Goal: Task Accomplishment & Management: Manage account settings

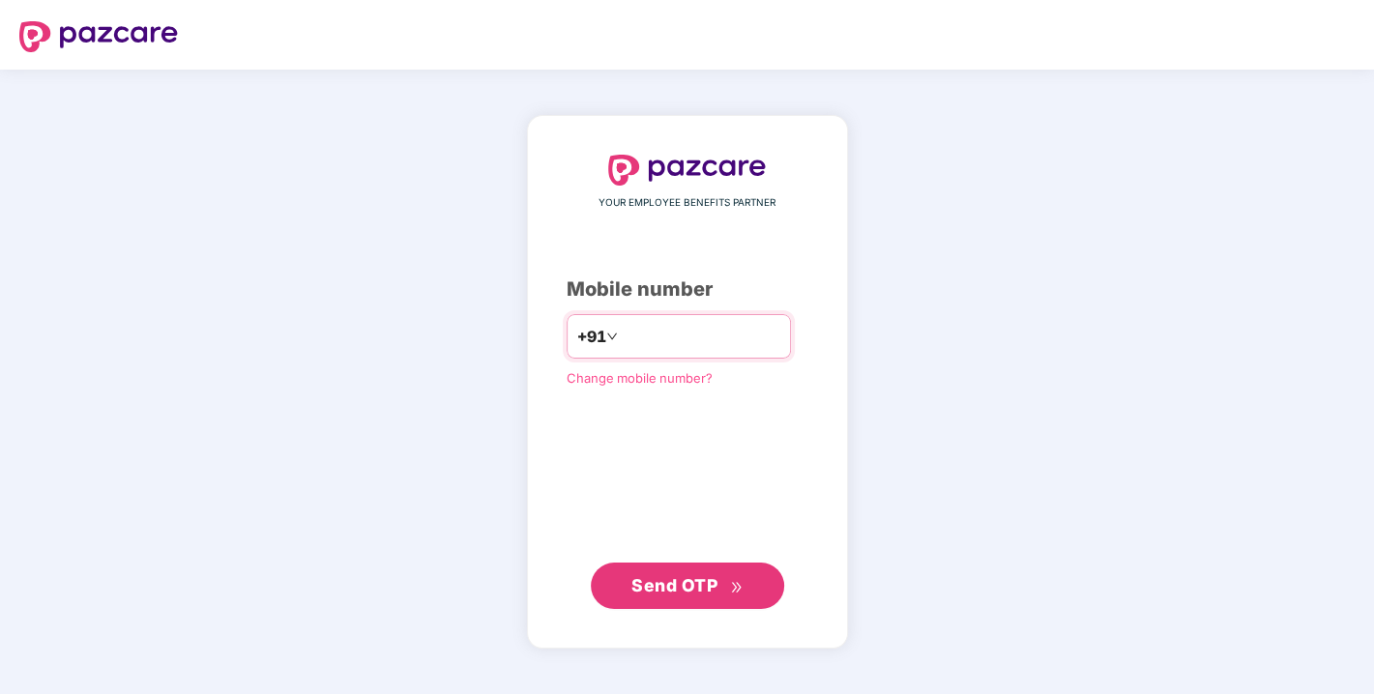
click at [634, 331] on input "number" at bounding box center [701, 336] width 159 height 31
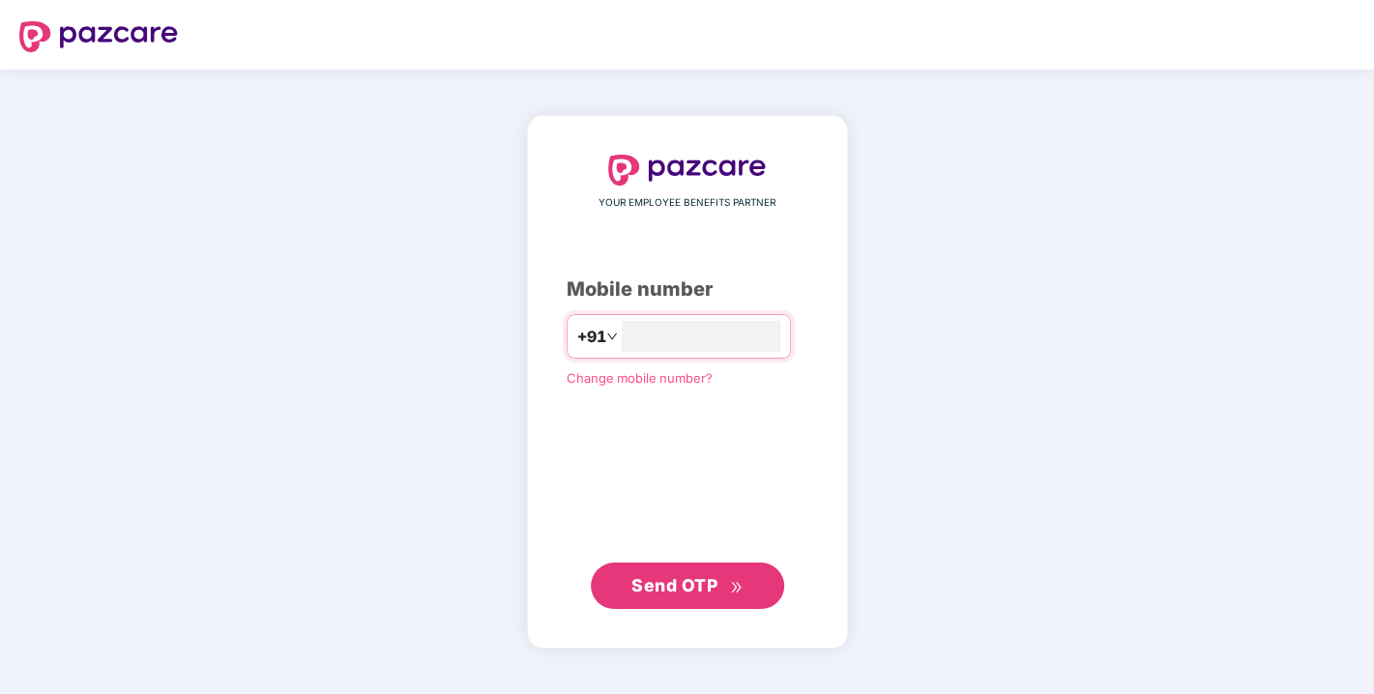
type input "**********"
click at [682, 565] on button "Send OTP" at bounding box center [687, 585] width 193 height 46
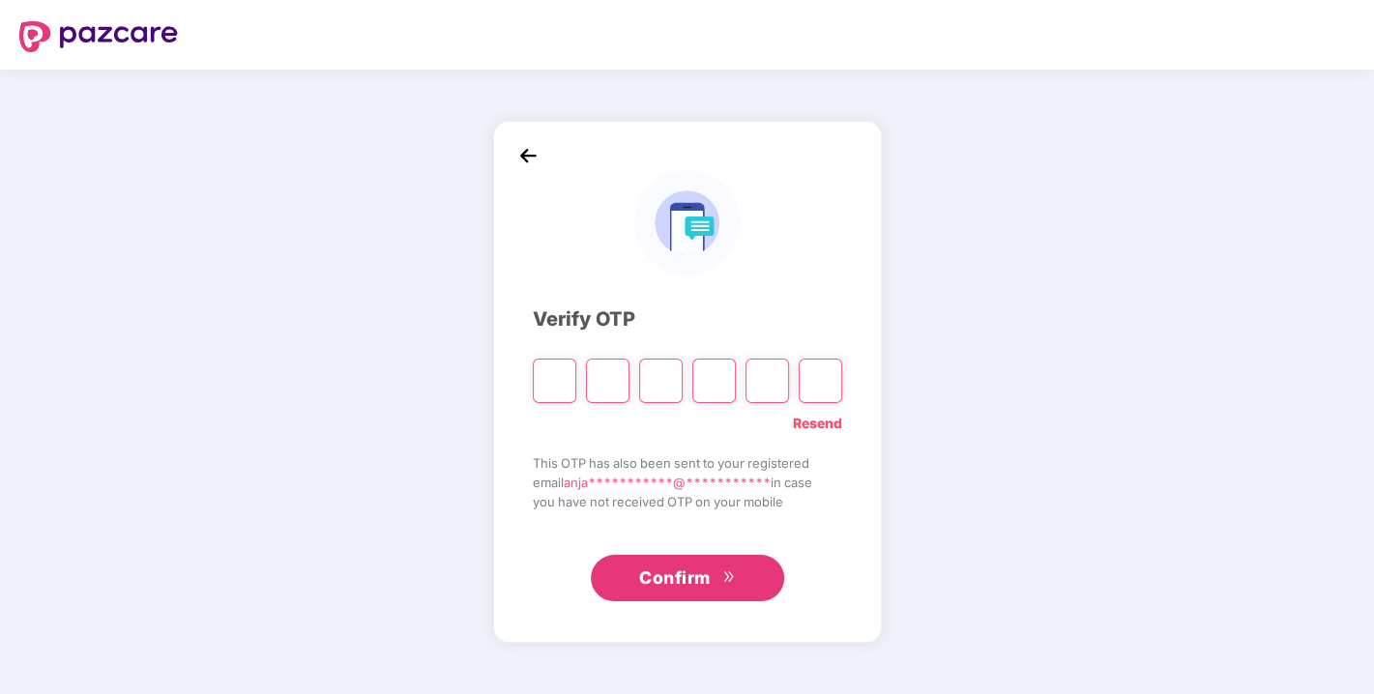
type input "*"
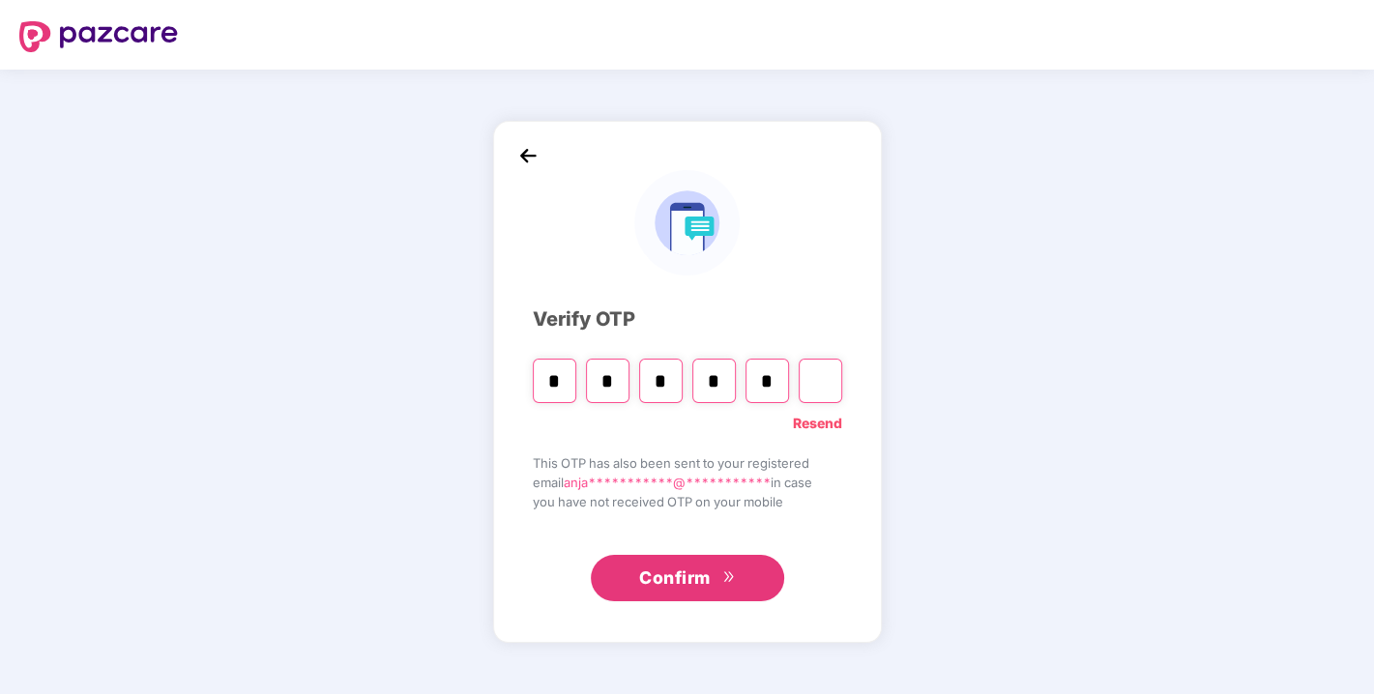
type input "*"
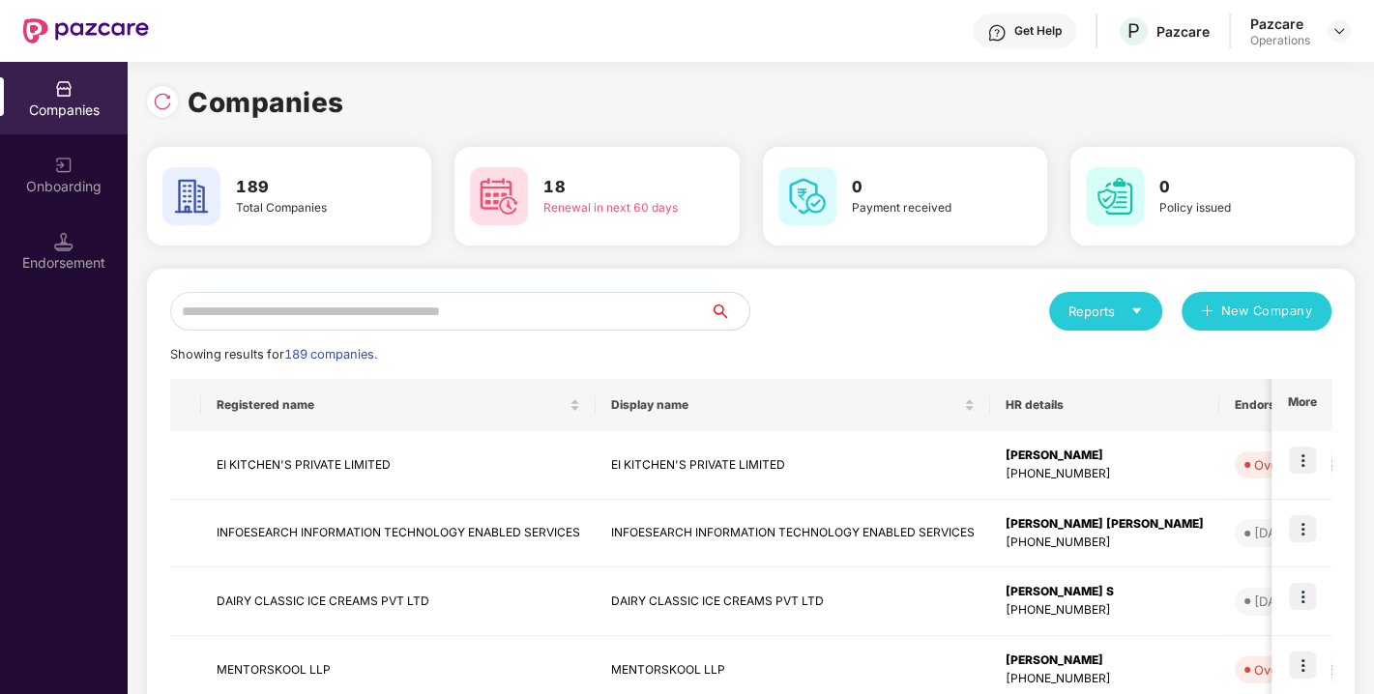
click at [420, 307] on input "text" at bounding box center [440, 311] width 541 height 39
paste input "**********"
type input "**********"
click at [420, 307] on input "text" at bounding box center [440, 311] width 541 height 39
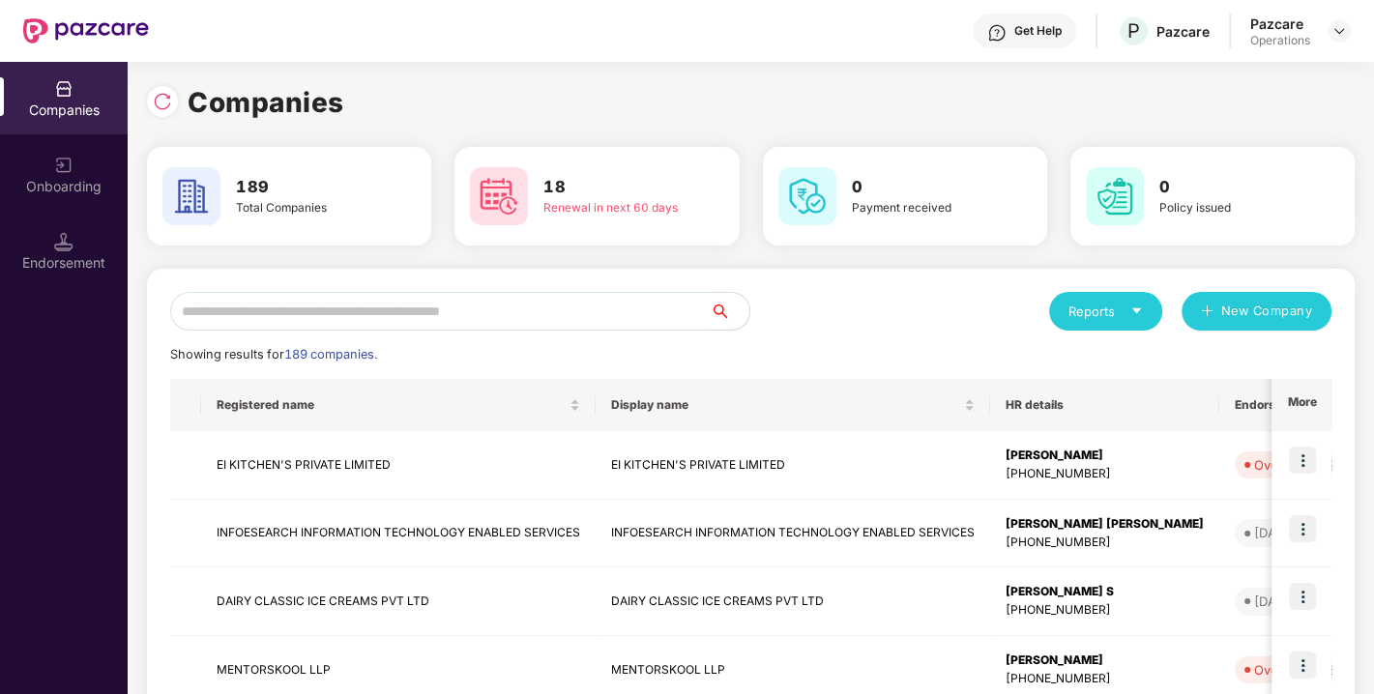
click at [420, 307] on input "text" at bounding box center [440, 311] width 541 height 39
paste input "**********"
type input "**********"
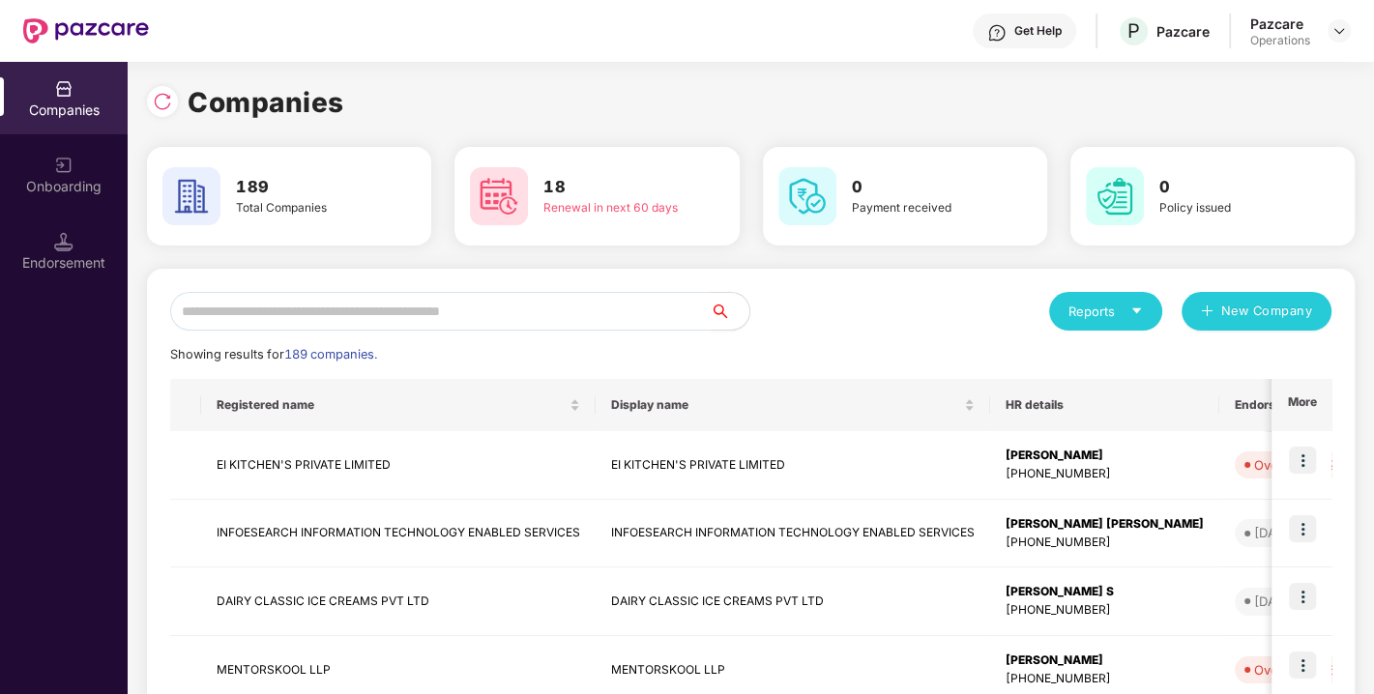
paste input "**********"
type input "**********"
paste input "**********"
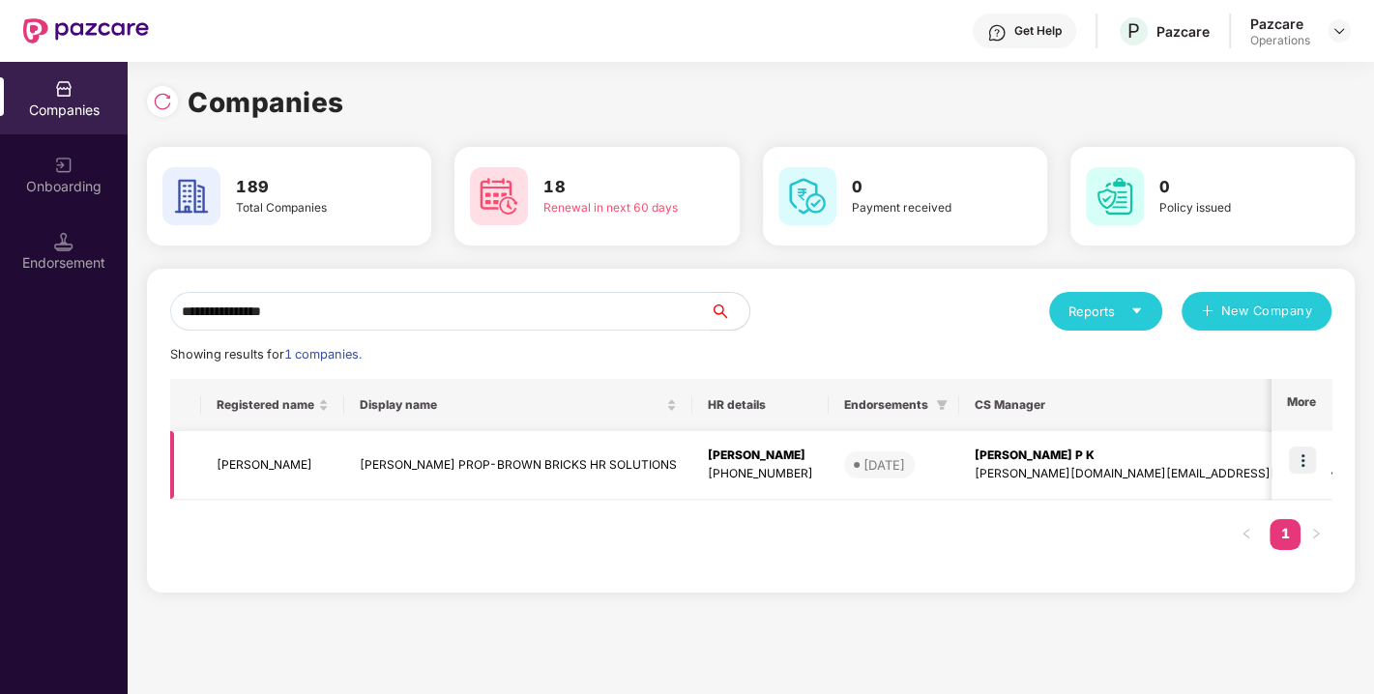
type input "**********"
click at [1301, 458] on img at bounding box center [1302, 460] width 27 height 27
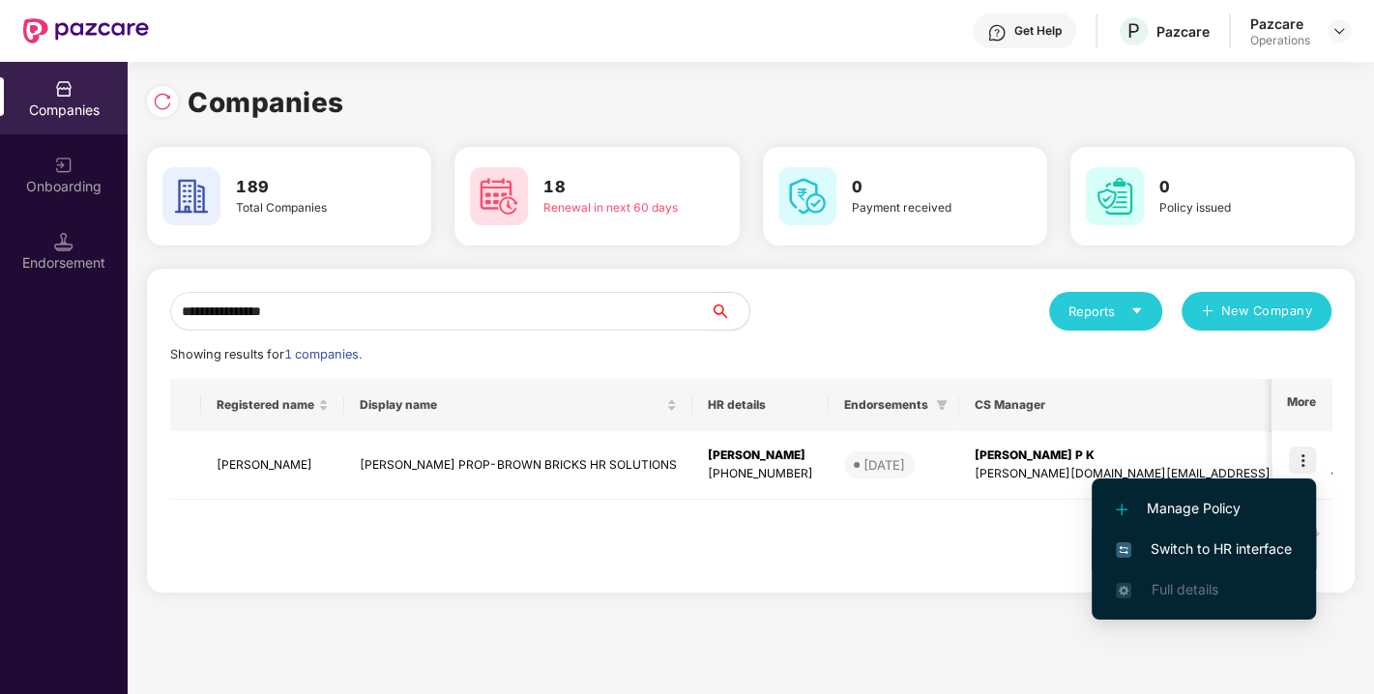
click at [1214, 535] on li "Switch to HR interface" at bounding box center [1204, 549] width 224 height 41
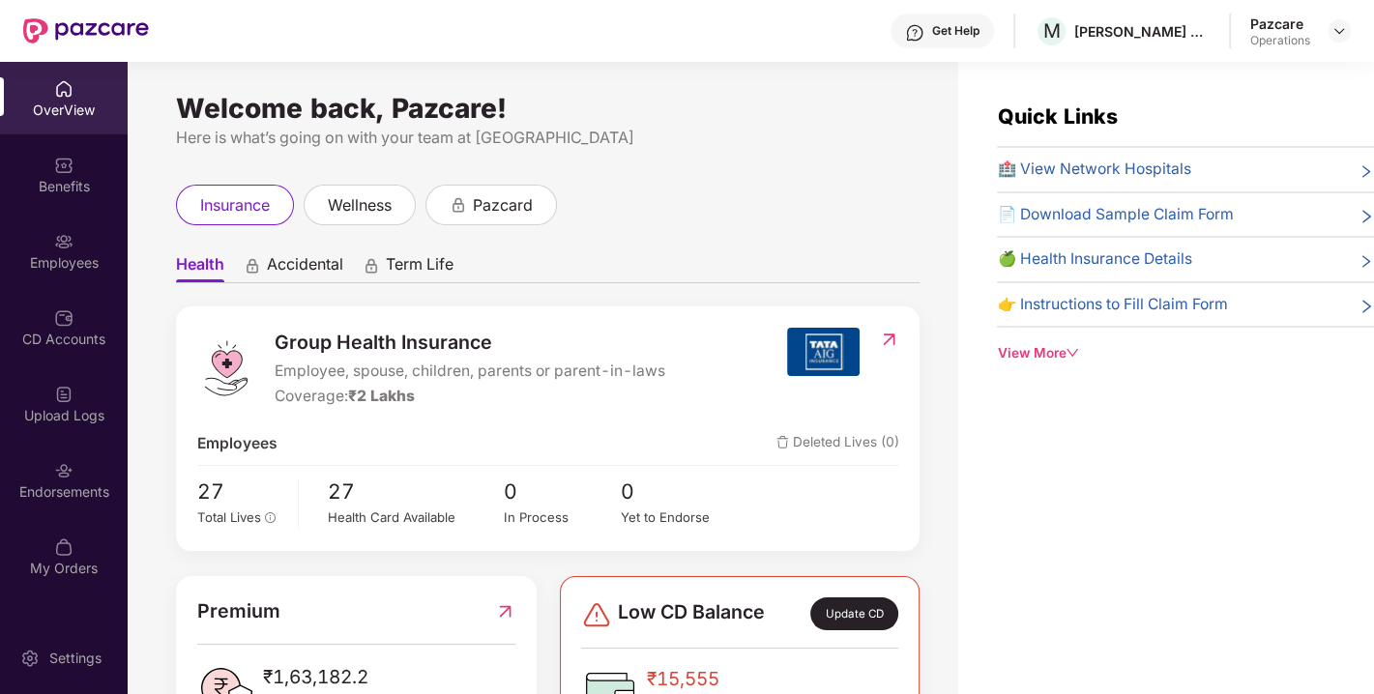
click at [60, 461] on img at bounding box center [63, 470] width 19 height 19
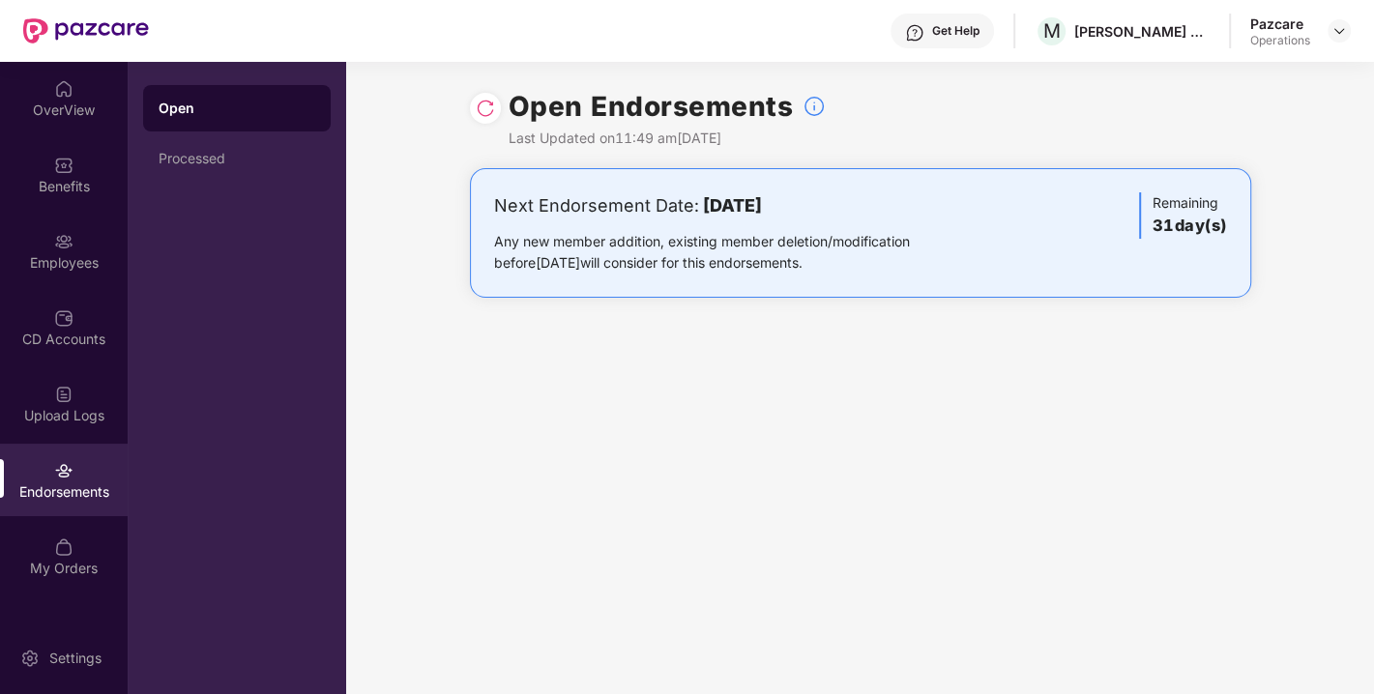
click at [482, 110] on img at bounding box center [485, 108] width 19 height 19
click at [1335, 35] on img at bounding box center [1338, 30] width 15 height 15
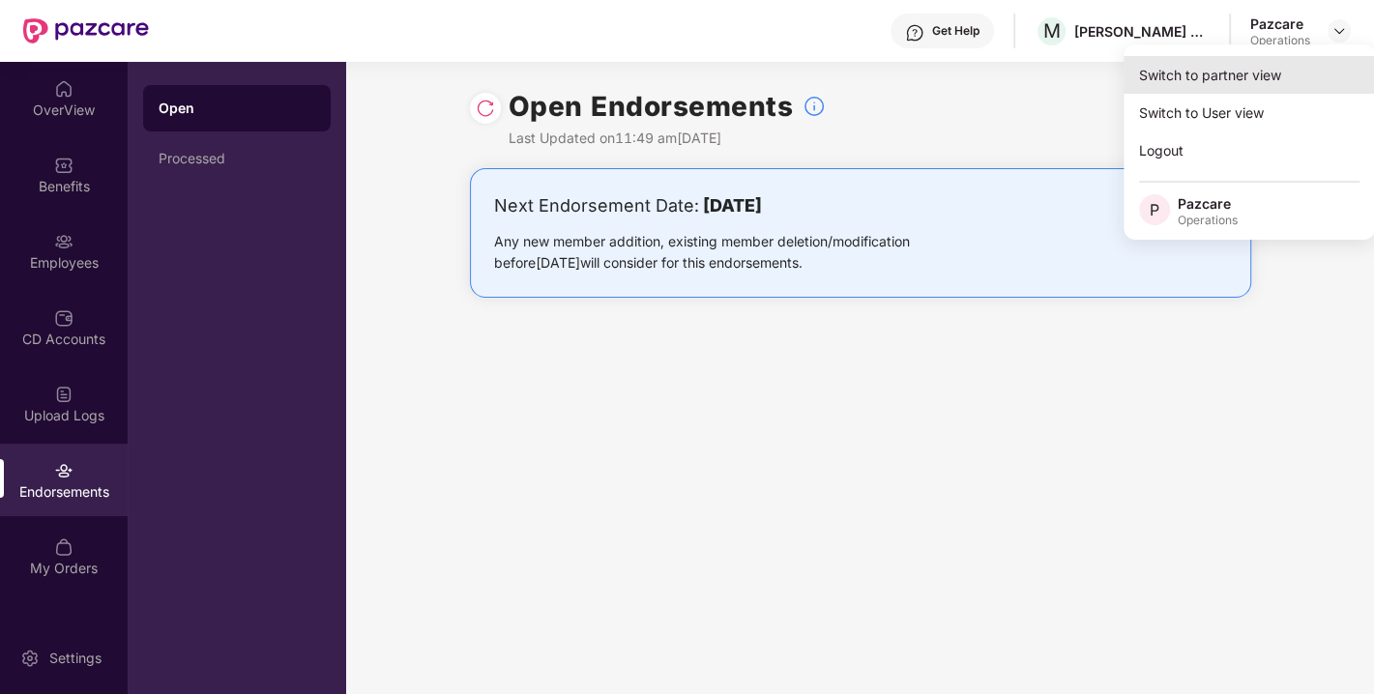
click at [1220, 62] on div "Switch to partner view" at bounding box center [1249, 75] width 251 height 38
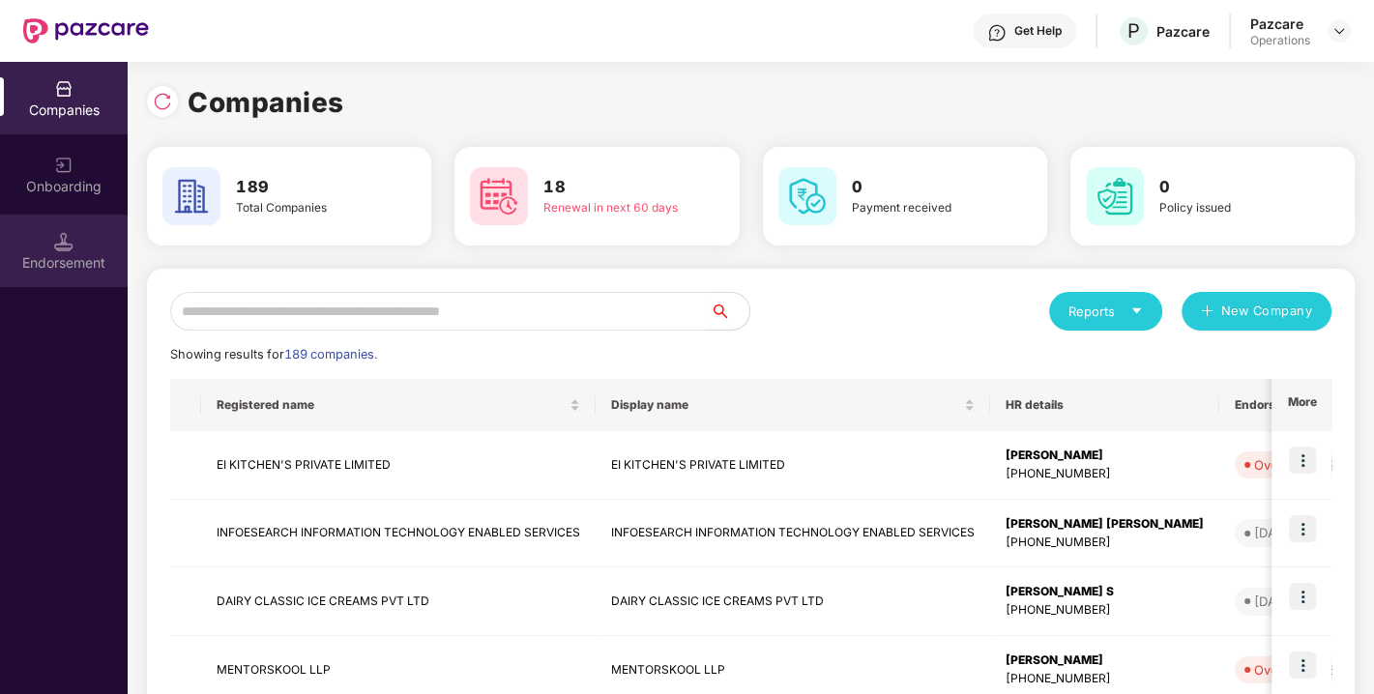
click at [67, 251] on div "Endorsement" at bounding box center [64, 251] width 128 height 73
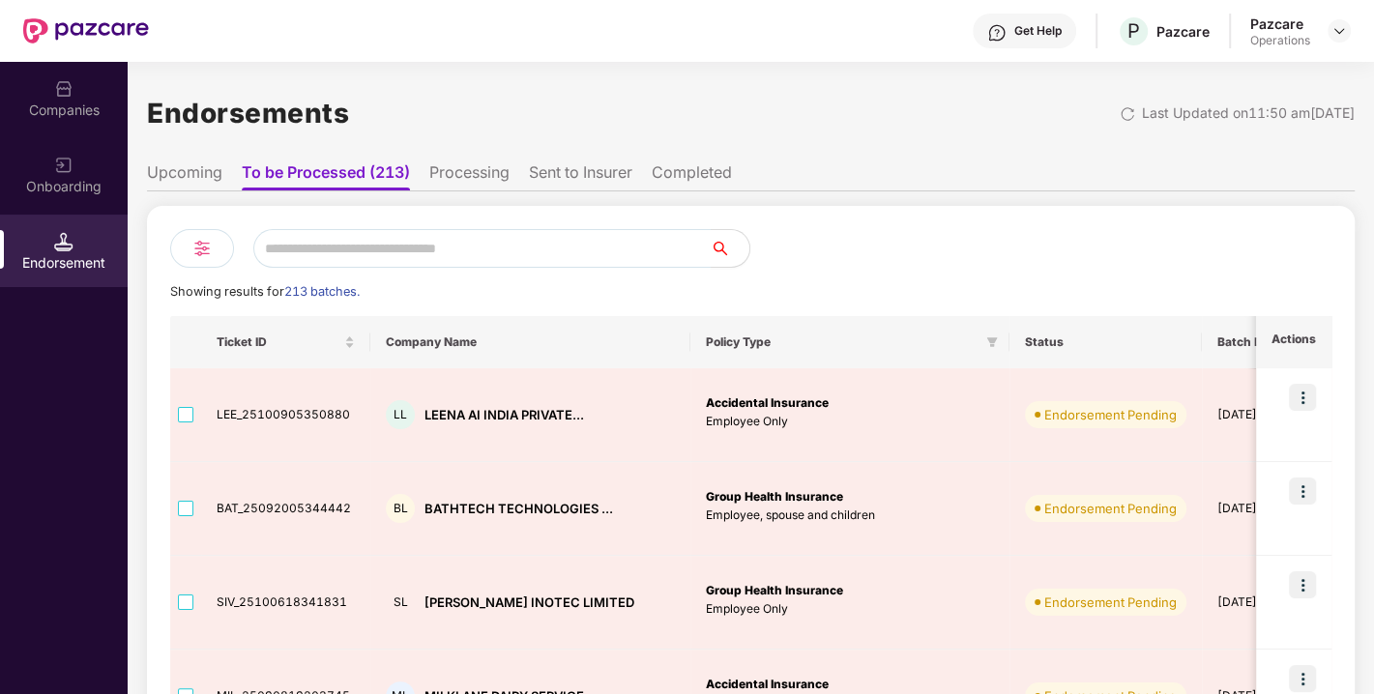
click at [381, 246] on input "text" at bounding box center [481, 248] width 457 height 39
click at [353, 244] on input "text" at bounding box center [481, 248] width 457 height 39
paste input "**********"
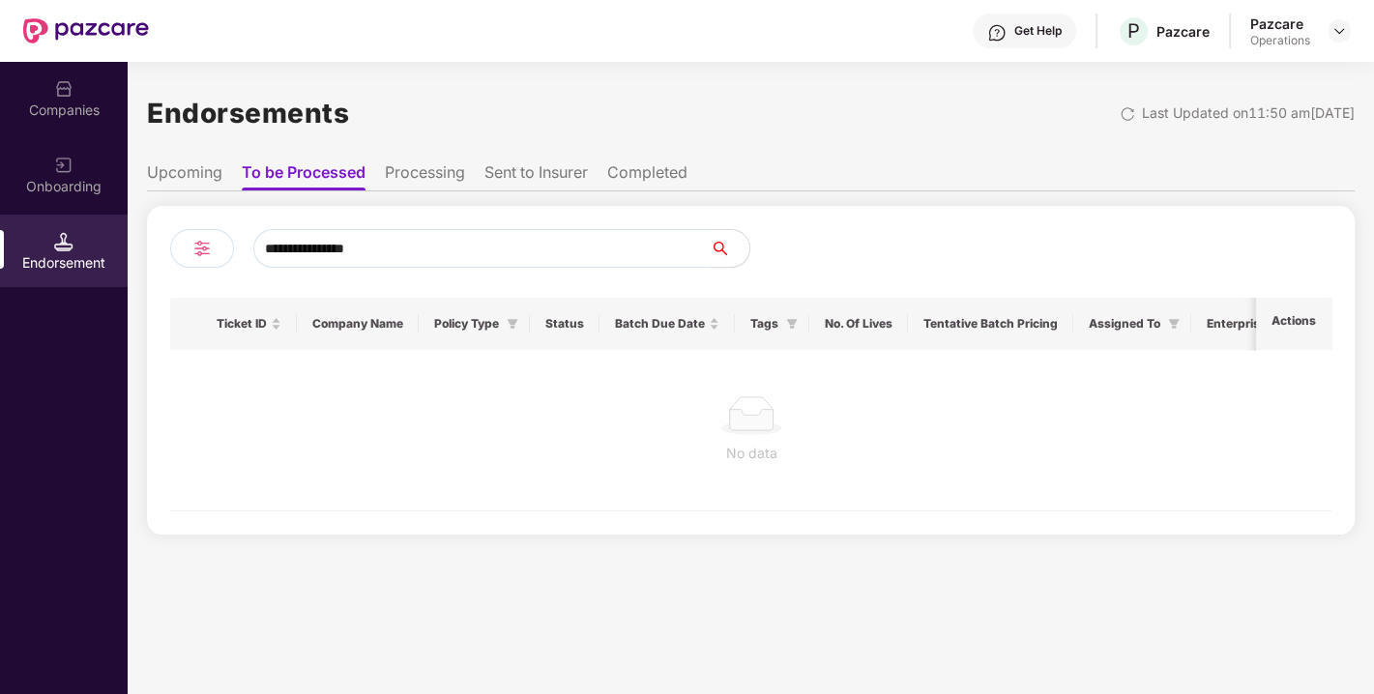
type input "**********"
click at [62, 110] on div "Companies" at bounding box center [64, 110] width 128 height 19
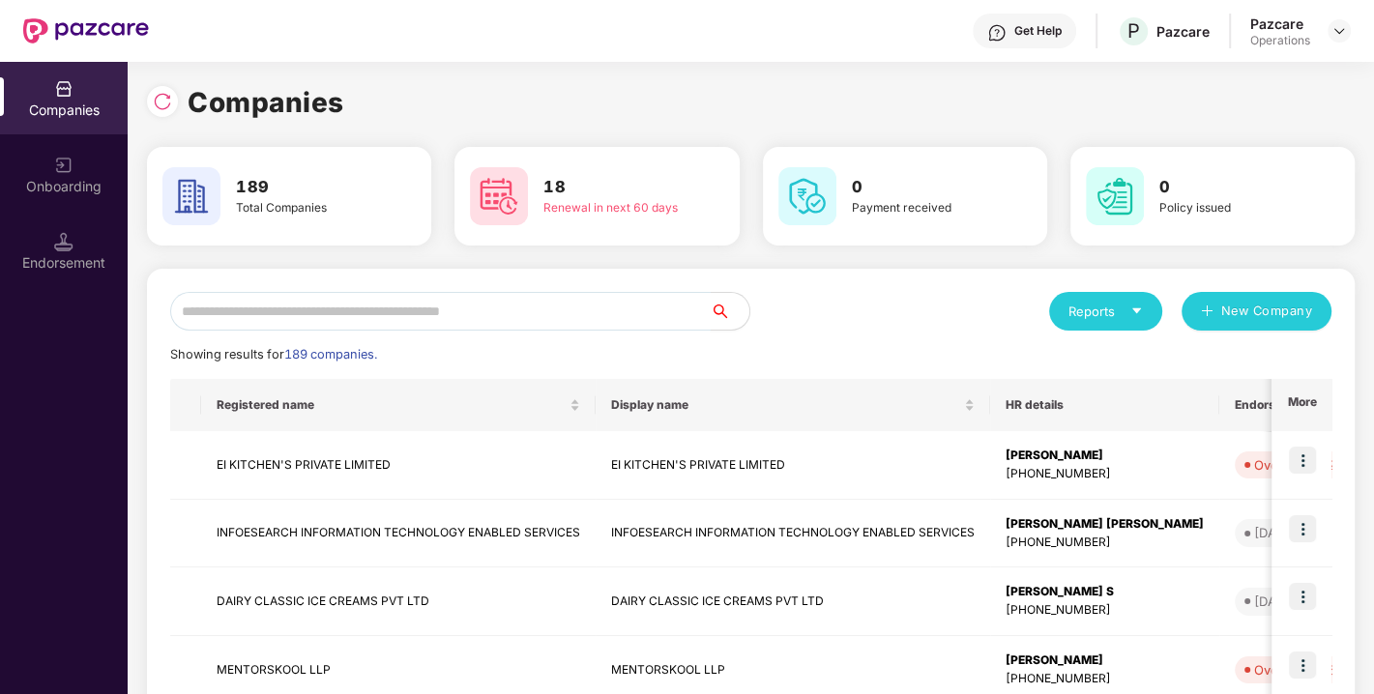
click at [307, 304] on input "text" at bounding box center [440, 311] width 541 height 39
paste input "**********"
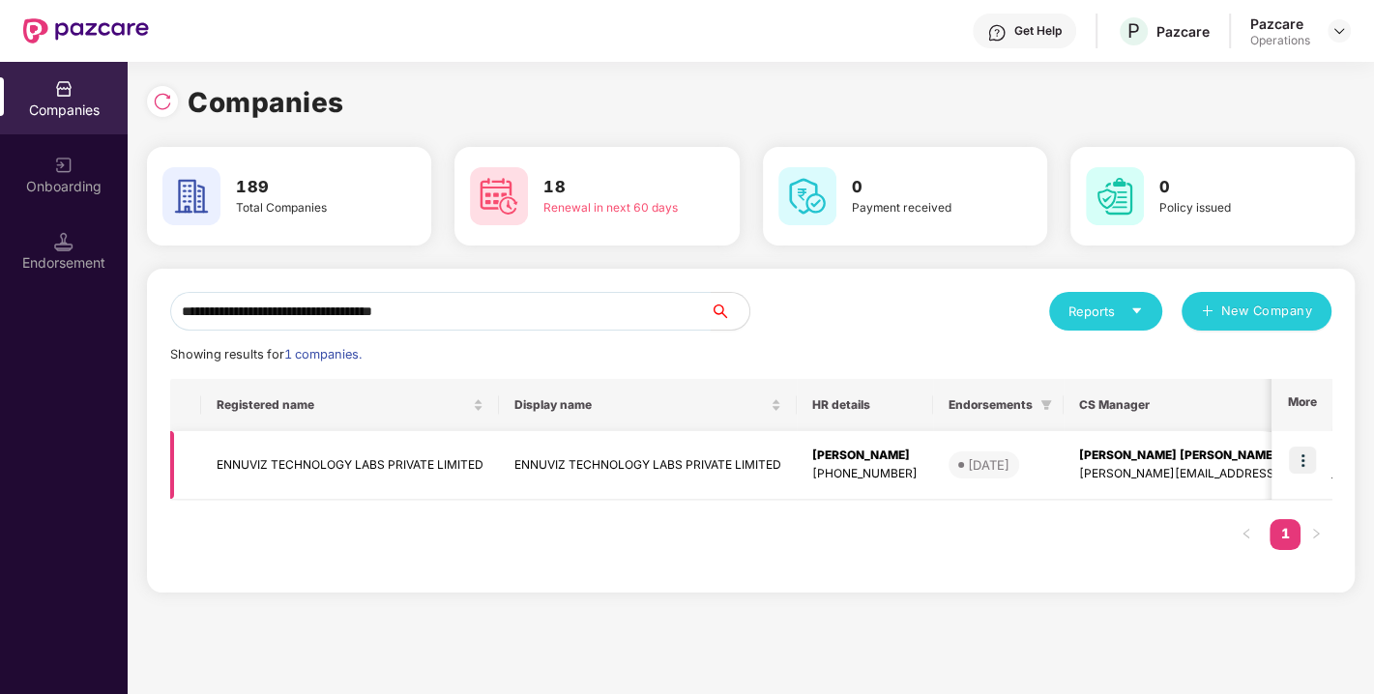
type input "**********"
click at [1303, 455] on img at bounding box center [1302, 460] width 27 height 27
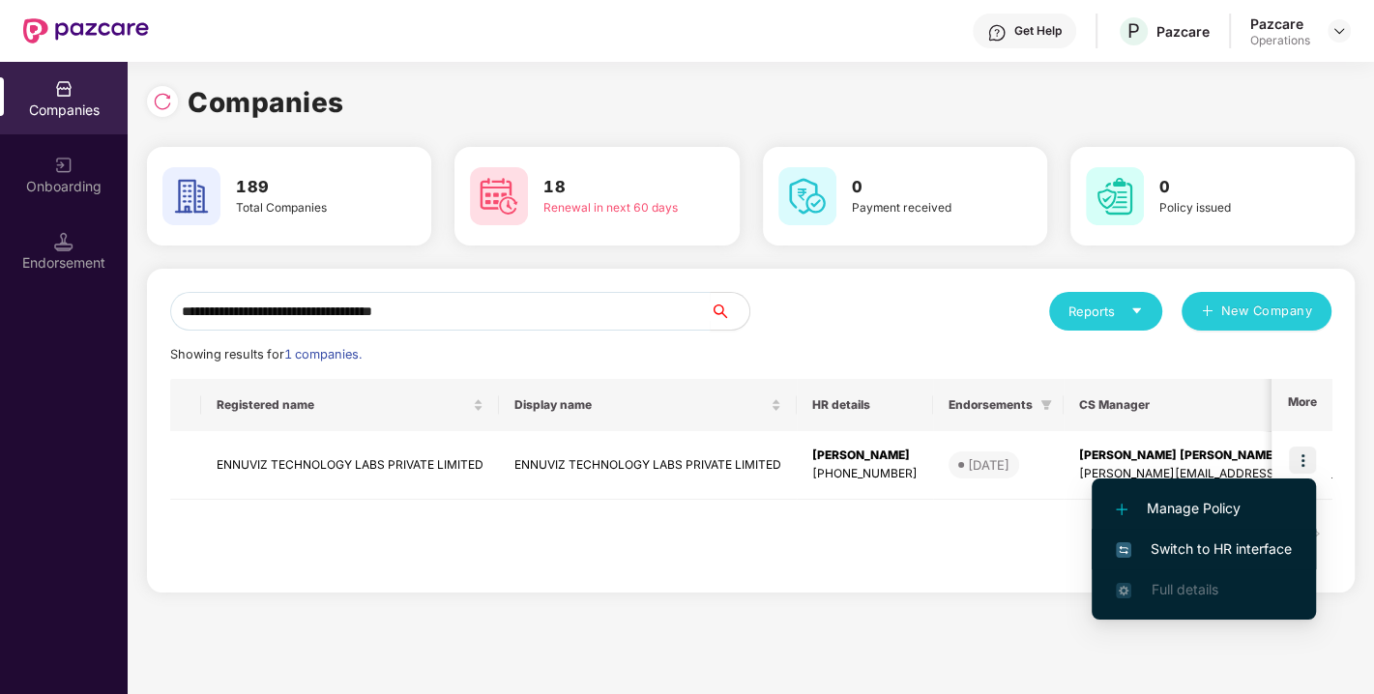
click at [1213, 539] on span "Switch to HR interface" at bounding box center [1204, 549] width 176 height 21
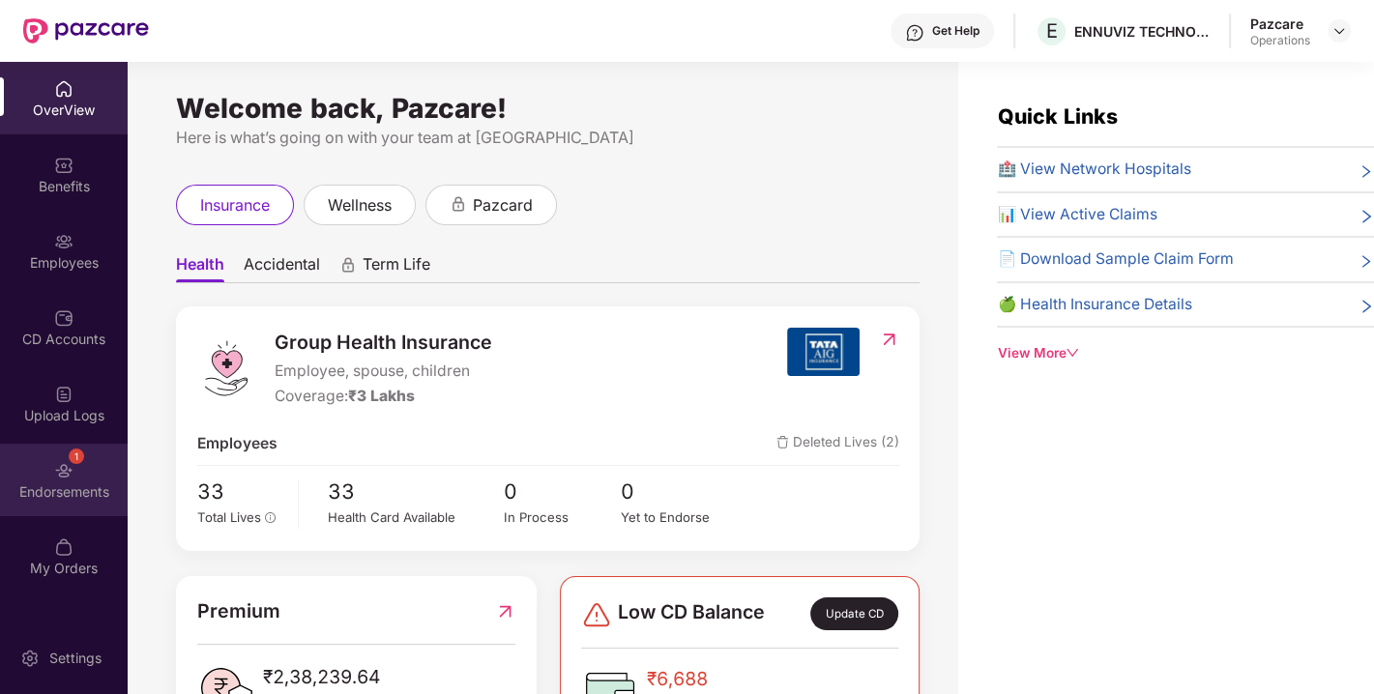
click at [63, 466] on img at bounding box center [63, 470] width 19 height 19
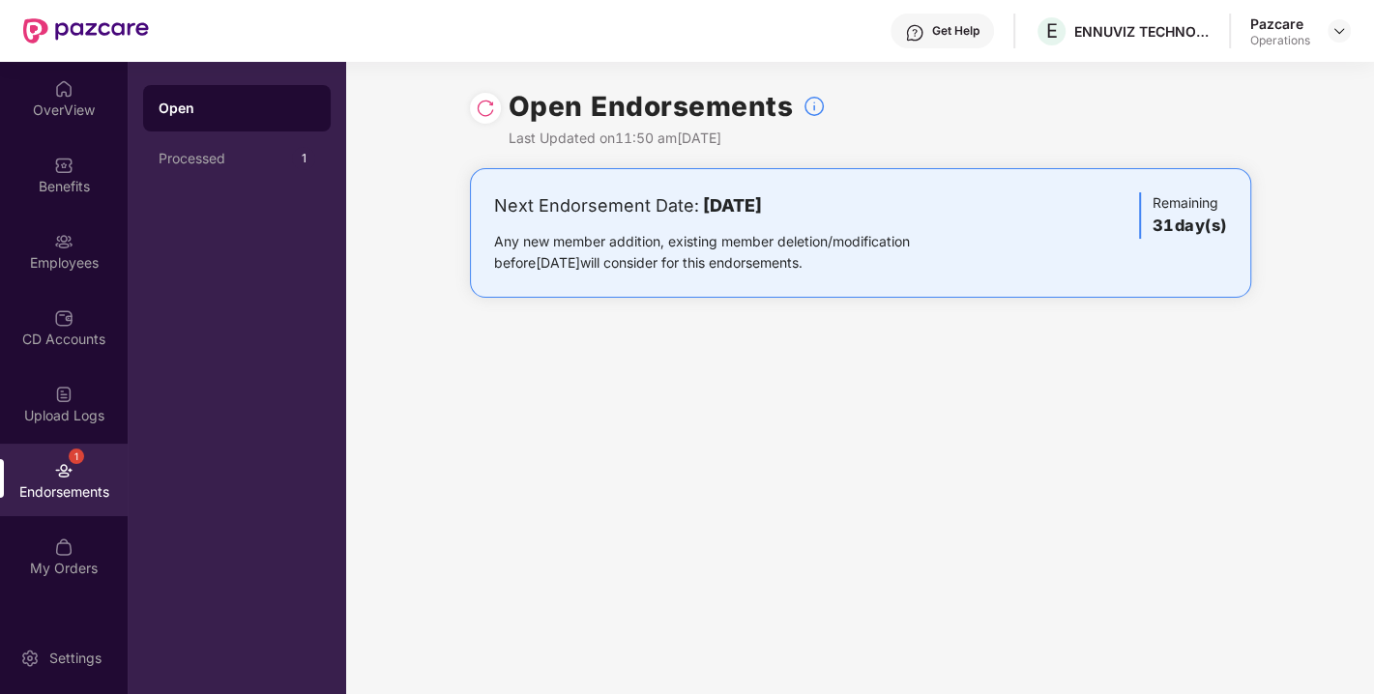
click at [488, 90] on div "Open Endorsements Last Updated on 11:50 am[DATE]" at bounding box center [860, 115] width 781 height 106
click at [488, 110] on img at bounding box center [485, 108] width 19 height 19
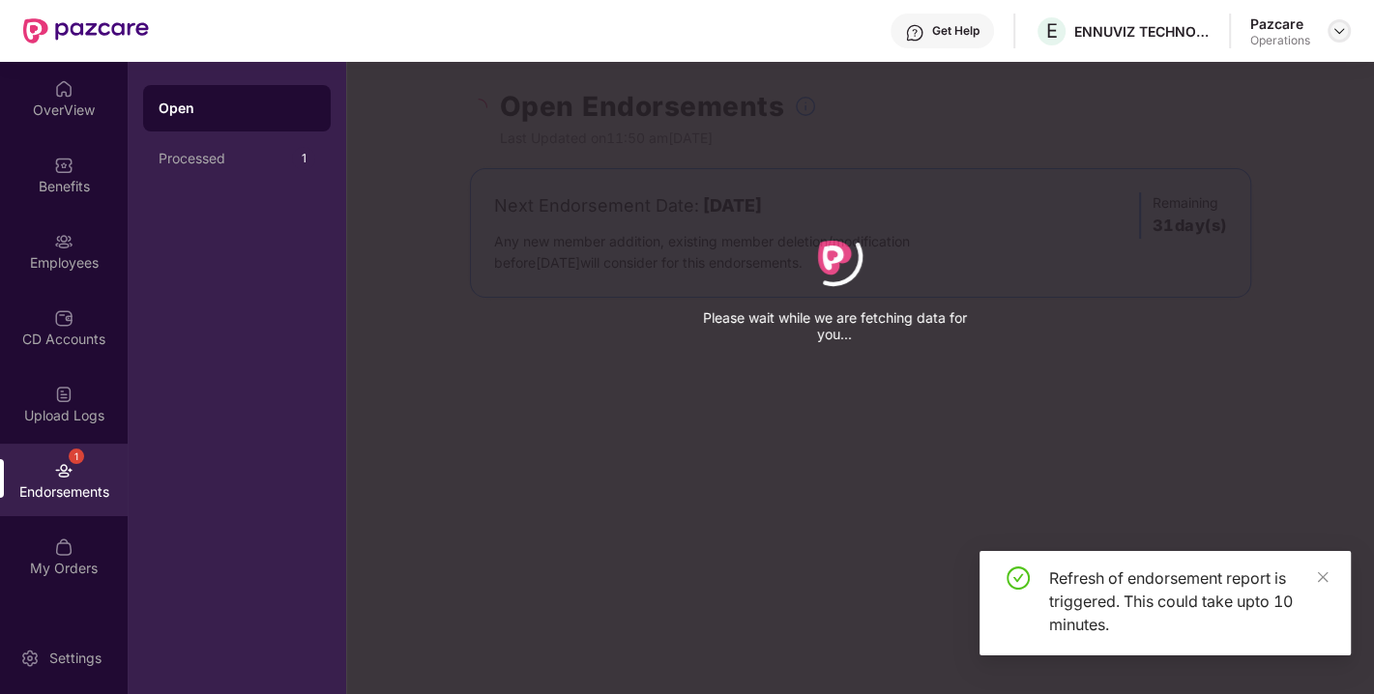
click at [1337, 32] on img at bounding box center [1338, 30] width 15 height 15
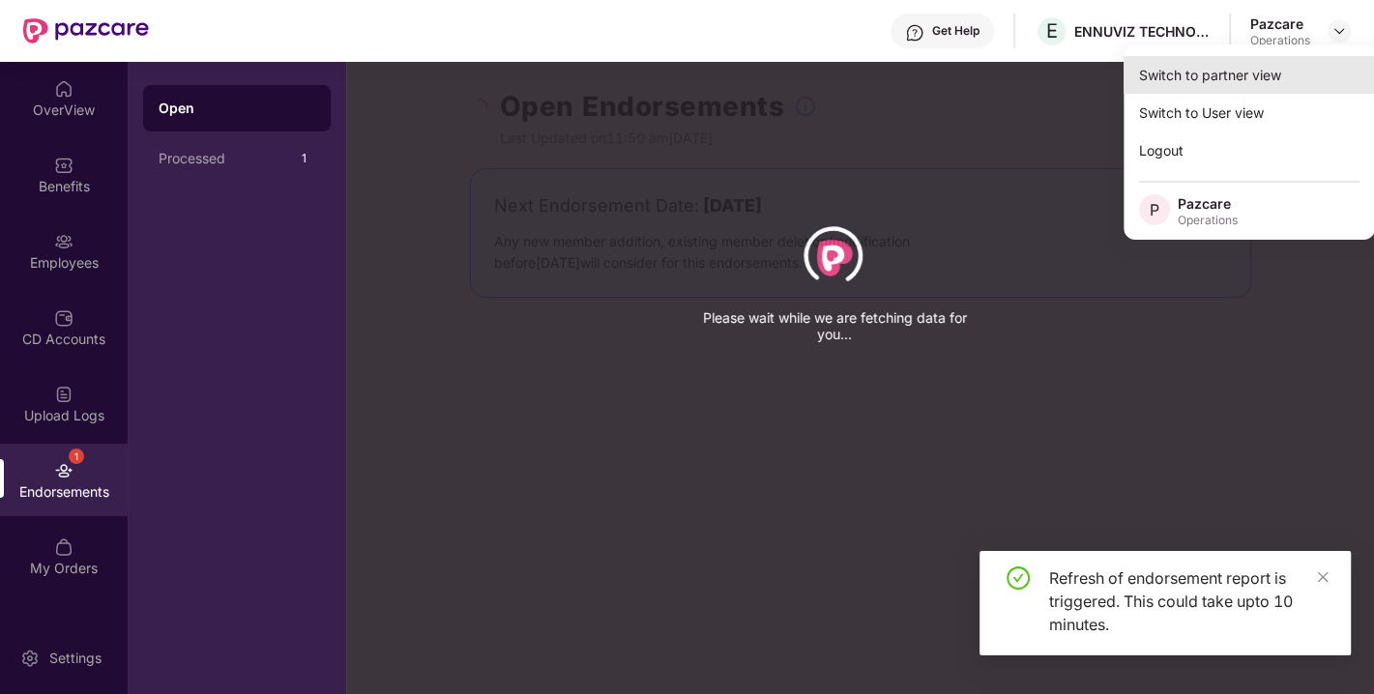
click at [1218, 77] on div "Switch to partner view" at bounding box center [1249, 75] width 251 height 38
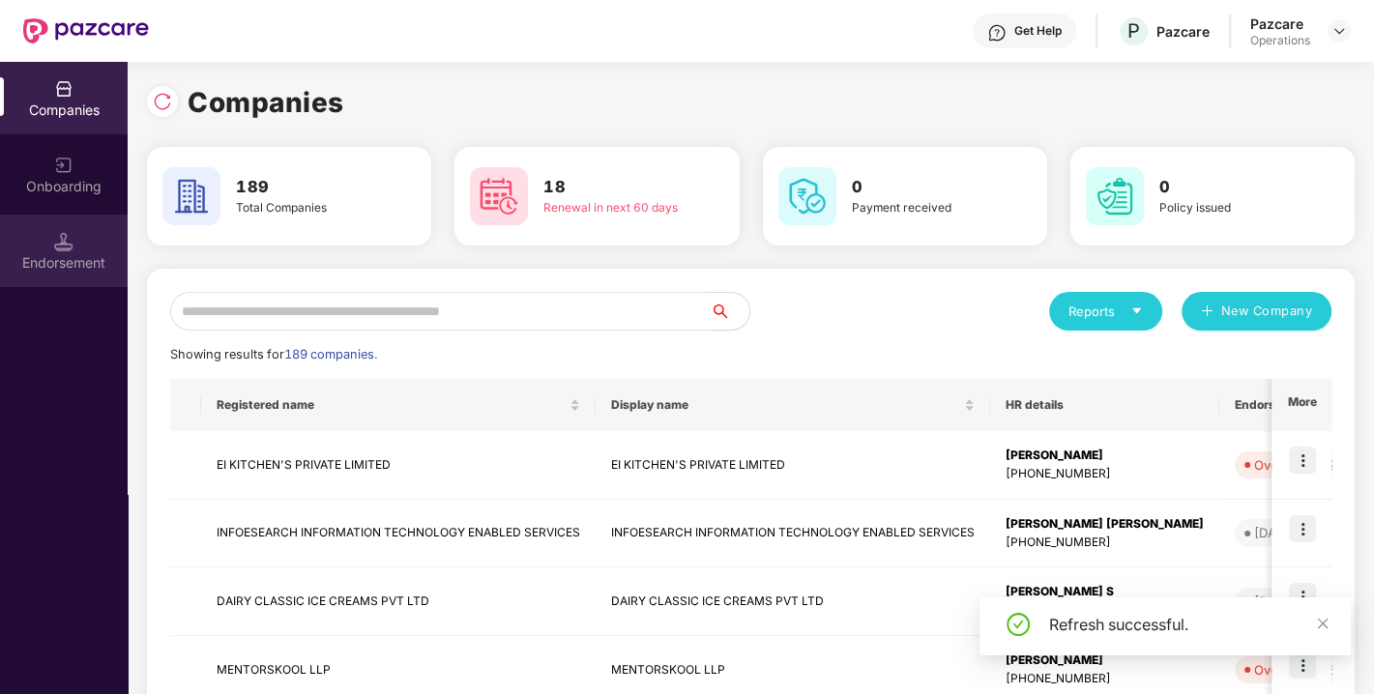
click at [51, 235] on div "Endorsement" at bounding box center [64, 251] width 128 height 73
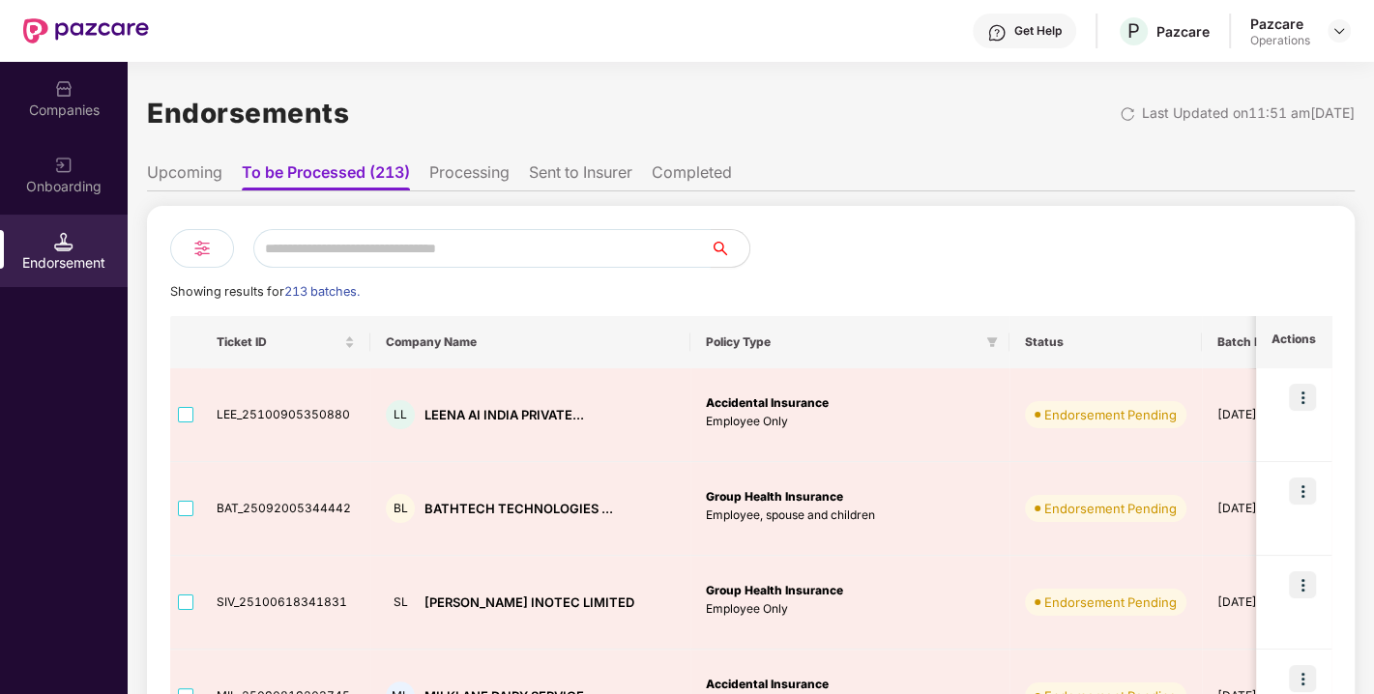
paste input "**********"
click at [395, 252] on input "text" at bounding box center [481, 248] width 457 height 39
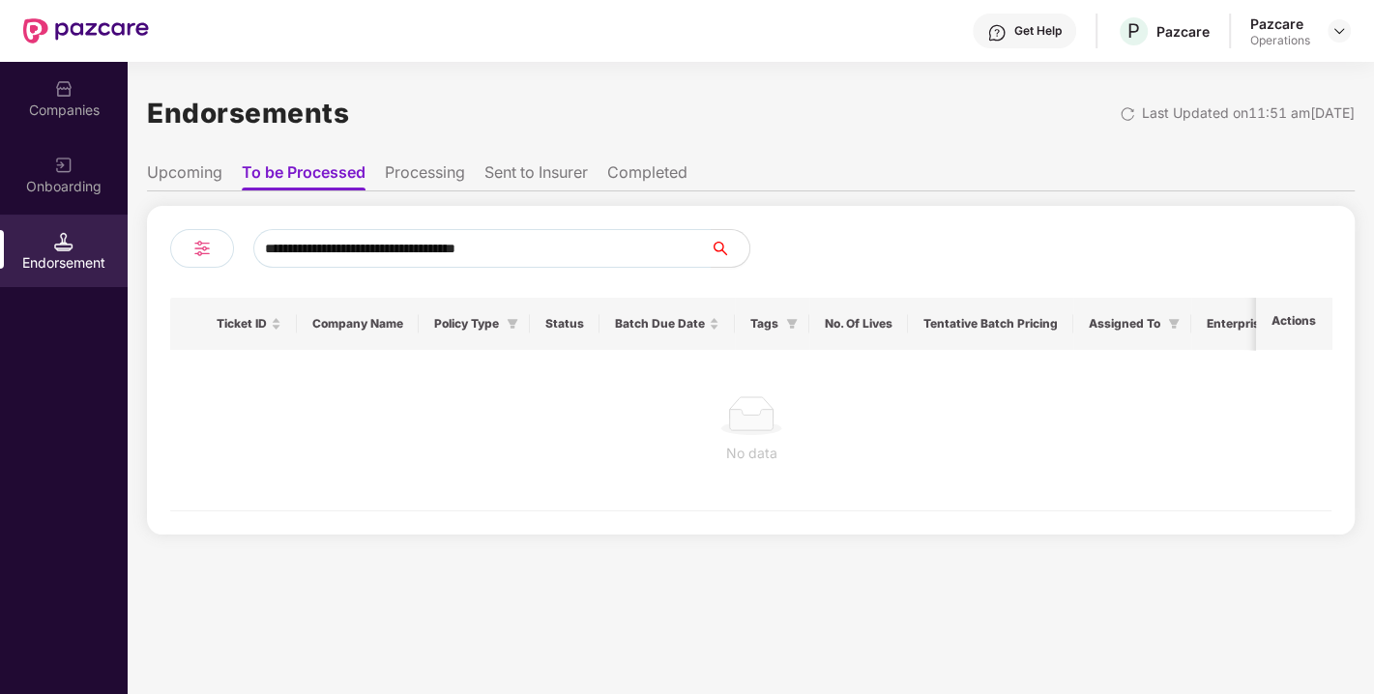
type input "**********"
click at [39, 97] on div "Companies" at bounding box center [64, 98] width 128 height 73
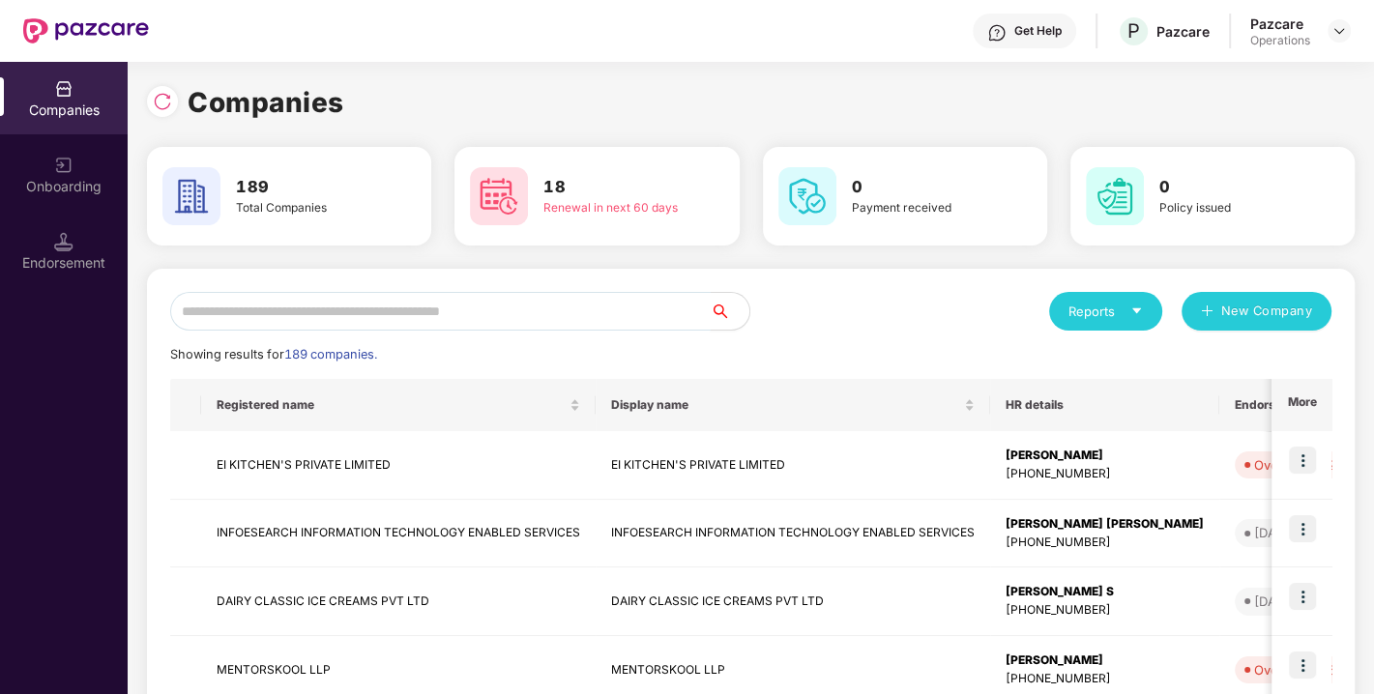
click at [384, 304] on input "text" at bounding box center [440, 311] width 541 height 39
paste input "**********"
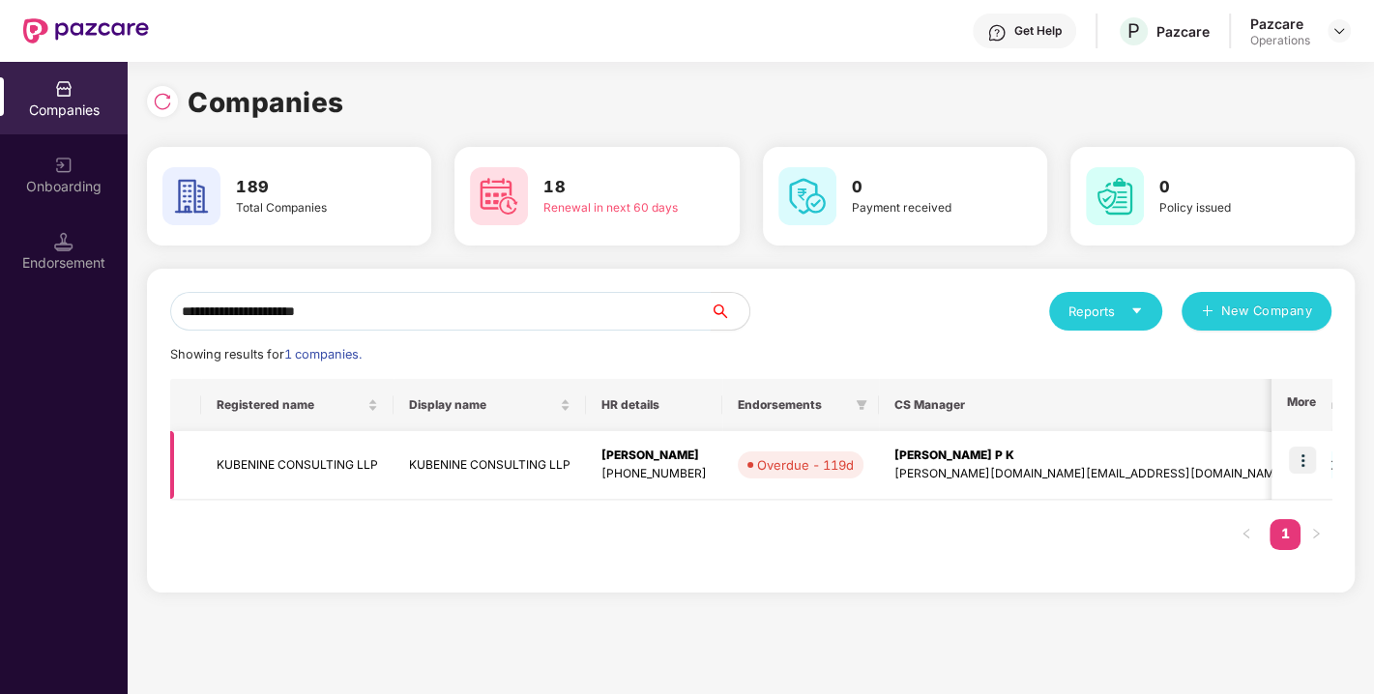
type input "**********"
click at [1293, 454] on img at bounding box center [1302, 460] width 27 height 27
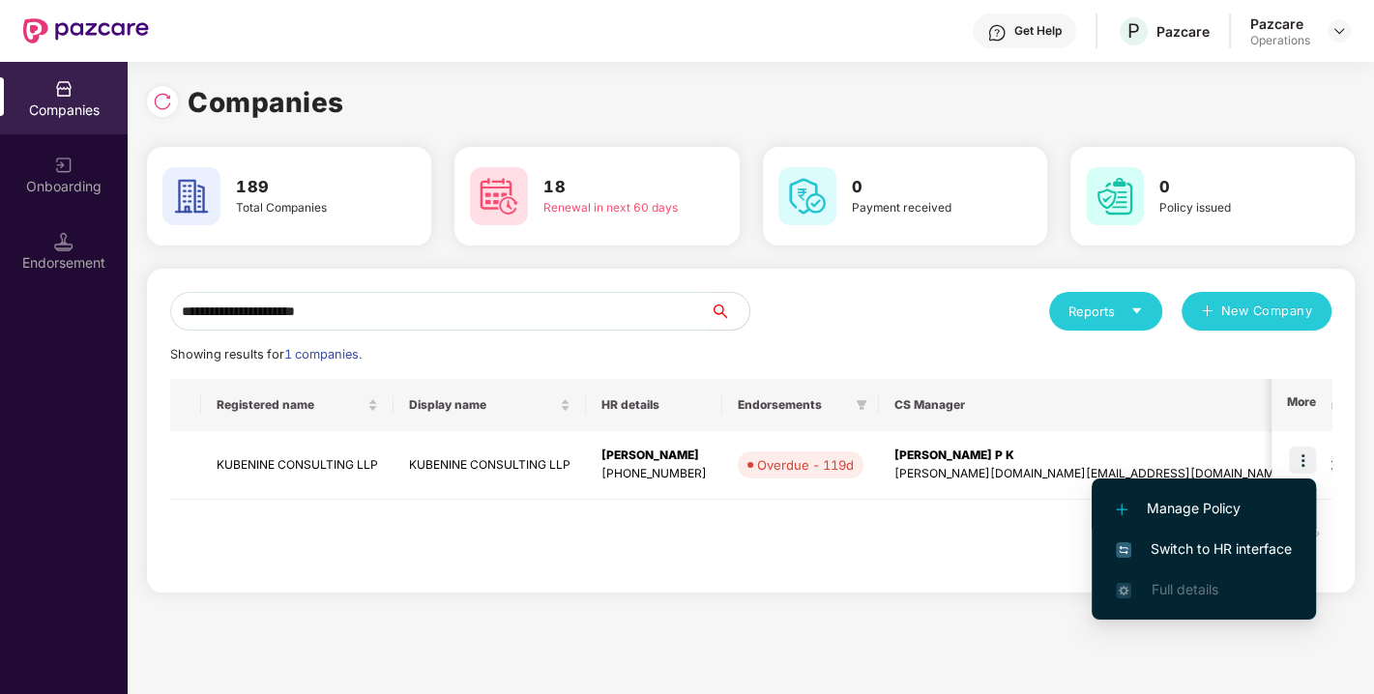
click at [1240, 527] on li "Manage Policy" at bounding box center [1204, 508] width 224 height 41
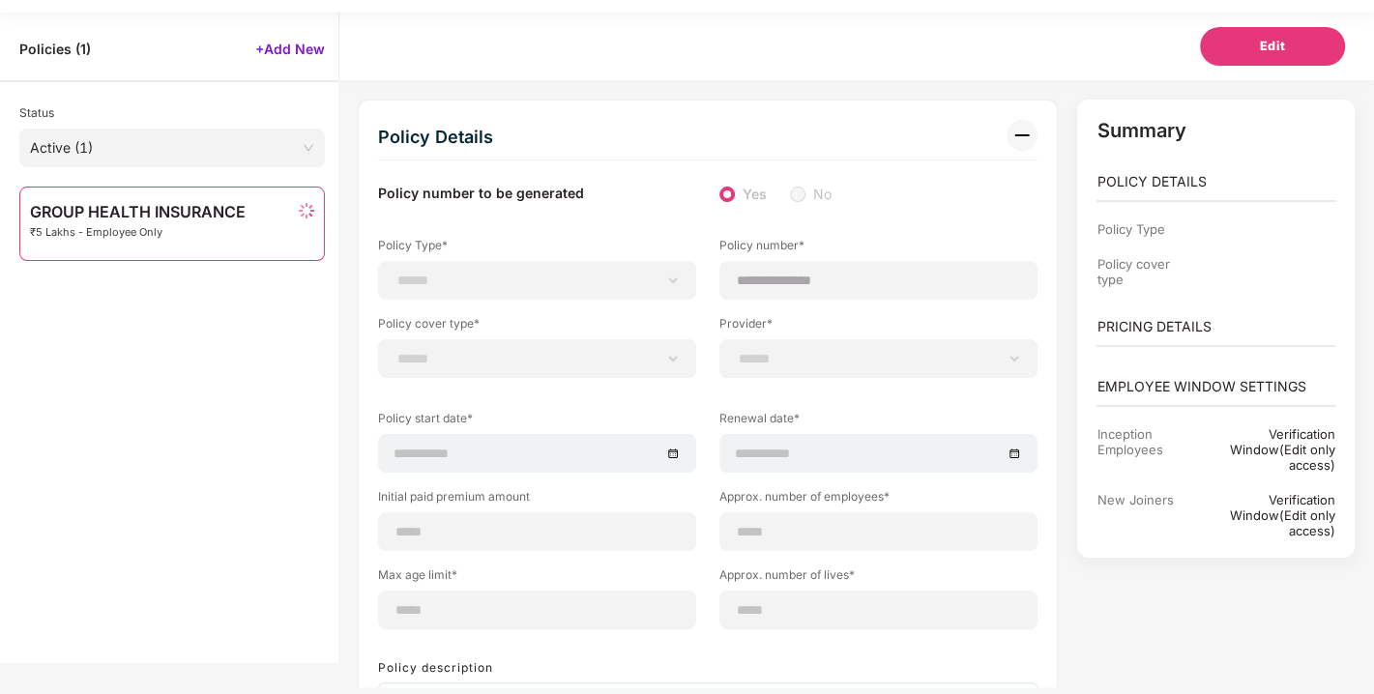
select select "**********"
select select "*"
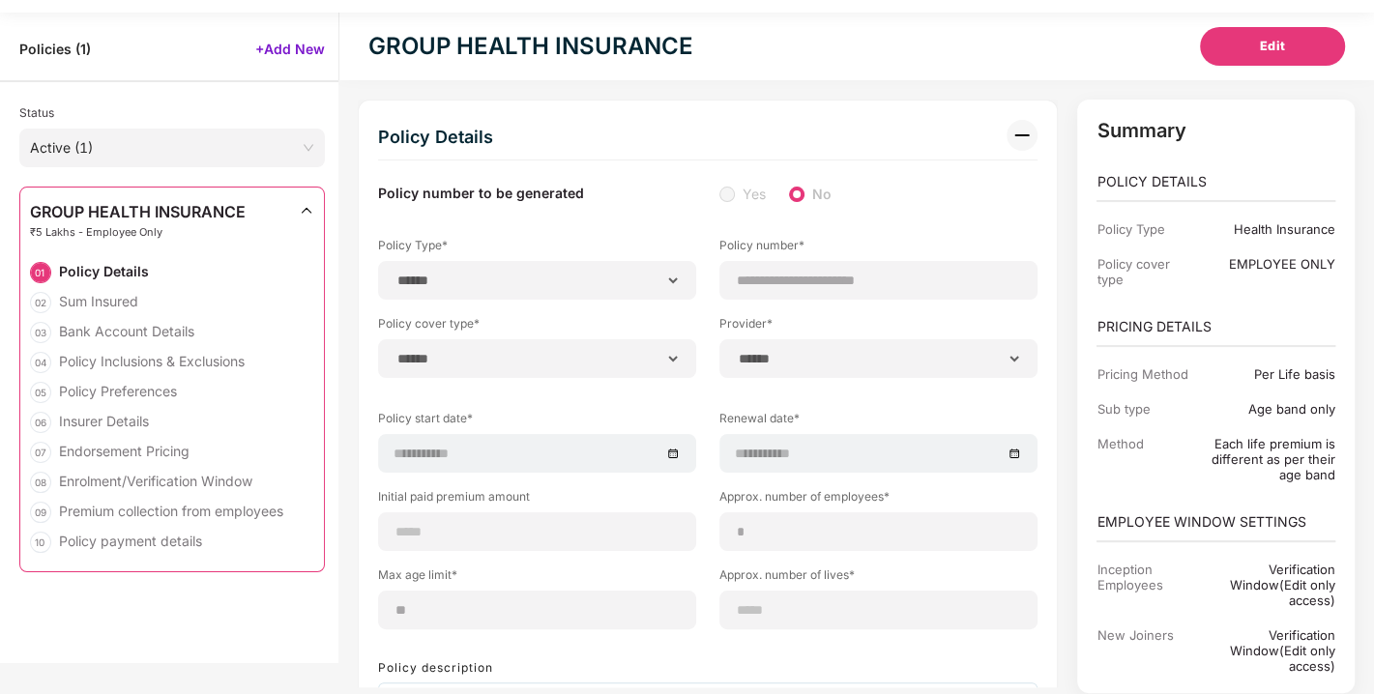
select select "**********"
type input "**********"
select select "**********"
type input "**********"
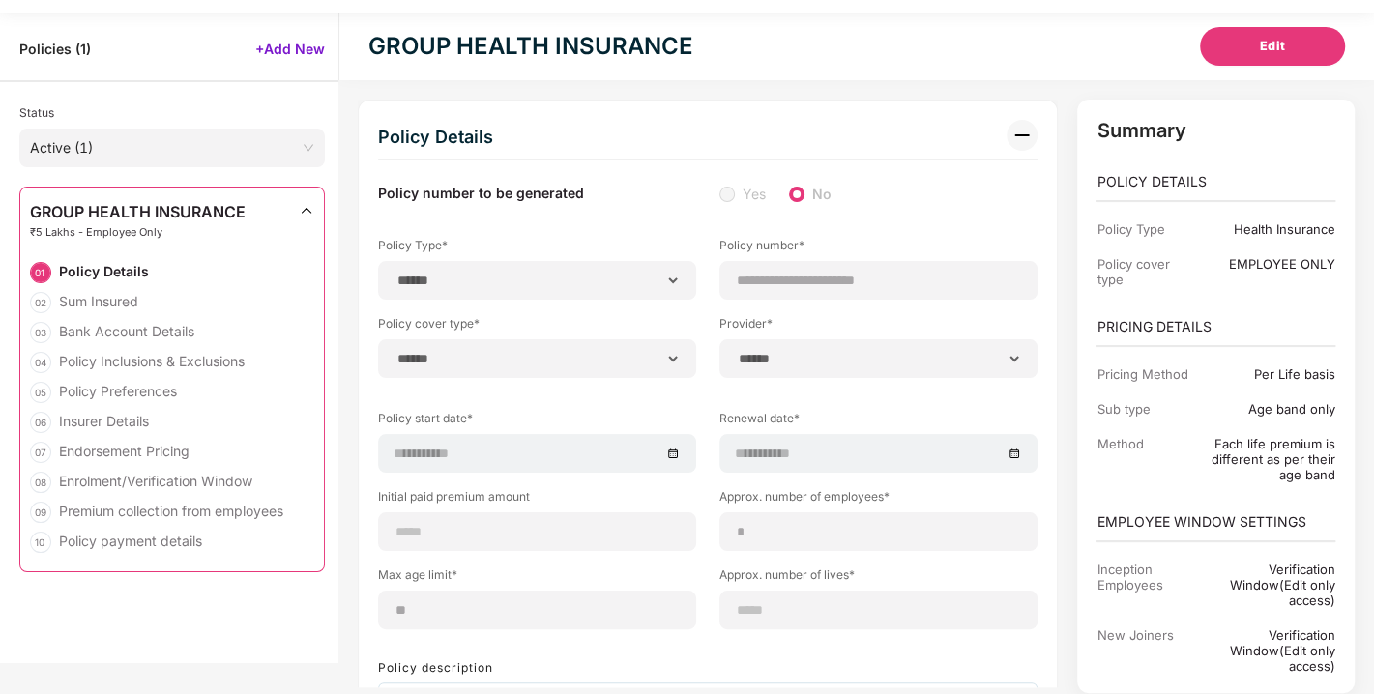
type input "*"
type input "**"
type input "*"
type input "**"
select select "*****"
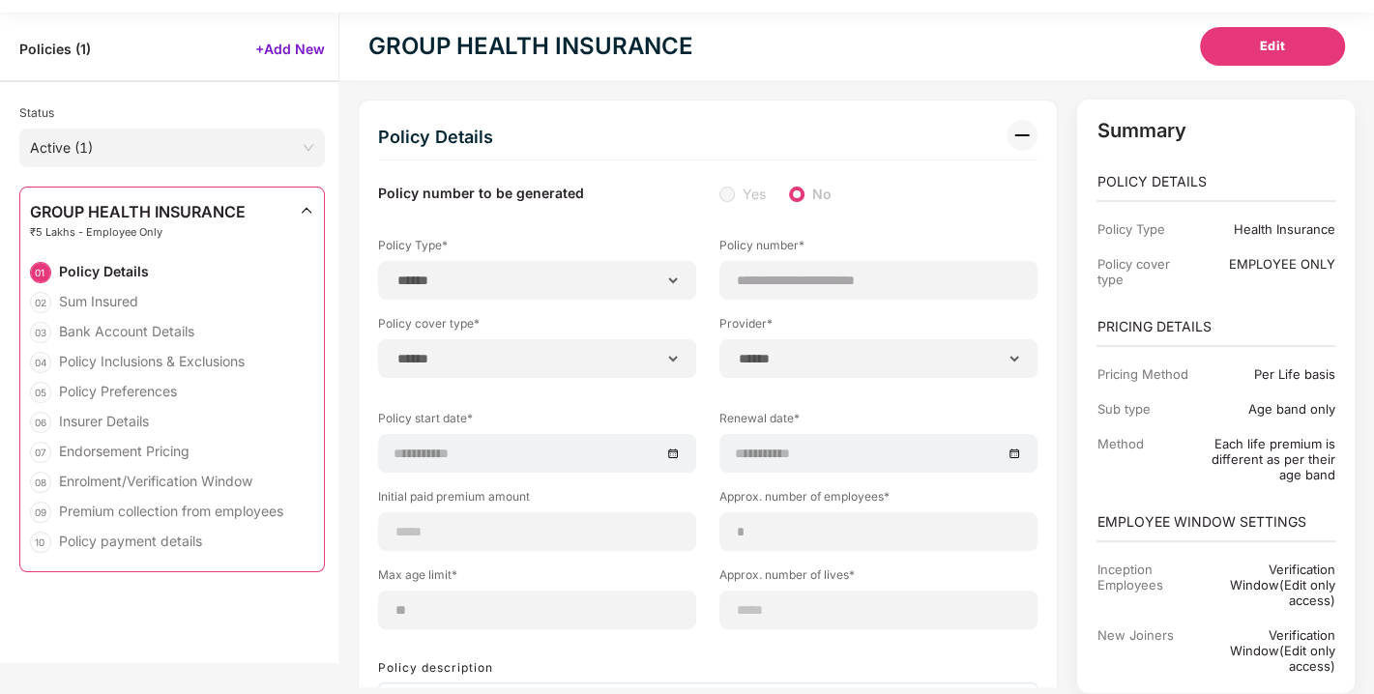
type input "******"
type input "**********"
select select "******"
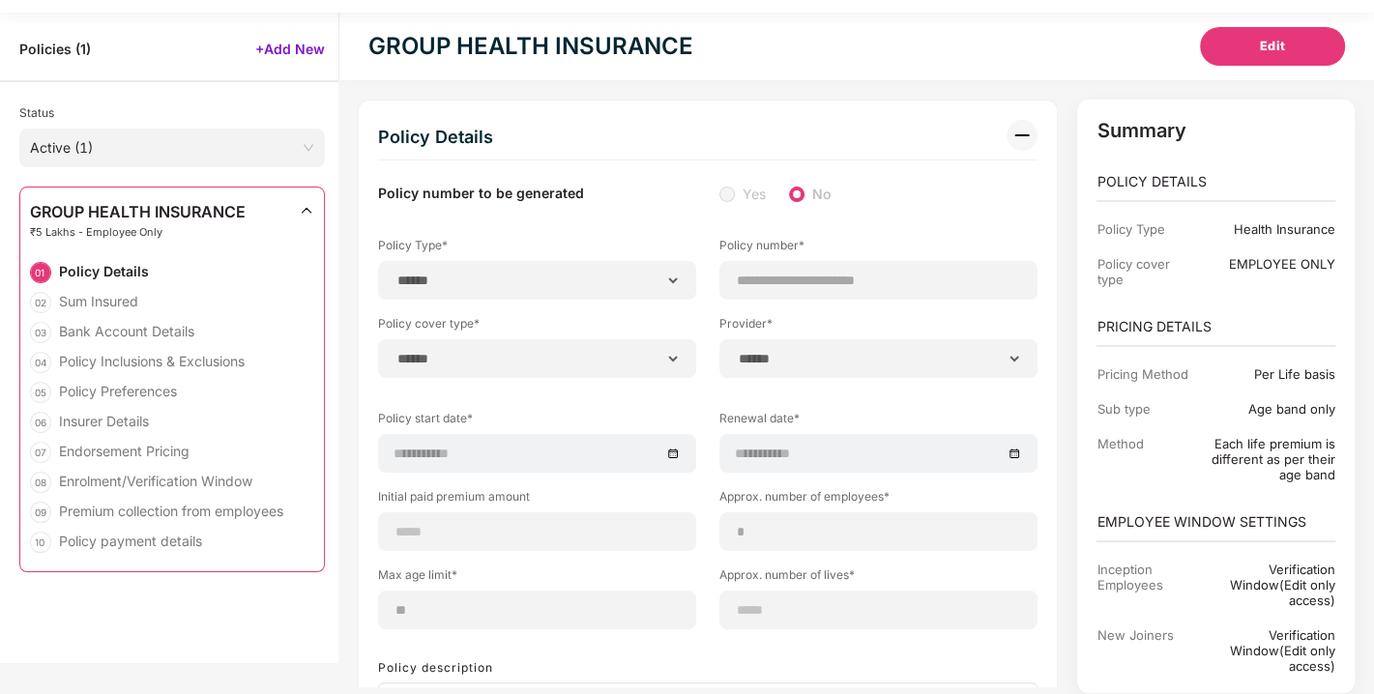
type input "*****"
select select "********"
select select "*****"
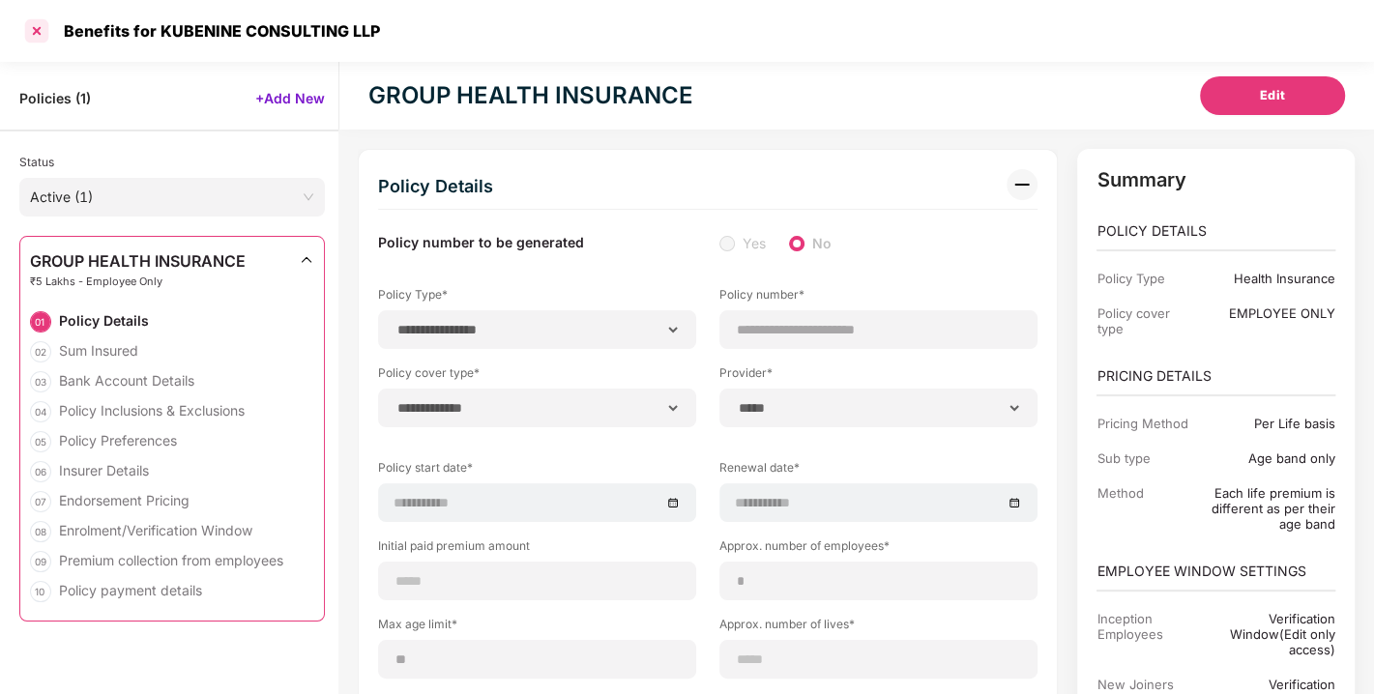
click at [32, 33] on div at bounding box center [36, 30] width 31 height 31
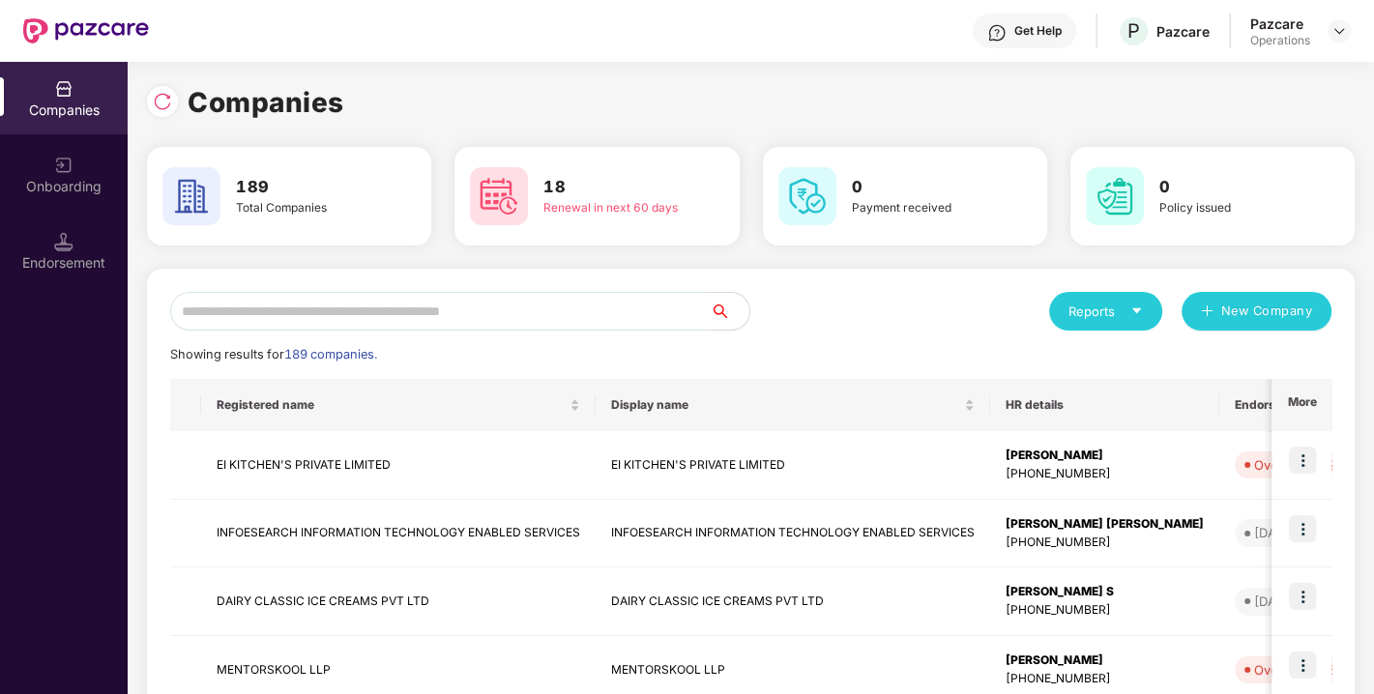
click at [349, 305] on input "text" at bounding box center [440, 311] width 541 height 39
paste input "**********"
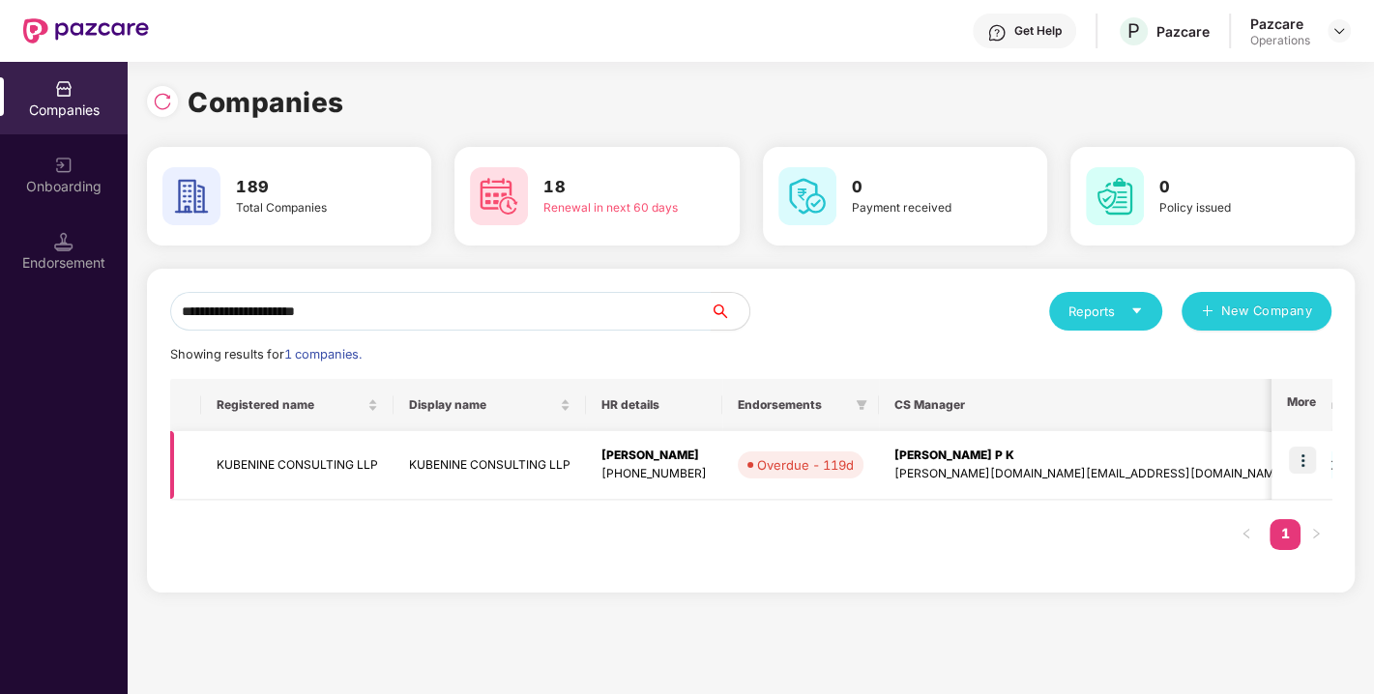
type input "**********"
click at [1299, 461] on img at bounding box center [1302, 460] width 27 height 27
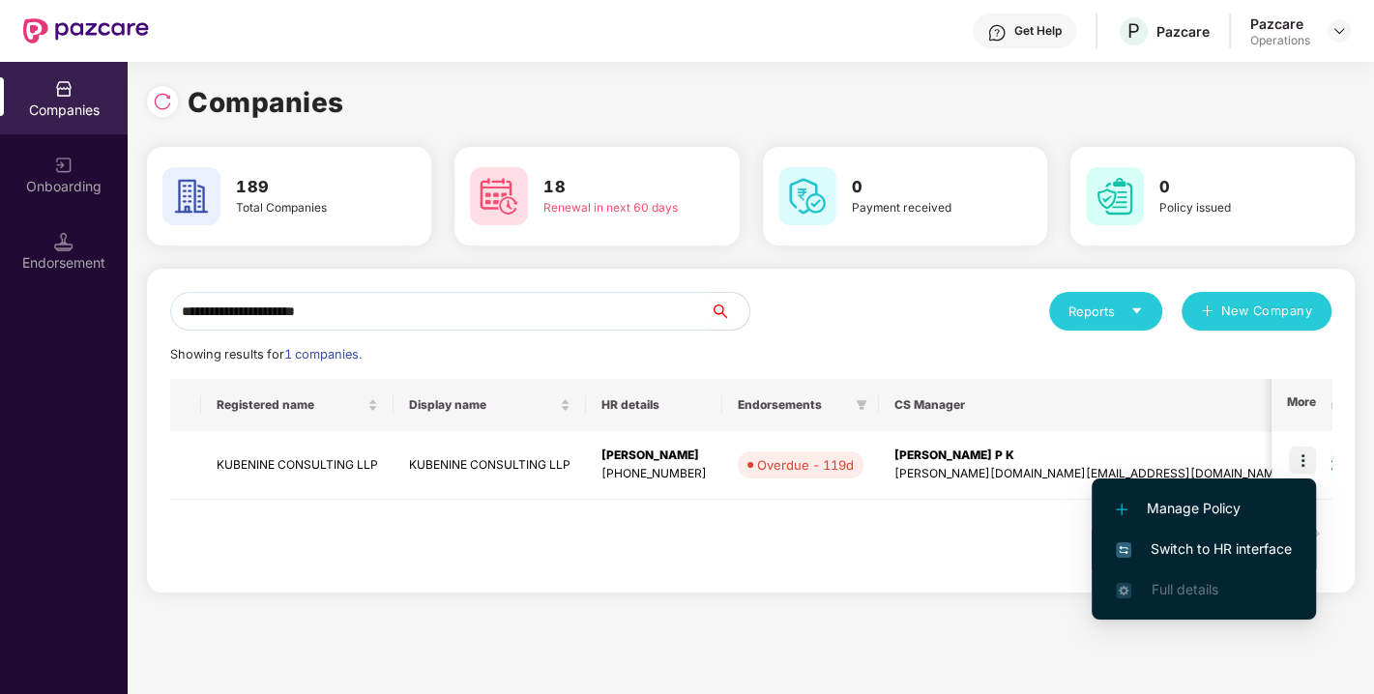
click at [1187, 547] on span "Switch to HR interface" at bounding box center [1204, 549] width 176 height 21
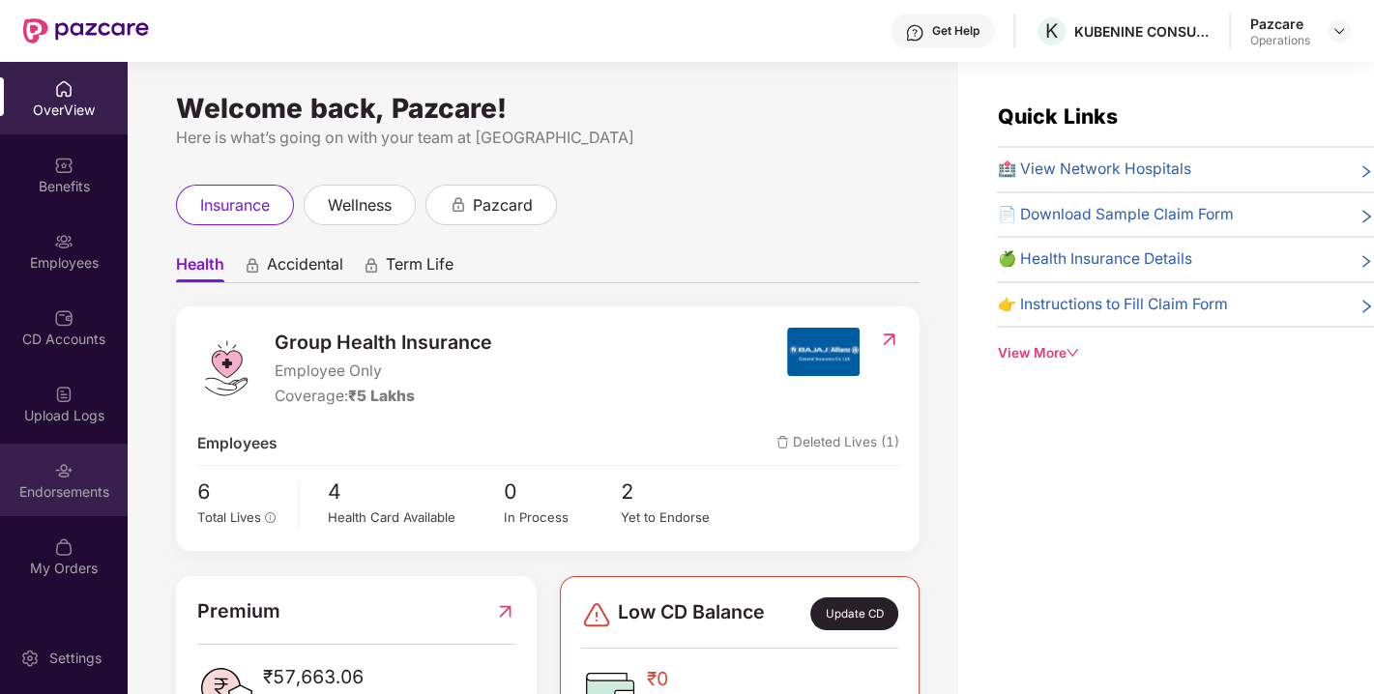
click at [53, 500] on div "Endorsements" at bounding box center [64, 492] width 128 height 19
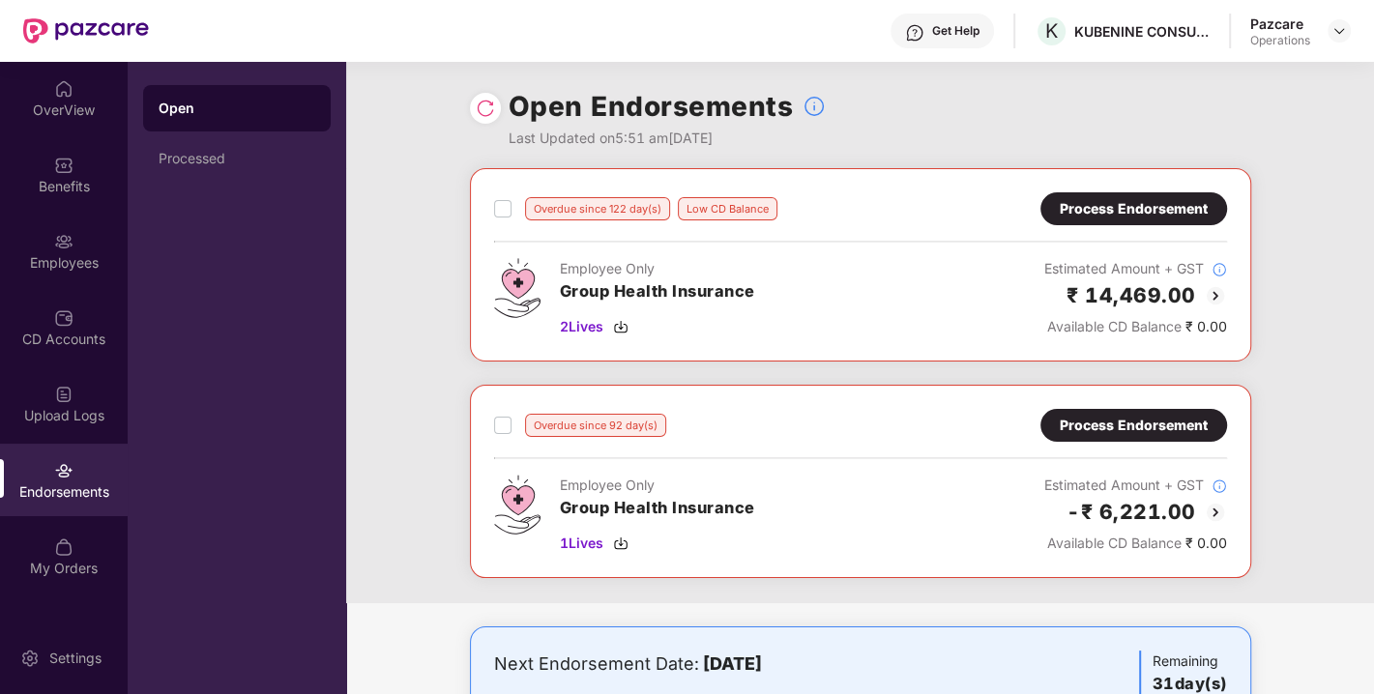
click at [483, 97] on div at bounding box center [485, 108] width 31 height 31
click at [483, 102] on img at bounding box center [485, 108] width 19 height 19
click at [1342, 29] on img at bounding box center [1338, 30] width 15 height 15
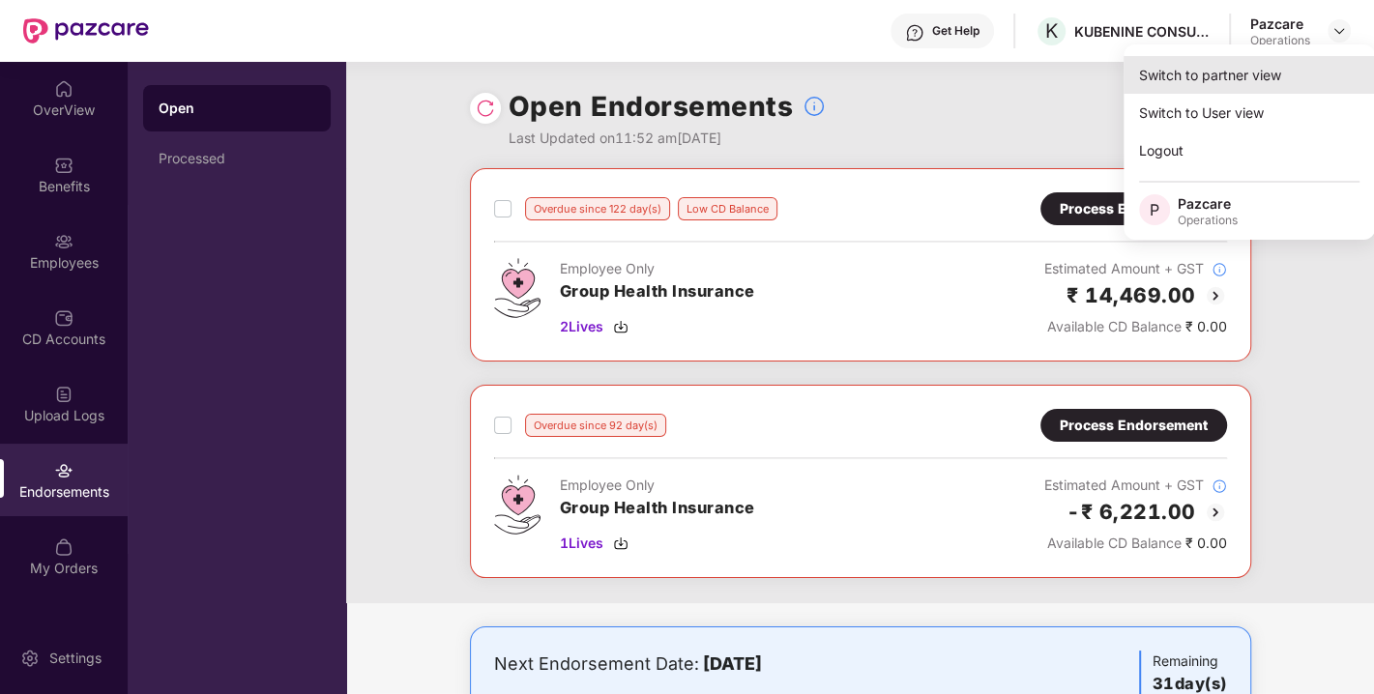
click at [1227, 73] on div "Switch to partner view" at bounding box center [1249, 75] width 251 height 38
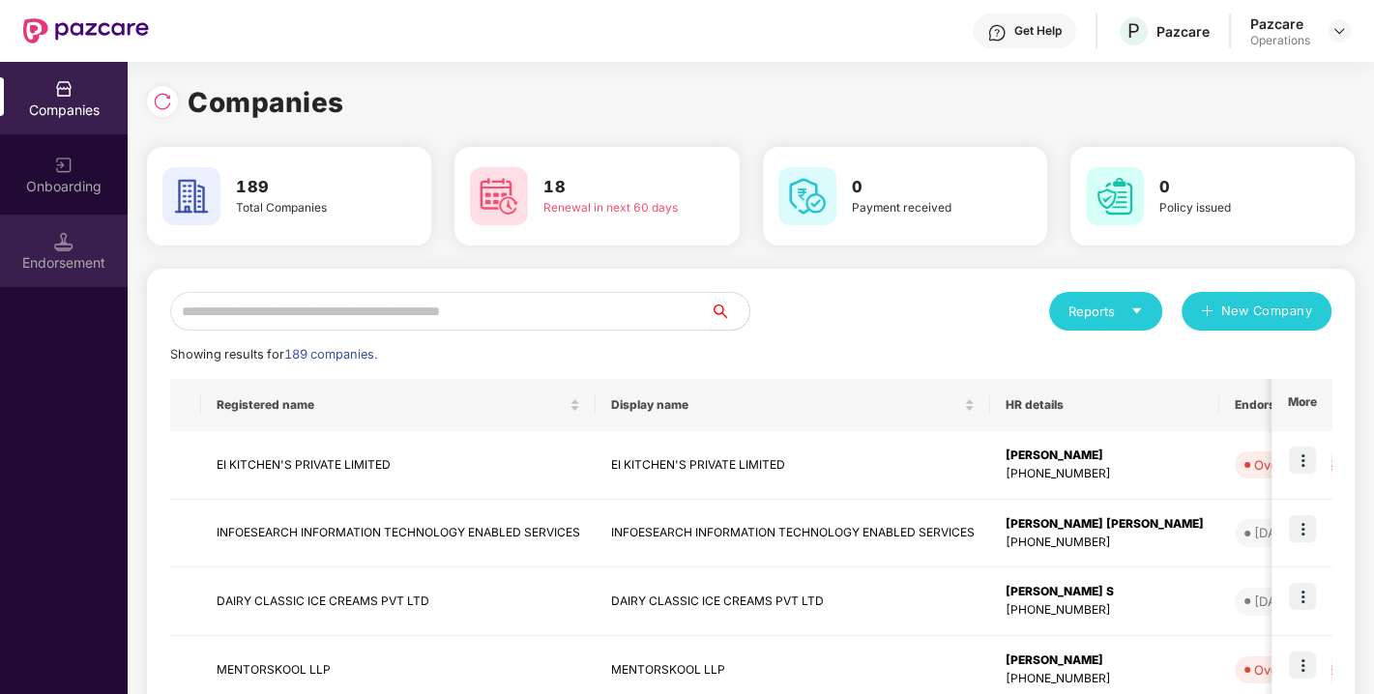
click at [60, 246] on img at bounding box center [63, 241] width 19 height 19
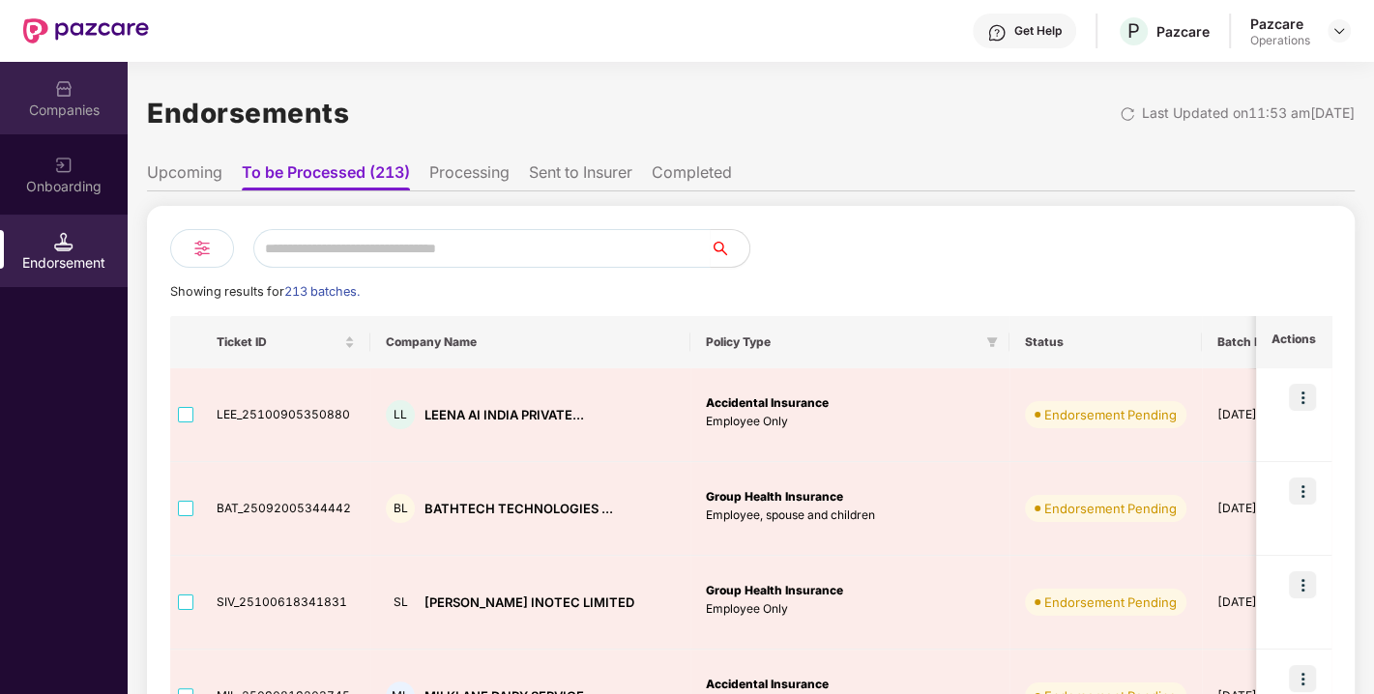
click at [92, 118] on div "Companies" at bounding box center [64, 110] width 128 height 19
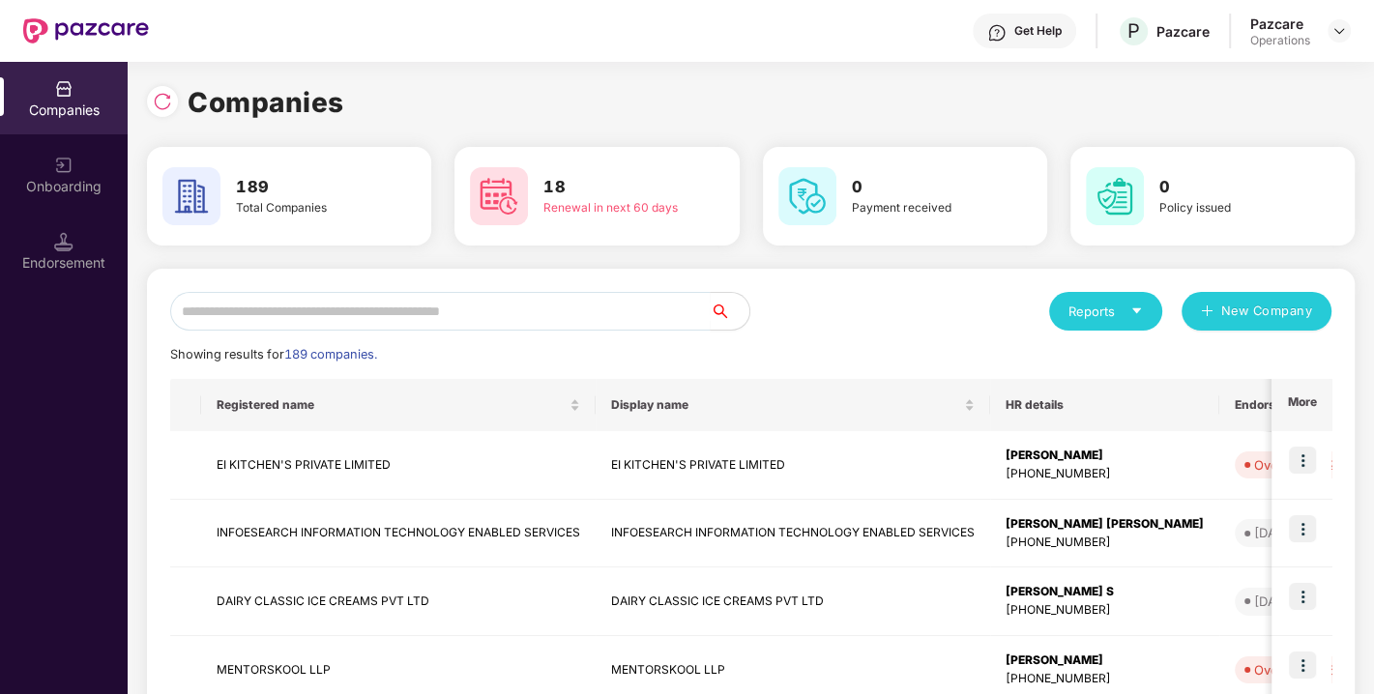
click at [98, 248] on div "Endorsement" at bounding box center [64, 251] width 128 height 73
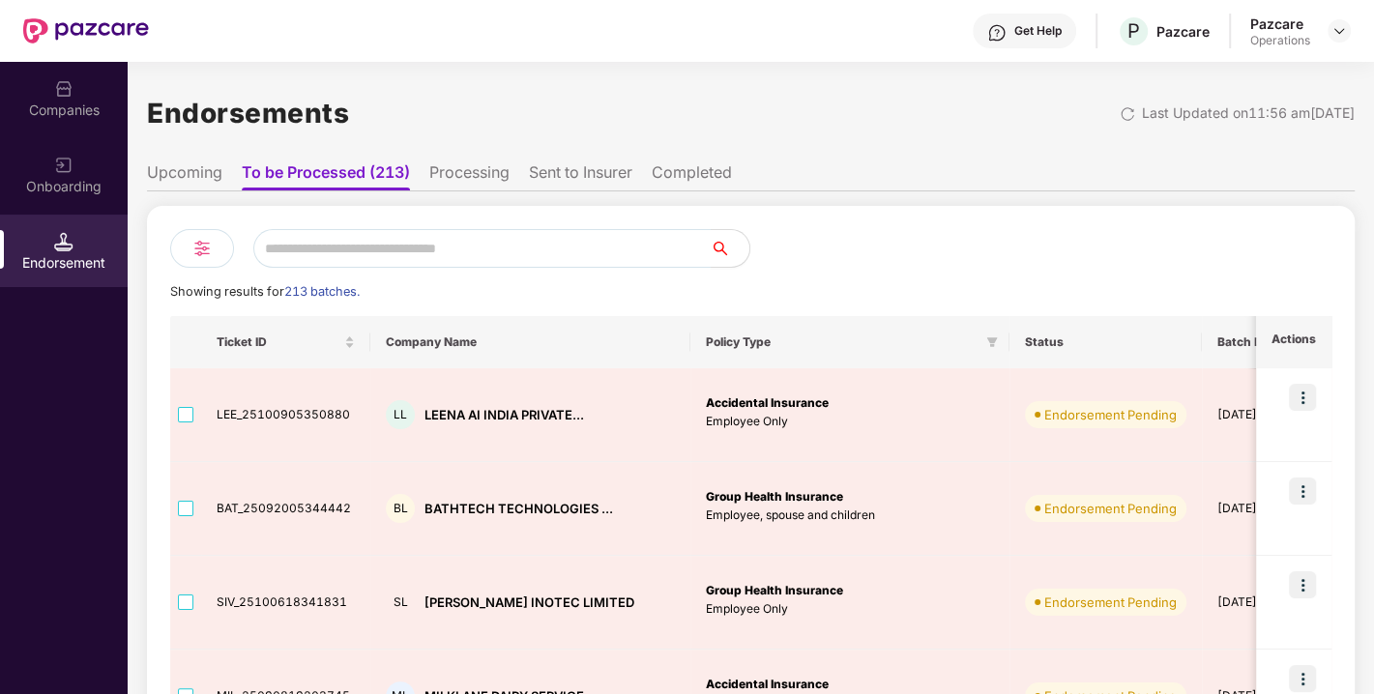
click at [345, 243] on input "text" at bounding box center [481, 248] width 457 height 39
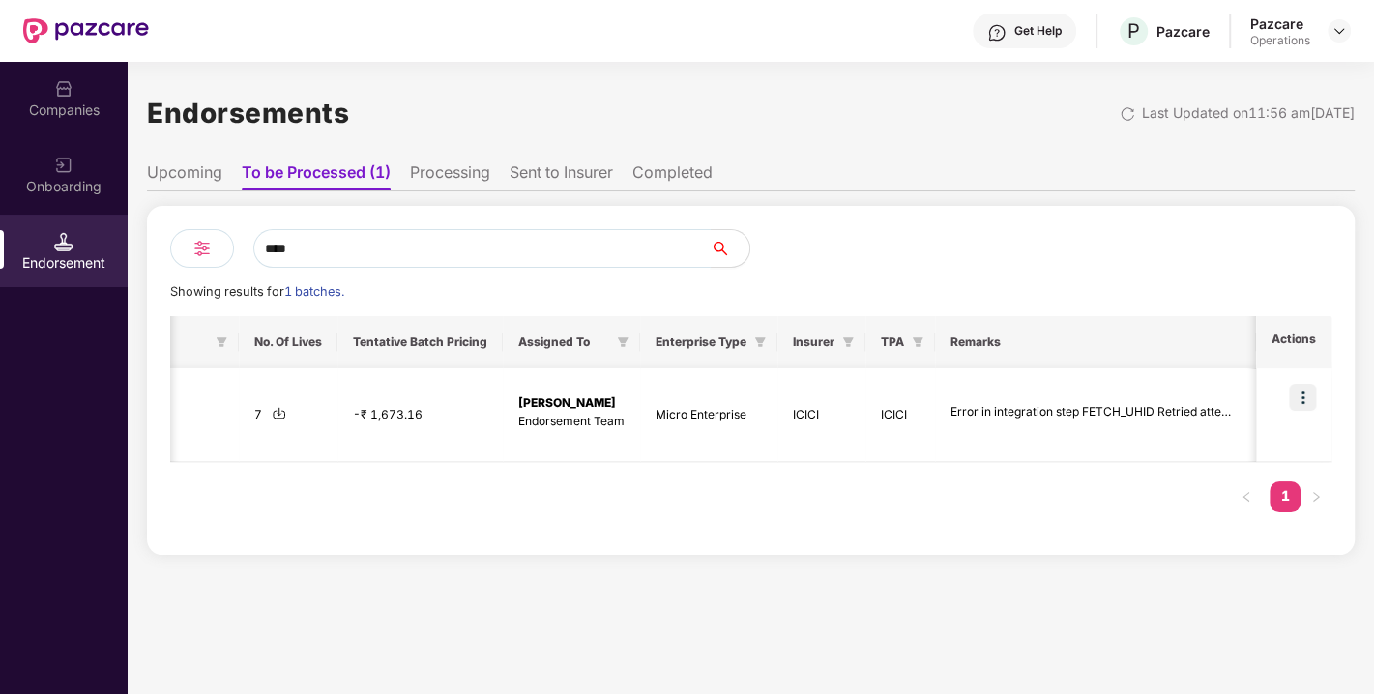
scroll to position [0, 1]
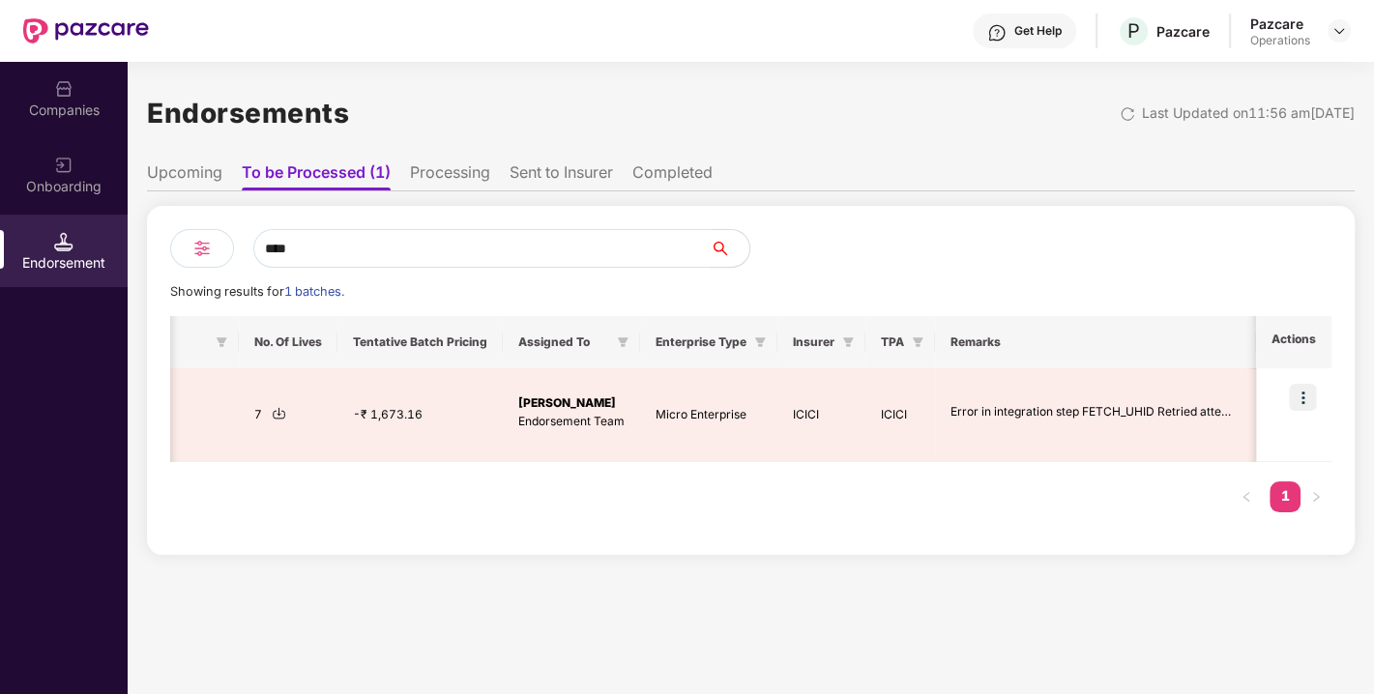
type input "****"
click at [51, 66] on div "Companies" at bounding box center [64, 98] width 128 height 73
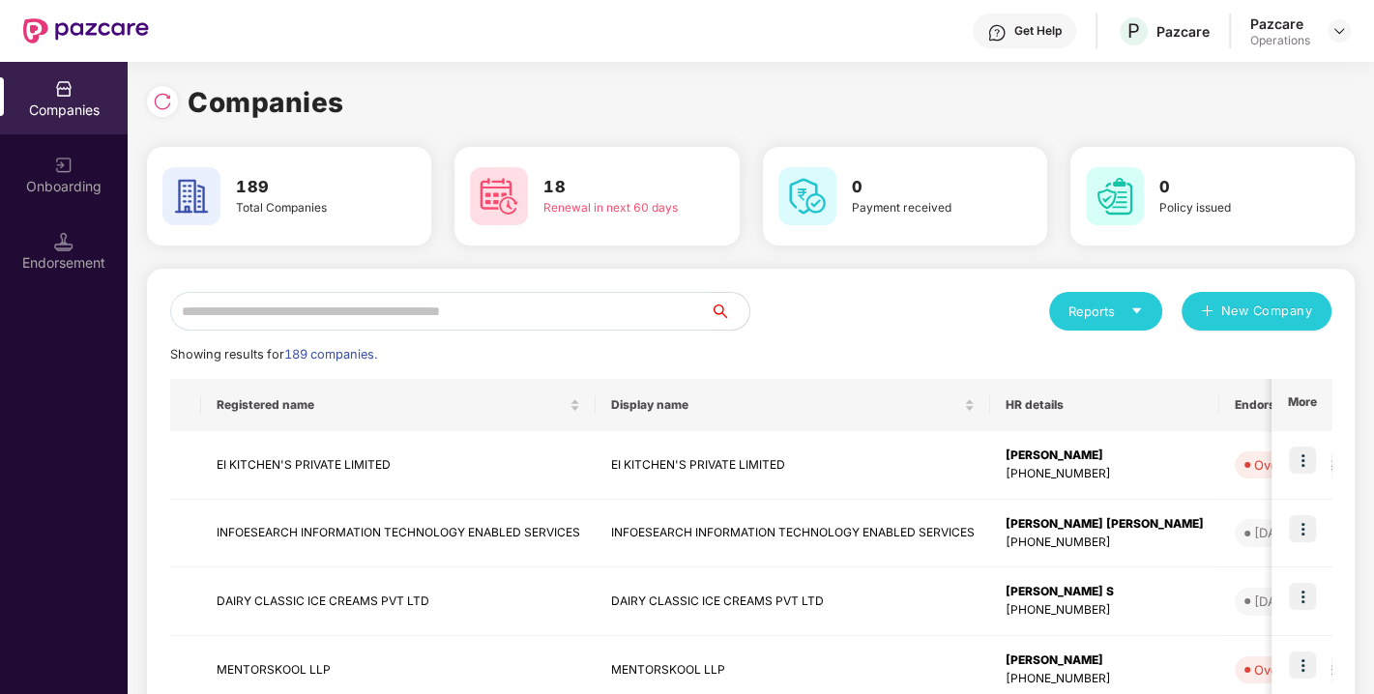
click at [262, 293] on input "text" at bounding box center [440, 311] width 541 height 39
click at [314, 304] on input "text" at bounding box center [440, 311] width 541 height 39
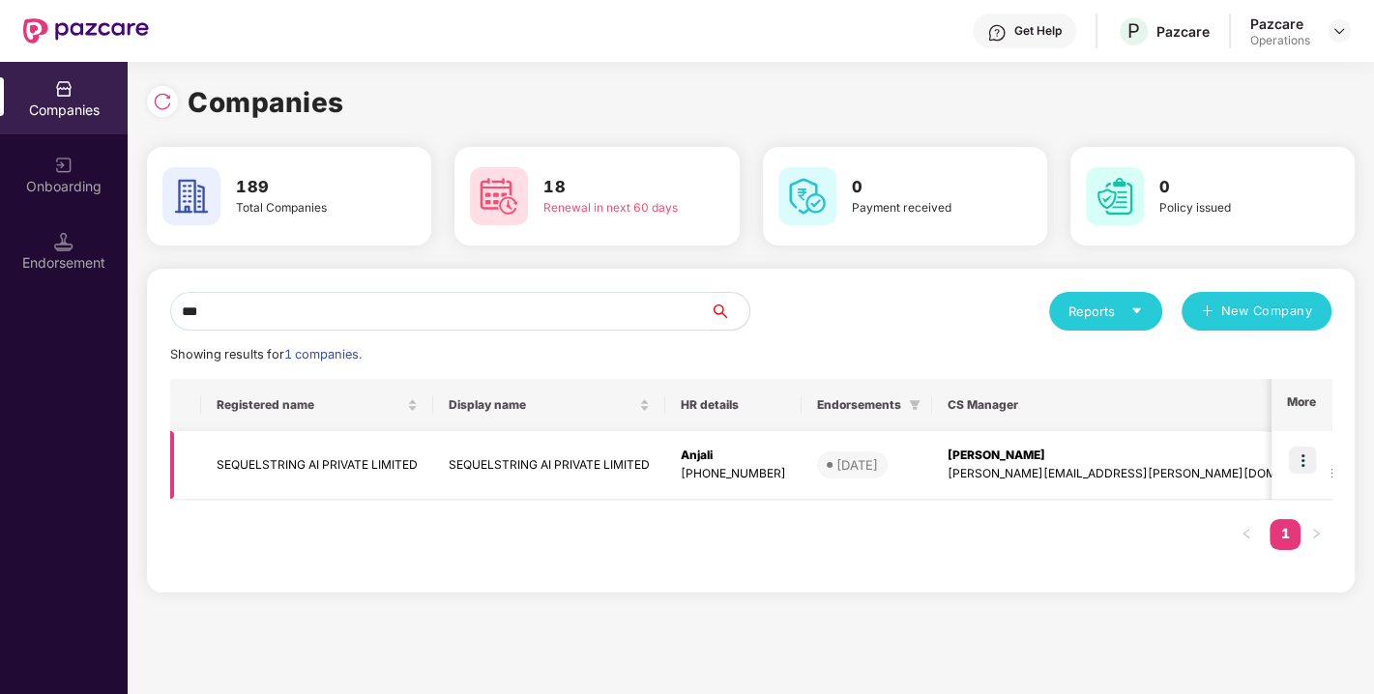
type input "***"
click at [282, 465] on td "SEQUELSTRING AI PRIVATE LIMITED" at bounding box center [317, 465] width 232 height 69
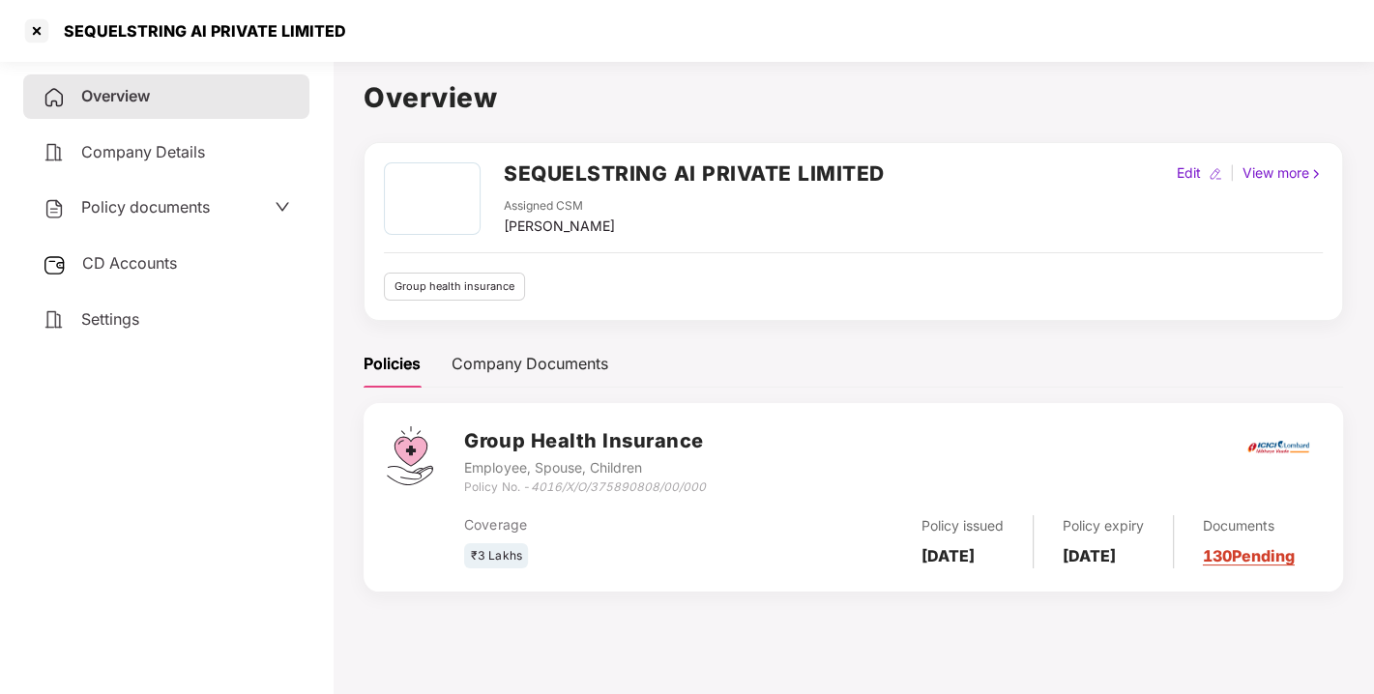
click at [136, 213] on span "Policy documents" at bounding box center [145, 206] width 129 height 19
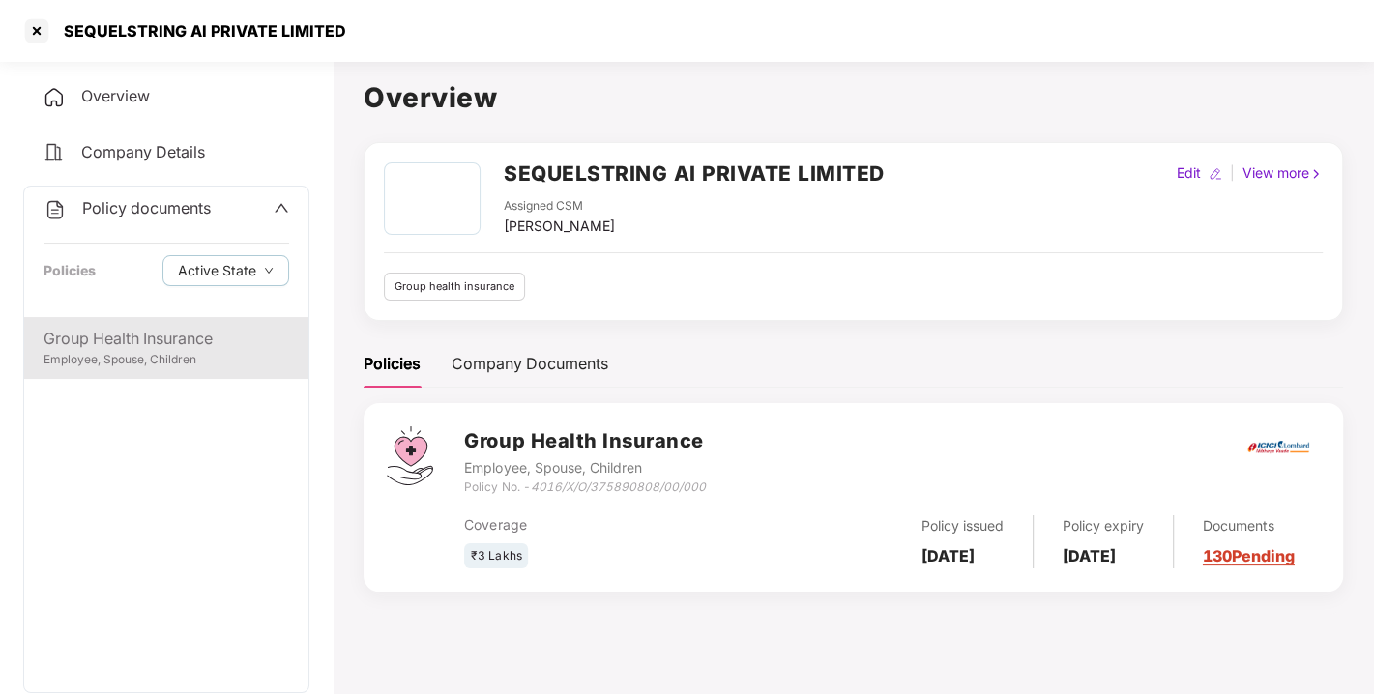
click at [144, 327] on div "Group Health Insurance" at bounding box center [167, 339] width 246 height 24
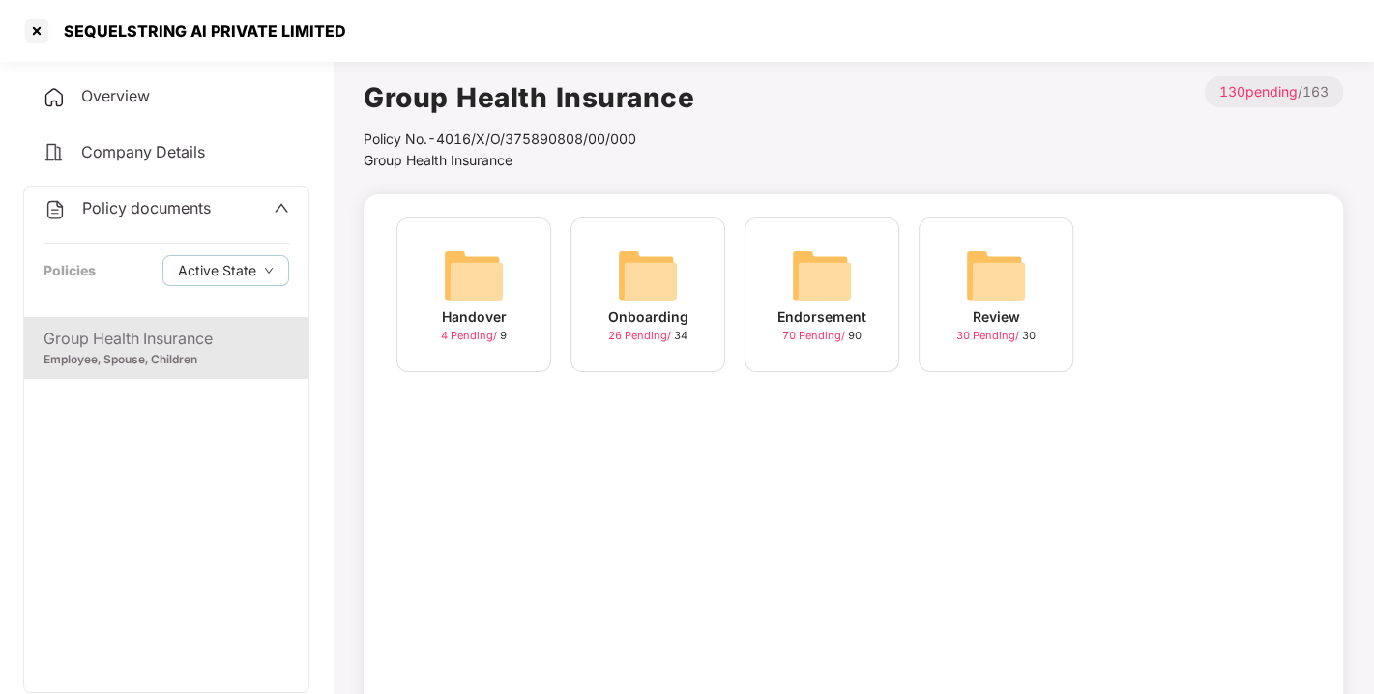
click at [832, 277] on img at bounding box center [822, 276] width 62 height 62
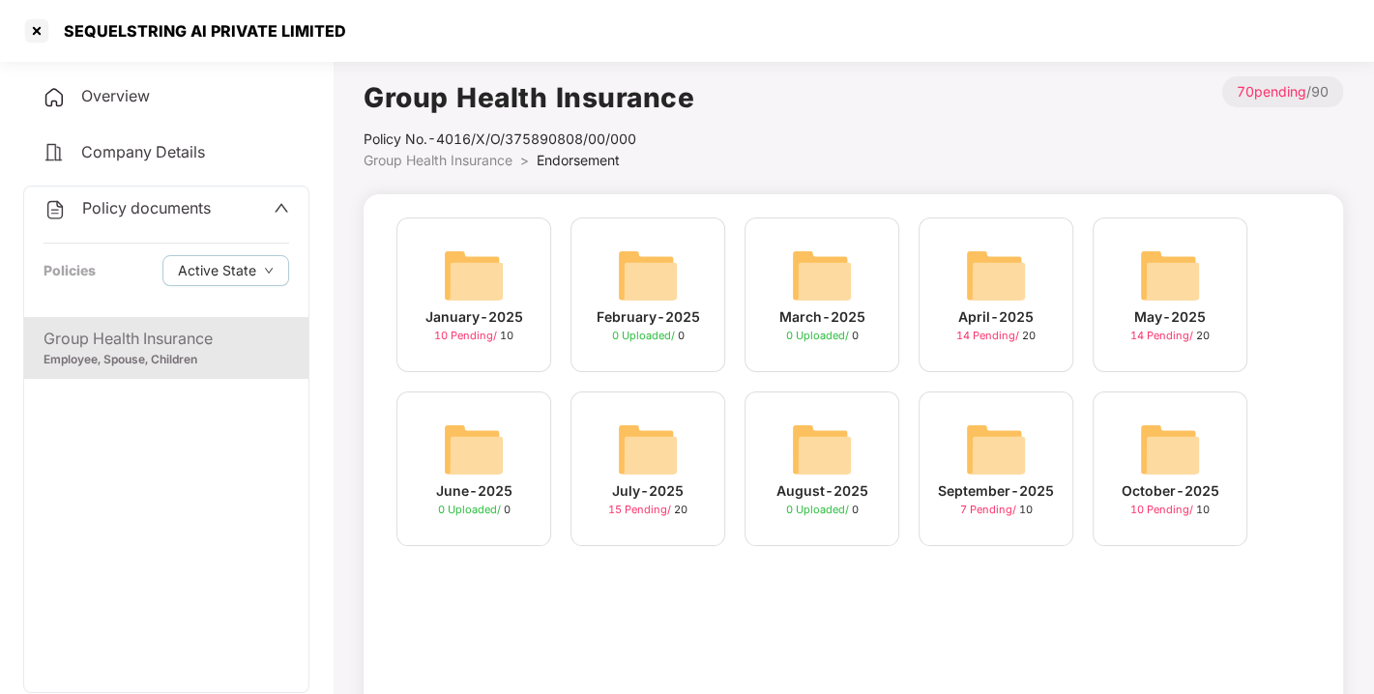
click at [1161, 440] on img at bounding box center [1170, 450] width 62 height 62
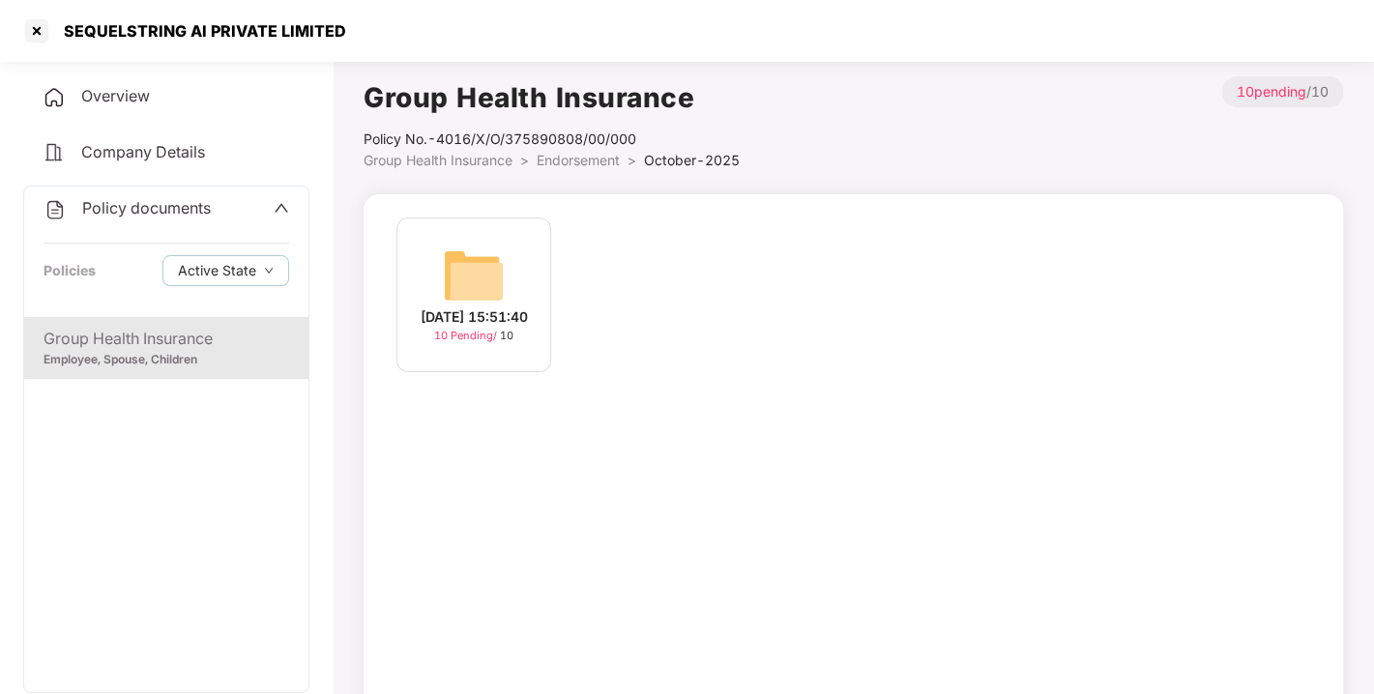
click at [491, 253] on img at bounding box center [474, 276] width 62 height 62
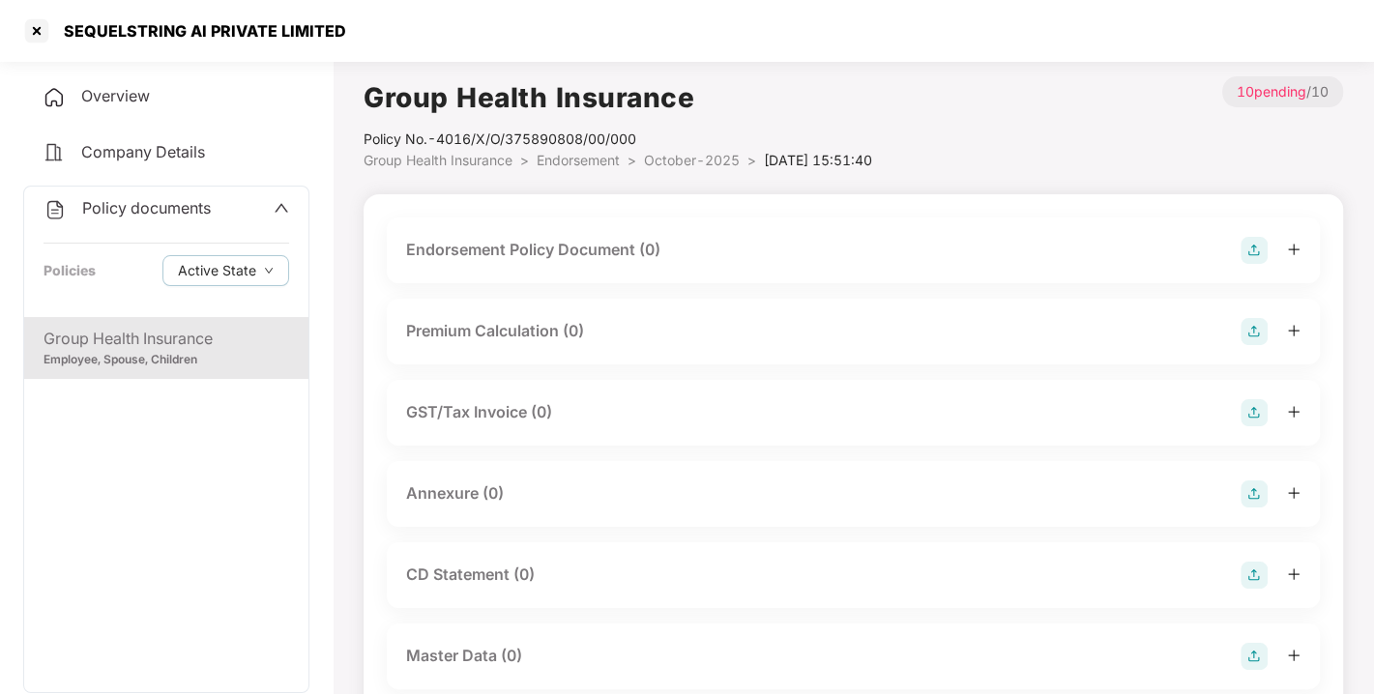
click at [1261, 244] on img at bounding box center [1254, 250] width 27 height 27
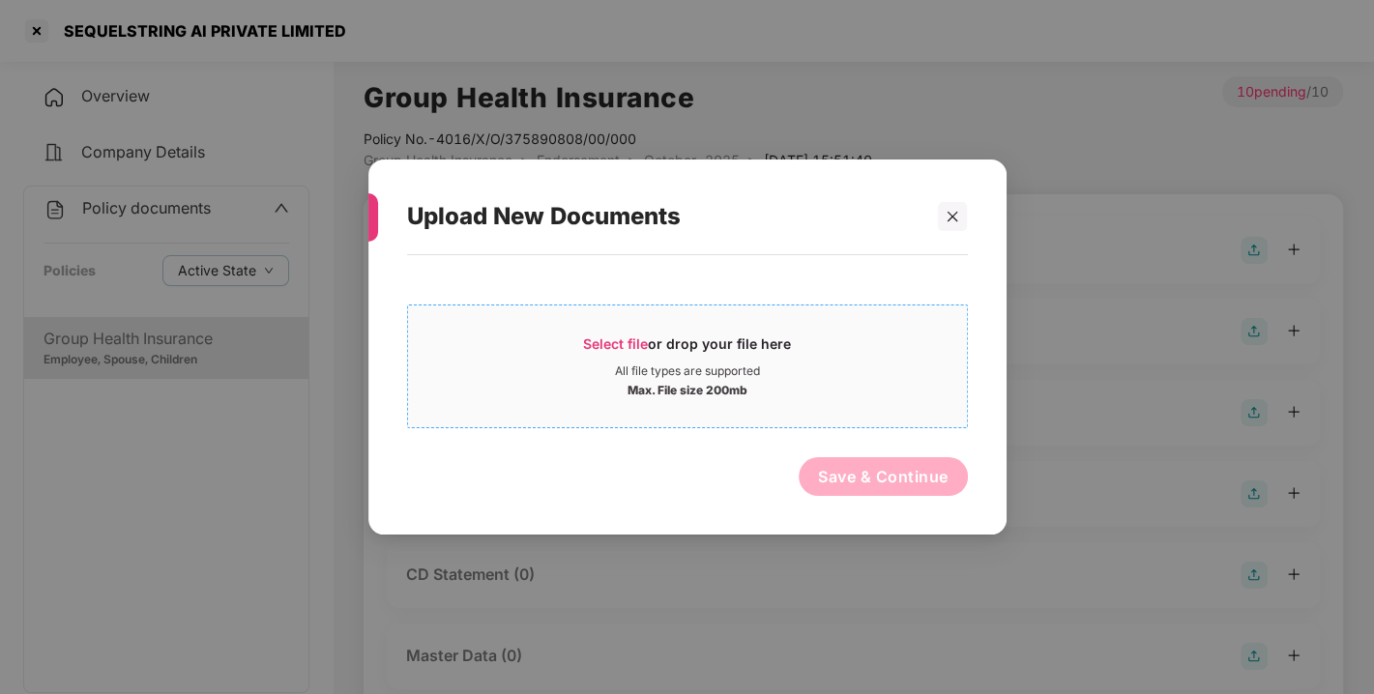
click at [662, 354] on div "Select file or drop your file here" at bounding box center [687, 349] width 208 height 29
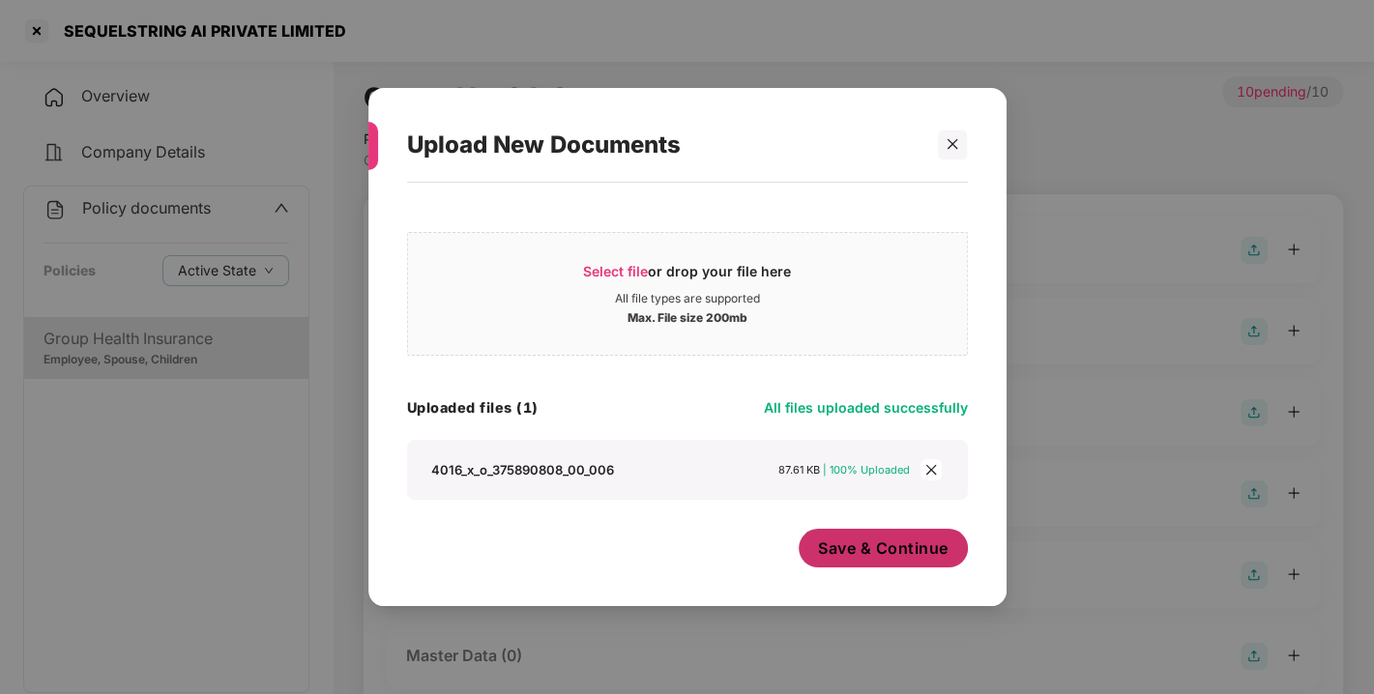
click at [902, 556] on span "Save & Continue" at bounding box center [883, 548] width 131 height 21
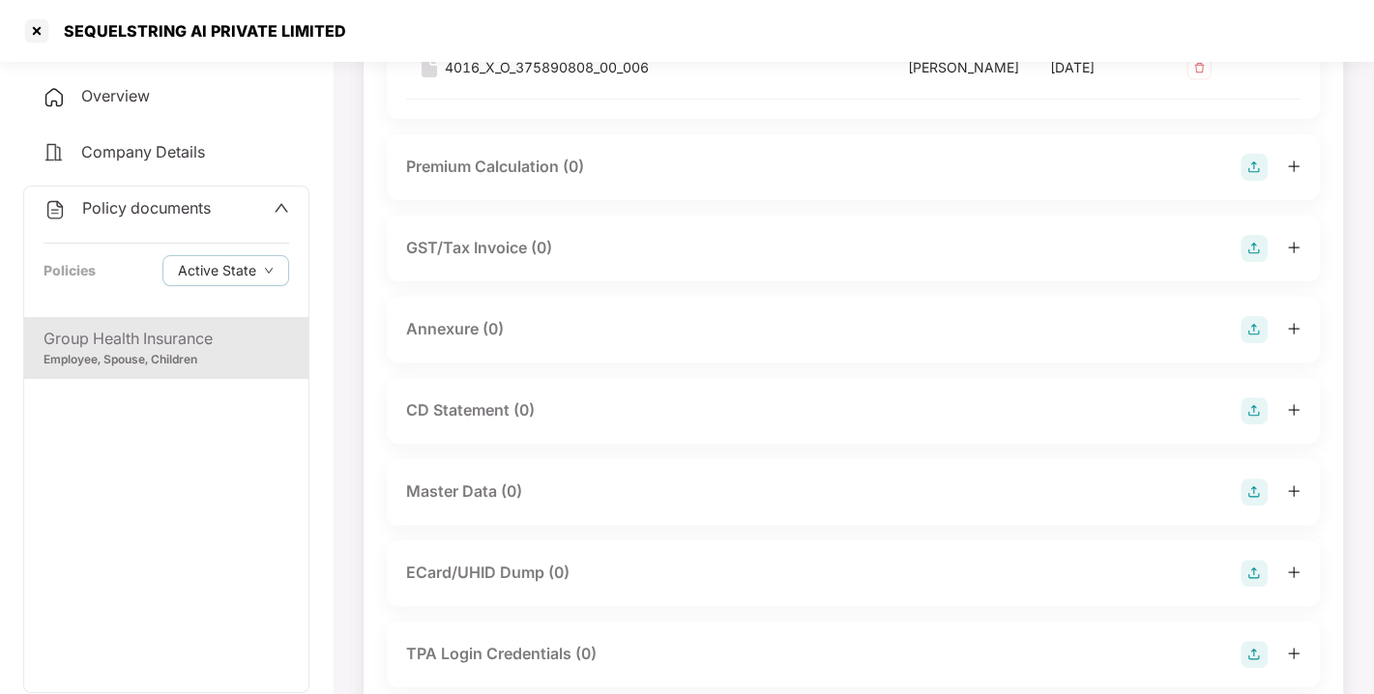
scroll to position [305, 0]
click at [1253, 342] on img at bounding box center [1254, 328] width 27 height 27
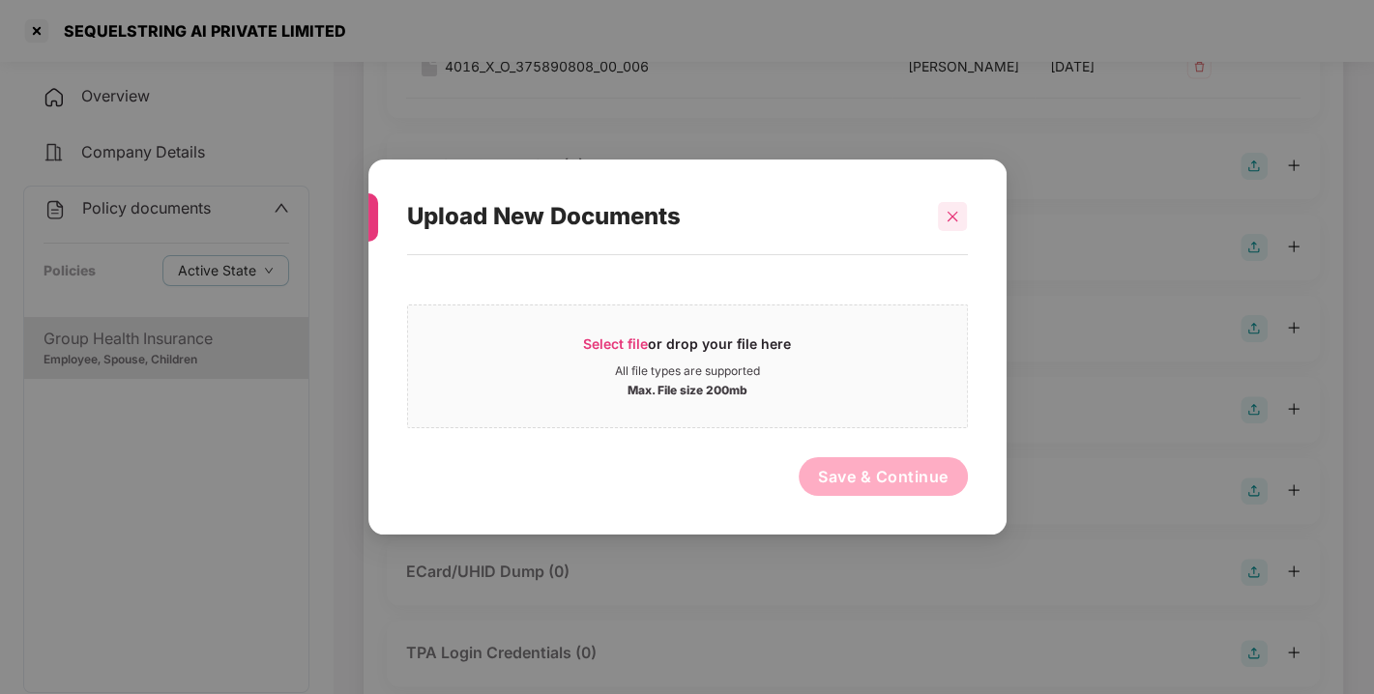
click at [948, 225] on div at bounding box center [952, 216] width 29 height 29
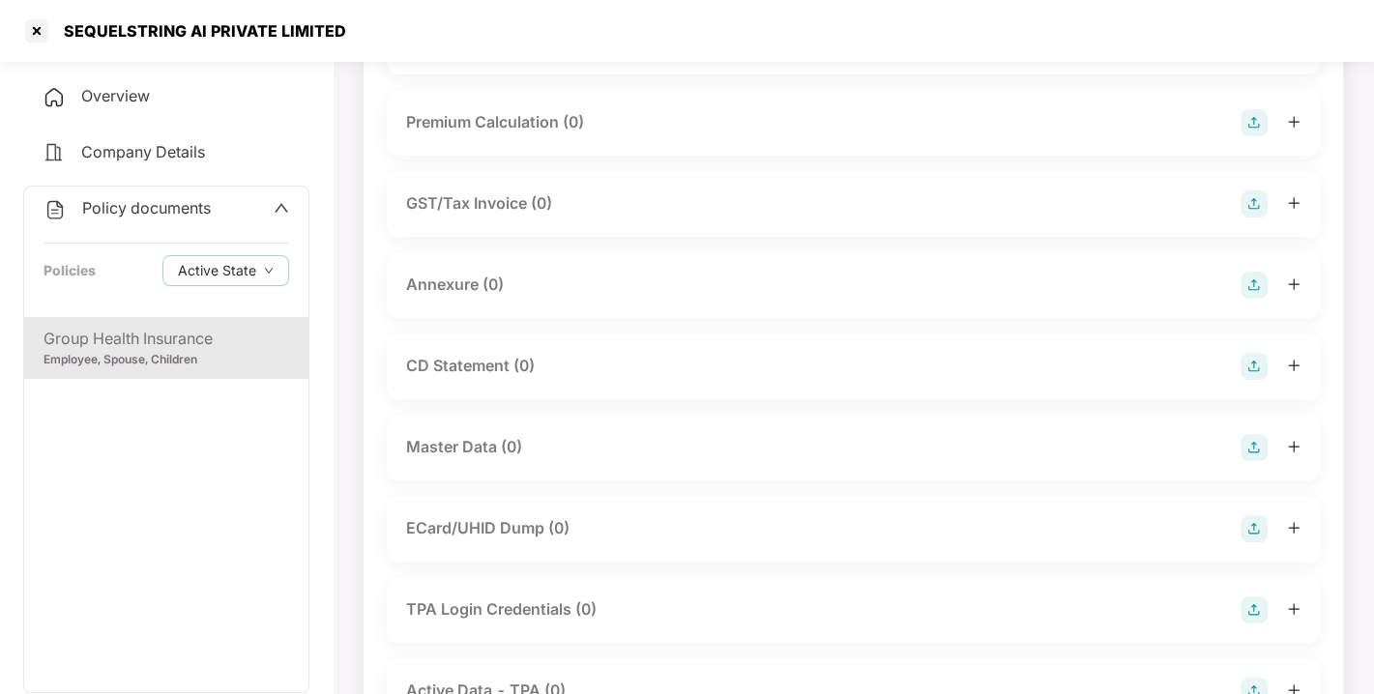
scroll to position [349, 0]
click at [1251, 298] on img at bounding box center [1254, 284] width 27 height 27
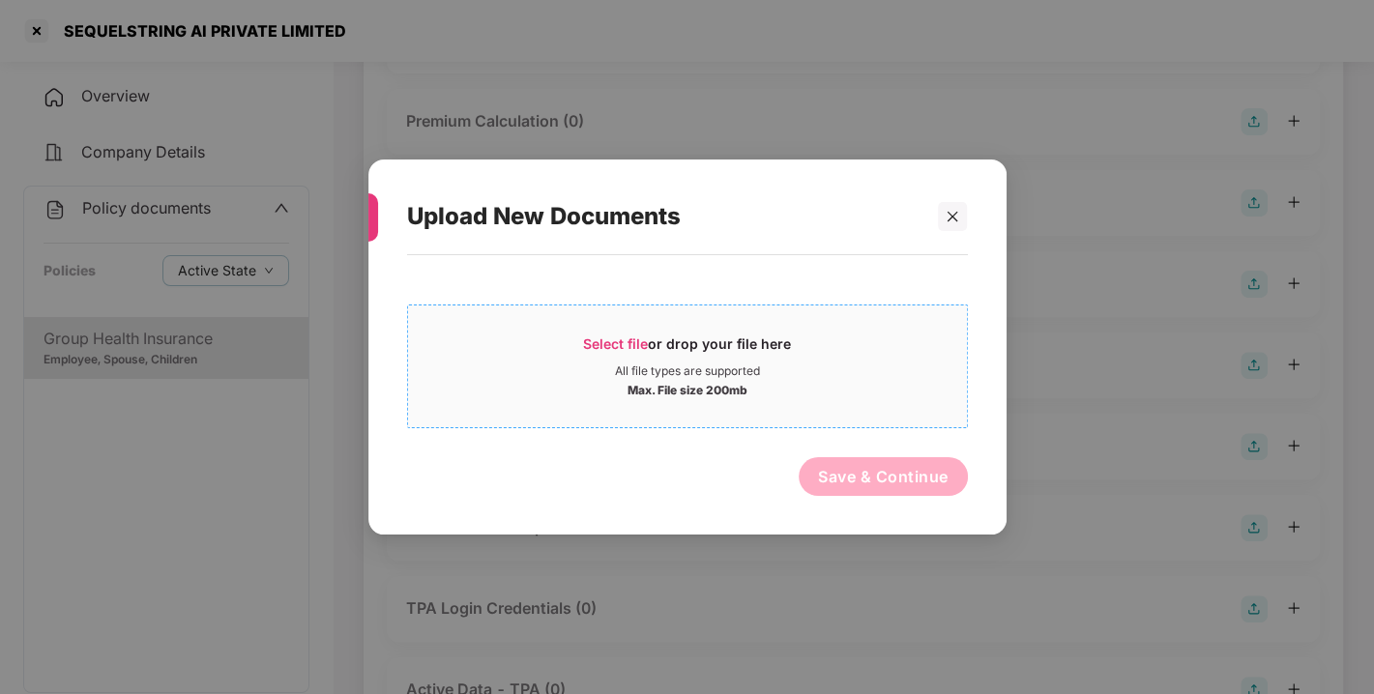
click at [599, 330] on span "Select file or drop your file here All file types are supported Max. File size …" at bounding box center [687, 366] width 559 height 93
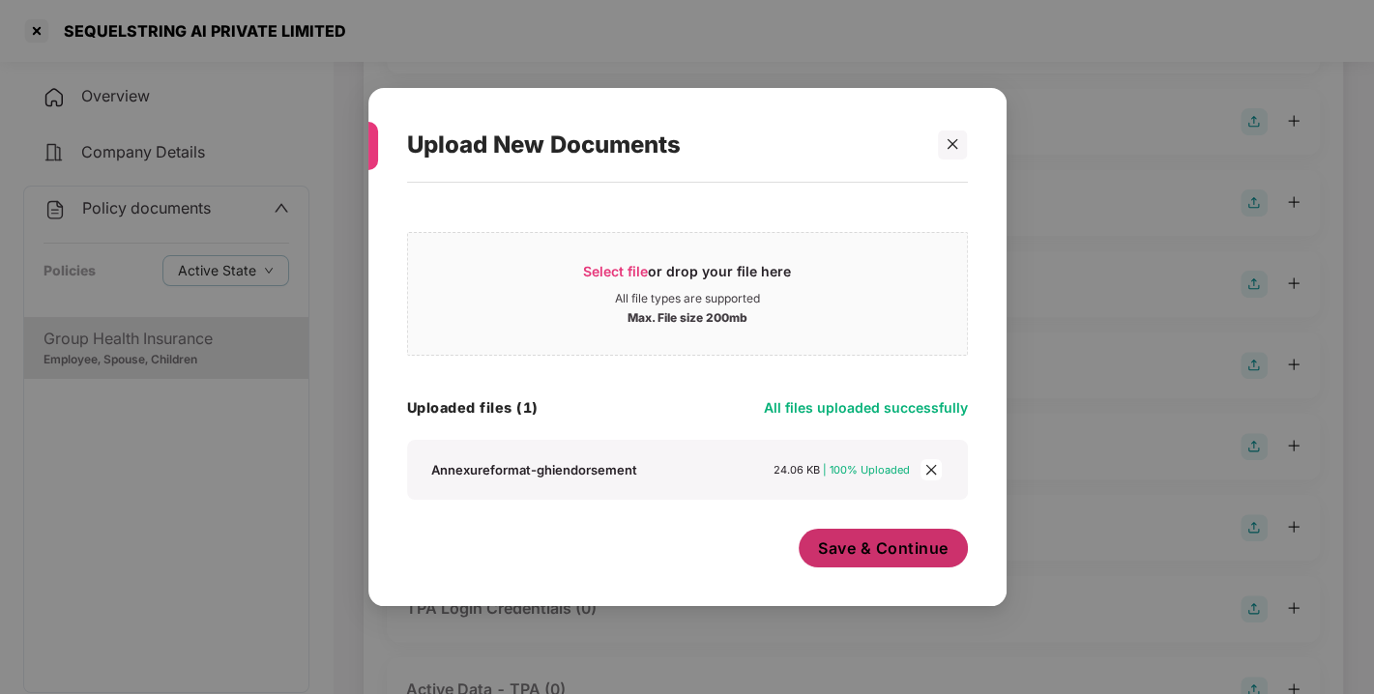
click at [826, 558] on span "Save & Continue" at bounding box center [883, 548] width 131 height 21
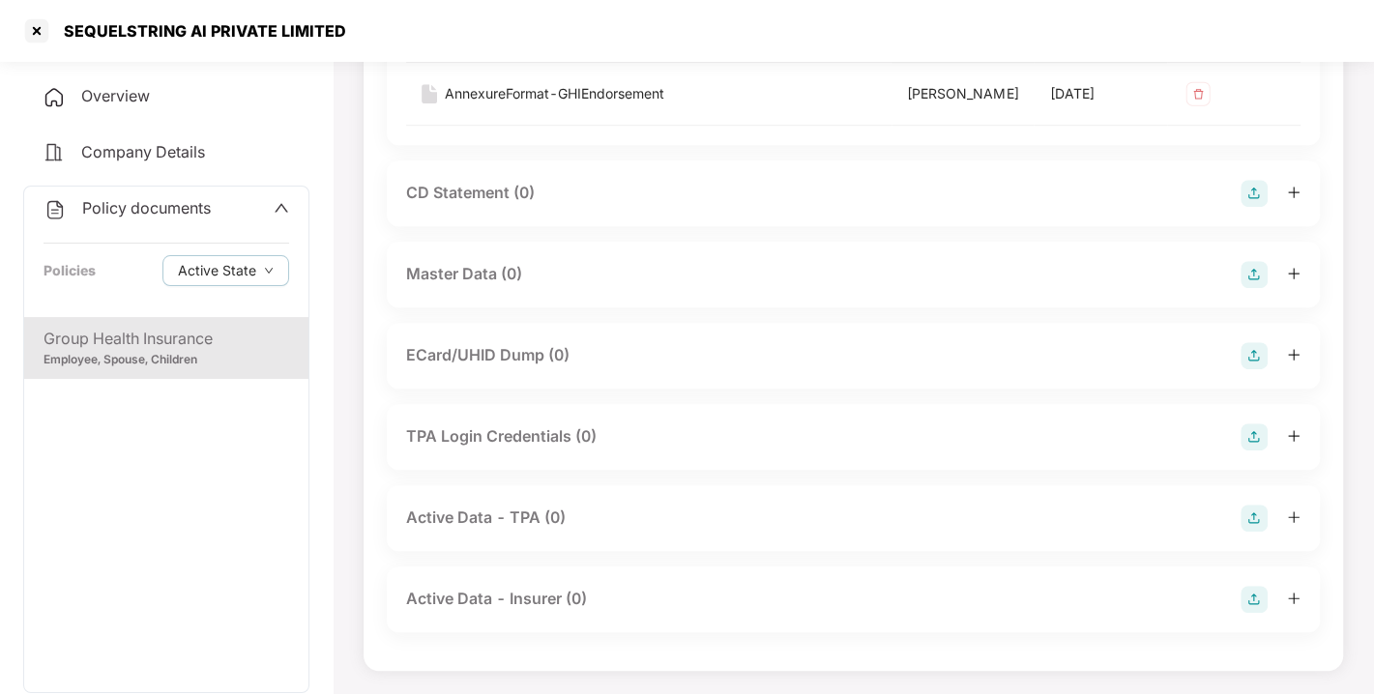
scroll to position [683, 0]
click at [1243, 288] on img at bounding box center [1254, 274] width 27 height 27
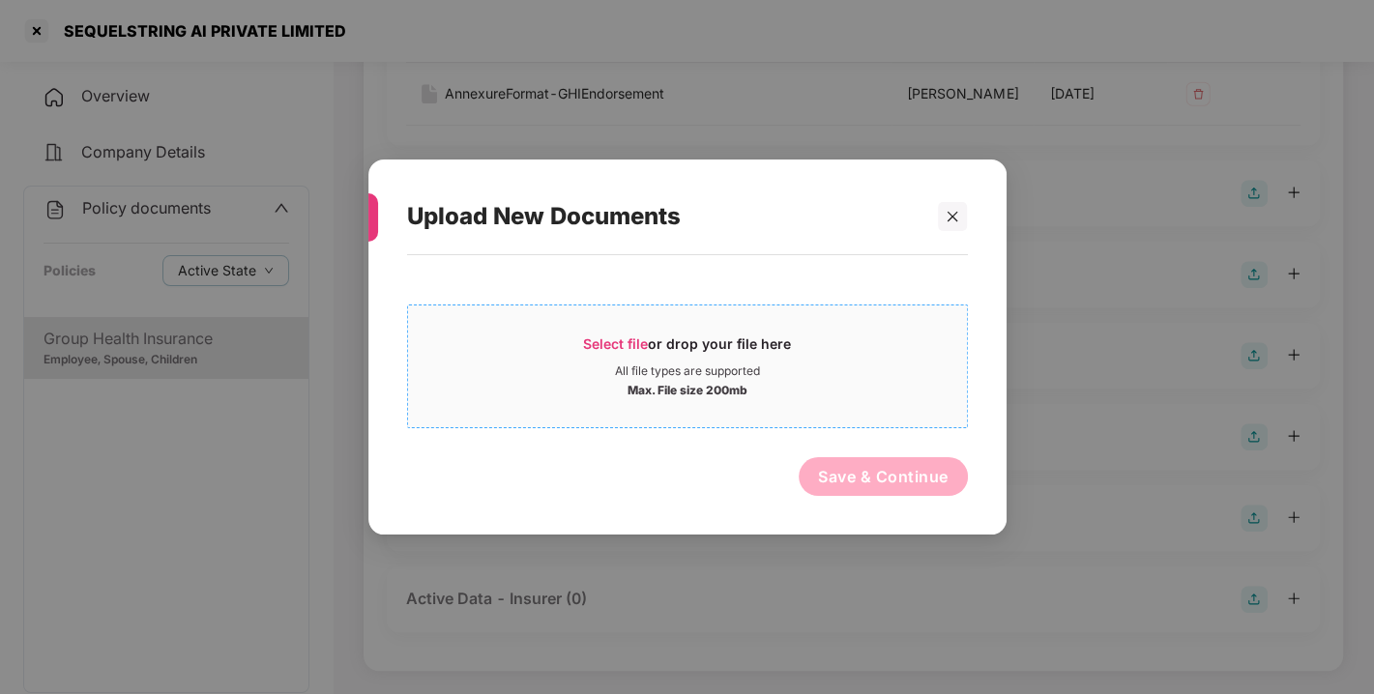
click at [610, 349] on span "Select file" at bounding box center [615, 344] width 65 height 16
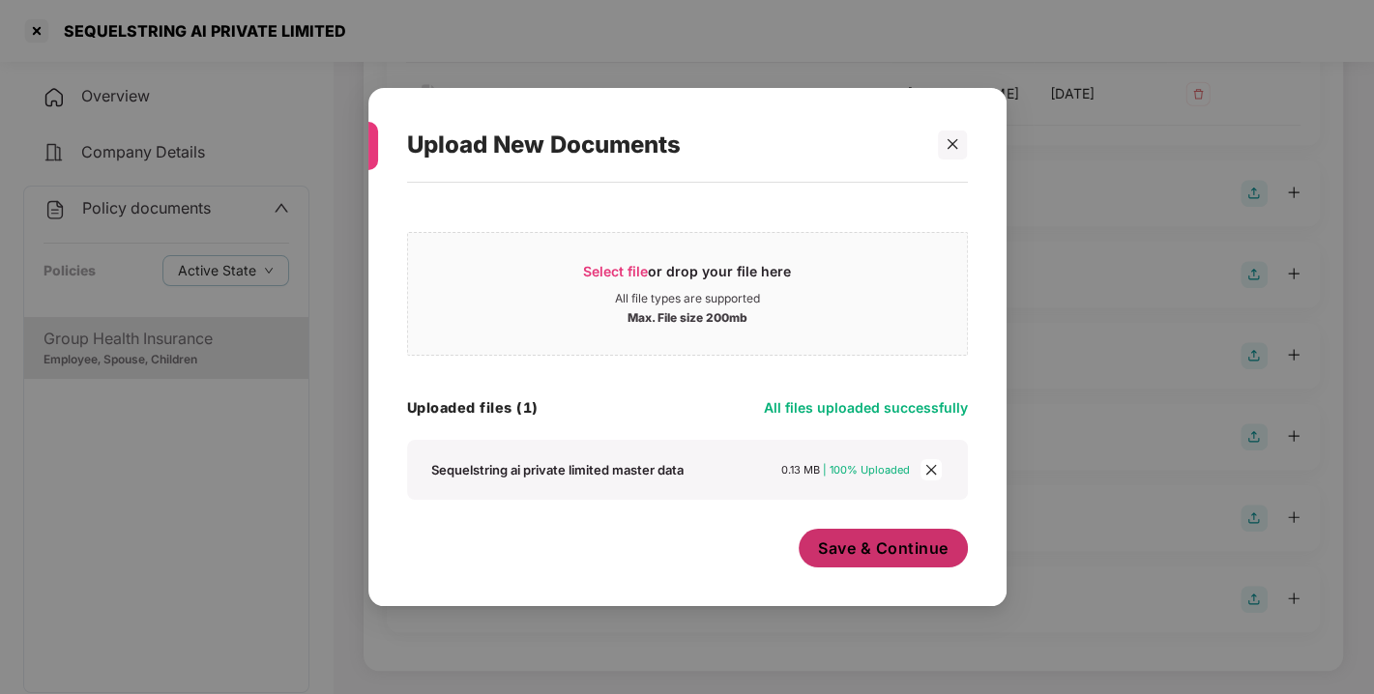
click at [890, 553] on span "Save & Continue" at bounding box center [883, 548] width 131 height 21
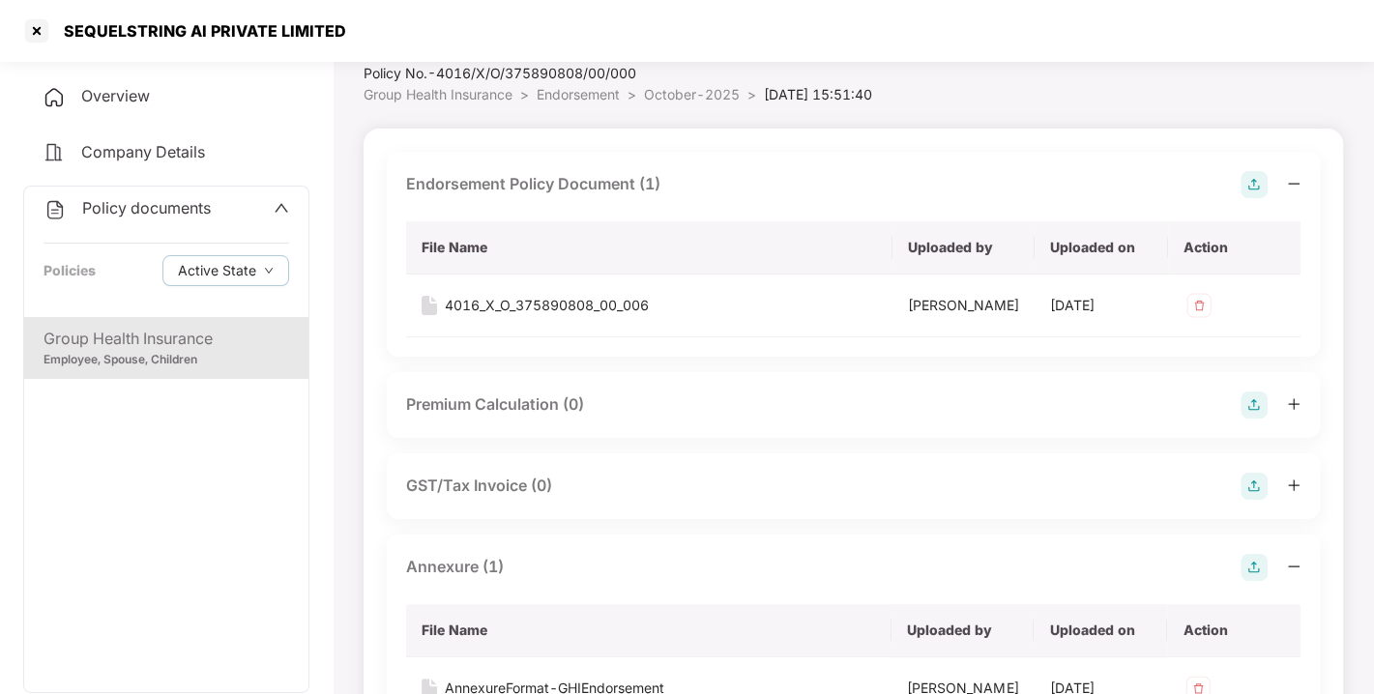
scroll to position [0, 0]
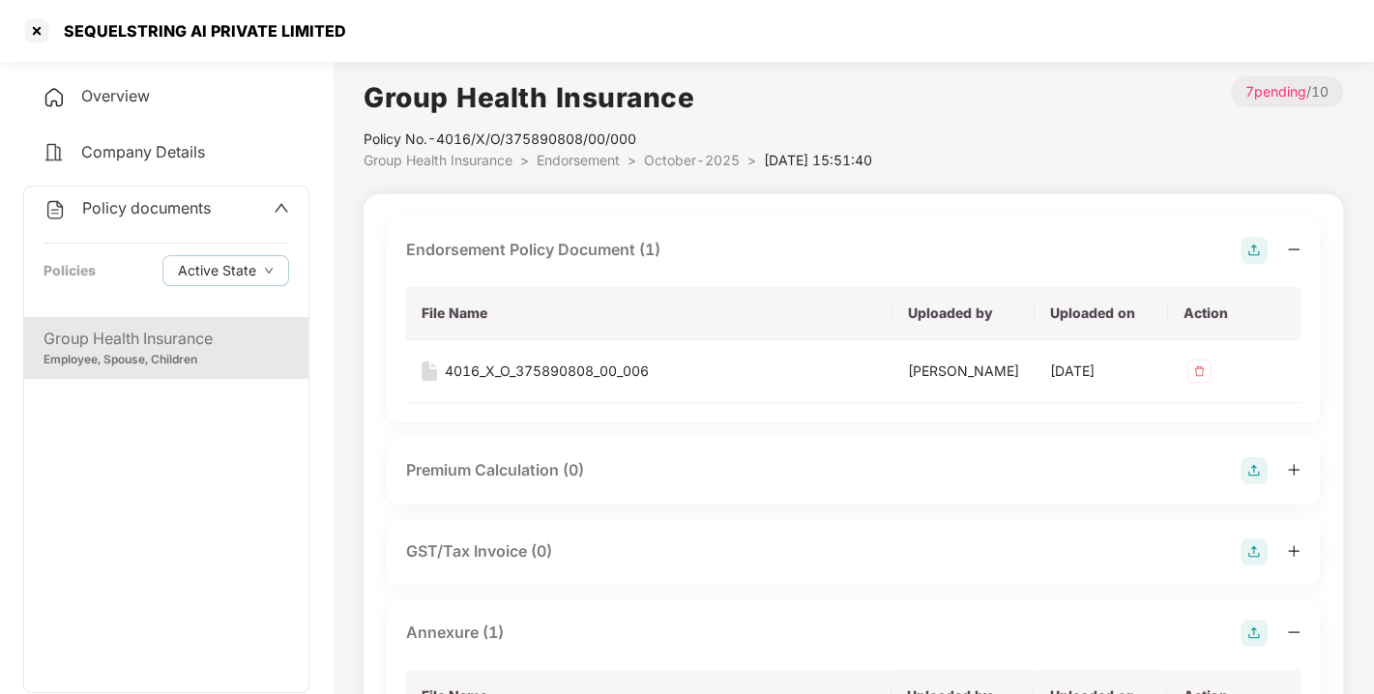
click at [578, 155] on span "Endorsement" at bounding box center [578, 160] width 83 height 16
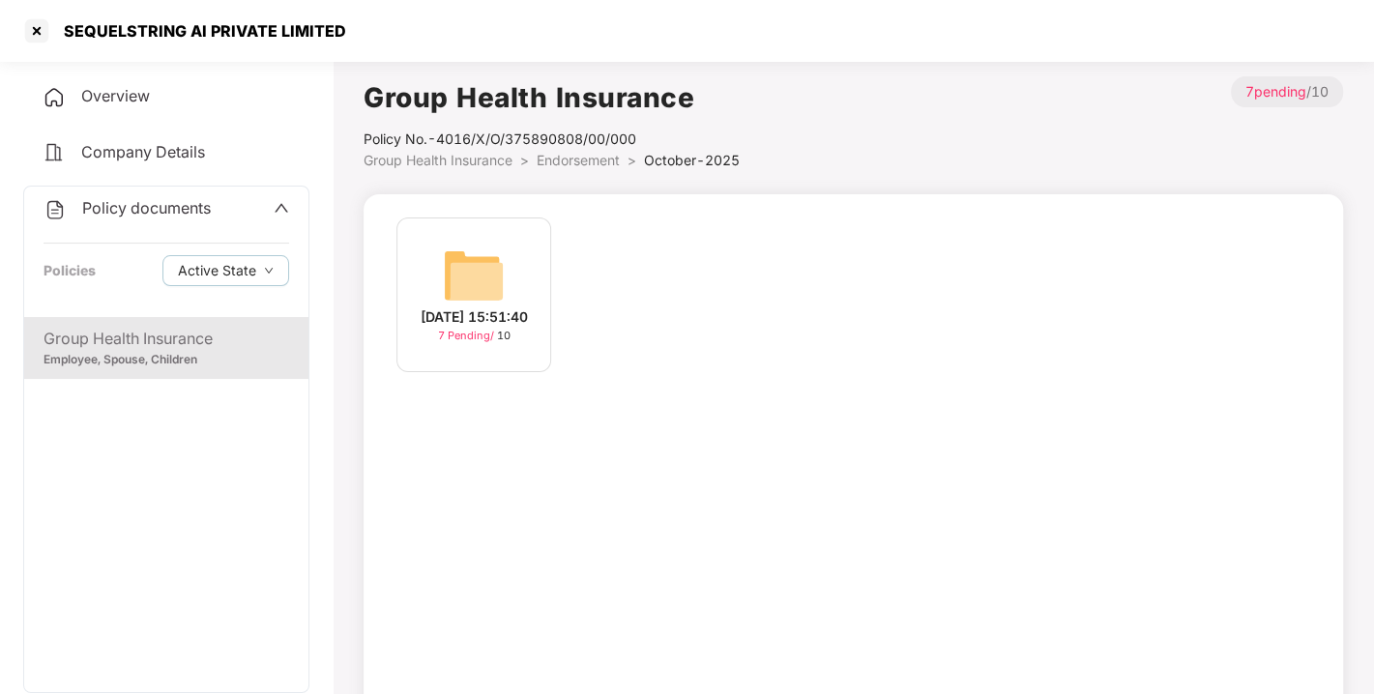
click at [578, 155] on span "Endorsement" at bounding box center [578, 160] width 83 height 16
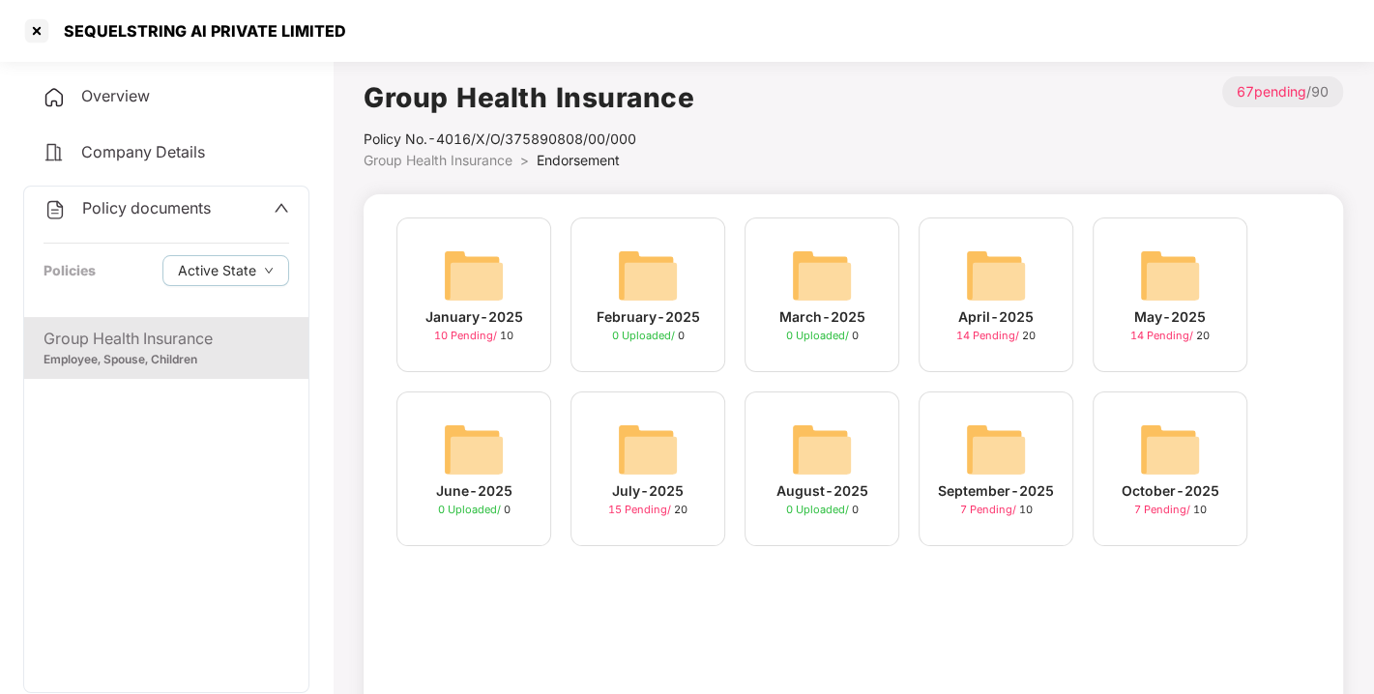
click at [155, 205] on span "Policy documents" at bounding box center [146, 207] width 129 height 19
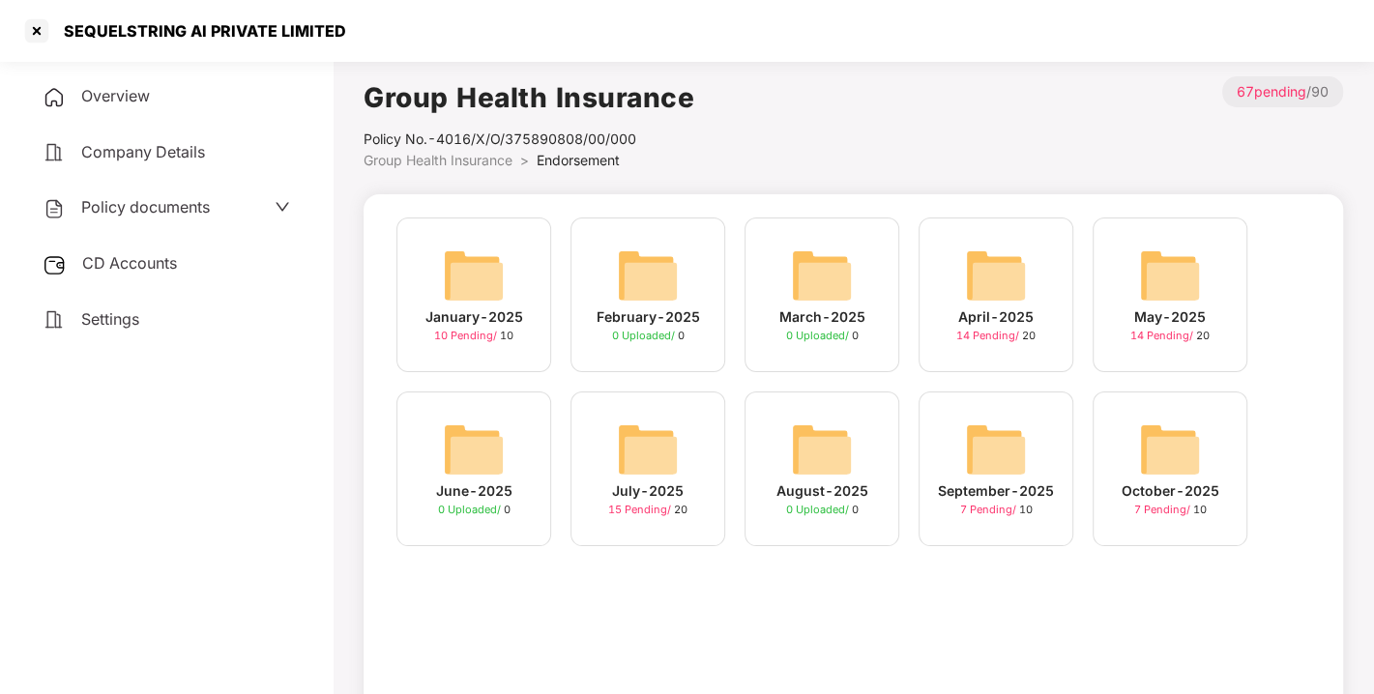
click at [134, 253] on span "CD Accounts" at bounding box center [129, 262] width 95 height 19
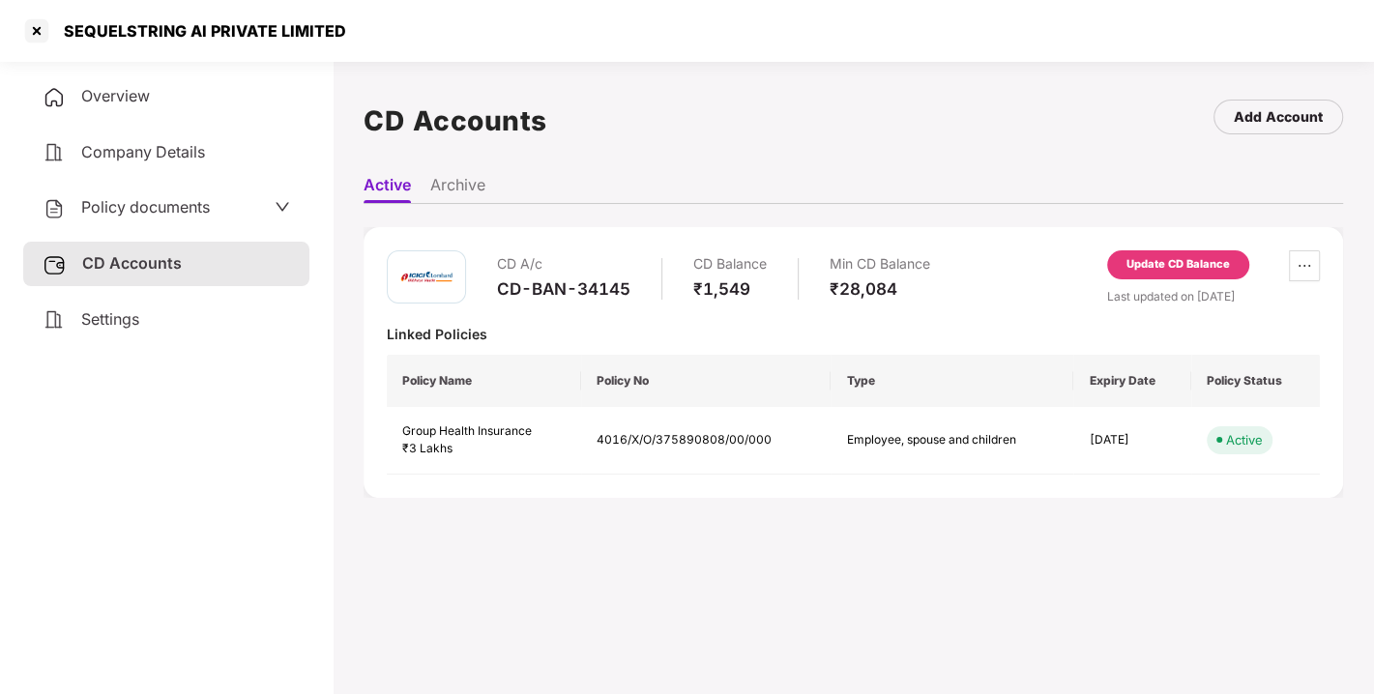
click at [1169, 253] on div "Update CD Balance" at bounding box center [1178, 264] width 142 height 29
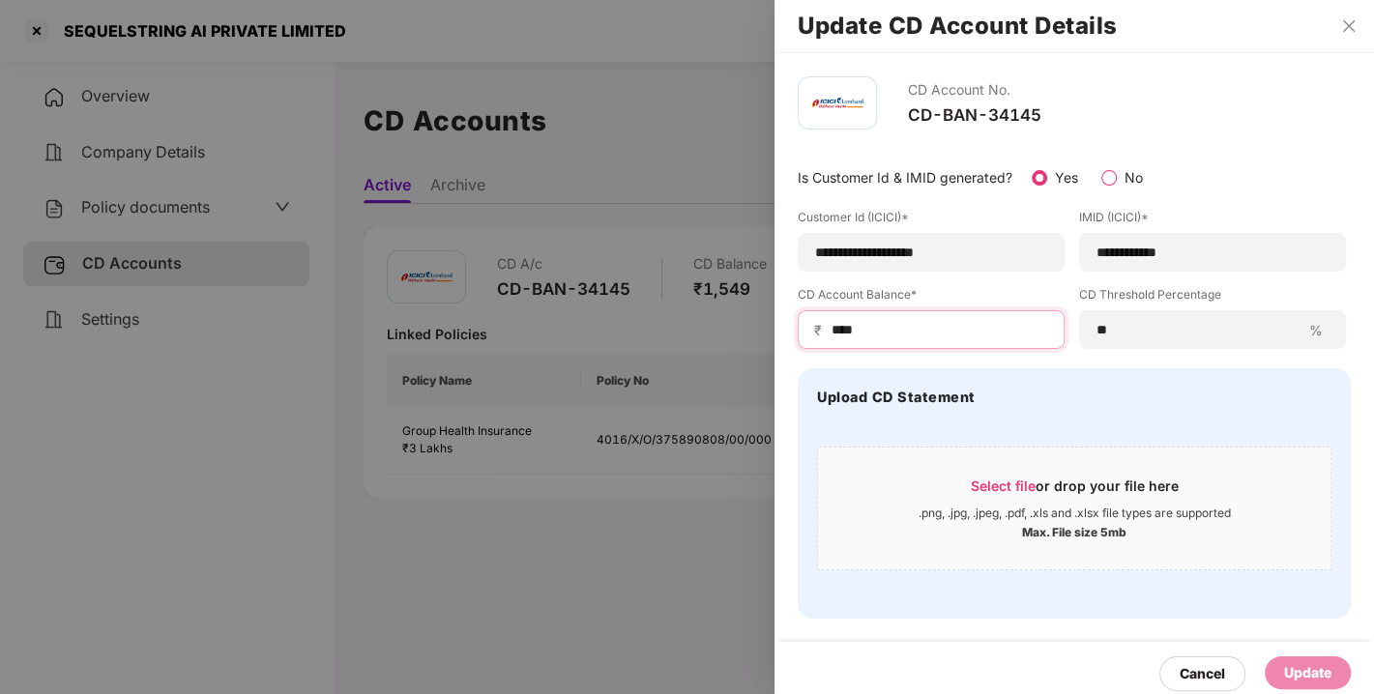
drag, startPoint x: 897, startPoint y: 334, endPoint x: 774, endPoint y: 334, distance: 123.8
click at [775, 334] on div "**********" at bounding box center [1075, 347] width 600 height 589
type input "*****"
click at [899, 341] on div "₹ *****" at bounding box center [931, 329] width 267 height 39
click at [930, 339] on div "₹ *****" at bounding box center [931, 329] width 267 height 39
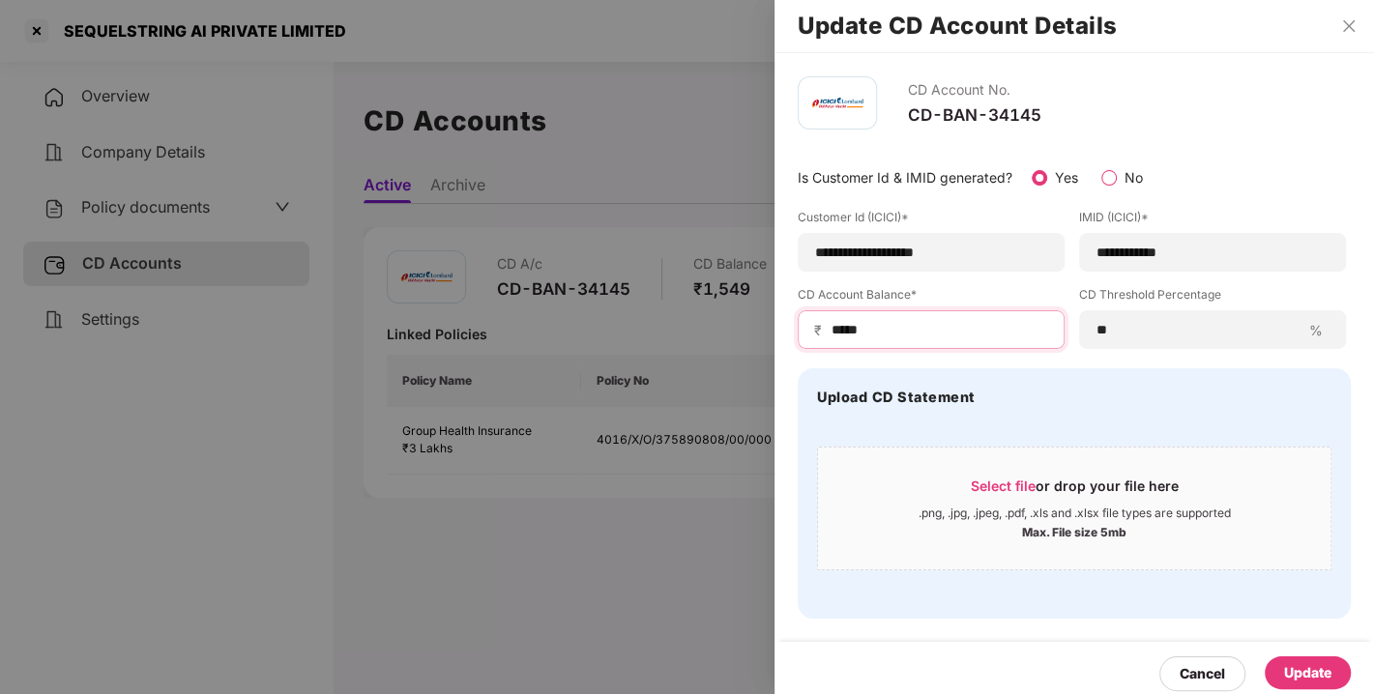
click at [884, 326] on input "*****" at bounding box center [939, 330] width 219 height 20
click at [899, 326] on input "*****" at bounding box center [939, 330] width 219 height 20
click at [1308, 686] on div "Update" at bounding box center [1308, 673] width 86 height 33
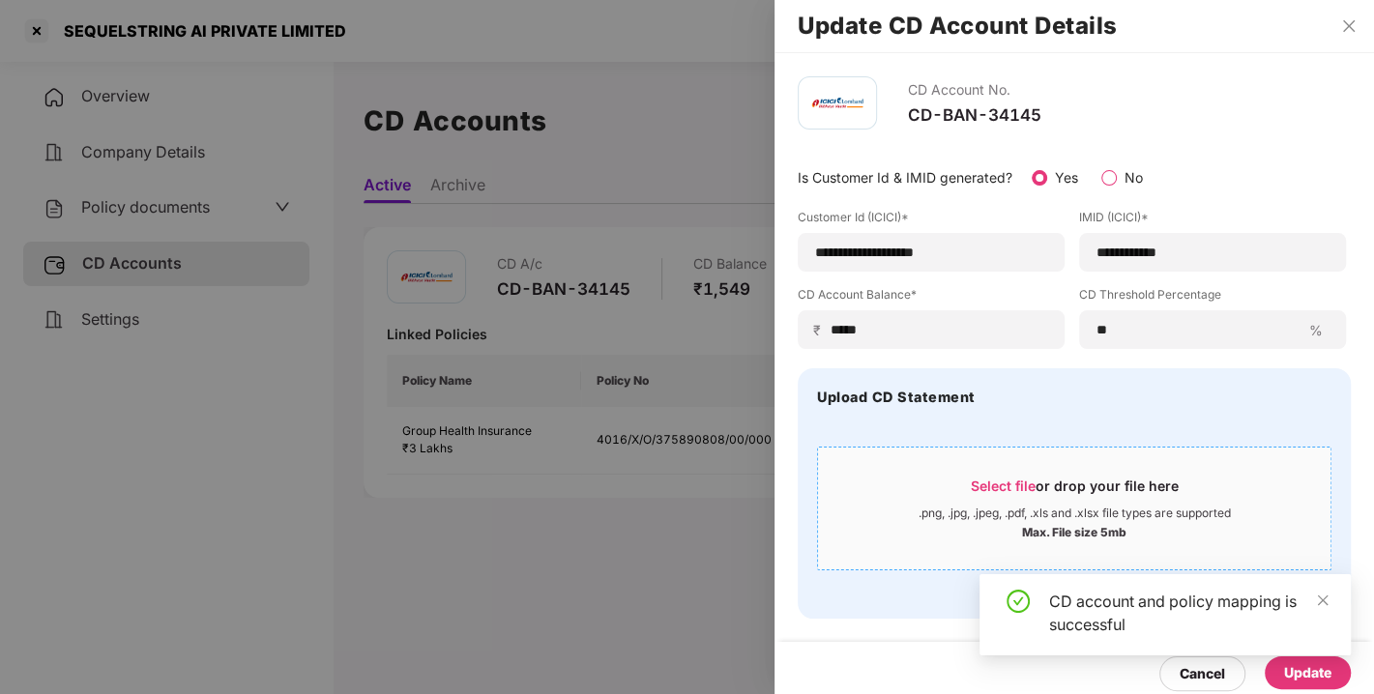
click at [1045, 510] on div ".png, .jpg, .jpeg, .pdf, .xls and .xlsx file types are supported" at bounding box center [1075, 513] width 312 height 15
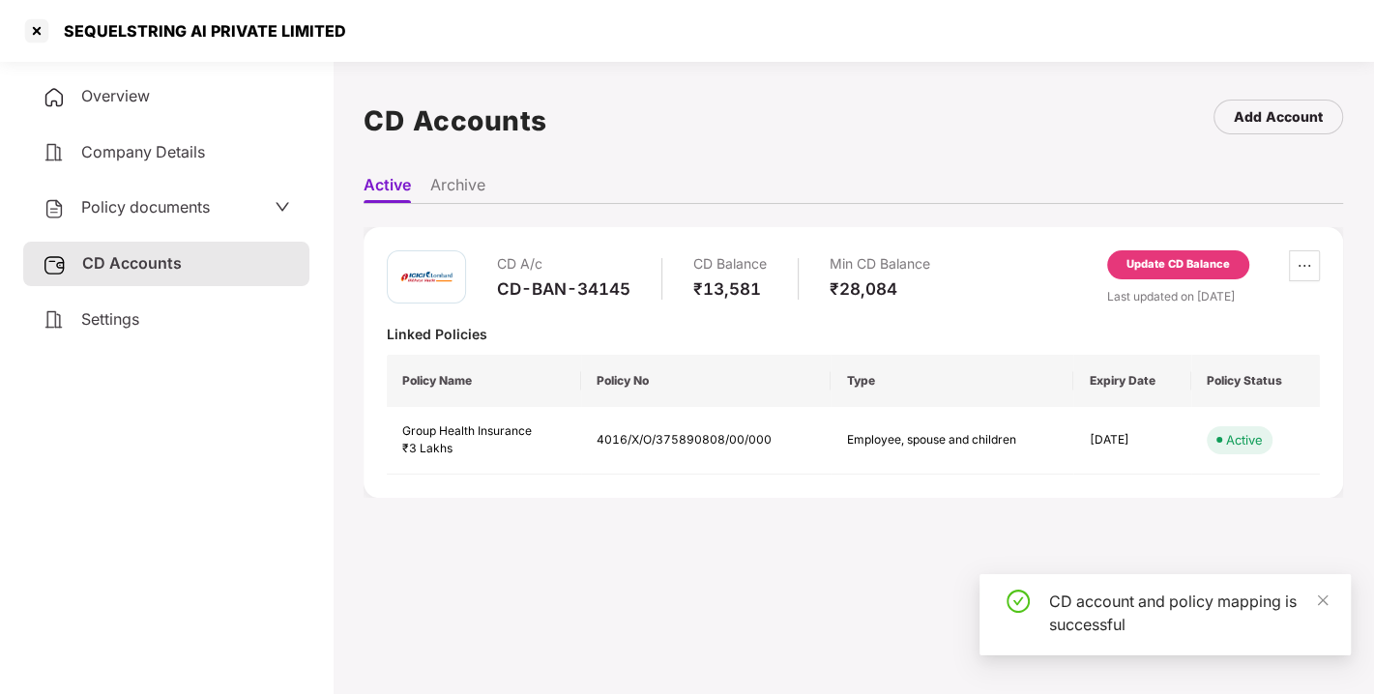
click at [963, 295] on div "CD A/c CD-BAN-34145 CD Balance ₹13,581 Min CD Balance ₹28,084 Update CD Balance…" at bounding box center [853, 277] width 933 height 55
click at [996, 267] on div "CD A/c CD-BAN-34145 CD Balance ₹13,581 Min CD Balance ₹28,084 Update CD Balance…" at bounding box center [853, 277] width 933 height 55
drag, startPoint x: 996, startPoint y: 267, endPoint x: 1039, endPoint y: 249, distance: 46.9
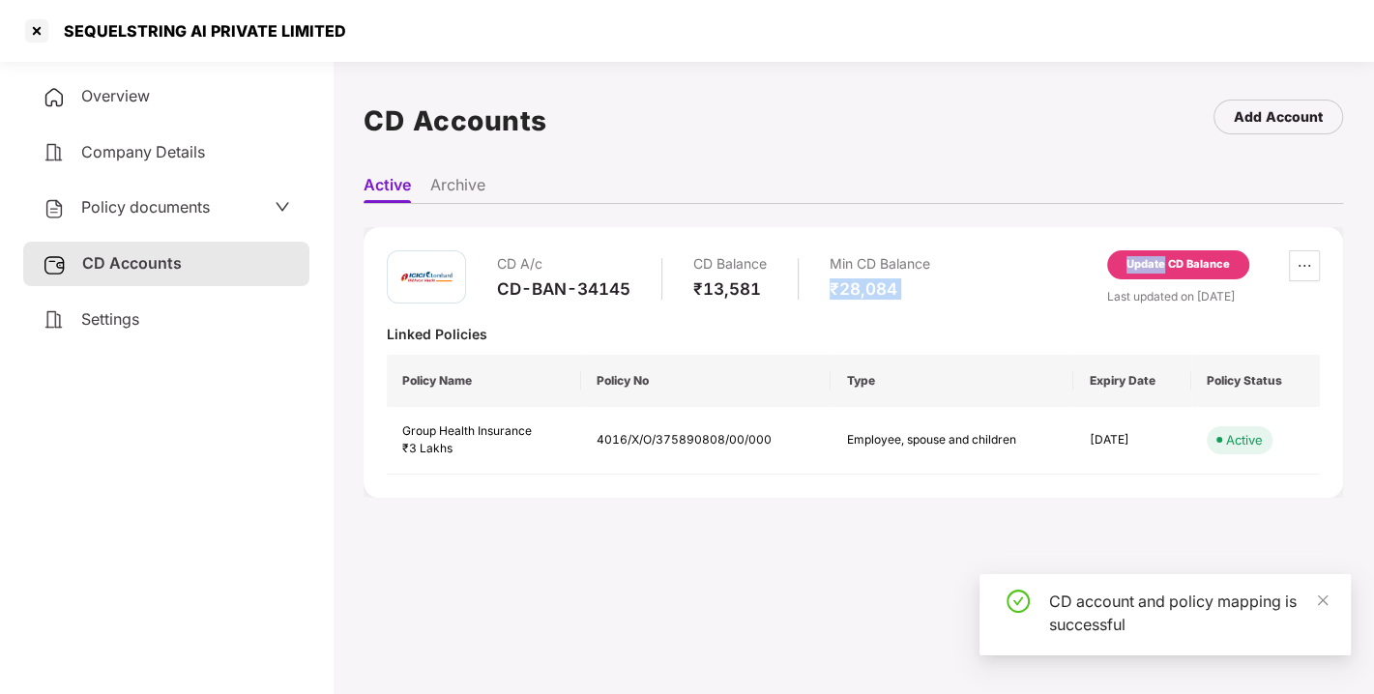
click at [1039, 250] on div "CD A/c CD-BAN-34145 CD Balance ₹13,581 Min CD Balance ₹28,084 Update CD Balance…" at bounding box center [853, 277] width 933 height 55
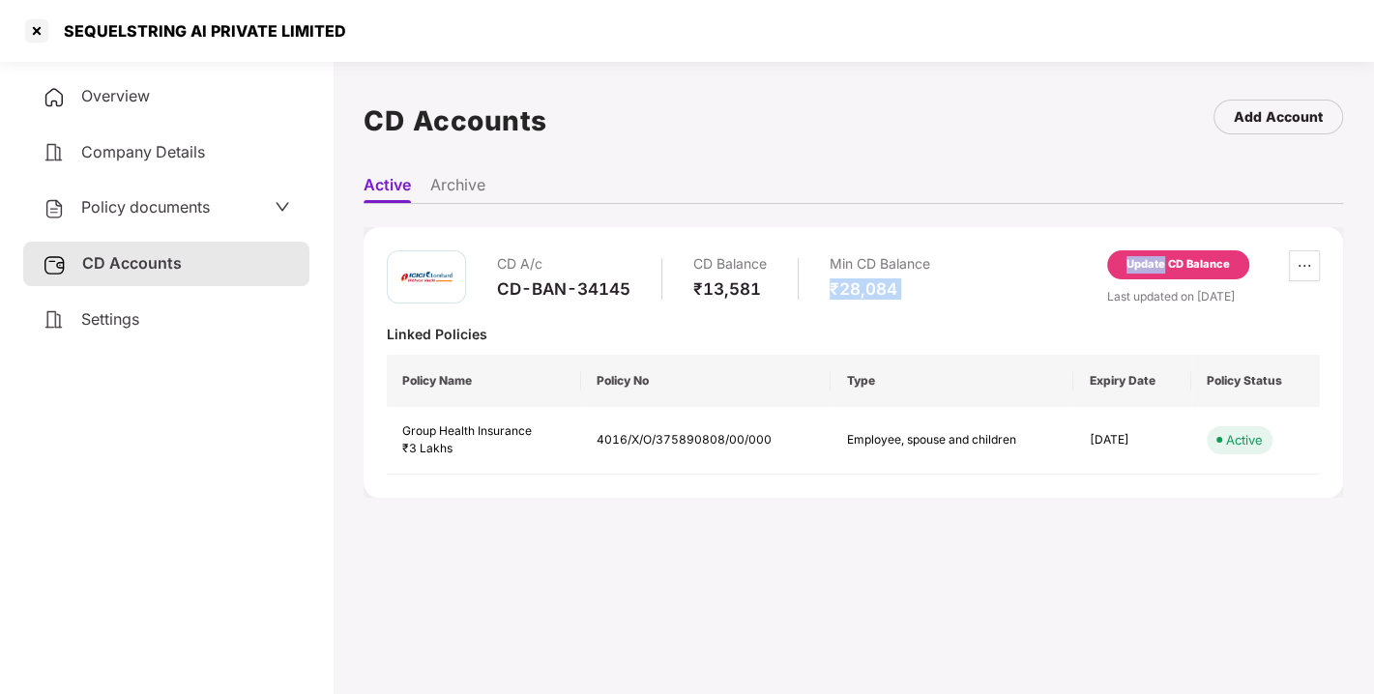
click at [1039, 250] on div "CD A/c CD-BAN-34145 CD Balance ₹13,581 Min CD Balance ₹28,084 Update CD Balance…" at bounding box center [853, 277] width 933 height 55
click at [968, 246] on div "CD A/c CD-BAN-34145 CD Balance ₹13,581 Min CD Balance ₹28,084 Update CD Balance…" at bounding box center [854, 362] width 980 height 271
click at [994, 246] on div "CD A/c CD-BAN-34145 CD Balance ₹13,581 Min CD Balance ₹28,084 Update CD Balance…" at bounding box center [854, 362] width 980 height 271
drag, startPoint x: 994, startPoint y: 246, endPoint x: 1025, endPoint y: 240, distance: 31.5
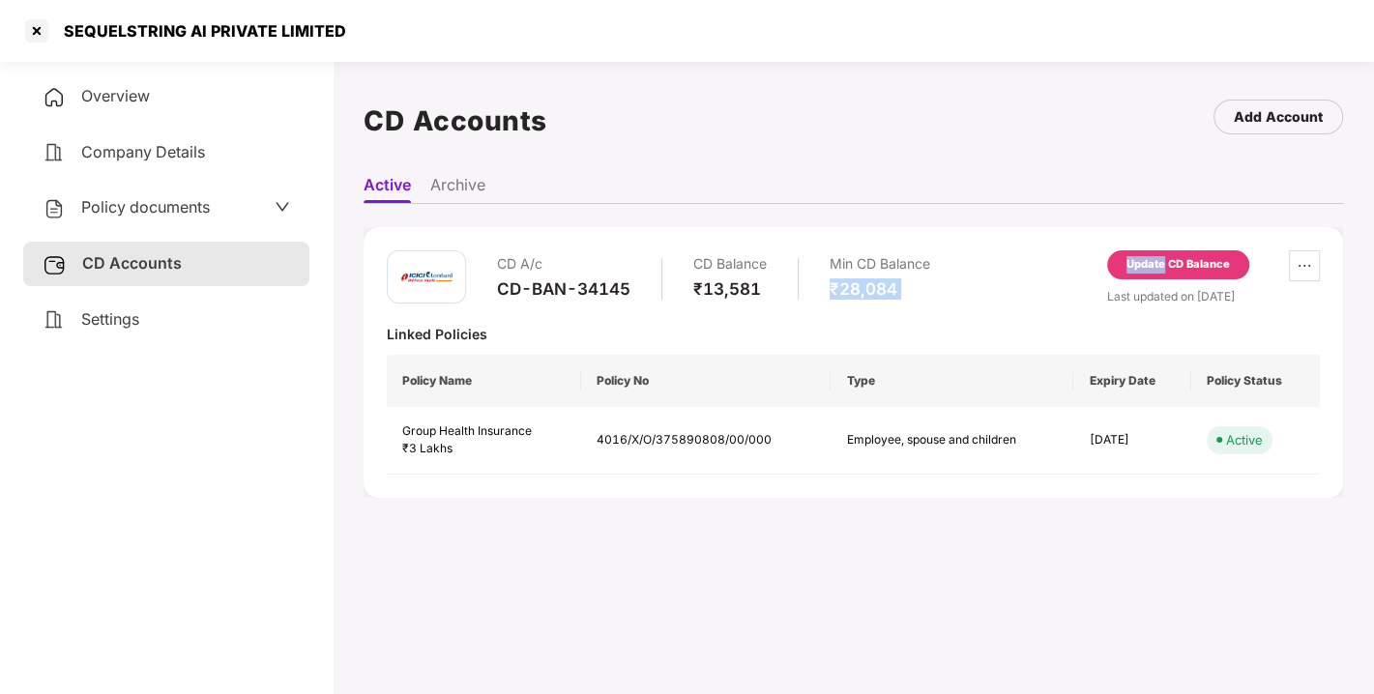
click at [1025, 240] on div "CD A/c CD-BAN-34145 CD Balance ₹13,581 Min CD Balance ₹28,084 Update CD Balance…" at bounding box center [854, 362] width 980 height 271
click at [988, 243] on div "CD A/c CD-BAN-34145 CD Balance ₹13,581 Min CD Balance ₹28,084 Update CD Balance…" at bounding box center [854, 362] width 980 height 271
click at [1042, 240] on div "CD A/c CD-BAN-34145 CD Balance ₹13,581 Min CD Balance ₹28,084 Update CD Balance…" at bounding box center [854, 362] width 980 height 271
click at [1043, 224] on div "CD A/c CD-BAN-34145 CD Balance ₹13,581 Min CD Balance ₹28,084 Update CD Balance…" at bounding box center [854, 362] width 980 height 317
drag, startPoint x: 1027, startPoint y: 245, endPoint x: 1042, endPoint y: 245, distance: 15.5
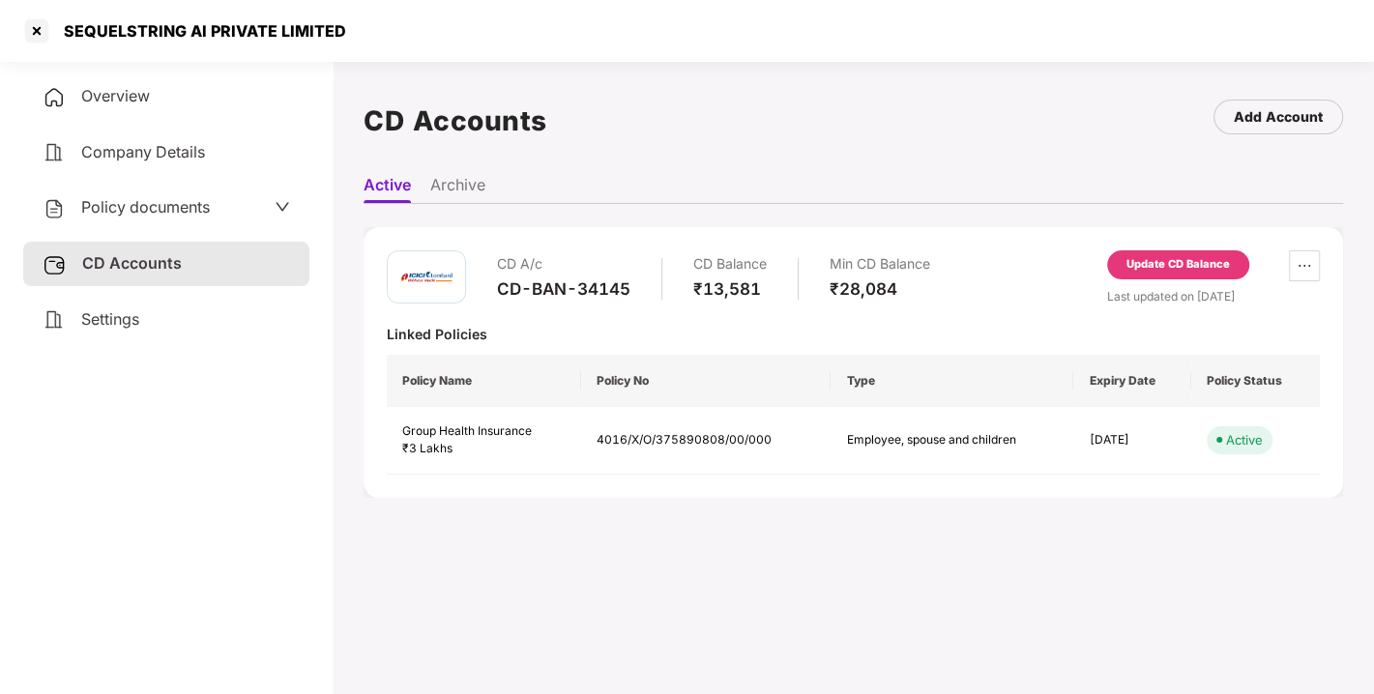
click at [1042, 245] on div "CD A/c CD-BAN-34145 CD Balance ₹13,581 Min CD Balance ₹28,084 Update CD Balance…" at bounding box center [854, 362] width 980 height 271
drag, startPoint x: 1042, startPoint y: 245, endPoint x: 1087, endPoint y: 233, distance: 46.0
click at [1087, 233] on div "CD A/c CD-BAN-34145 CD Balance ₹13,581 Min CD Balance ₹28,084 Update CD Balance…" at bounding box center [854, 362] width 980 height 271
click at [1141, 275] on div "Update CD Balance" at bounding box center [1178, 264] width 142 height 29
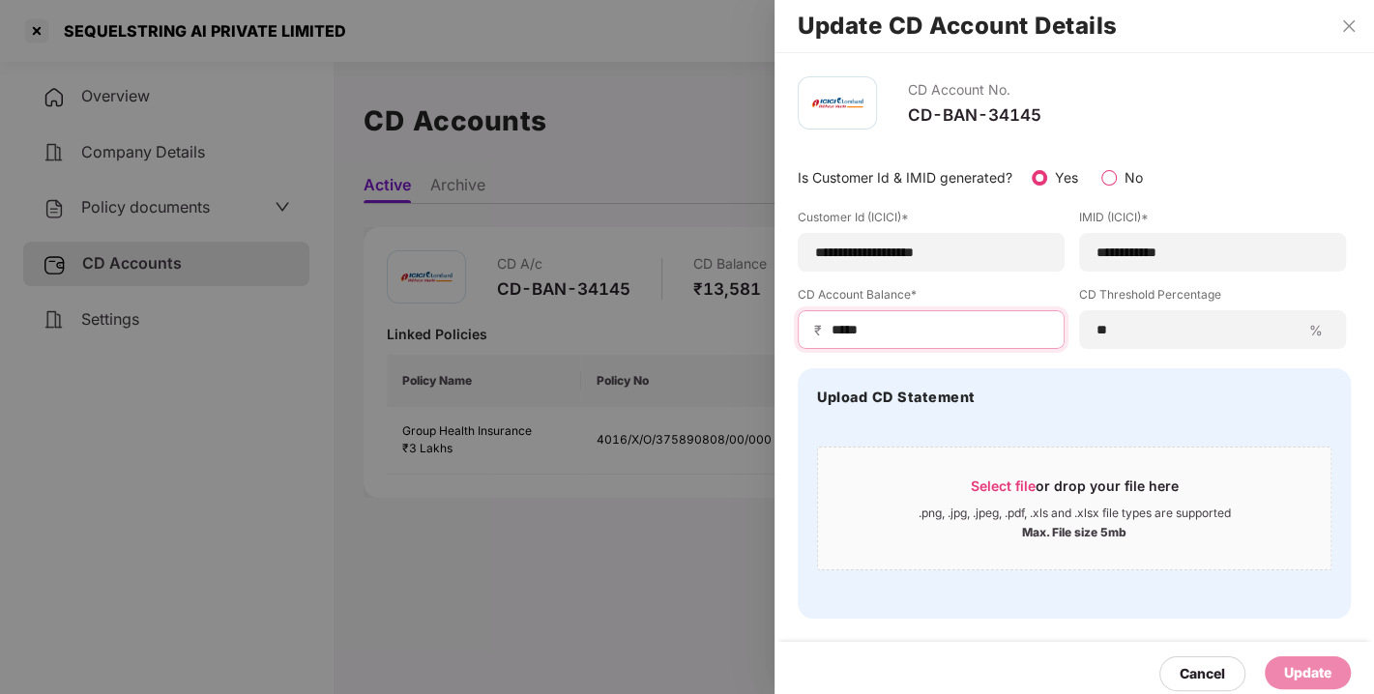
drag, startPoint x: 892, startPoint y: 322, endPoint x: 714, endPoint y: 342, distance: 179.1
click at [714, 342] on div "**********" at bounding box center [687, 347] width 1374 height 694
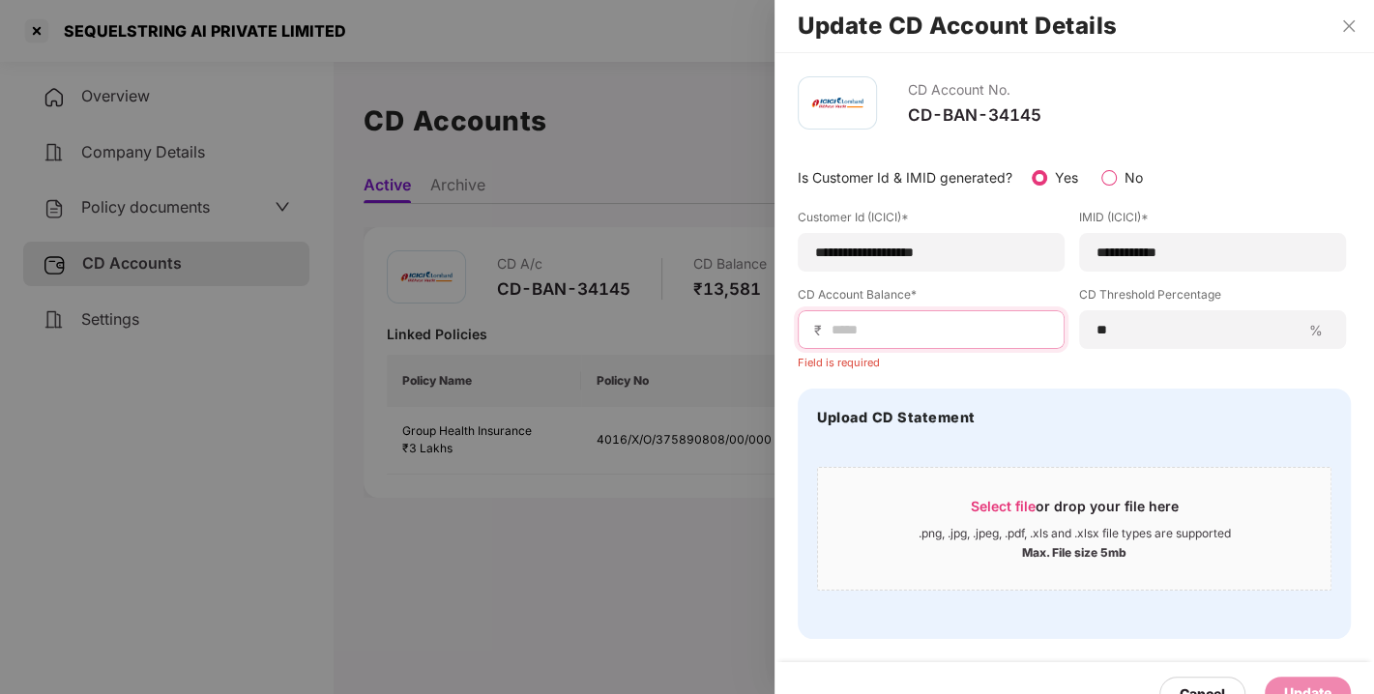
click at [922, 336] on input at bounding box center [939, 330] width 219 height 20
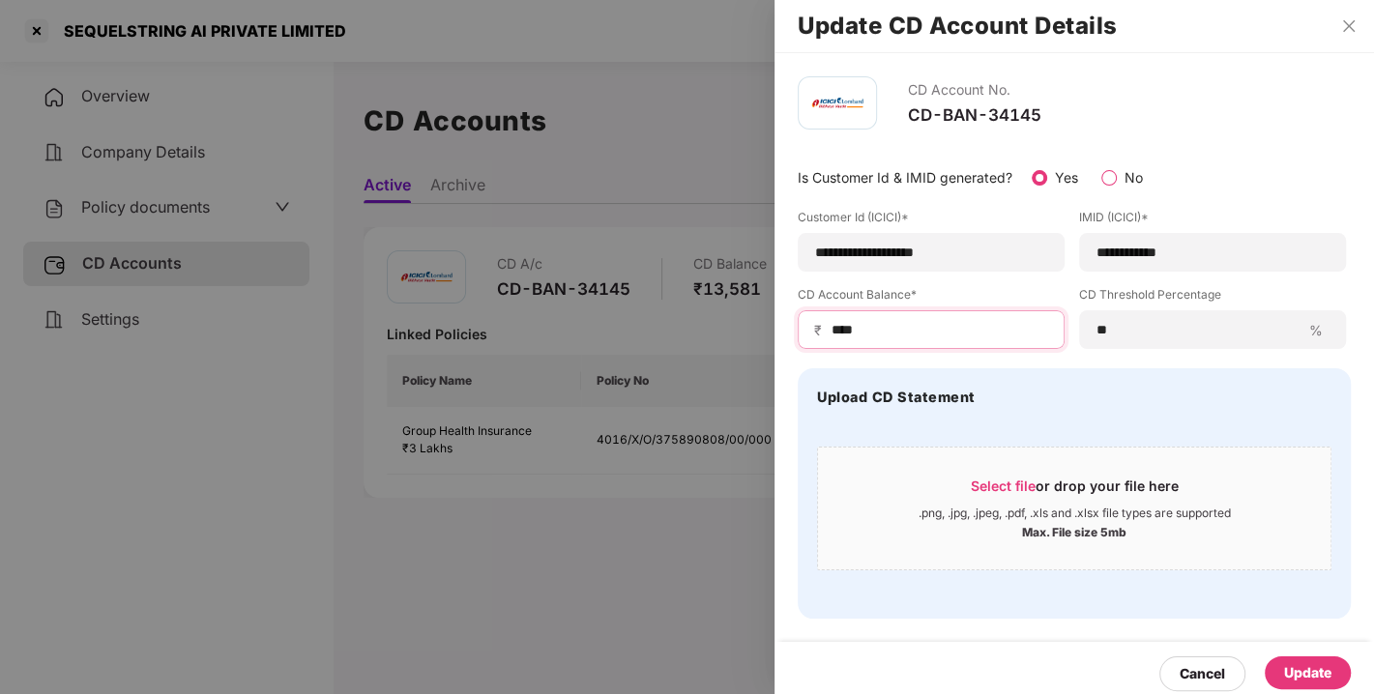
type input "*****"
click at [1302, 663] on div "Update" at bounding box center [1307, 672] width 47 height 21
click at [920, 332] on input "*****" at bounding box center [939, 330] width 219 height 20
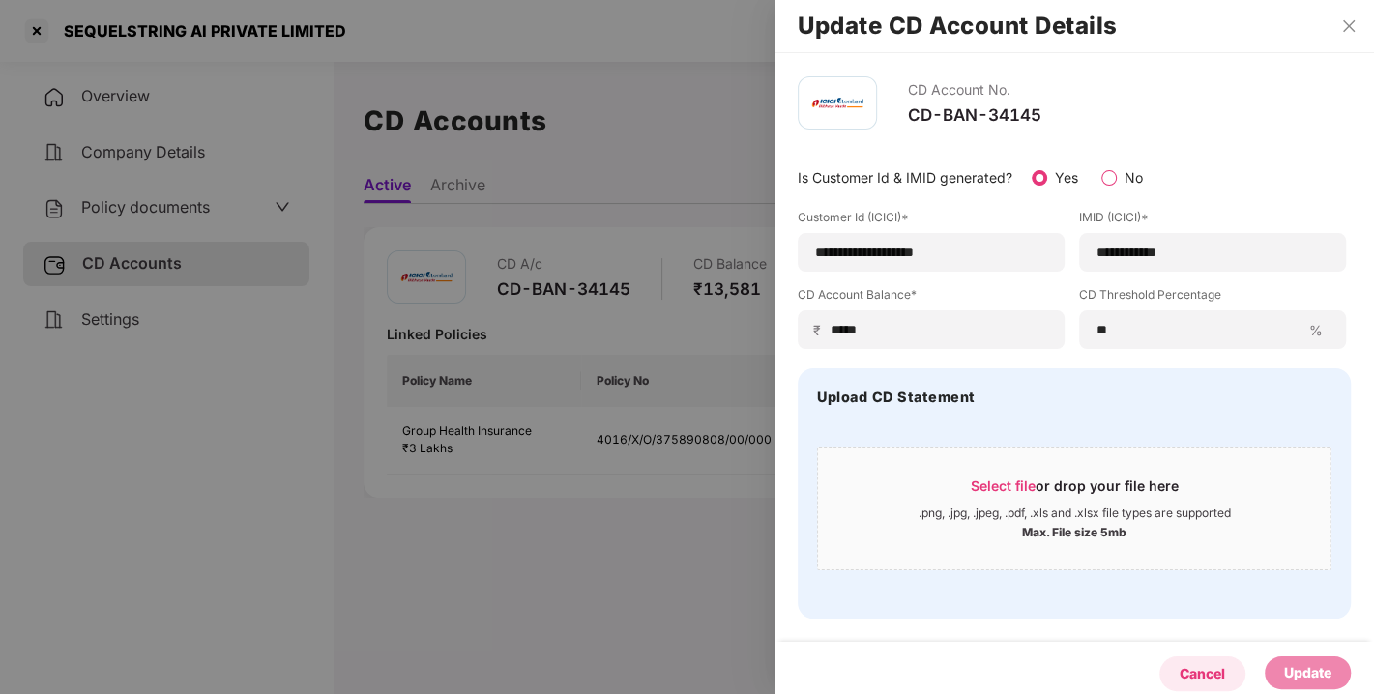
drag, startPoint x: 1196, startPoint y: 646, endPoint x: 1199, endPoint y: 679, distance: 33.0
click at [1199, 679] on div "Cancel Update" at bounding box center [1075, 674] width 600 height 64
click at [1199, 679] on div "Cancel" at bounding box center [1202, 673] width 45 height 21
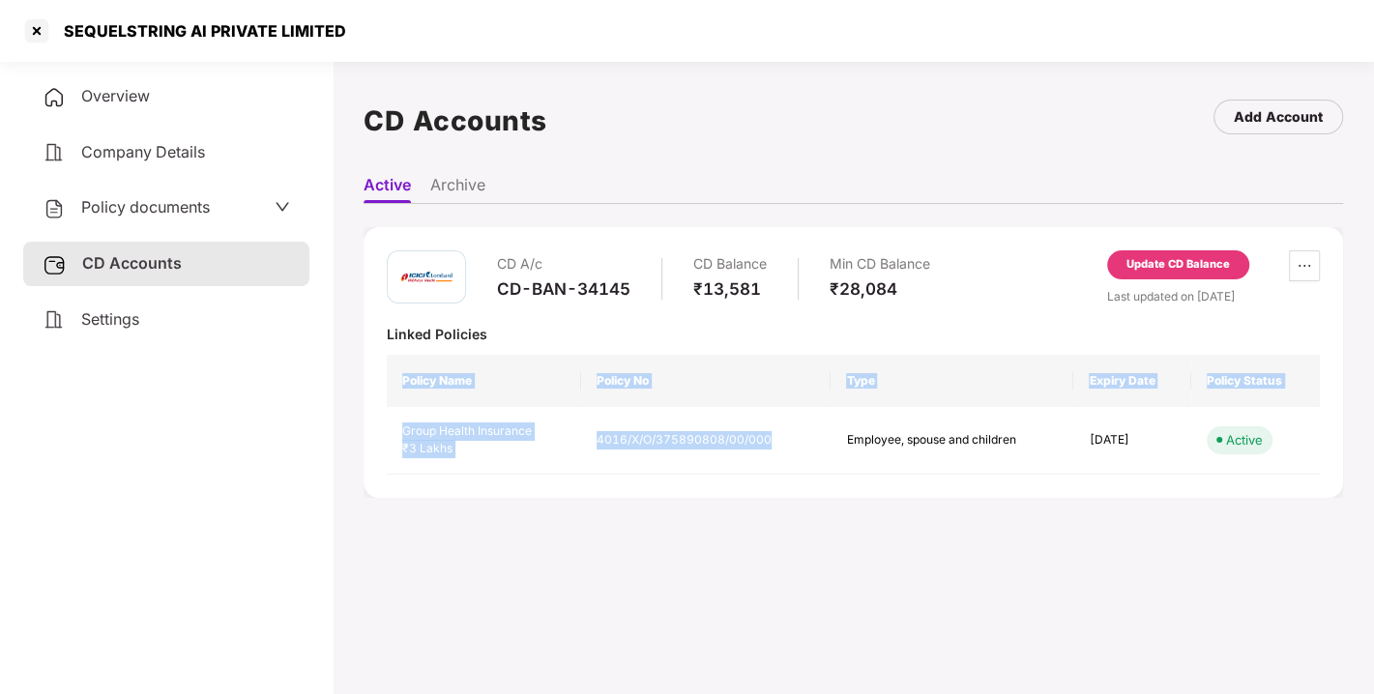
drag, startPoint x: 790, startPoint y: 436, endPoint x: 772, endPoint y: 323, distance: 114.6
click at [772, 323] on div "CD A/c CD-BAN-34145 CD Balance ₹13,581 Min CD Balance ₹28,084 Update CD Balance…" at bounding box center [853, 362] width 933 height 224
click at [772, 324] on div at bounding box center [620, 324] width 467 height 1
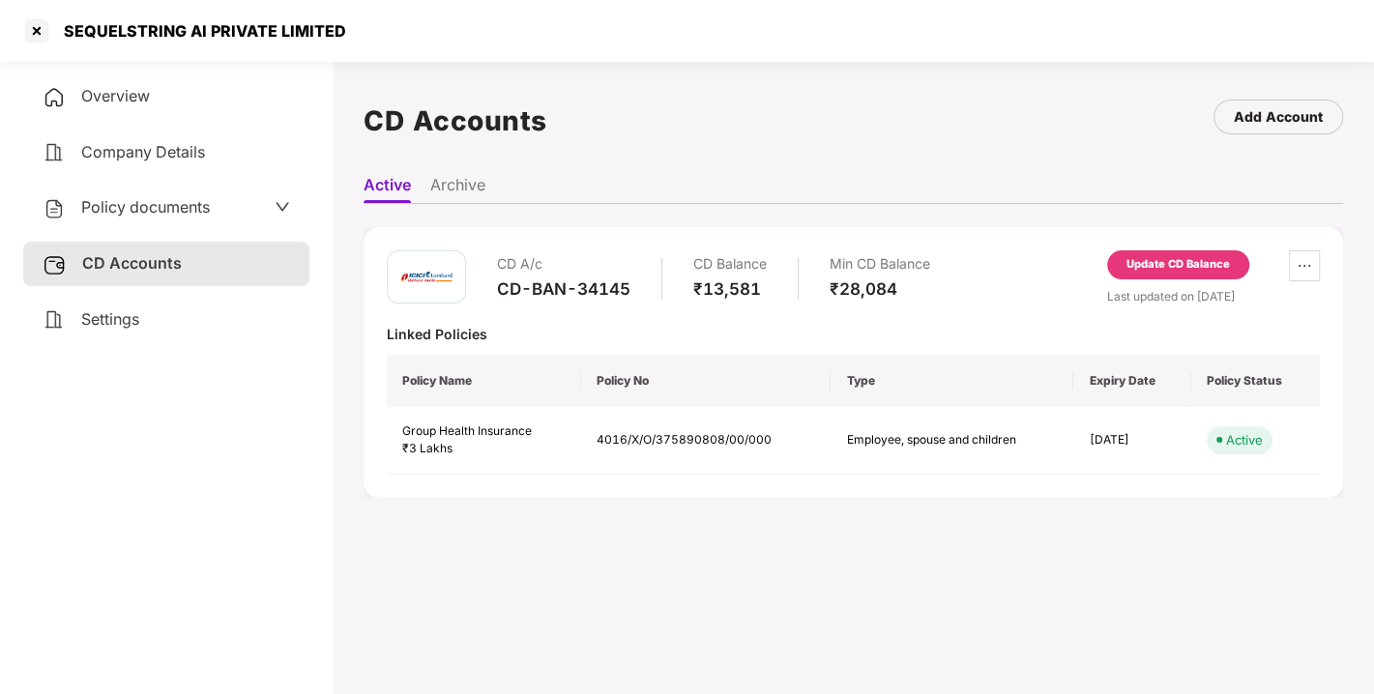
click at [1011, 286] on div "CD A/c CD-BAN-34145 CD Balance ₹13,581 Min CD Balance ₹28,084 Update CD Balance…" at bounding box center [853, 277] width 933 height 55
click at [40, 24] on div at bounding box center [36, 30] width 31 height 31
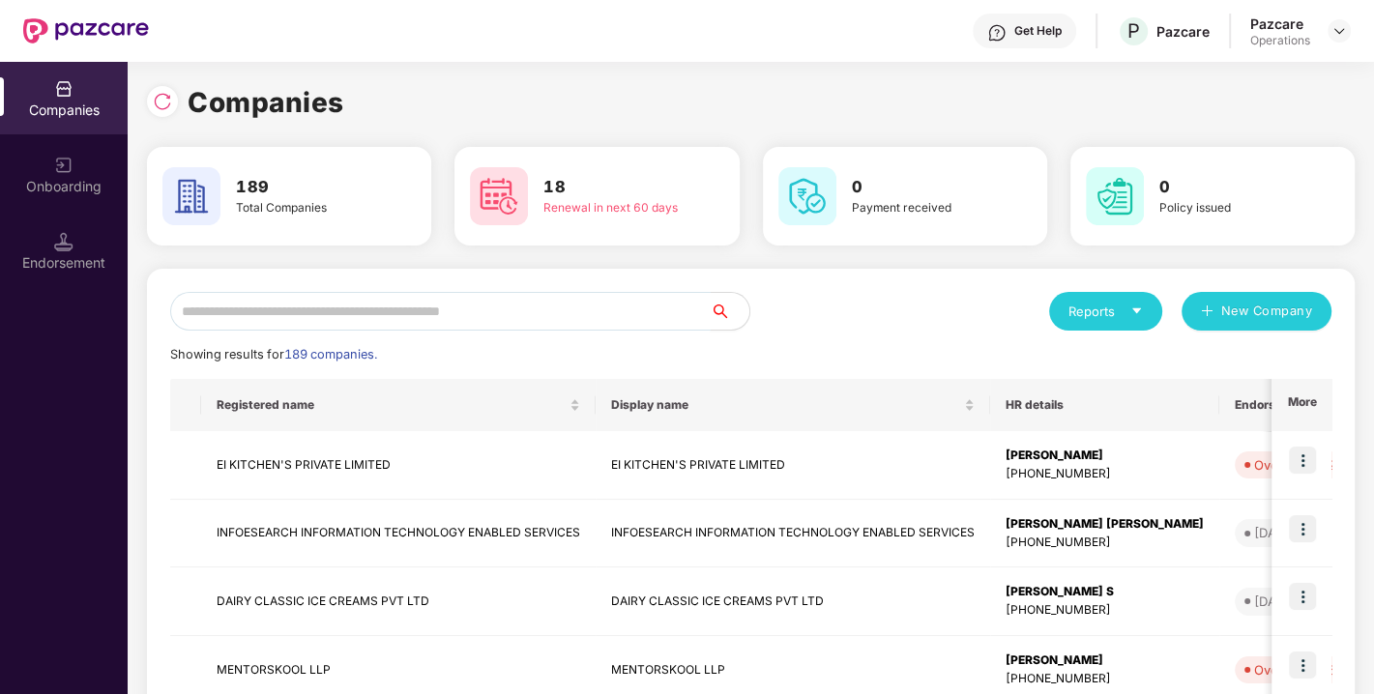
click at [494, 317] on input "text" at bounding box center [440, 311] width 541 height 39
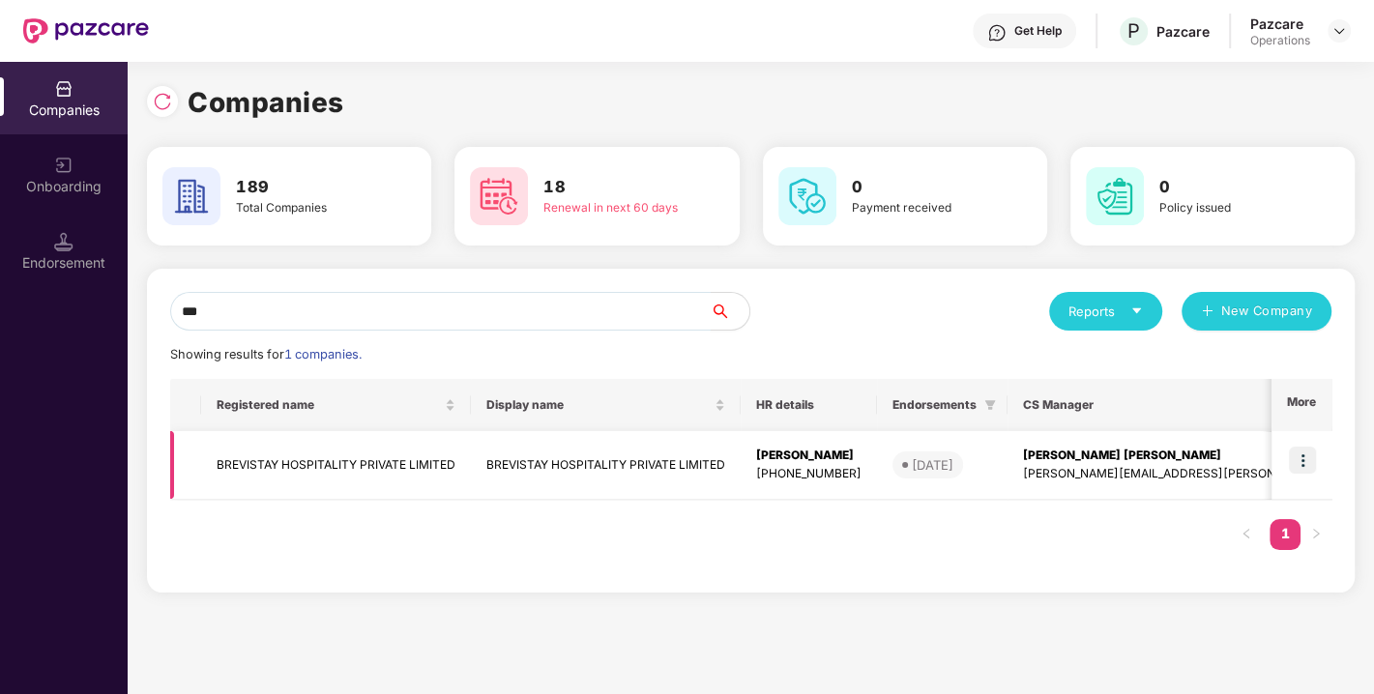
type input "***"
click at [333, 459] on td "BREVISTAY HOSPITALITY PRIVATE LIMITED" at bounding box center [336, 465] width 270 height 69
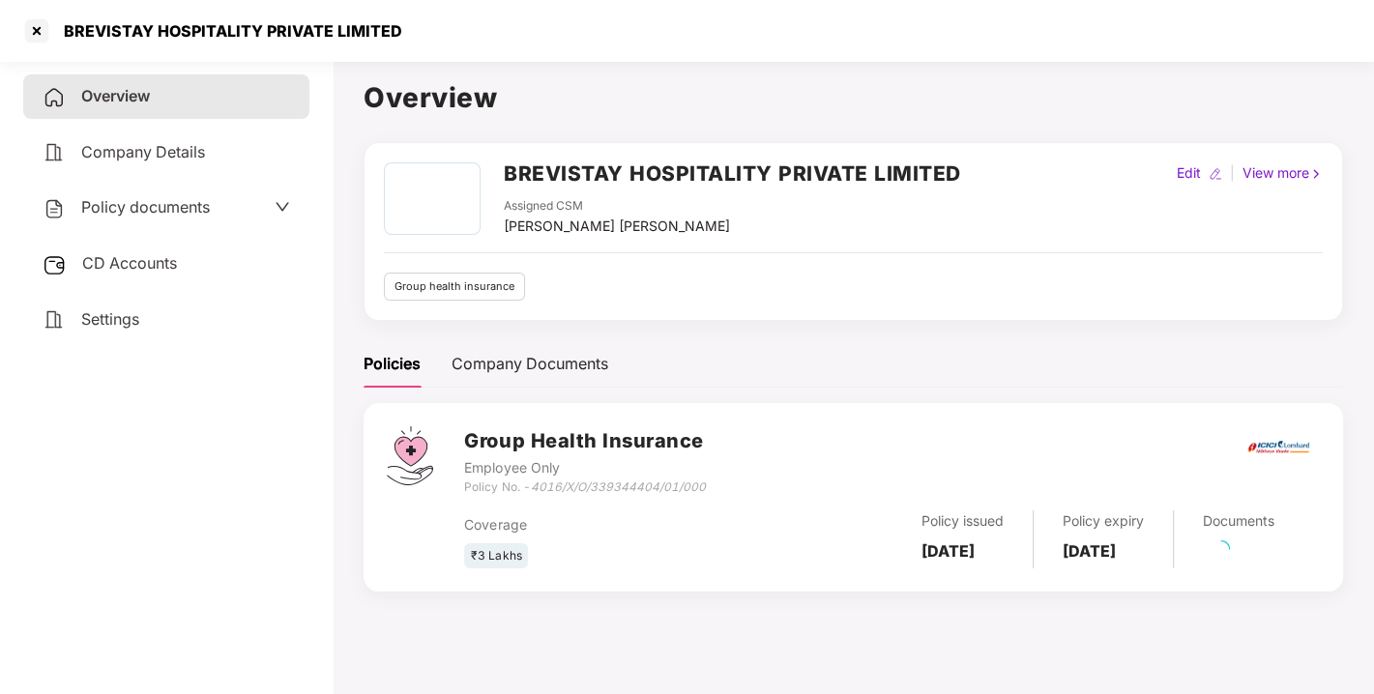
click at [180, 188] on div "Policy documents" at bounding box center [166, 208] width 286 height 44
click at [166, 195] on div "Policy documents" at bounding box center [126, 207] width 167 height 25
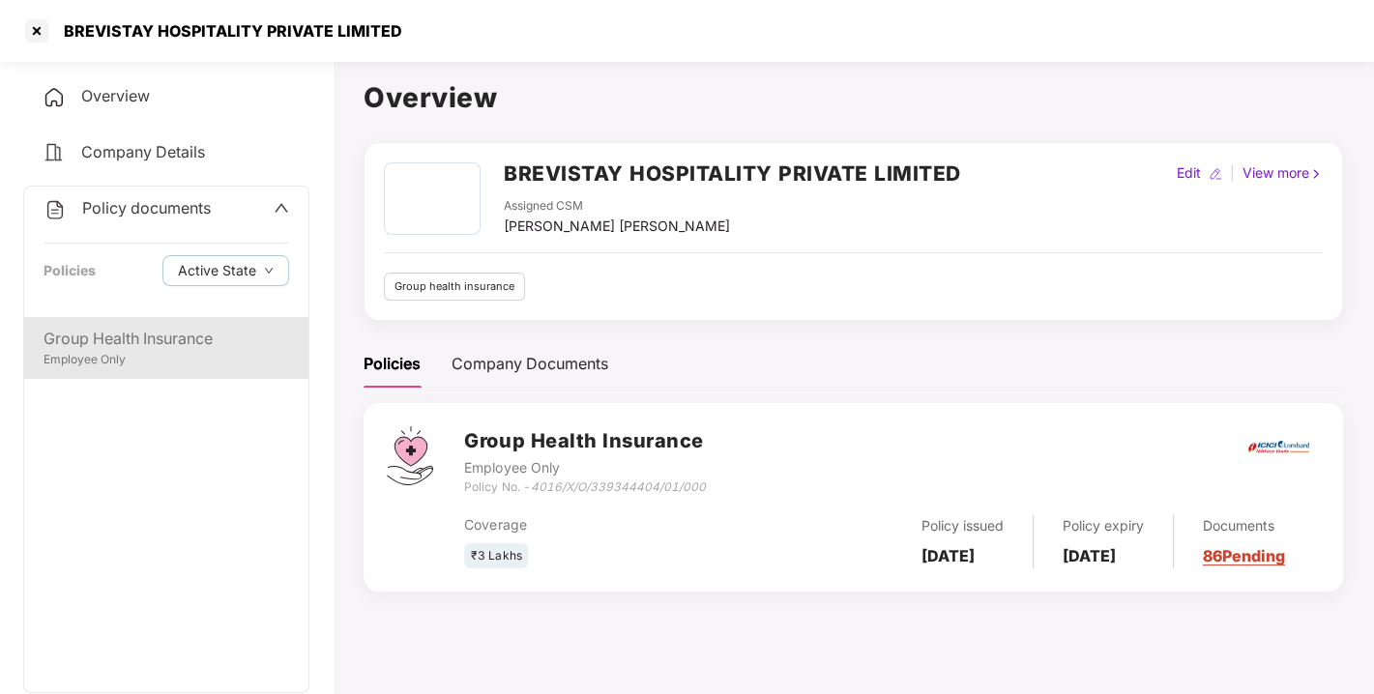
click at [123, 348] on div "Group Health Insurance" at bounding box center [167, 339] width 246 height 24
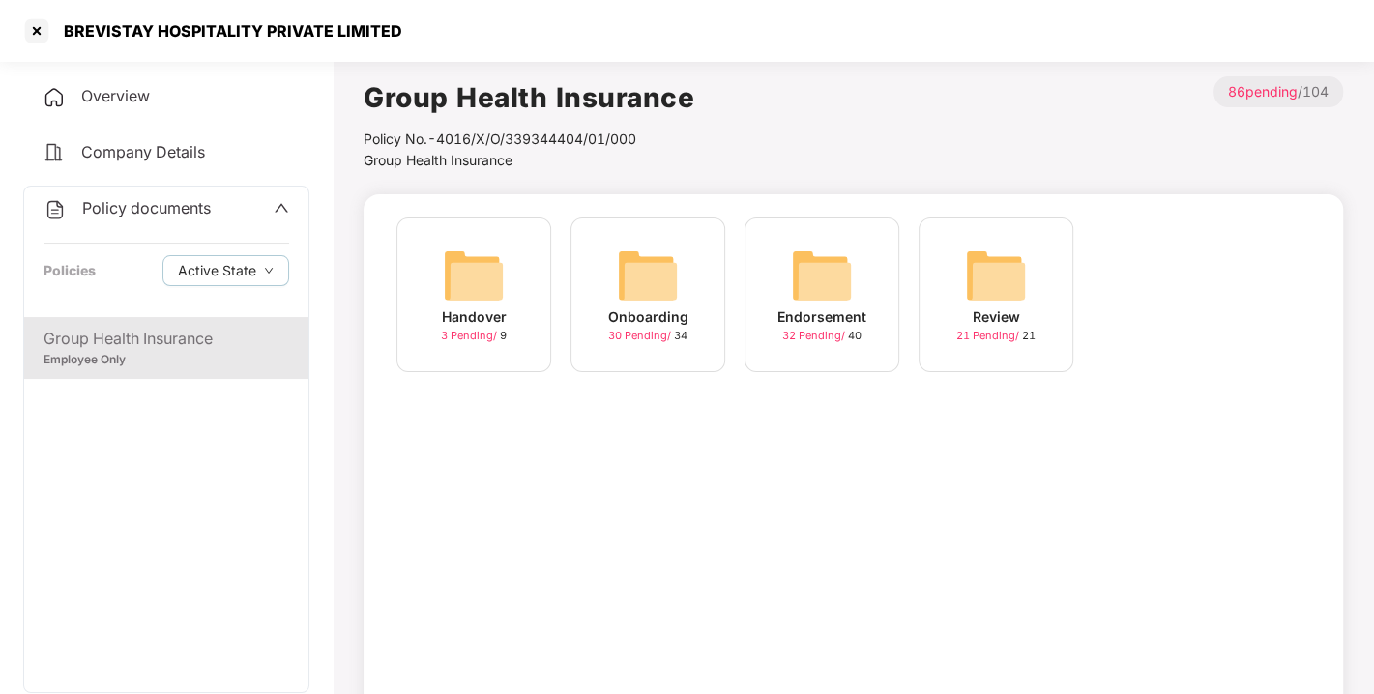
click at [862, 278] on div "Endorsement 32 Pending / 40" at bounding box center [822, 295] width 155 height 155
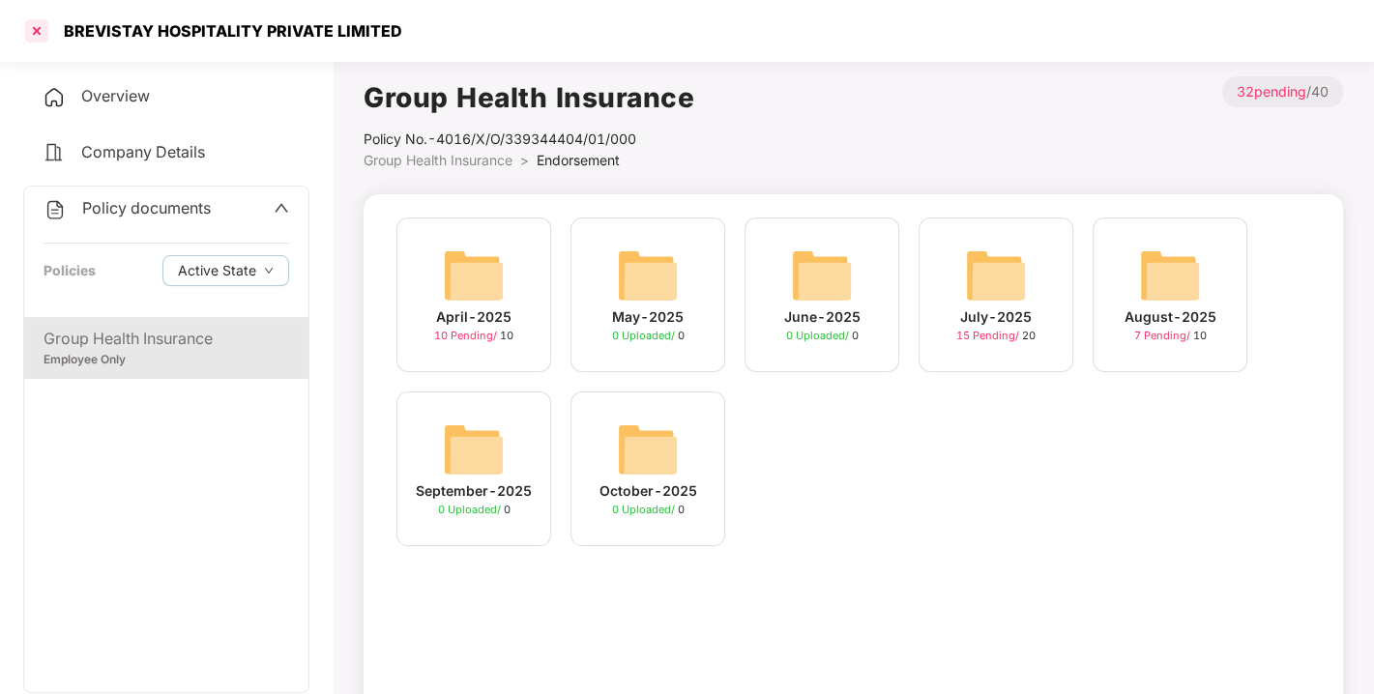
click at [31, 30] on div at bounding box center [36, 30] width 31 height 31
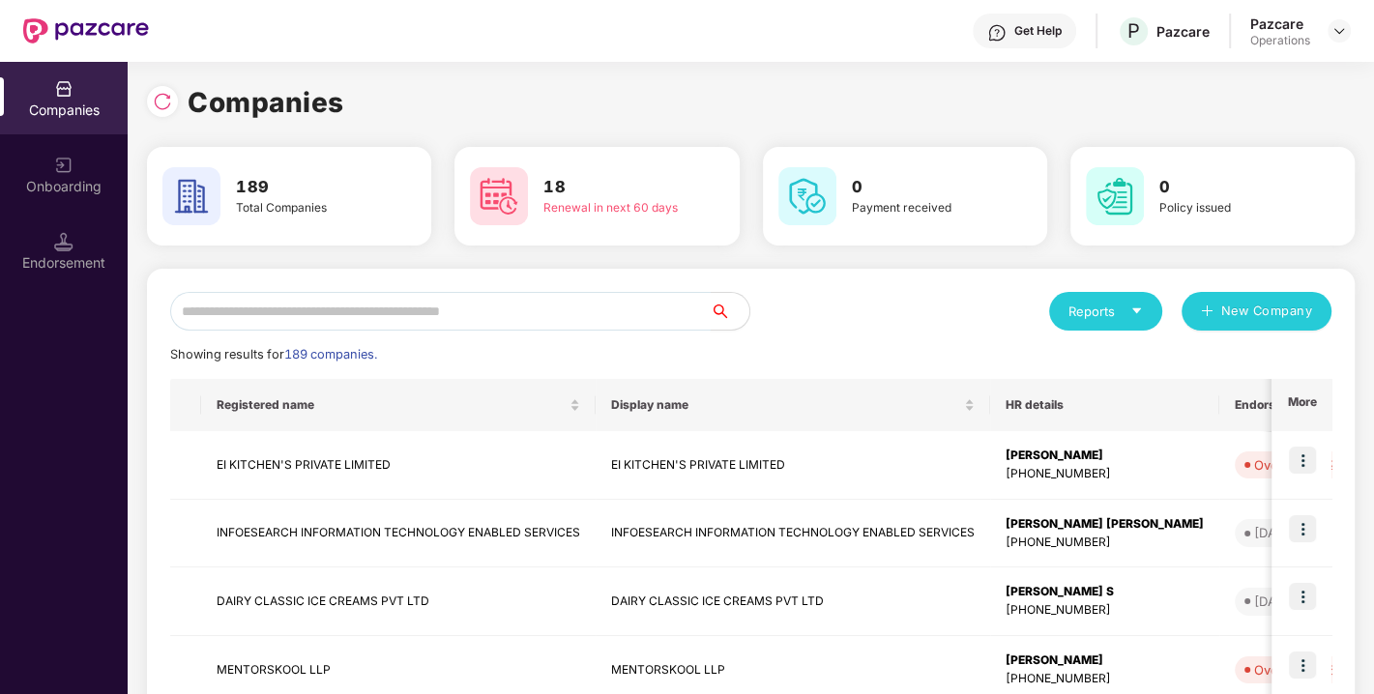
click at [277, 319] on input "text" at bounding box center [440, 311] width 541 height 39
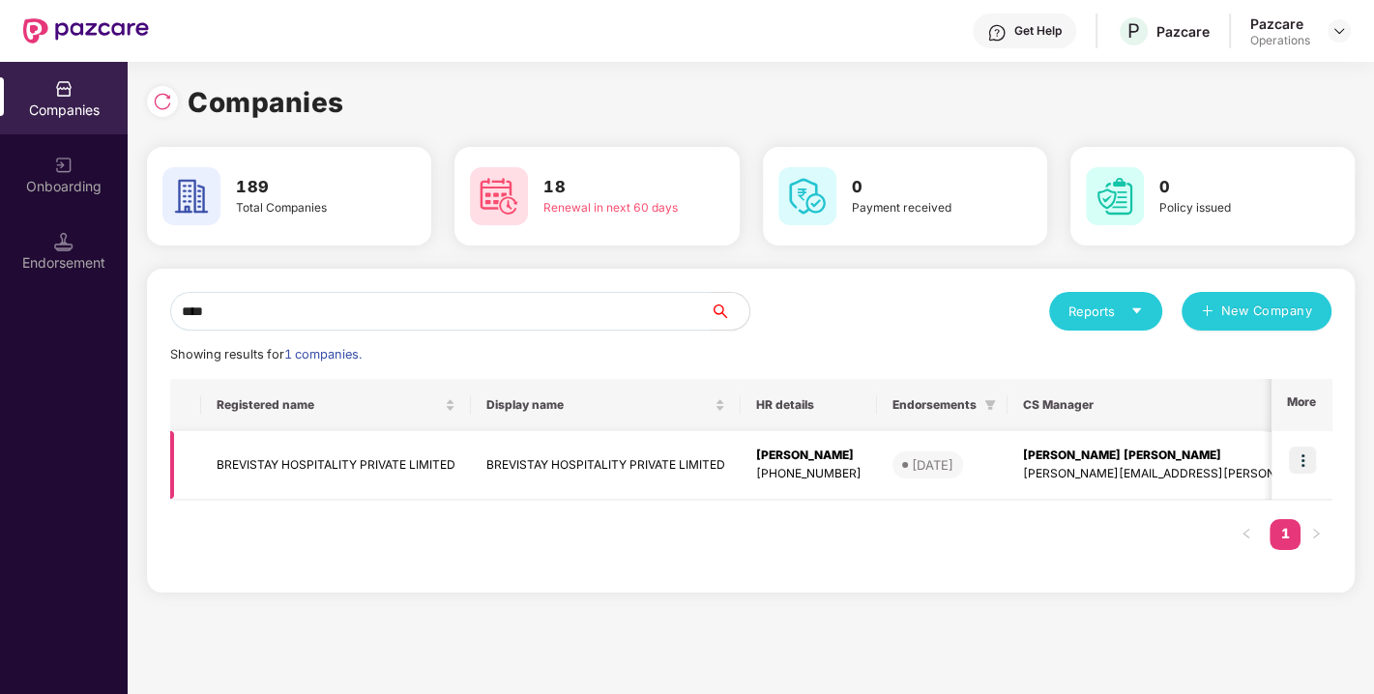
type input "****"
click at [286, 454] on td "BREVISTAY HOSPITALITY PRIVATE LIMITED" at bounding box center [336, 465] width 270 height 69
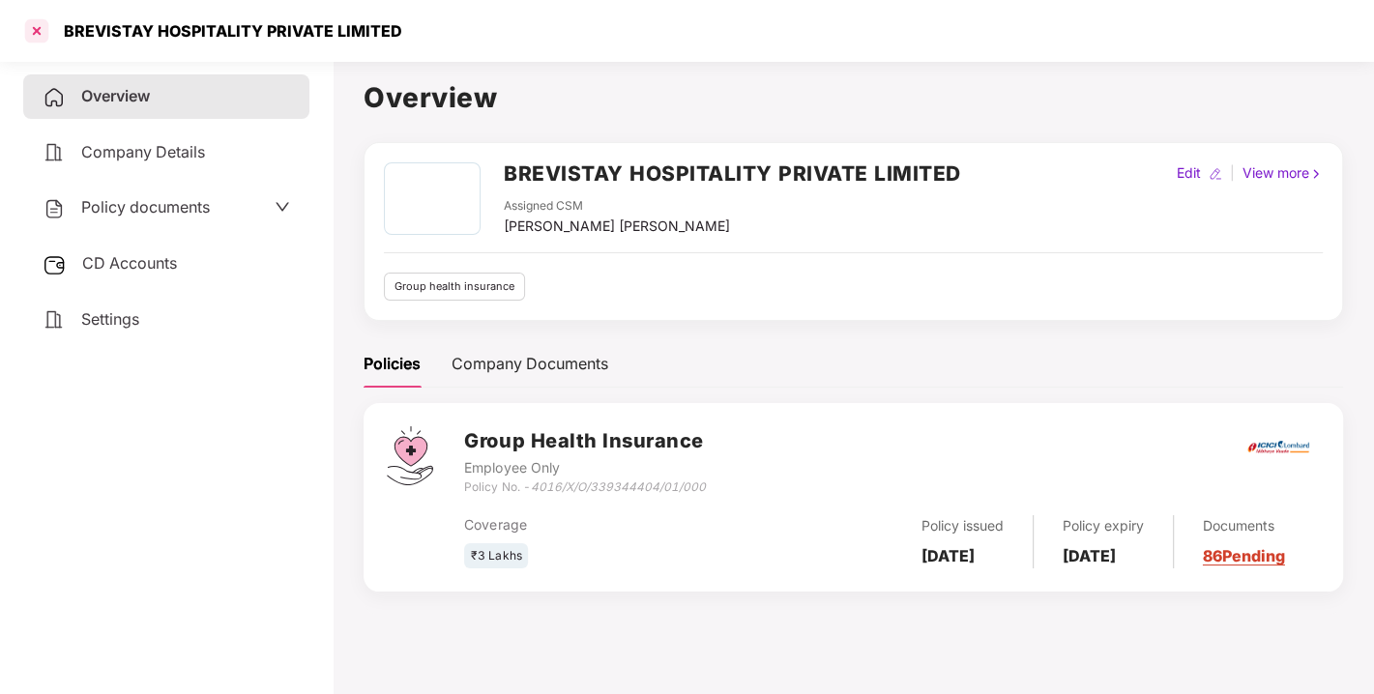
click at [39, 27] on div at bounding box center [36, 30] width 31 height 31
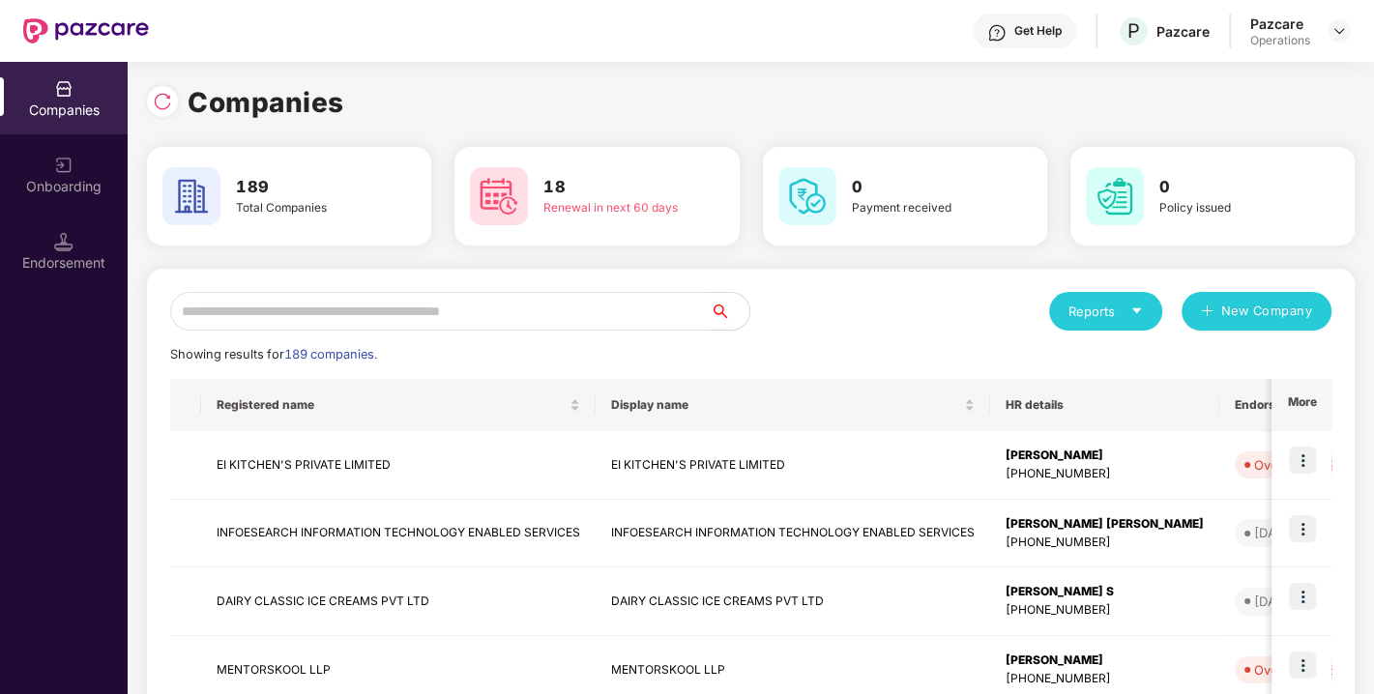
click at [290, 300] on input "text" at bounding box center [440, 311] width 541 height 39
click at [443, 314] on input "text" at bounding box center [440, 311] width 541 height 39
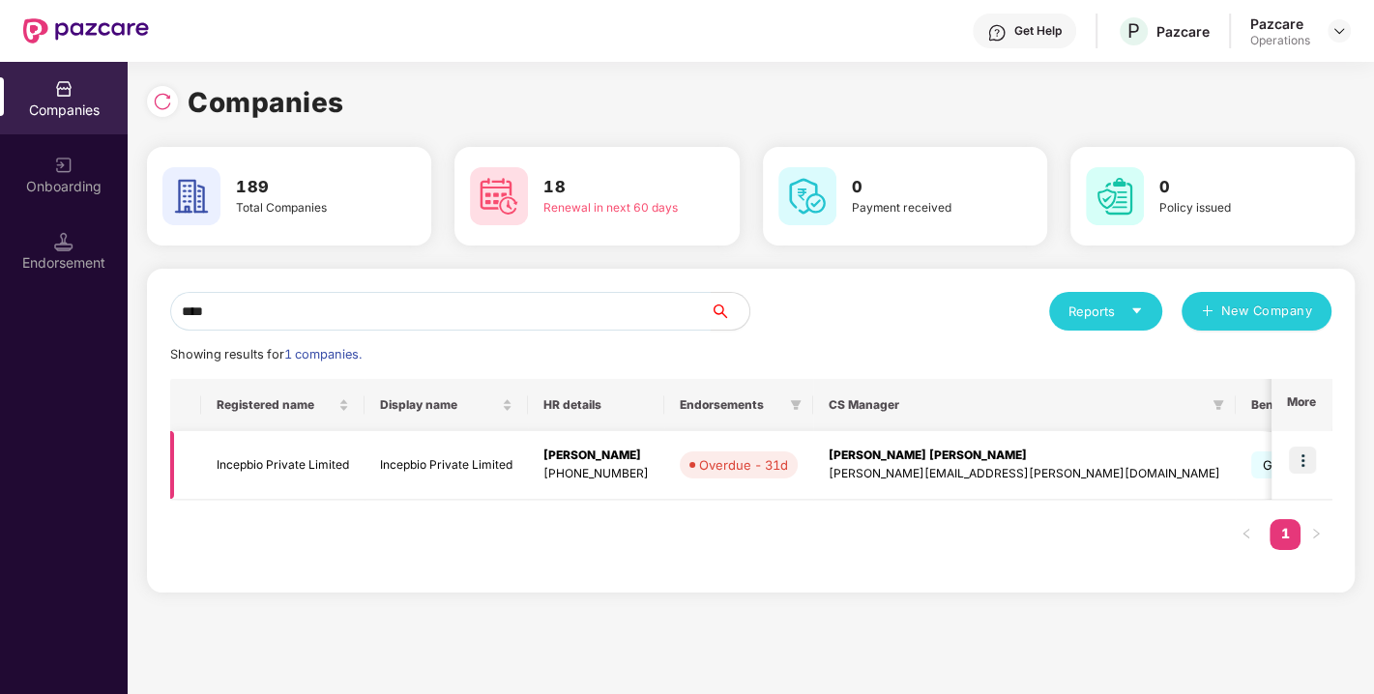
type input "****"
click at [265, 453] on td "Incepbio Private Limited" at bounding box center [282, 465] width 163 height 69
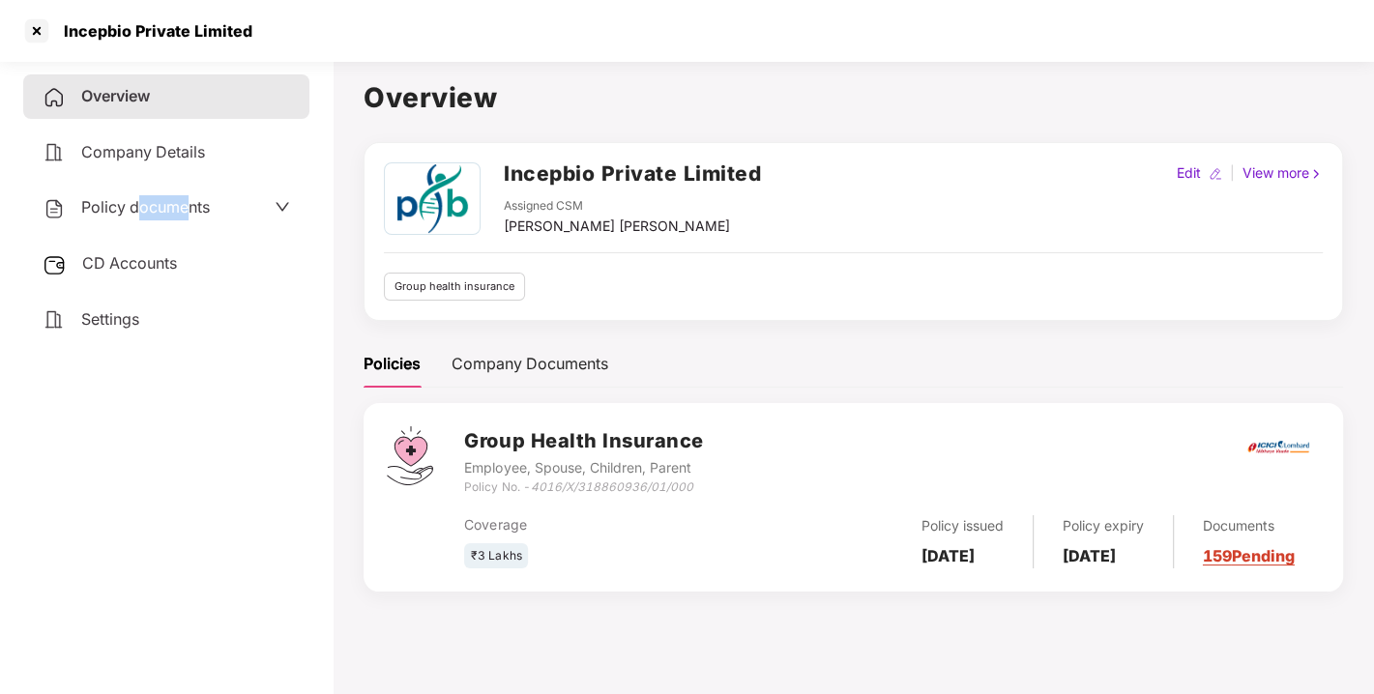
drag, startPoint x: 135, startPoint y: 190, endPoint x: 190, endPoint y: 211, distance: 57.8
click at [190, 211] on div "Policy documents" at bounding box center [166, 208] width 286 height 44
click at [190, 211] on span "Policy documents" at bounding box center [145, 206] width 129 height 19
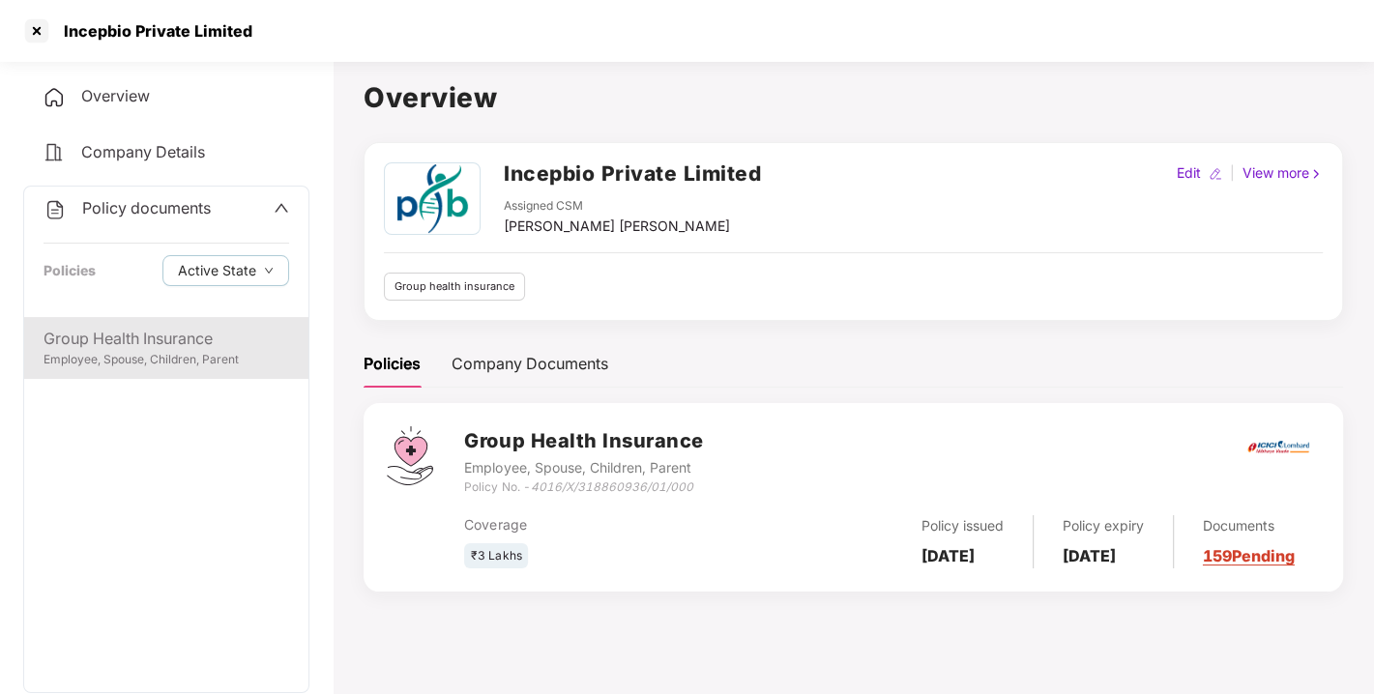
click at [126, 342] on div "Group Health Insurance" at bounding box center [167, 339] width 246 height 24
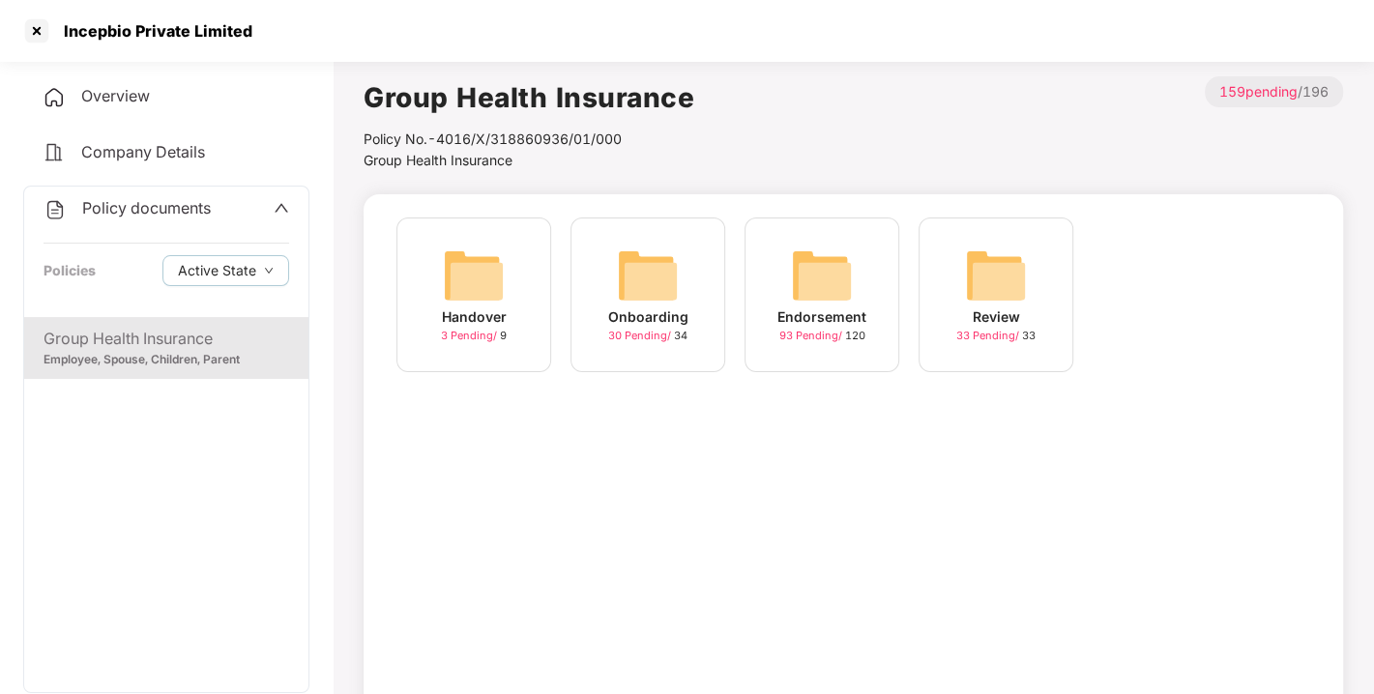
click at [884, 297] on div "Endorsement 93 Pending / 120" at bounding box center [822, 295] width 155 height 155
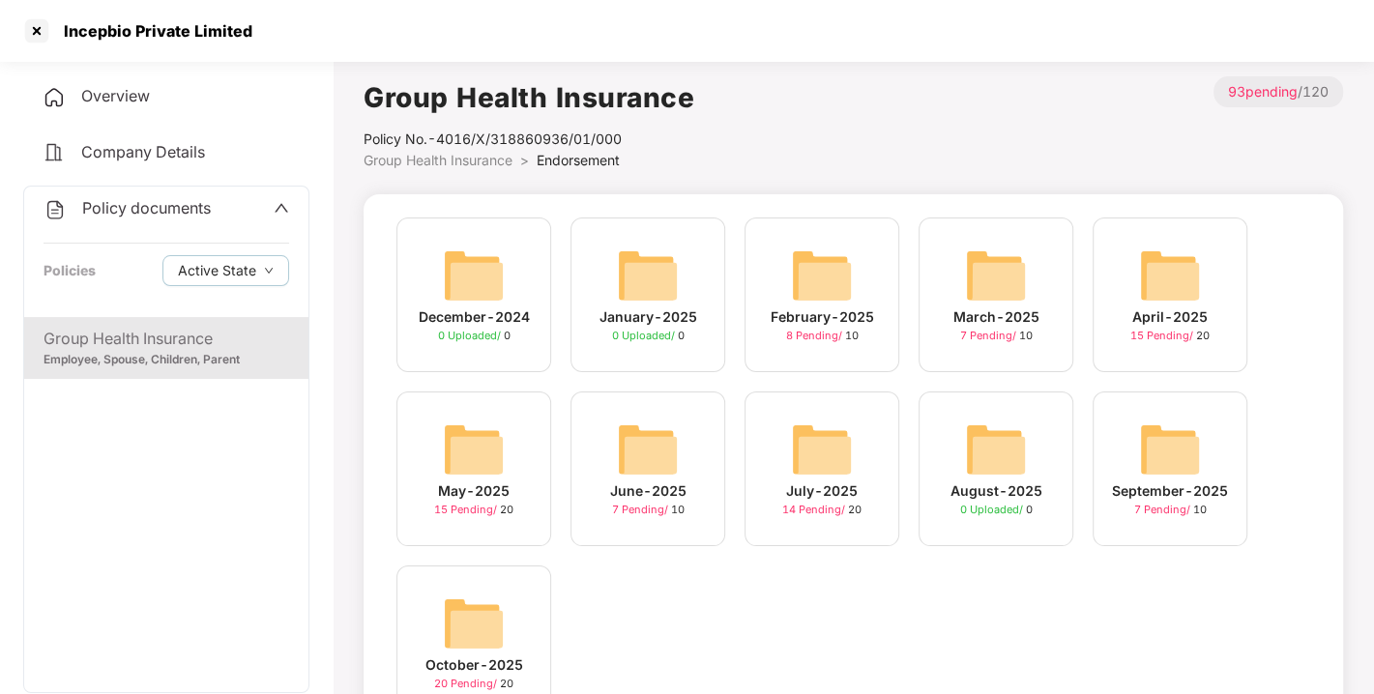
scroll to position [91, 0]
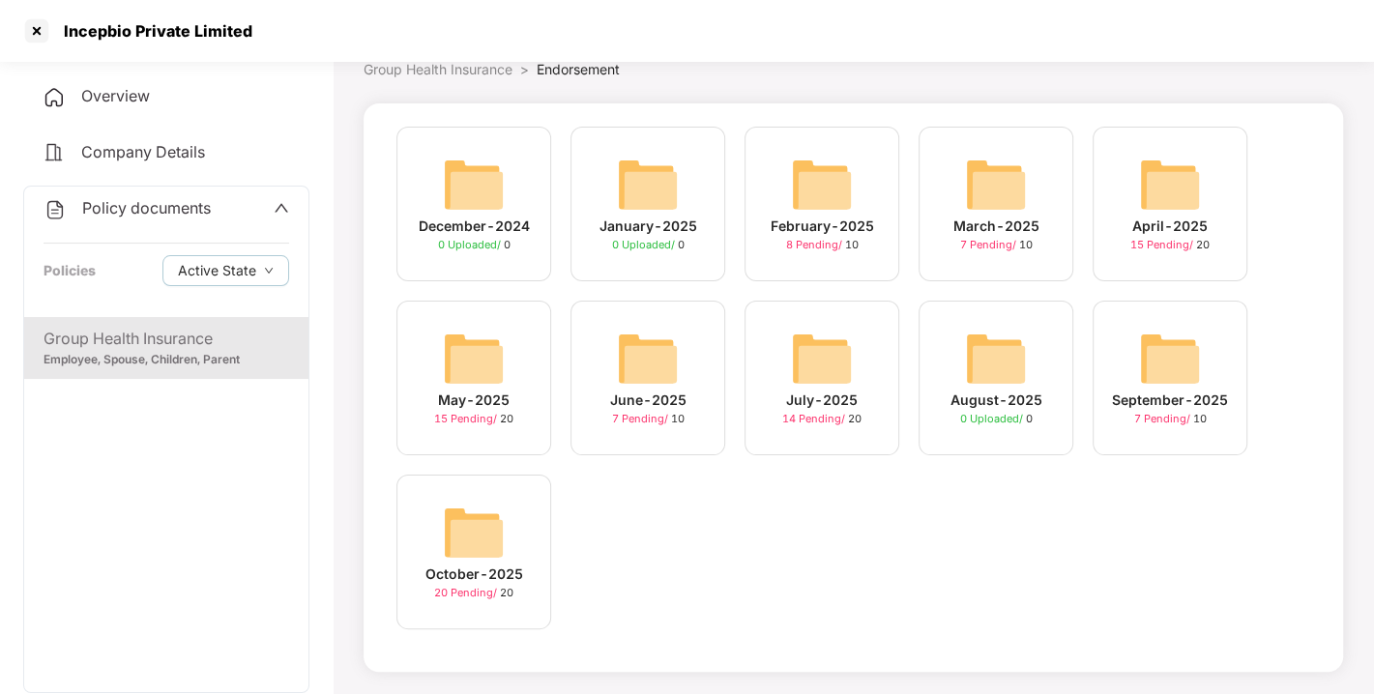
click at [484, 513] on img at bounding box center [474, 533] width 62 height 62
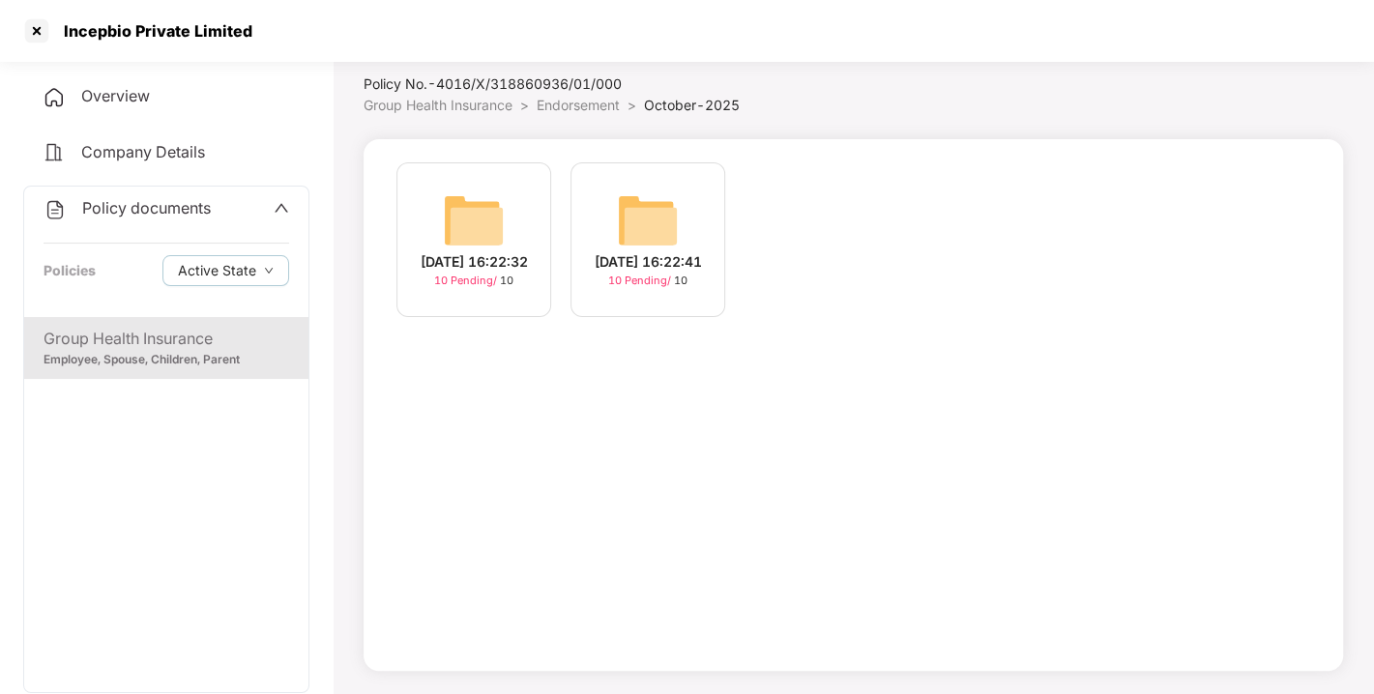
scroll to position [55, 0]
click at [647, 196] on img at bounding box center [648, 221] width 62 height 62
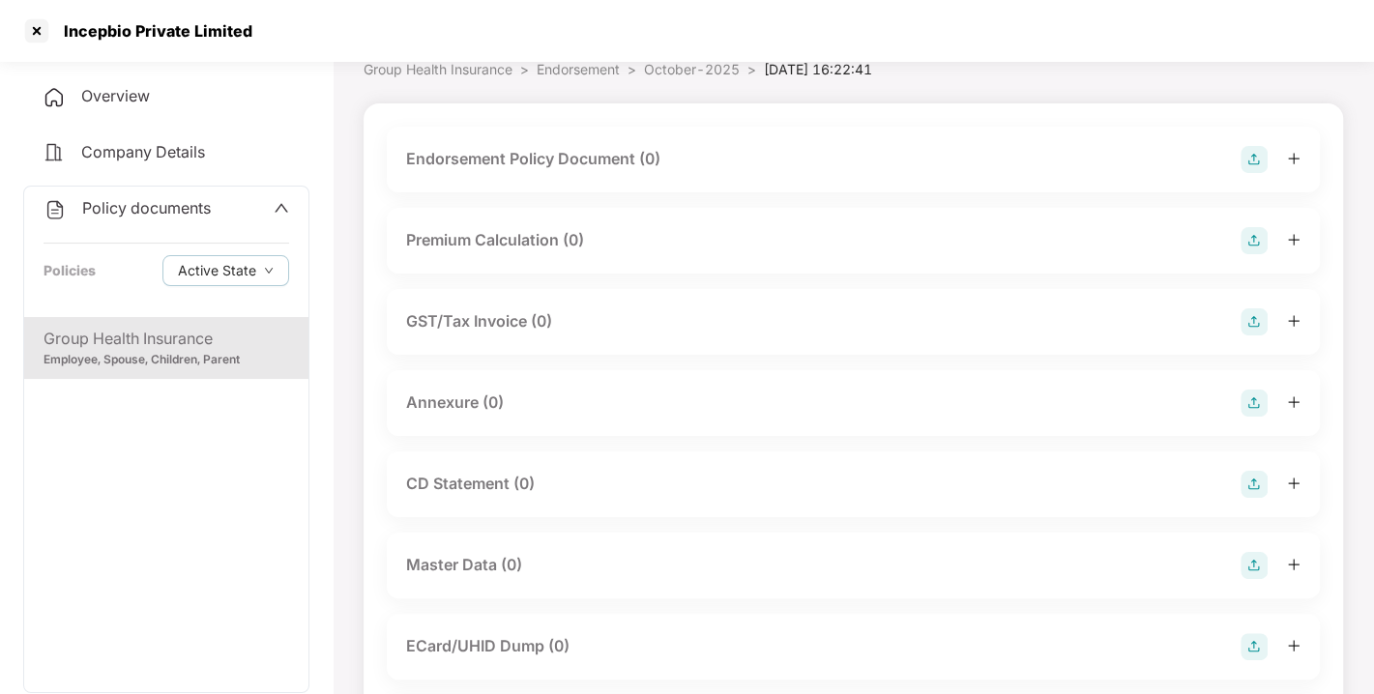
click at [1257, 165] on img at bounding box center [1254, 159] width 27 height 27
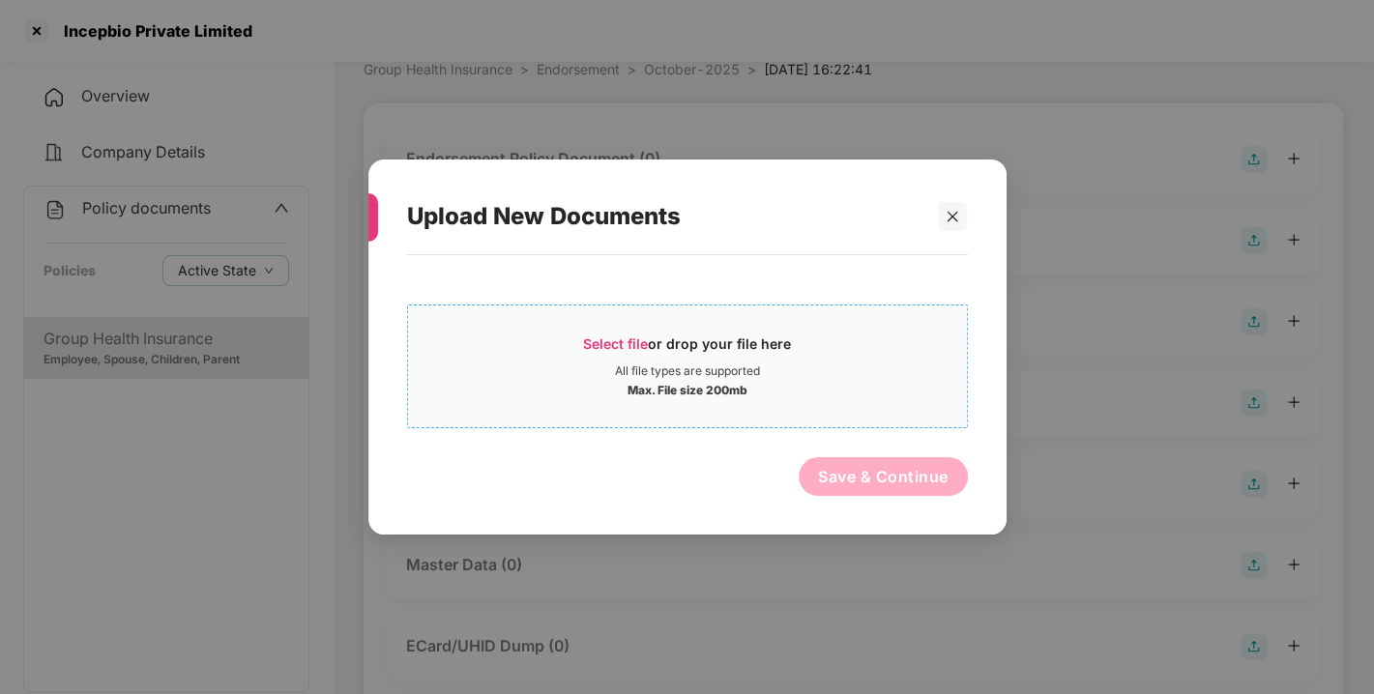
click at [591, 336] on span "Select file" at bounding box center [615, 344] width 65 height 16
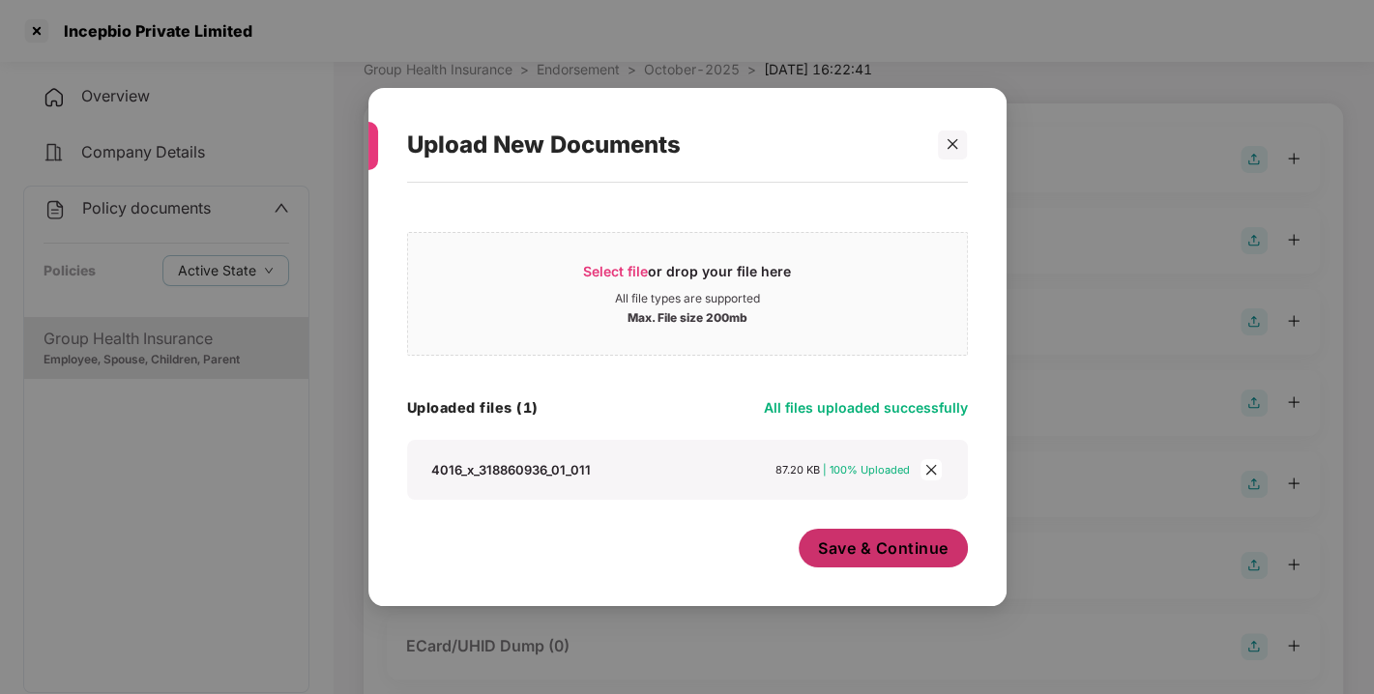
click at [848, 549] on span "Save & Continue" at bounding box center [883, 548] width 131 height 21
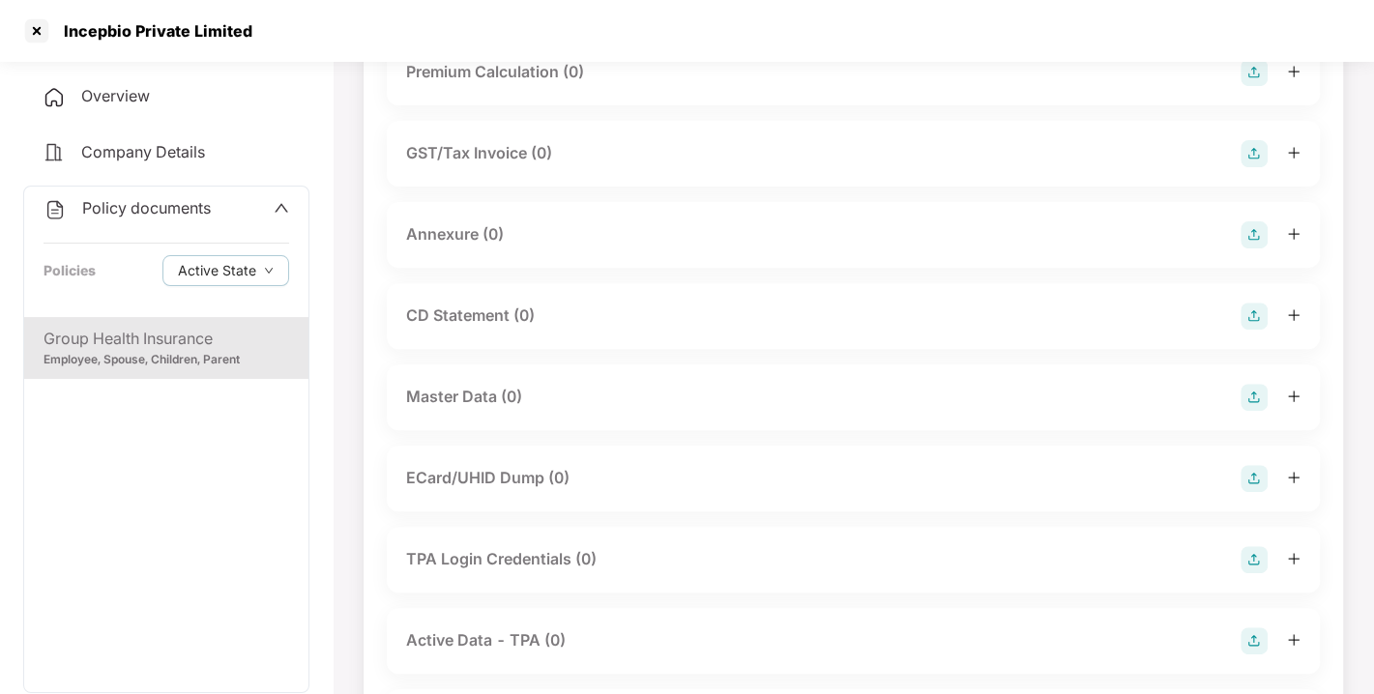
scroll to position [400, 0]
click at [1266, 247] on img at bounding box center [1254, 232] width 27 height 27
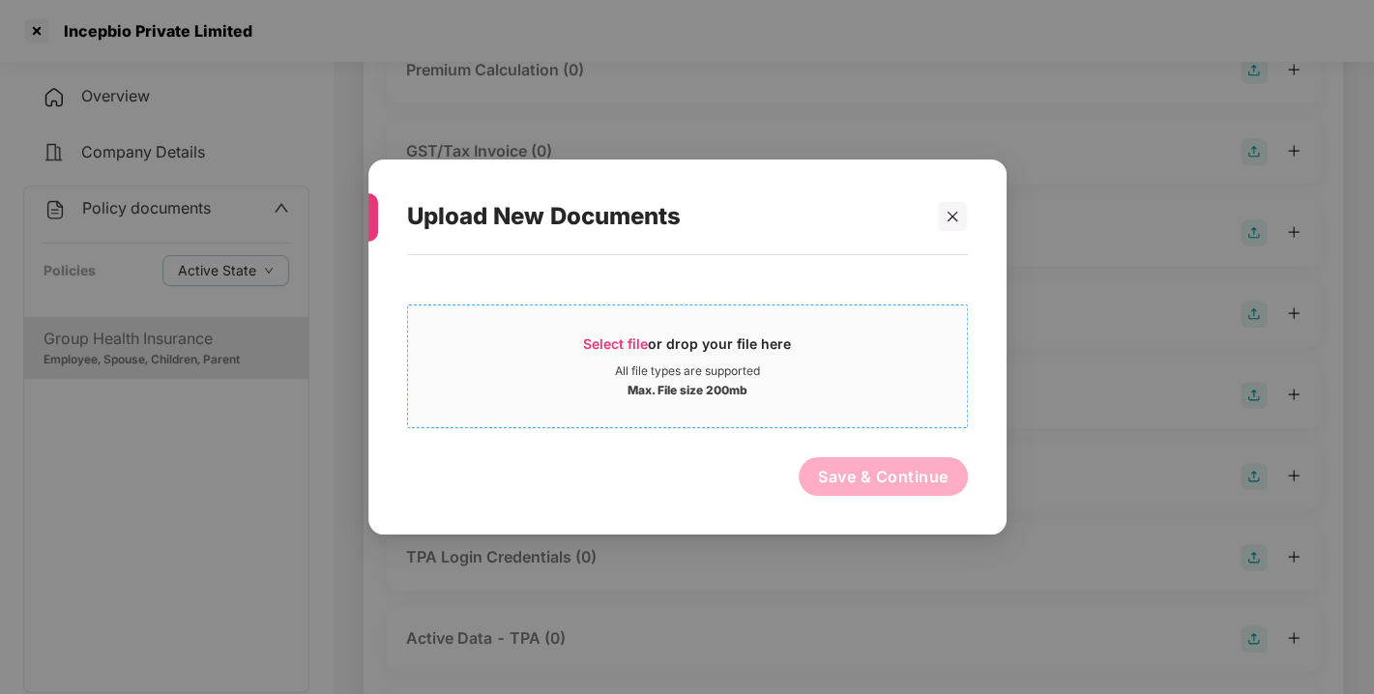
click at [648, 342] on span "Select file" at bounding box center [615, 344] width 65 height 16
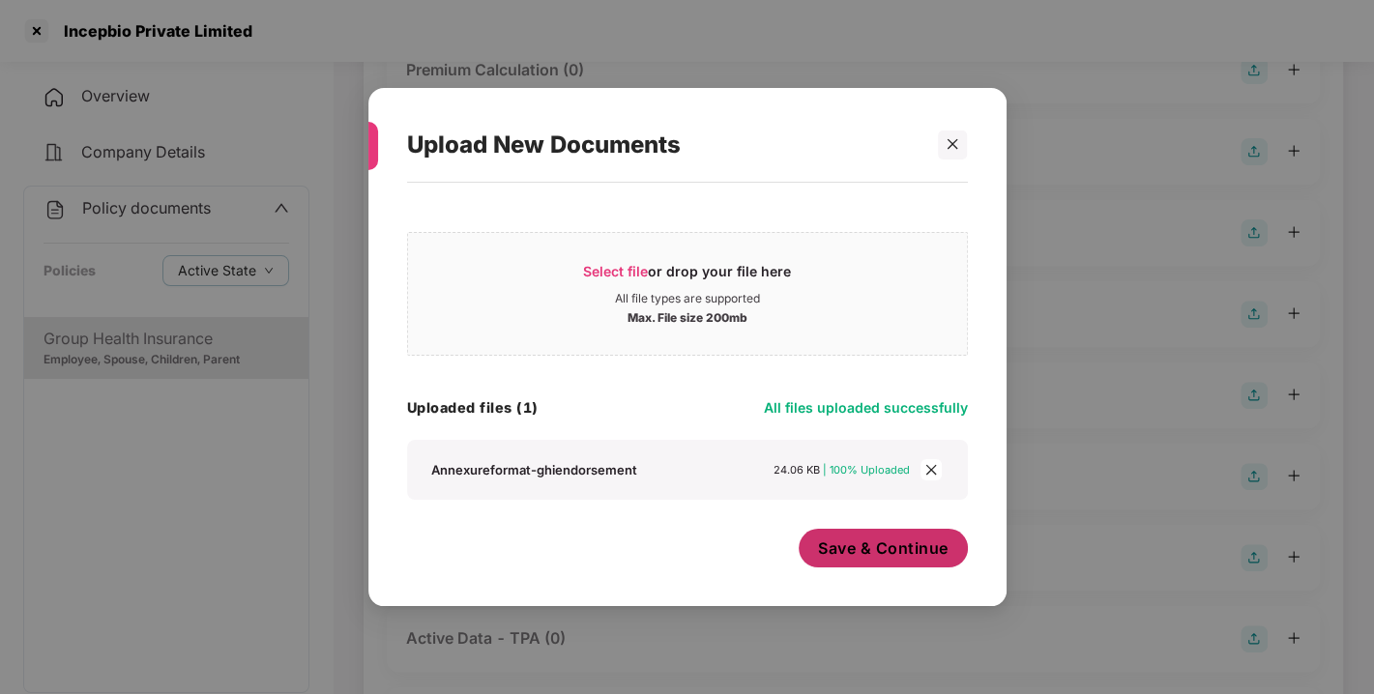
click at [866, 541] on span "Save & Continue" at bounding box center [883, 548] width 131 height 21
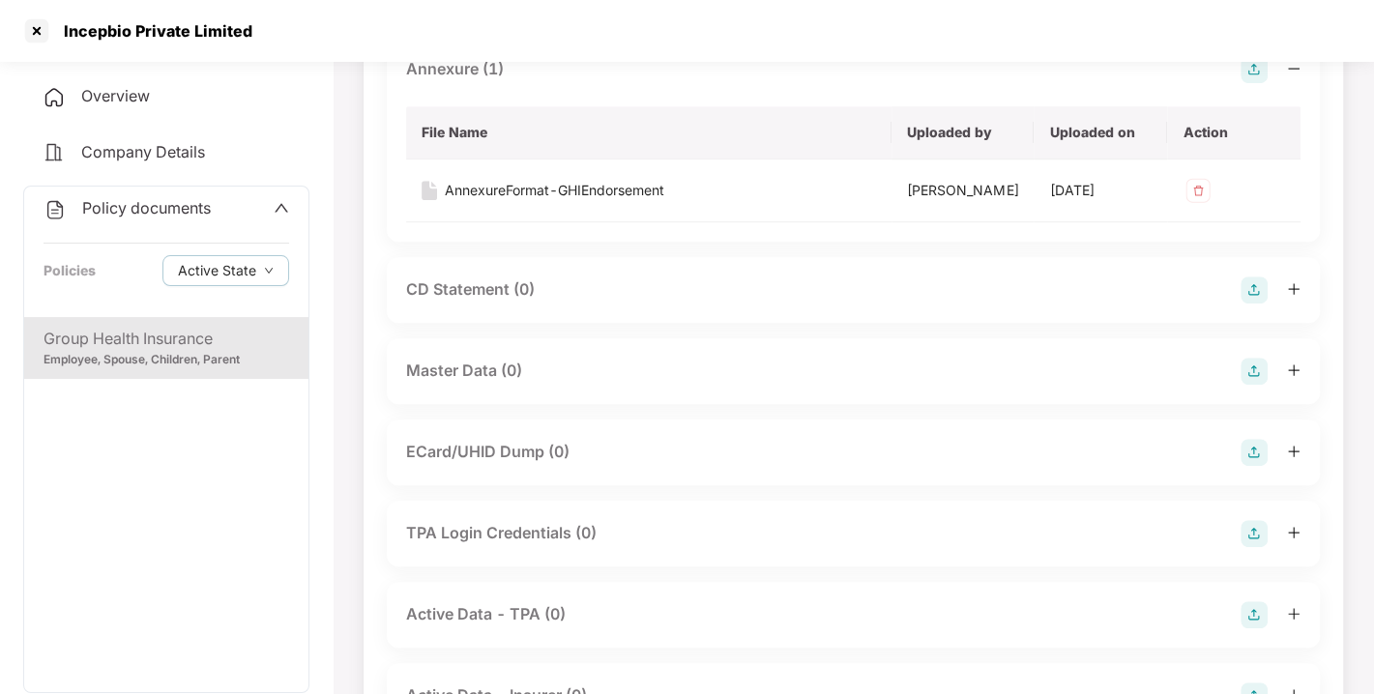
scroll to position [658, 0]
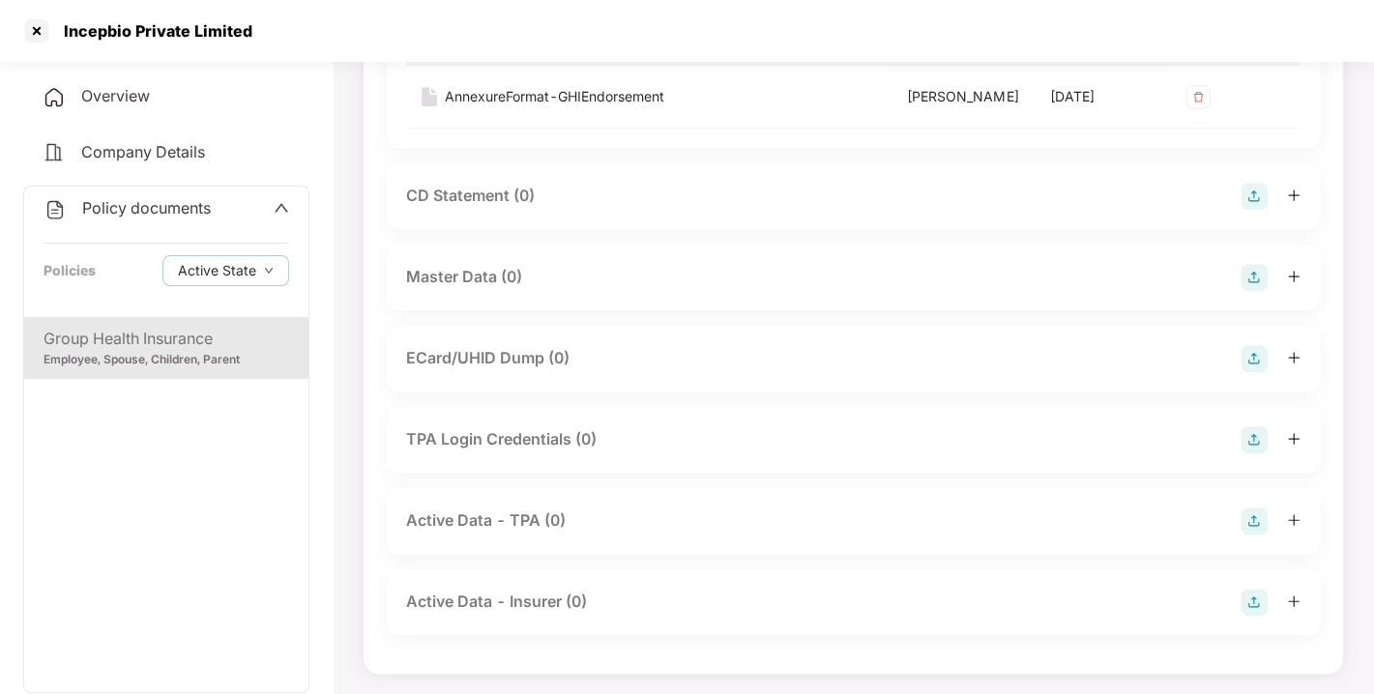
click at [1247, 291] on img at bounding box center [1254, 277] width 27 height 27
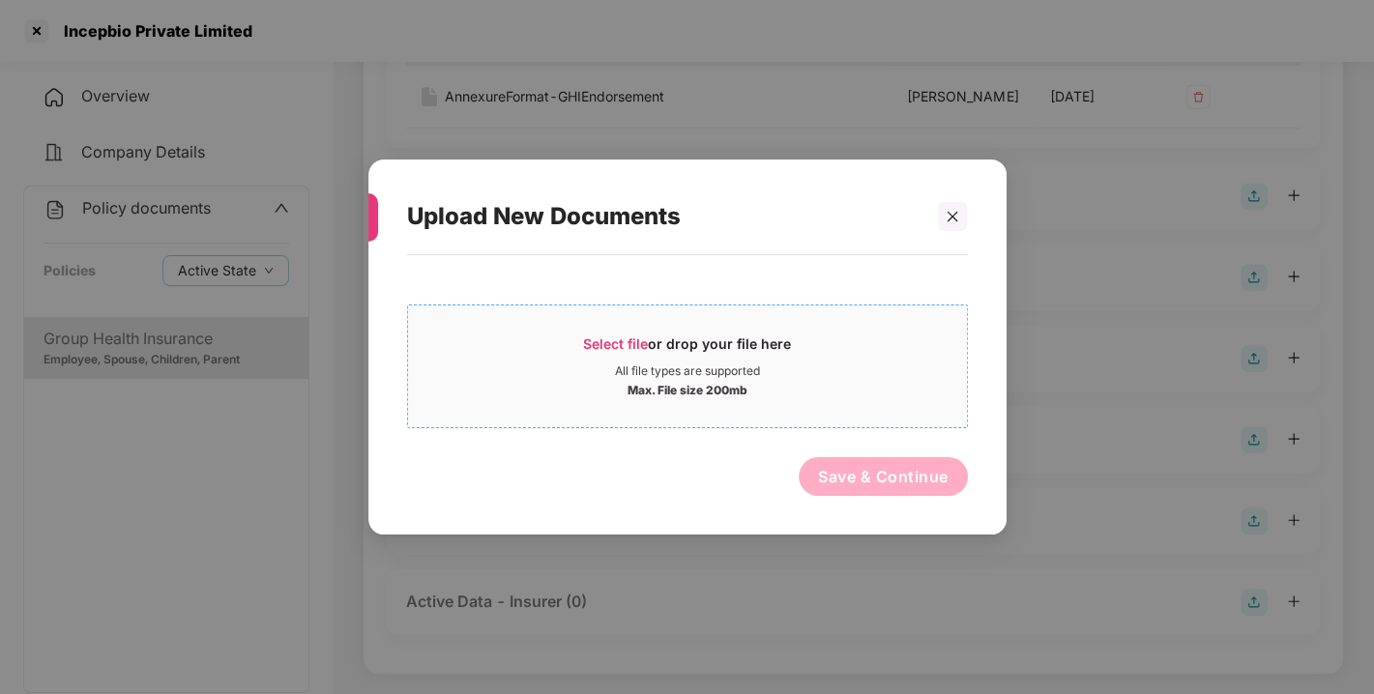
click at [623, 351] on div "Select file or drop your file here" at bounding box center [687, 349] width 208 height 29
drag, startPoint x: 940, startPoint y: 196, endPoint x: 953, endPoint y: 215, distance: 22.8
click at [953, 215] on div "Upload New Documents" at bounding box center [687, 216] width 561 height 75
click at [953, 215] on icon "close" at bounding box center [953, 216] width 11 height 11
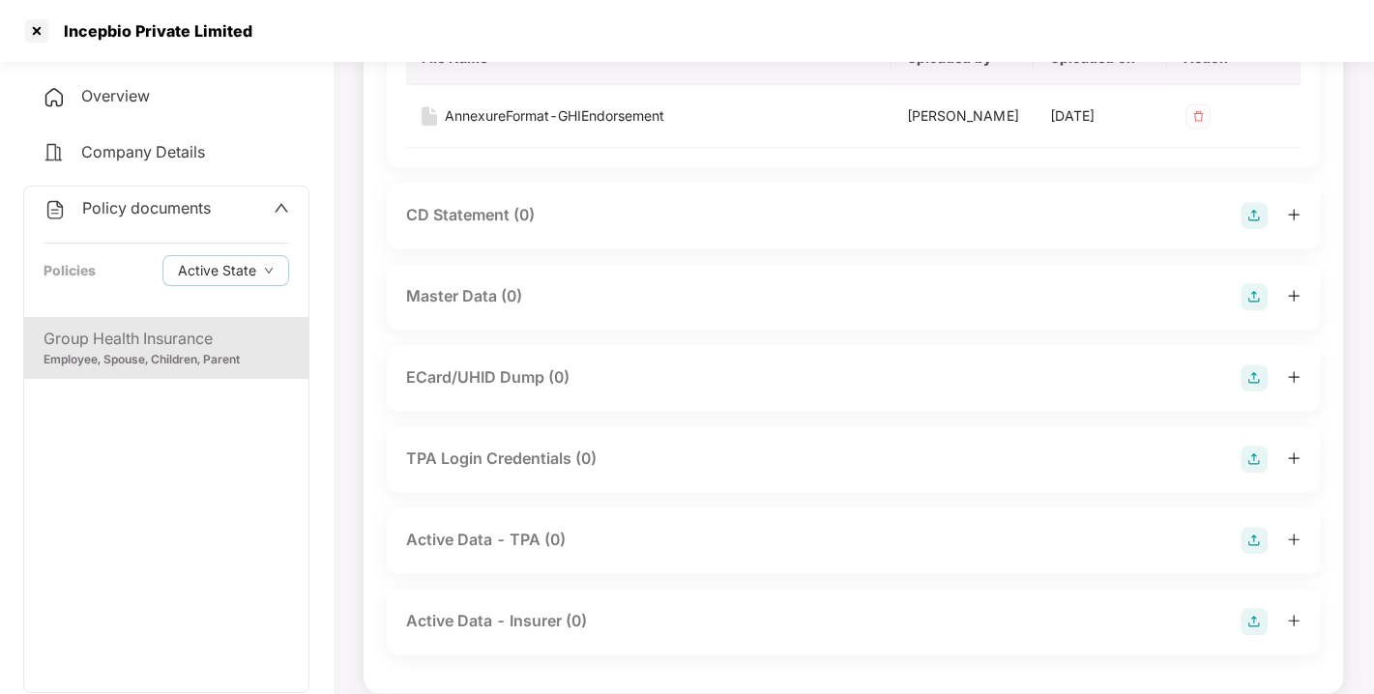
scroll to position [645, 0]
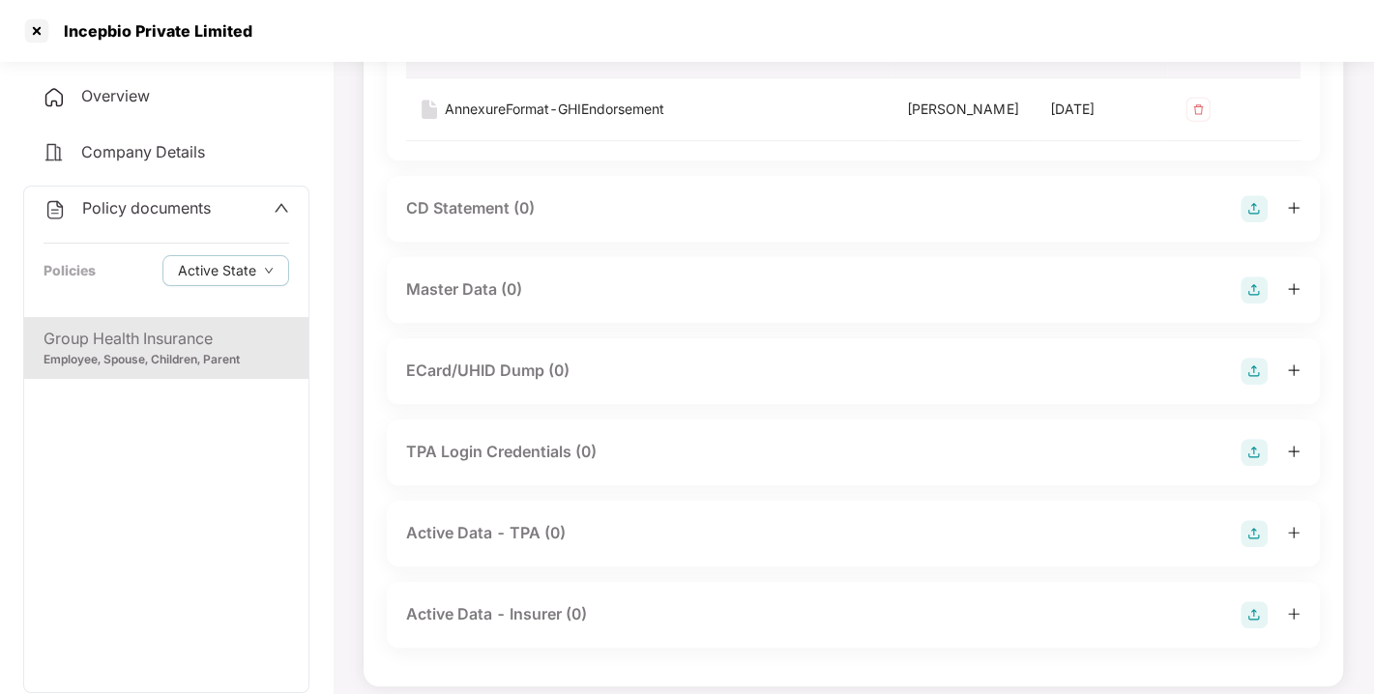
click at [1254, 304] on img at bounding box center [1254, 290] width 27 height 27
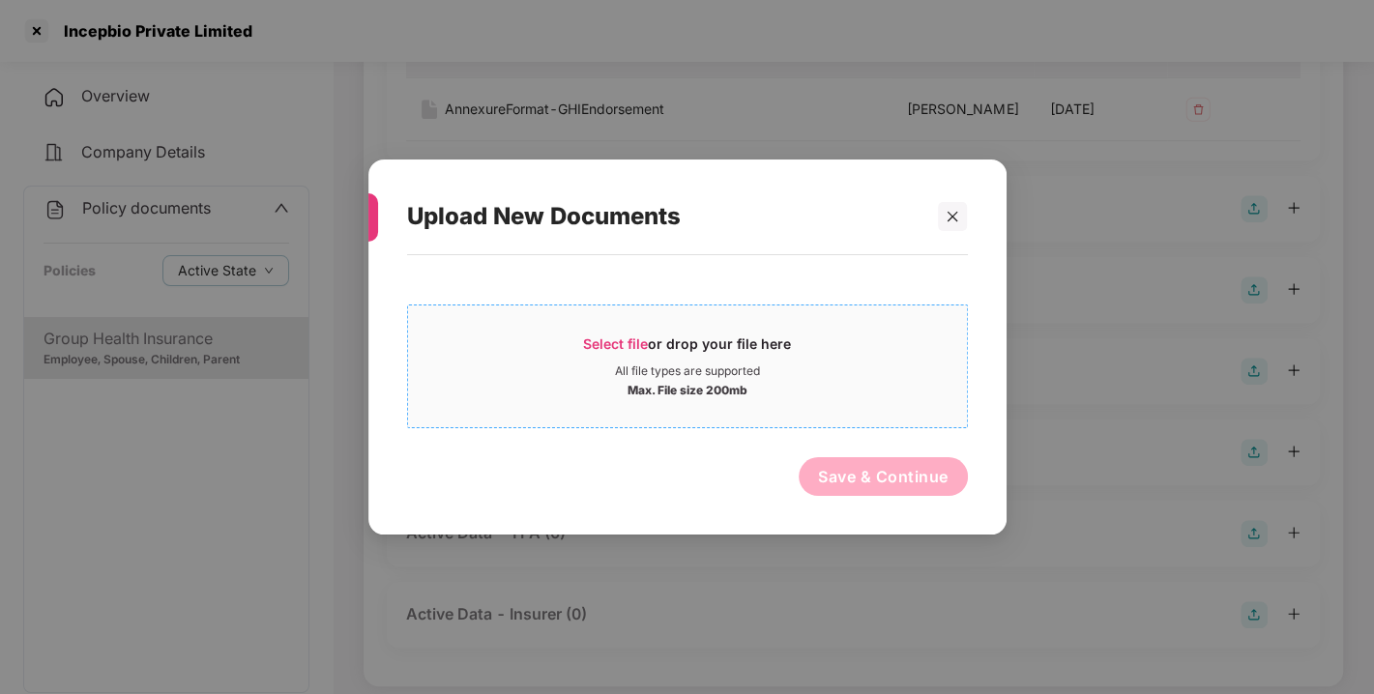
click at [618, 344] on span "Select file" at bounding box center [615, 344] width 65 height 16
click at [637, 336] on span "Select file" at bounding box center [615, 344] width 65 height 16
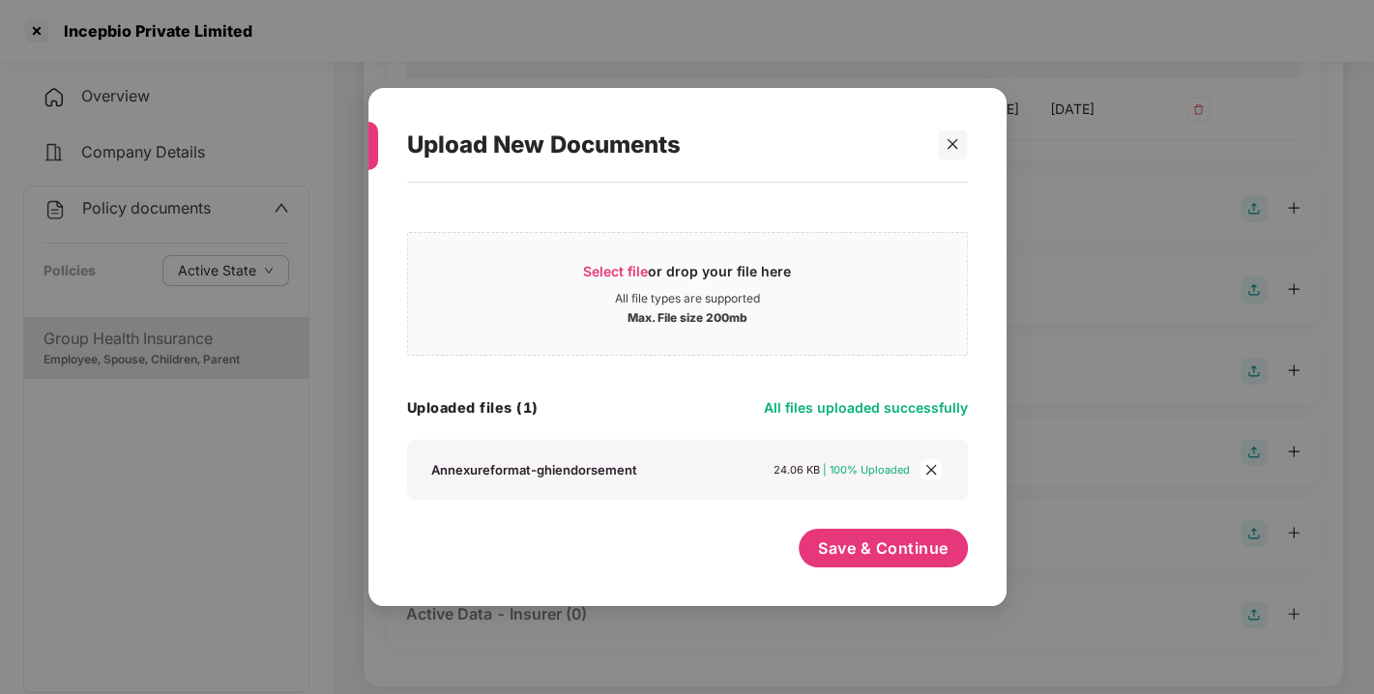
click at [937, 475] on icon "close" at bounding box center [931, 470] width 14 height 14
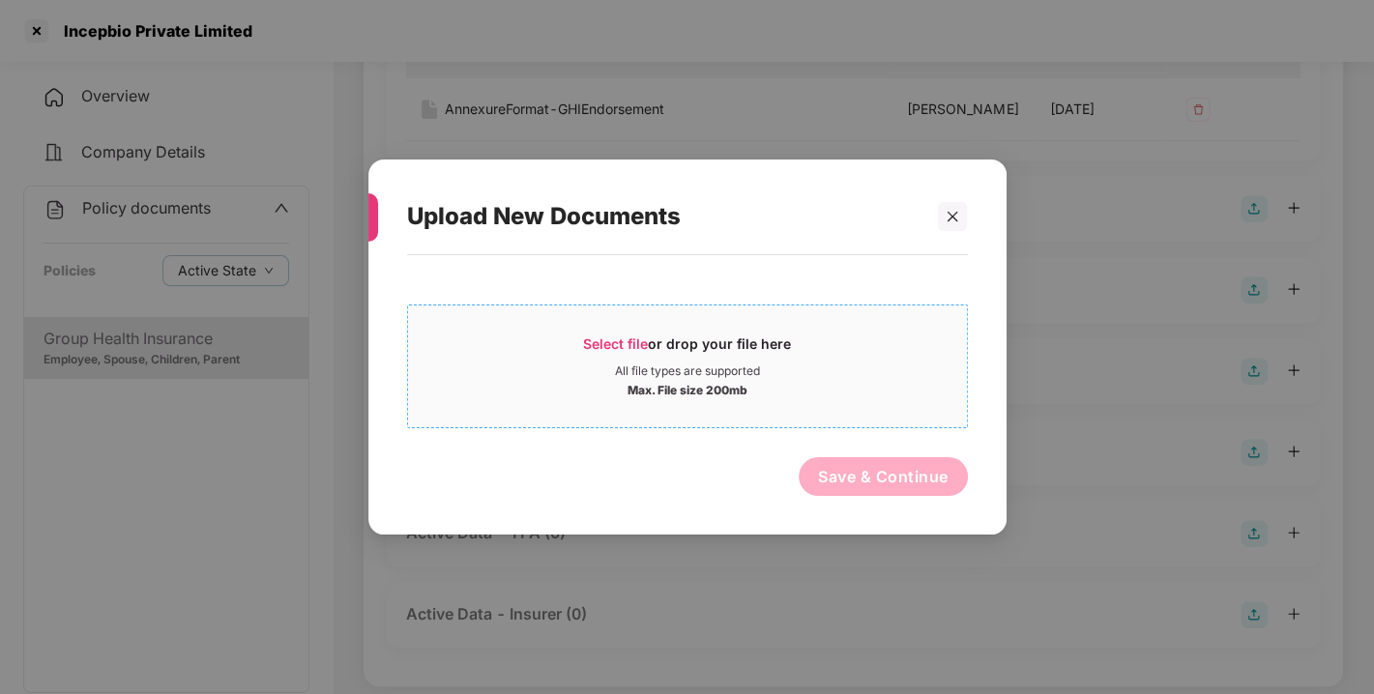
click at [619, 338] on span "Select file" at bounding box center [615, 344] width 65 height 16
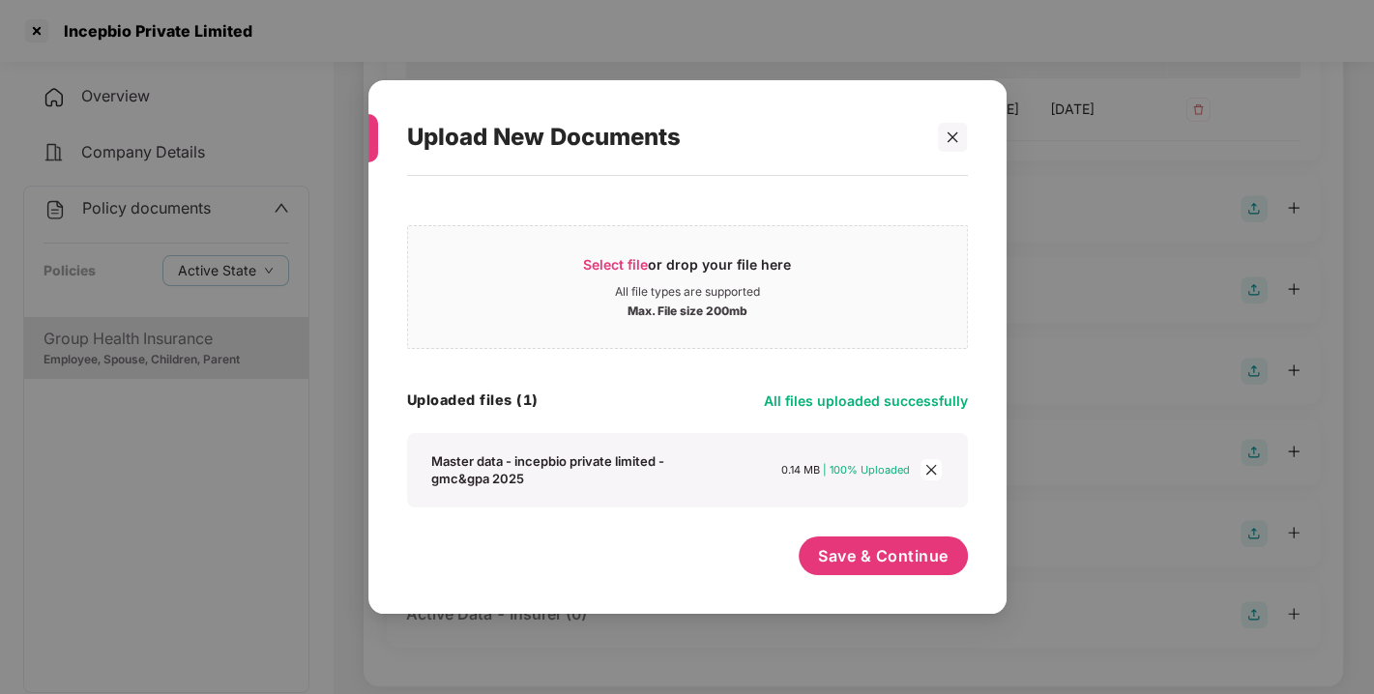
click at [763, 436] on div "Master data - incepbio private limited - gmc&gpa 2025 0.14 MB | 100% Uploaded" at bounding box center [687, 470] width 561 height 74
click at [838, 542] on button "Save & Continue" at bounding box center [883, 556] width 169 height 39
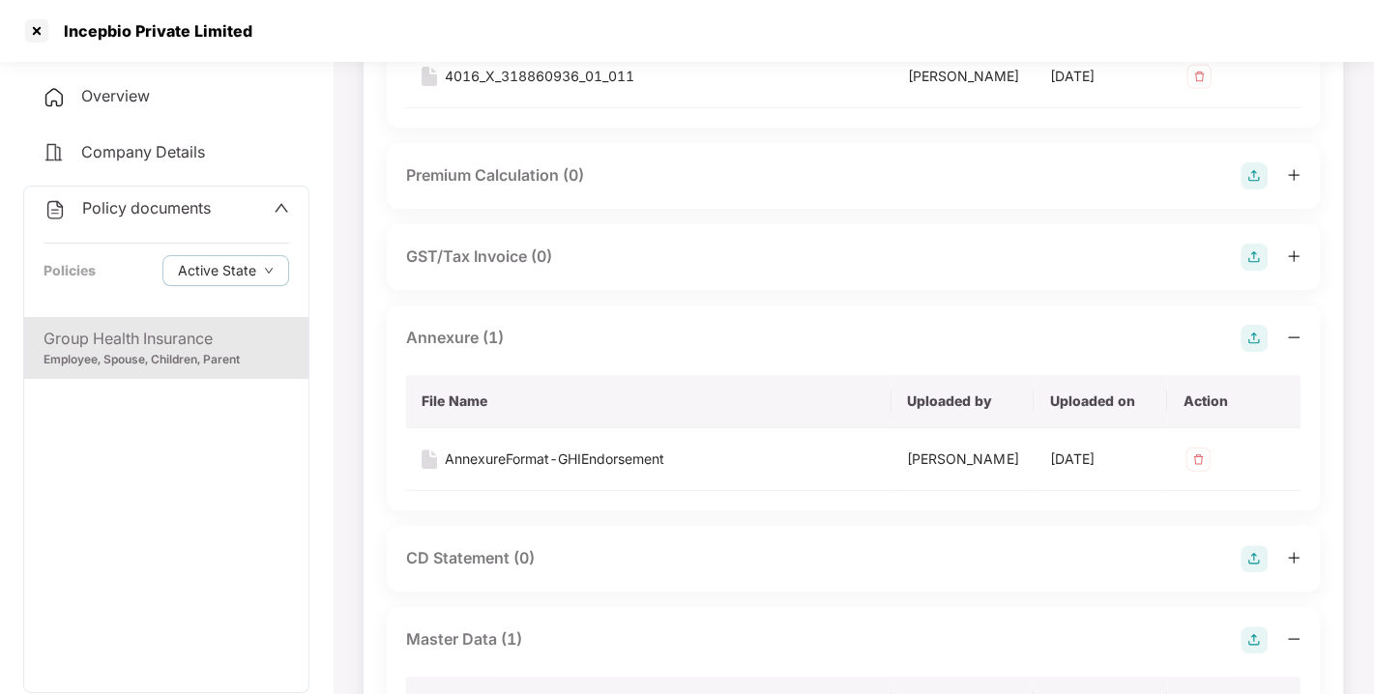
scroll to position [0, 0]
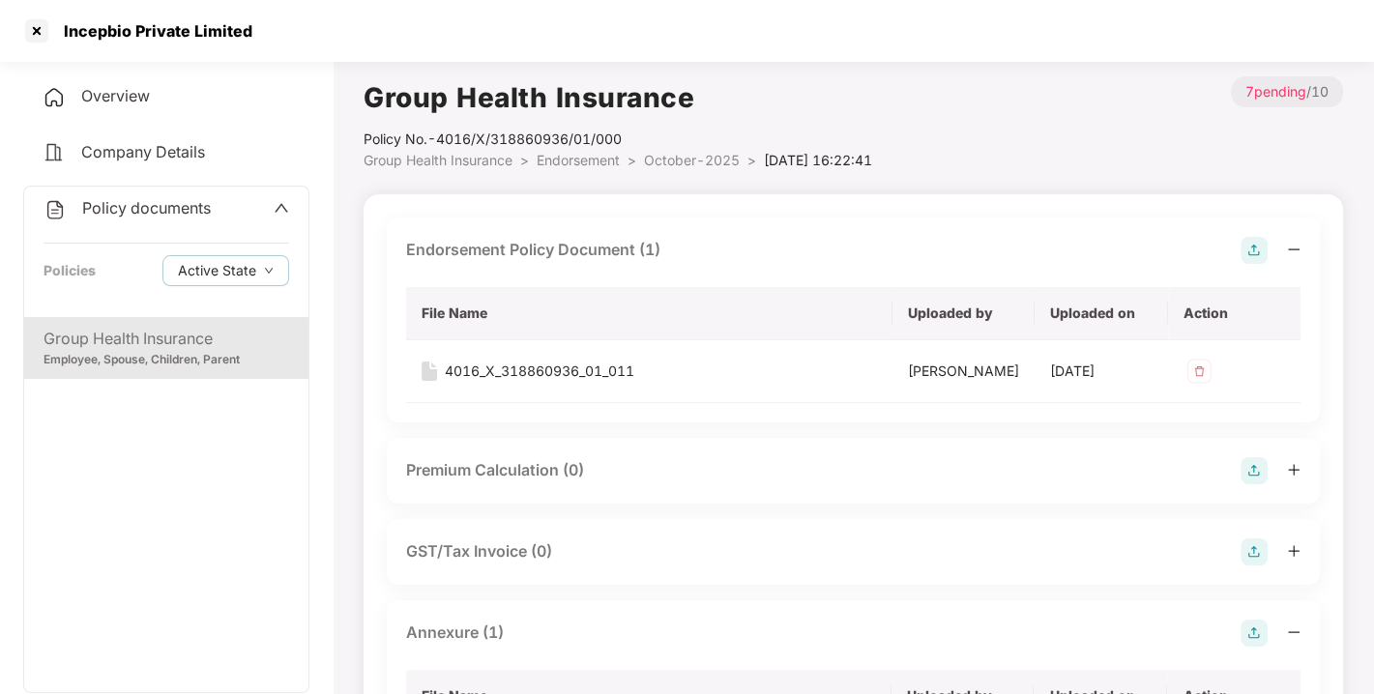
click at [600, 150] on li "Endorsement >" at bounding box center [590, 160] width 107 height 21
click at [576, 156] on li "Endorsement >" at bounding box center [590, 160] width 107 height 21
click at [576, 156] on span "Endorsement" at bounding box center [578, 160] width 83 height 16
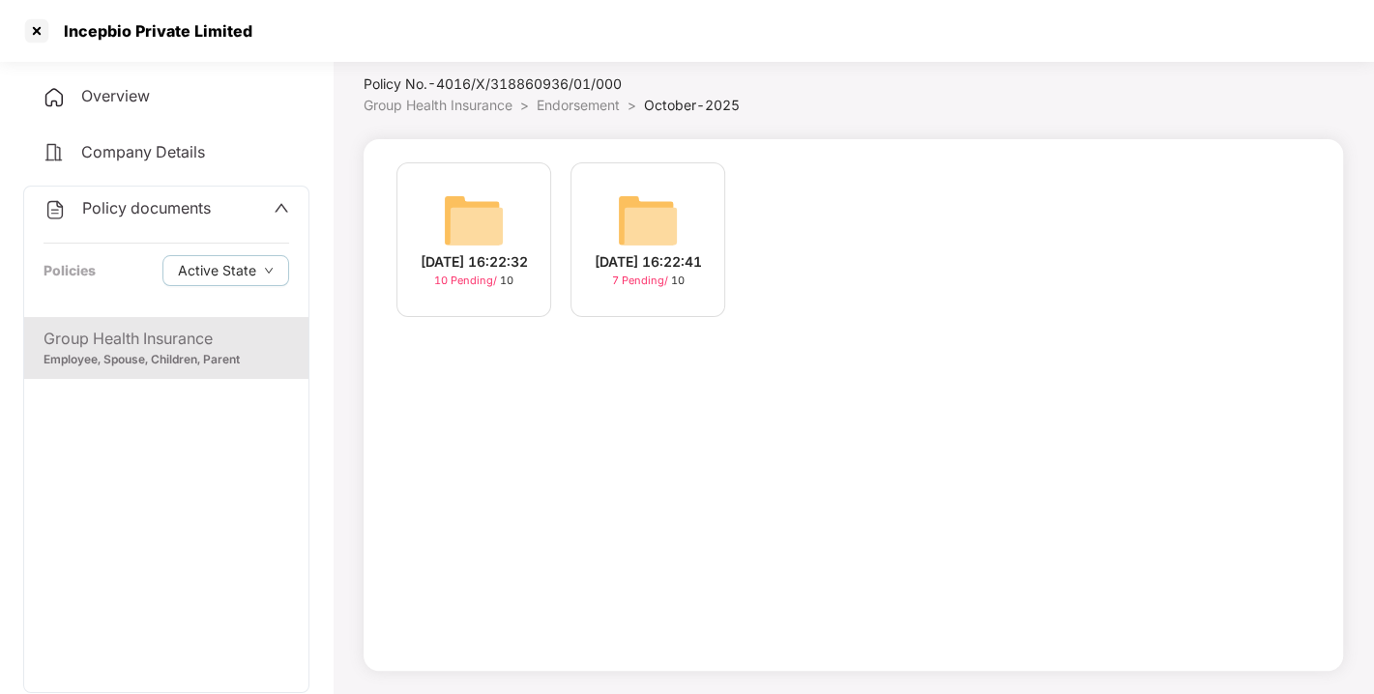
click at [483, 215] on img at bounding box center [474, 221] width 62 height 62
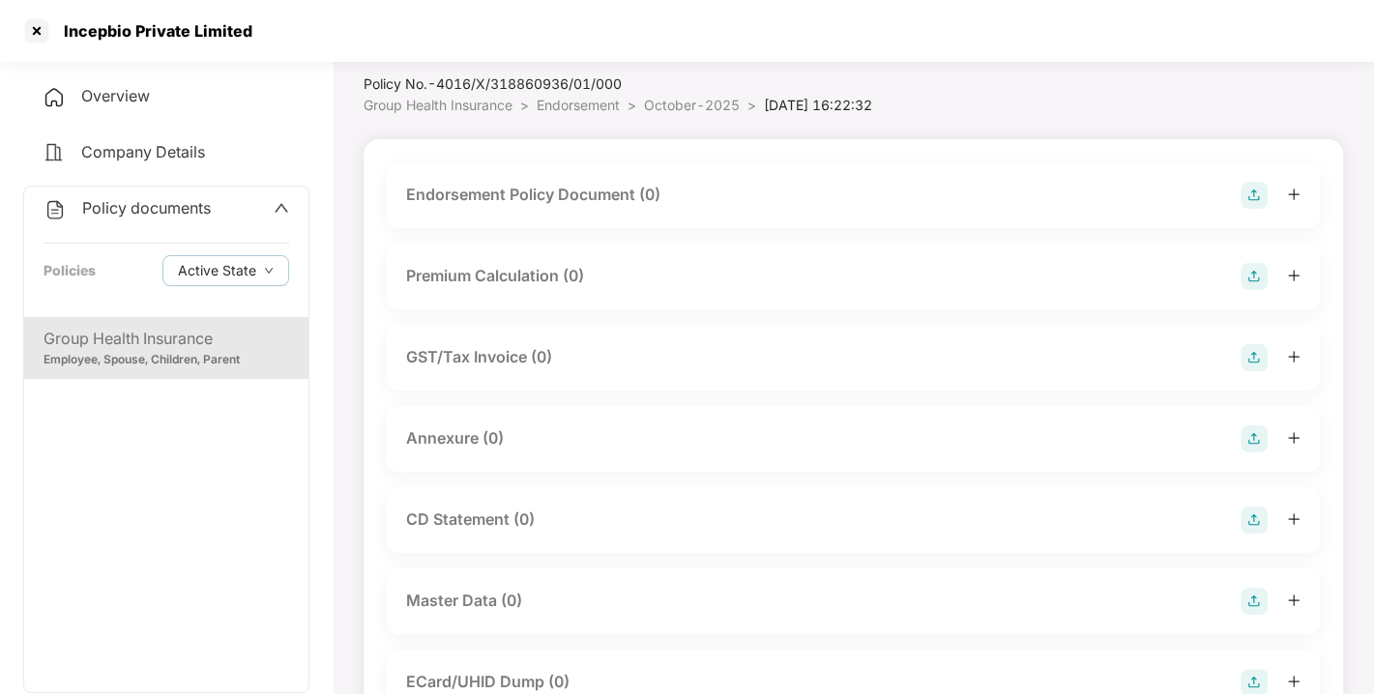
click at [1249, 198] on img at bounding box center [1254, 195] width 27 height 27
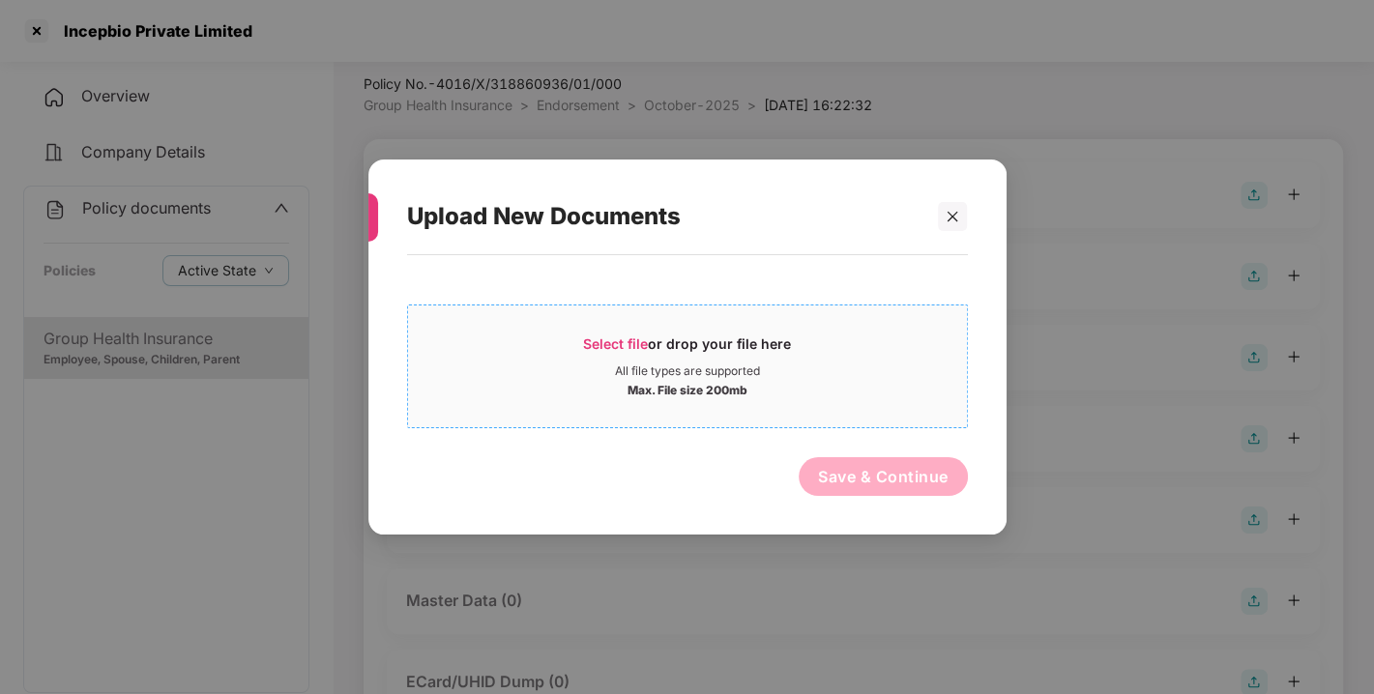
click at [616, 322] on span "Select file or drop your file here All file types are supported Max. File size …" at bounding box center [687, 366] width 559 height 93
click at [948, 215] on icon "close" at bounding box center [953, 217] width 14 height 14
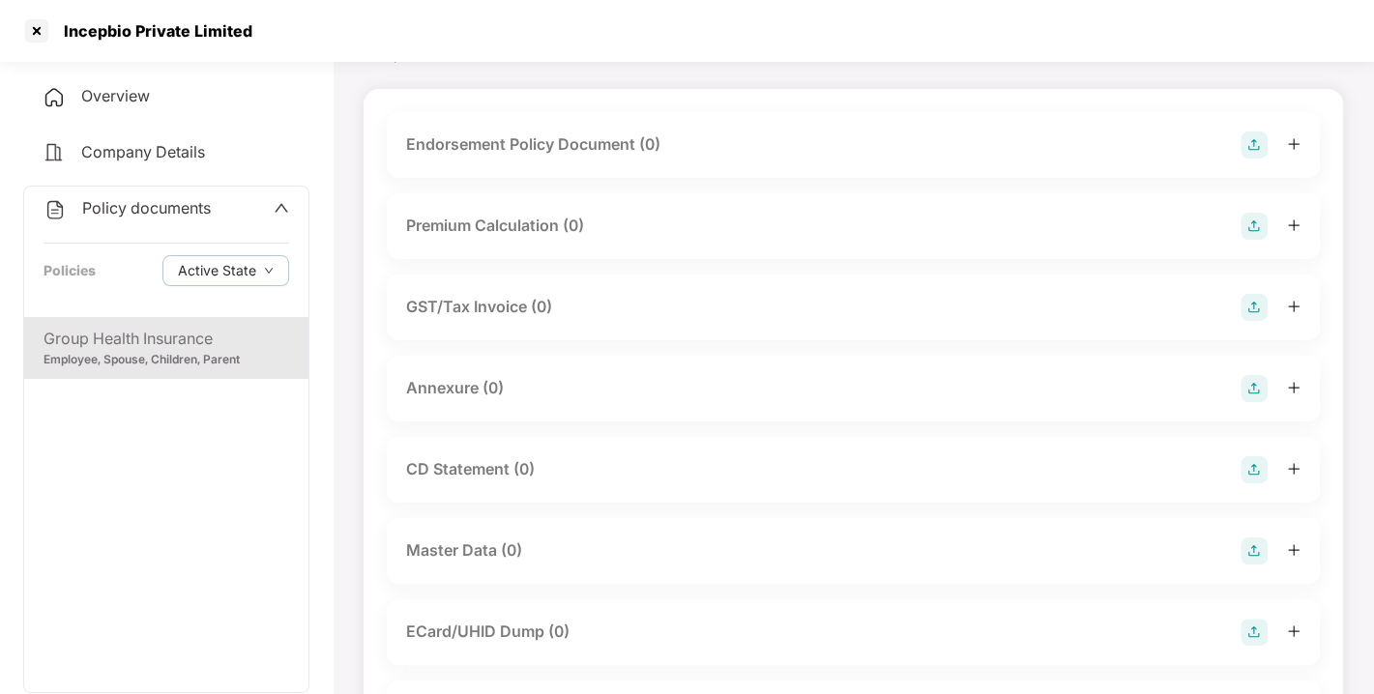
scroll to position [106, 0]
click at [1248, 542] on img at bounding box center [1254, 550] width 27 height 27
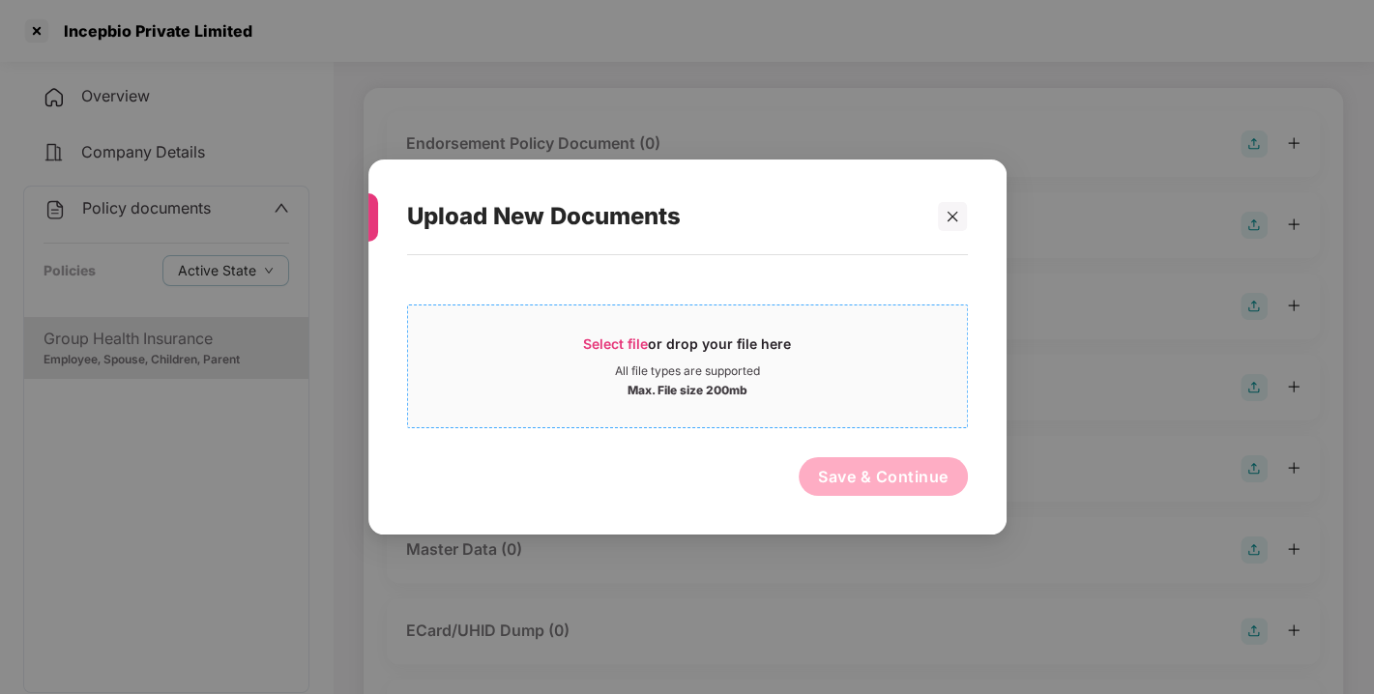
click at [585, 349] on span "Select file" at bounding box center [615, 344] width 65 height 16
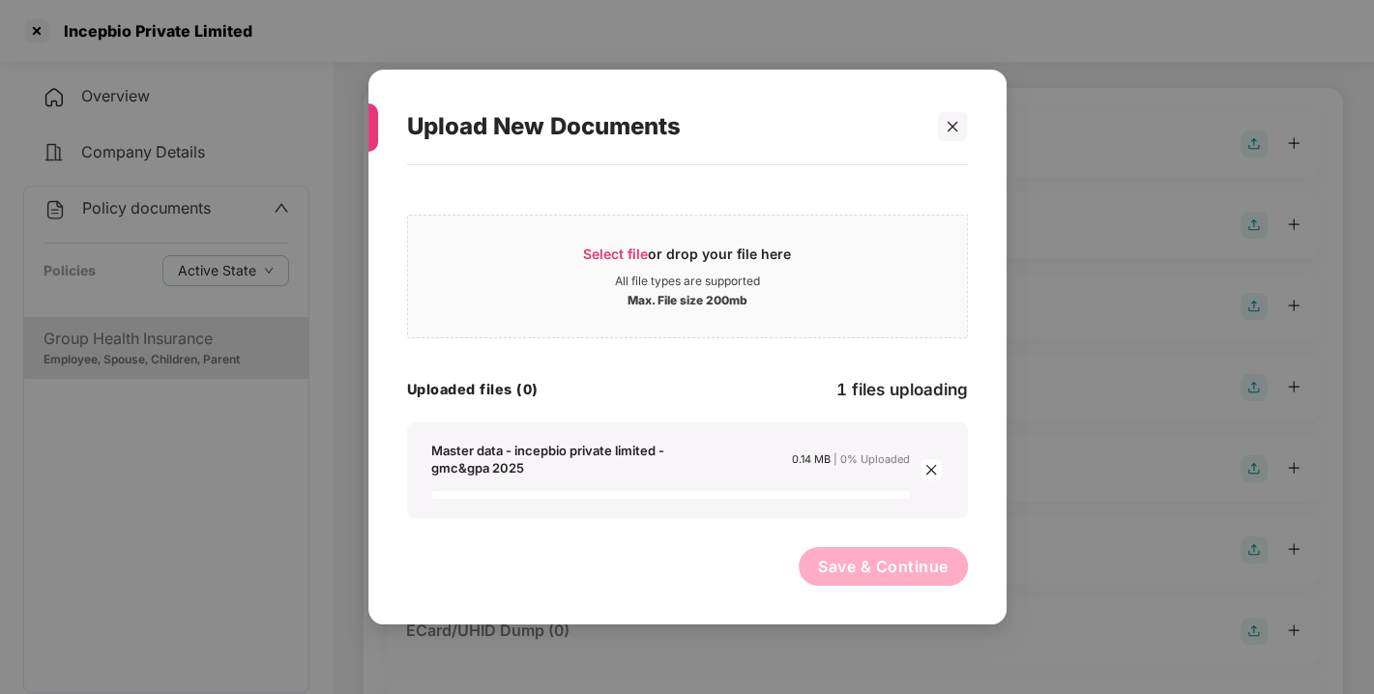
click at [714, 393] on div "Uploaded files (0) 1 files uploading" at bounding box center [687, 390] width 561 height 26
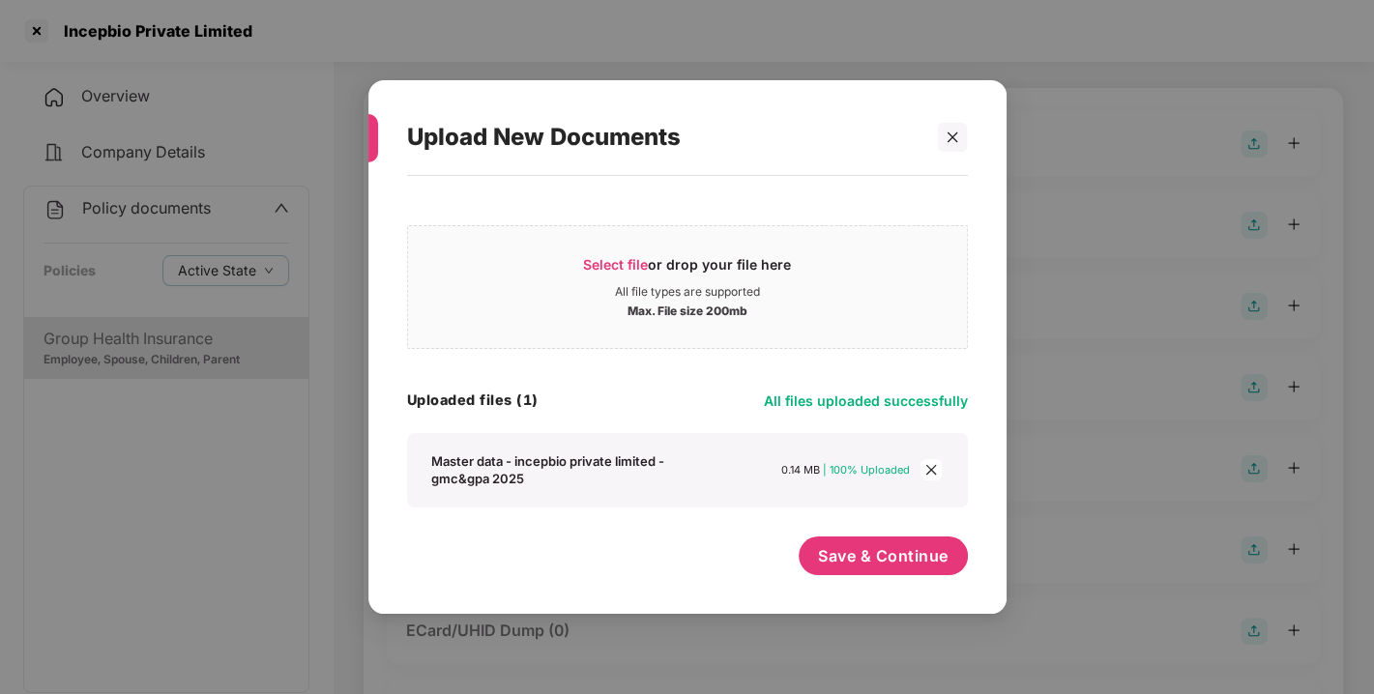
click at [724, 384] on div "Select file or drop your file here All file types are supported Max. File size …" at bounding box center [687, 361] width 561 height 293
click at [684, 403] on div "Uploaded files (1) All files uploaded successfully" at bounding box center [687, 401] width 561 height 26
click at [884, 571] on button "Save & Continue" at bounding box center [883, 556] width 169 height 39
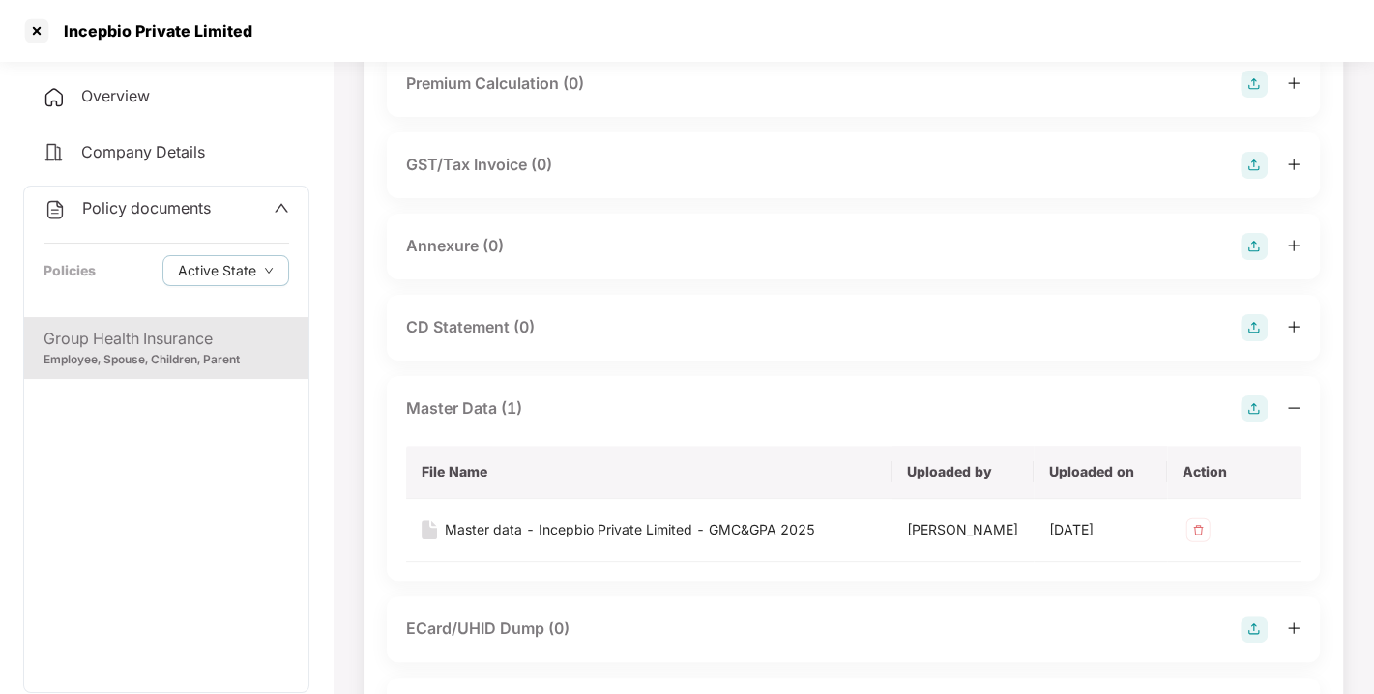
scroll to position [0, 0]
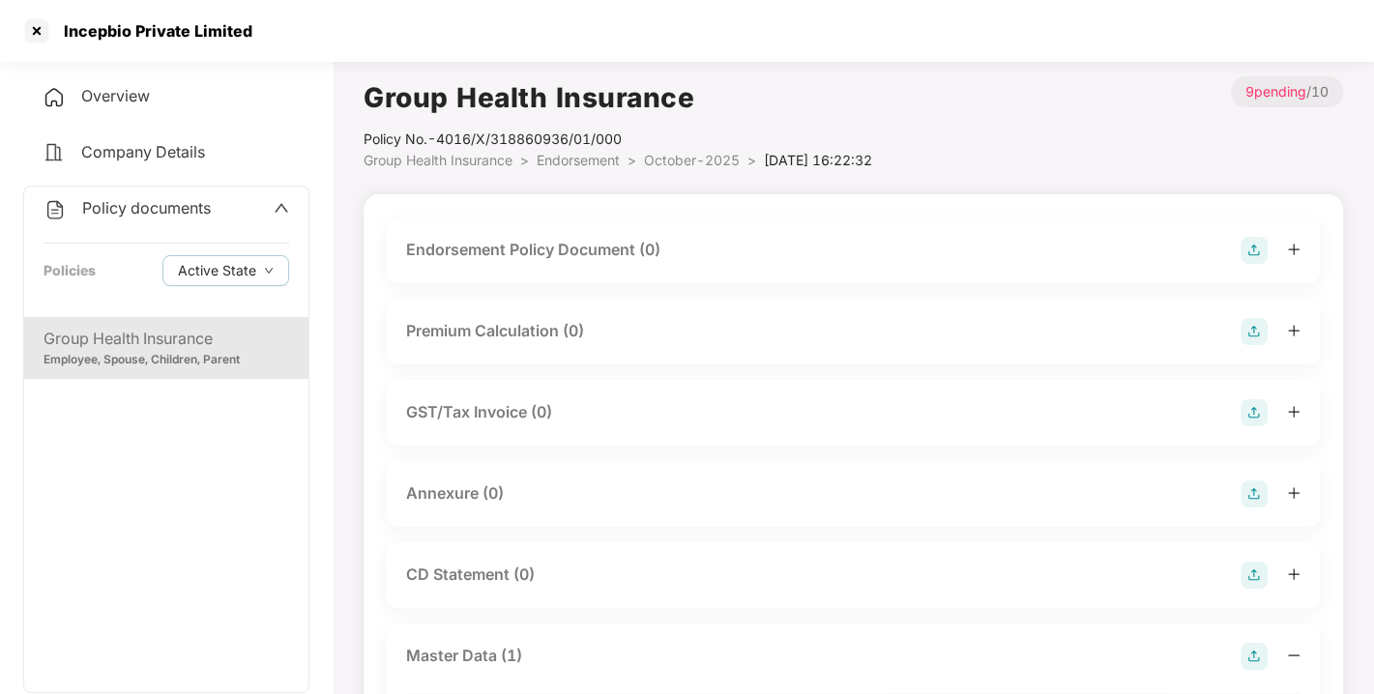
click at [1259, 486] on img at bounding box center [1254, 494] width 27 height 27
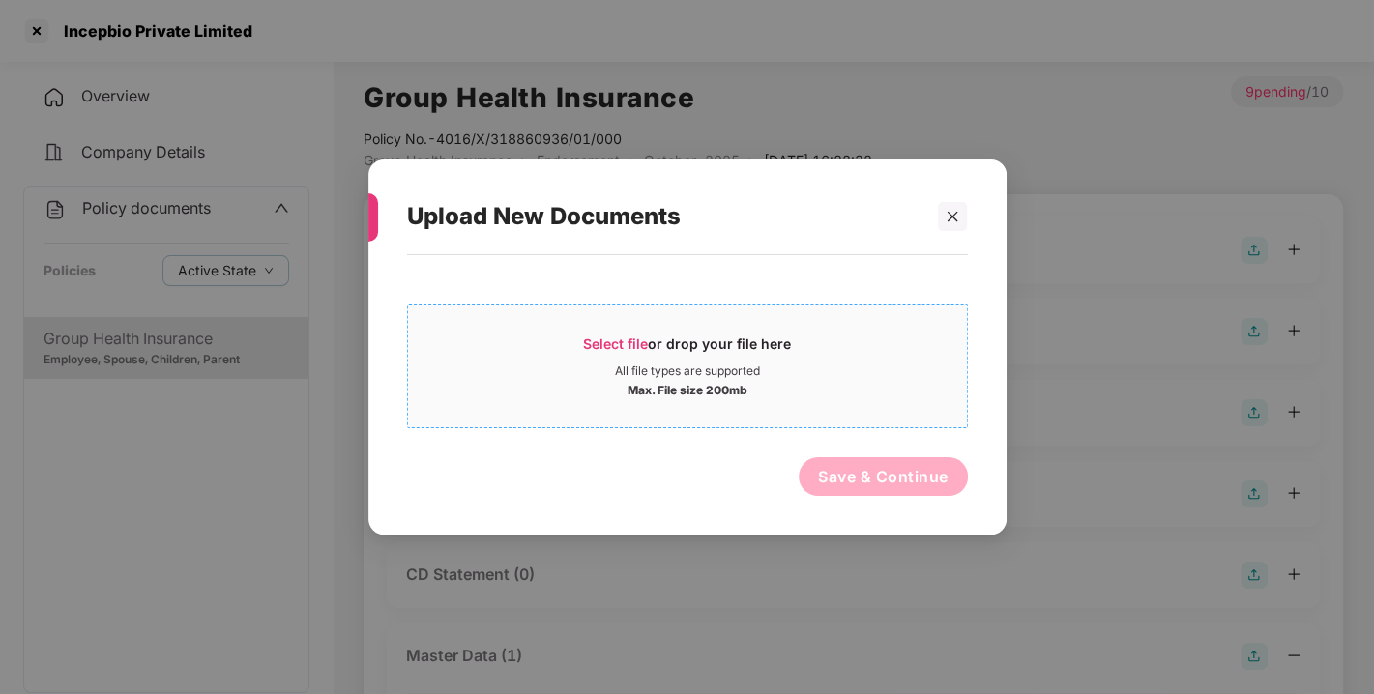
click at [620, 380] on div "Max. File size 200mb" at bounding box center [687, 388] width 559 height 19
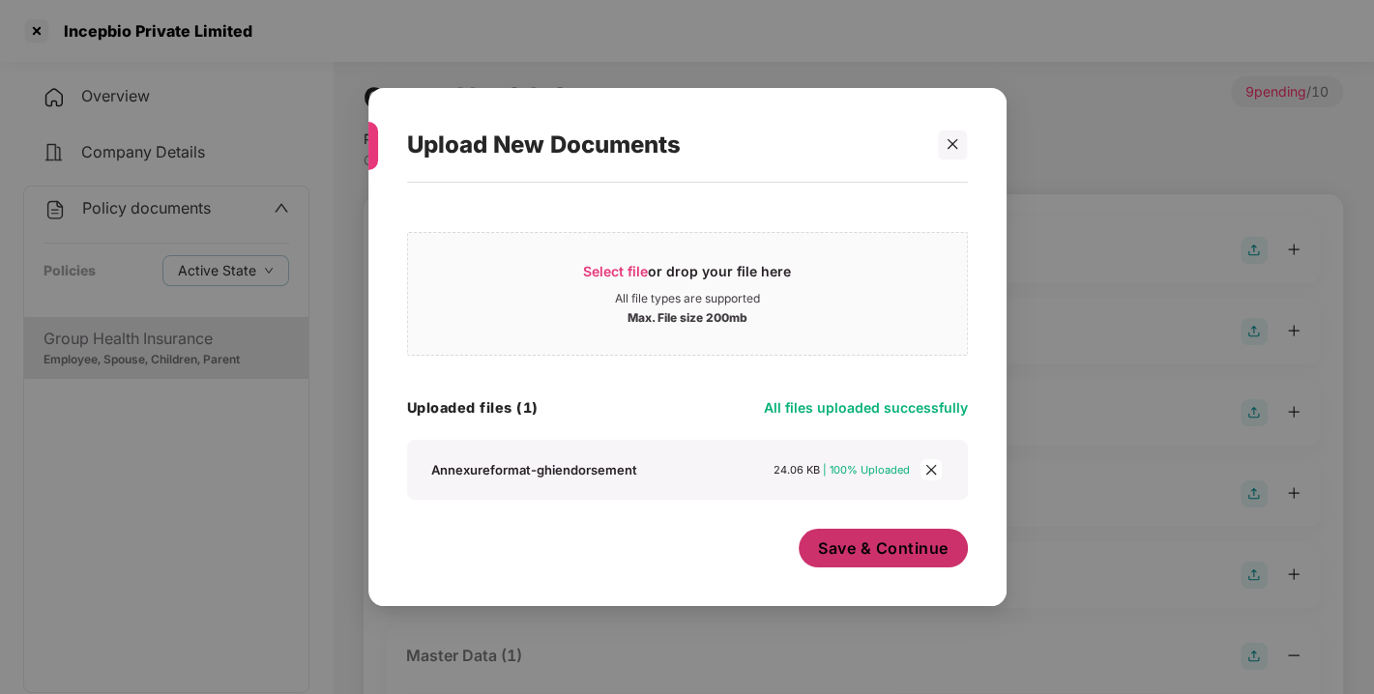
click at [927, 552] on span "Save & Continue" at bounding box center [883, 548] width 131 height 21
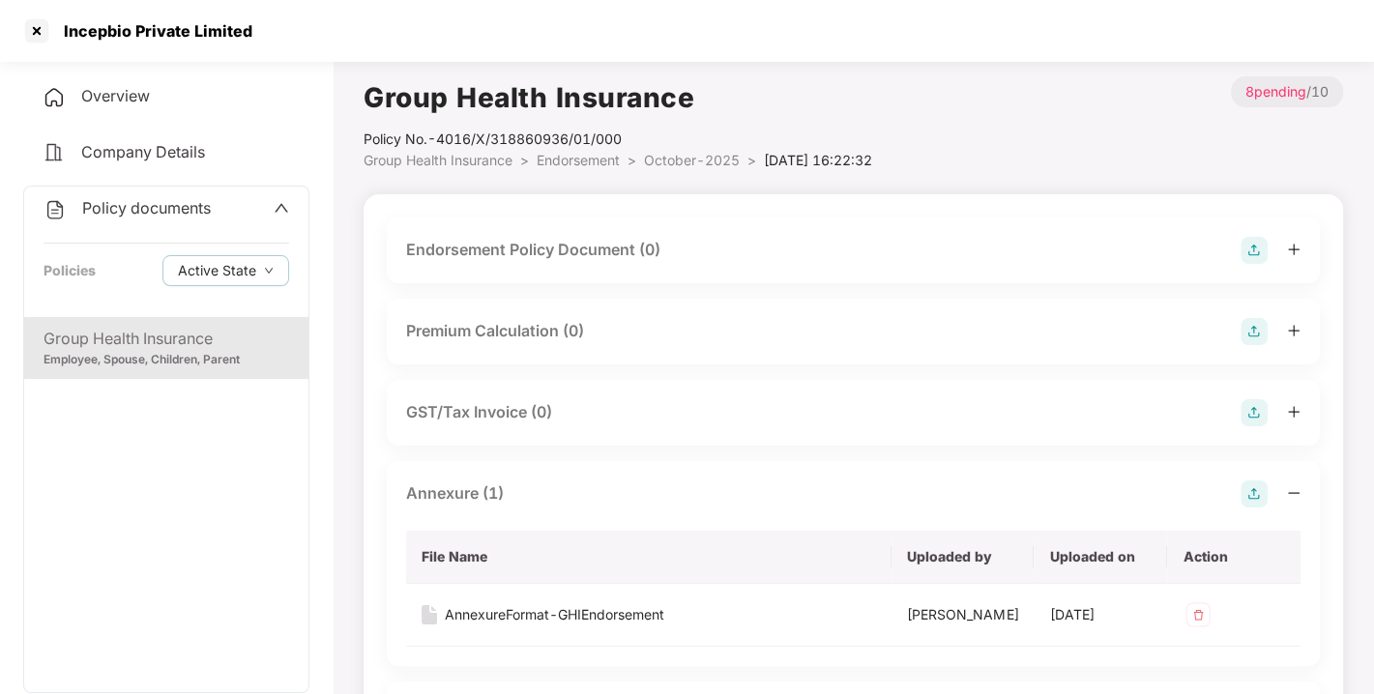
click at [1245, 244] on img at bounding box center [1254, 250] width 27 height 27
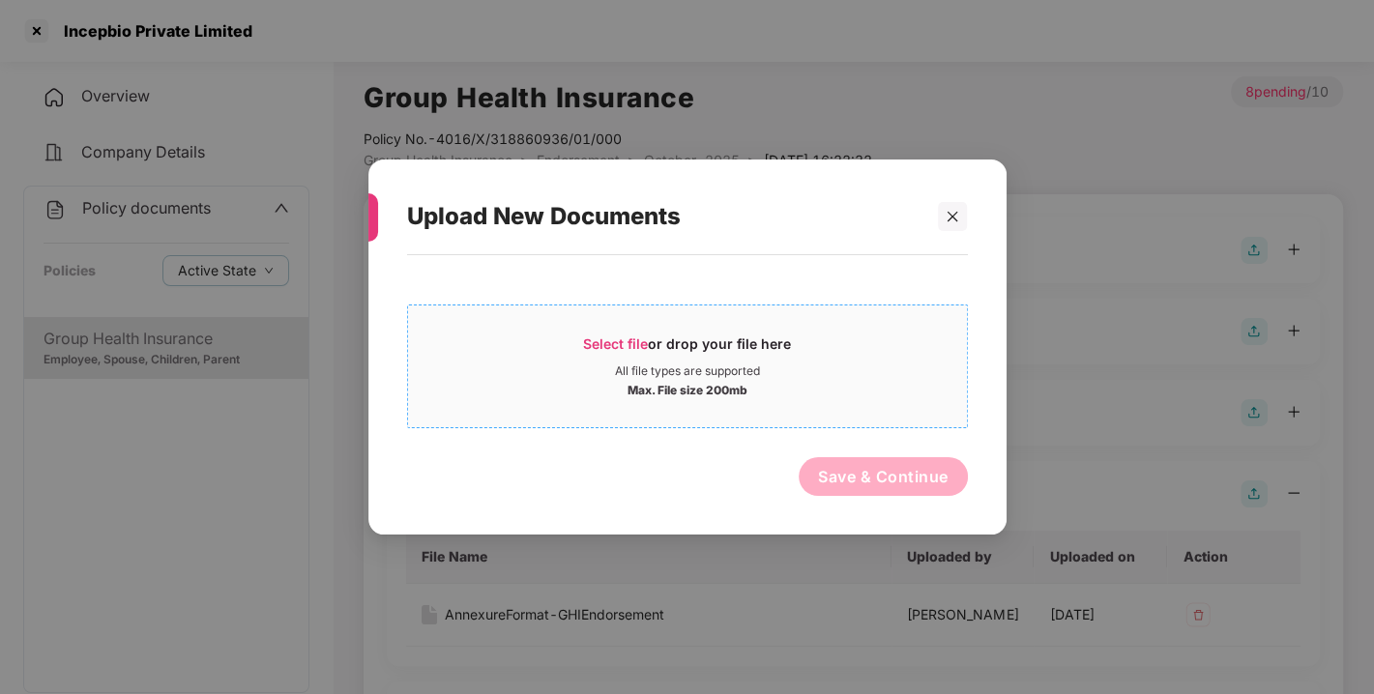
click at [658, 322] on span "Select file or drop your file here All file types are supported Max. File size …" at bounding box center [687, 366] width 559 height 93
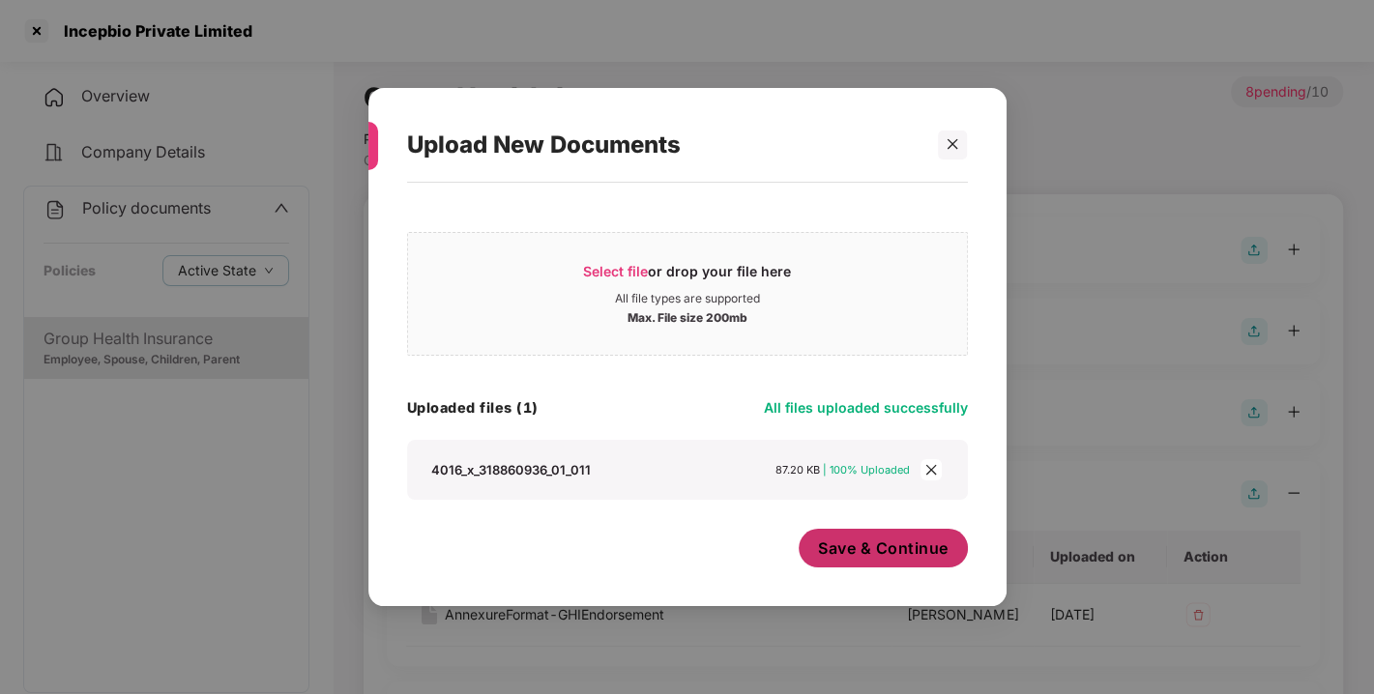
click at [887, 539] on span "Save & Continue" at bounding box center [883, 548] width 131 height 21
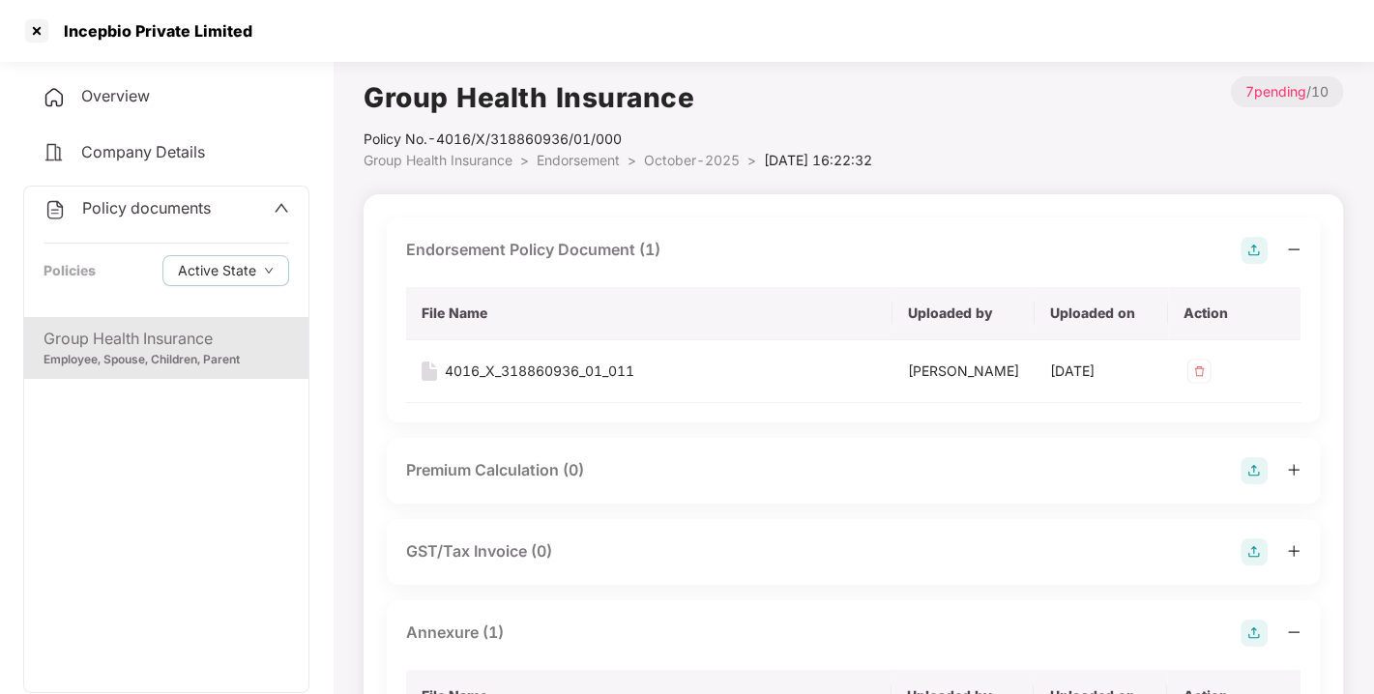
click at [587, 165] on span "Endorsement" at bounding box center [578, 160] width 83 height 16
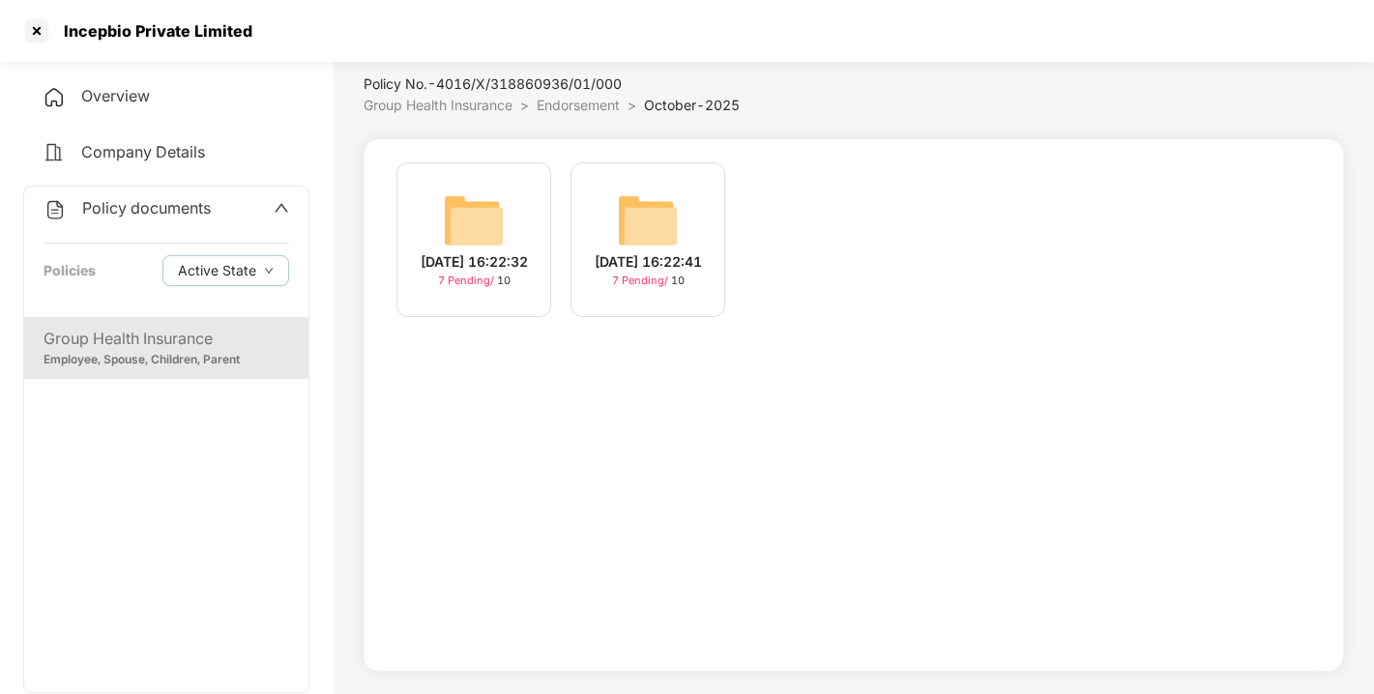
click at [567, 107] on span "Endorsement" at bounding box center [578, 105] width 83 height 16
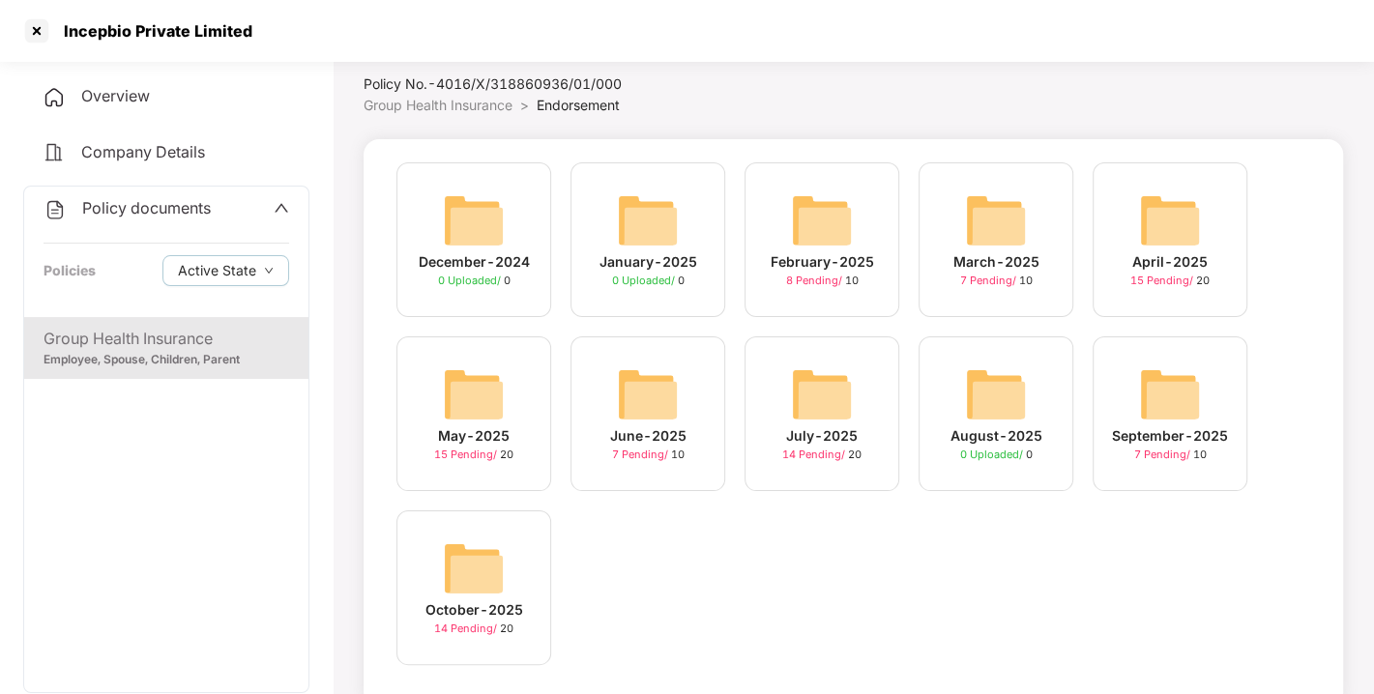
scroll to position [91, 0]
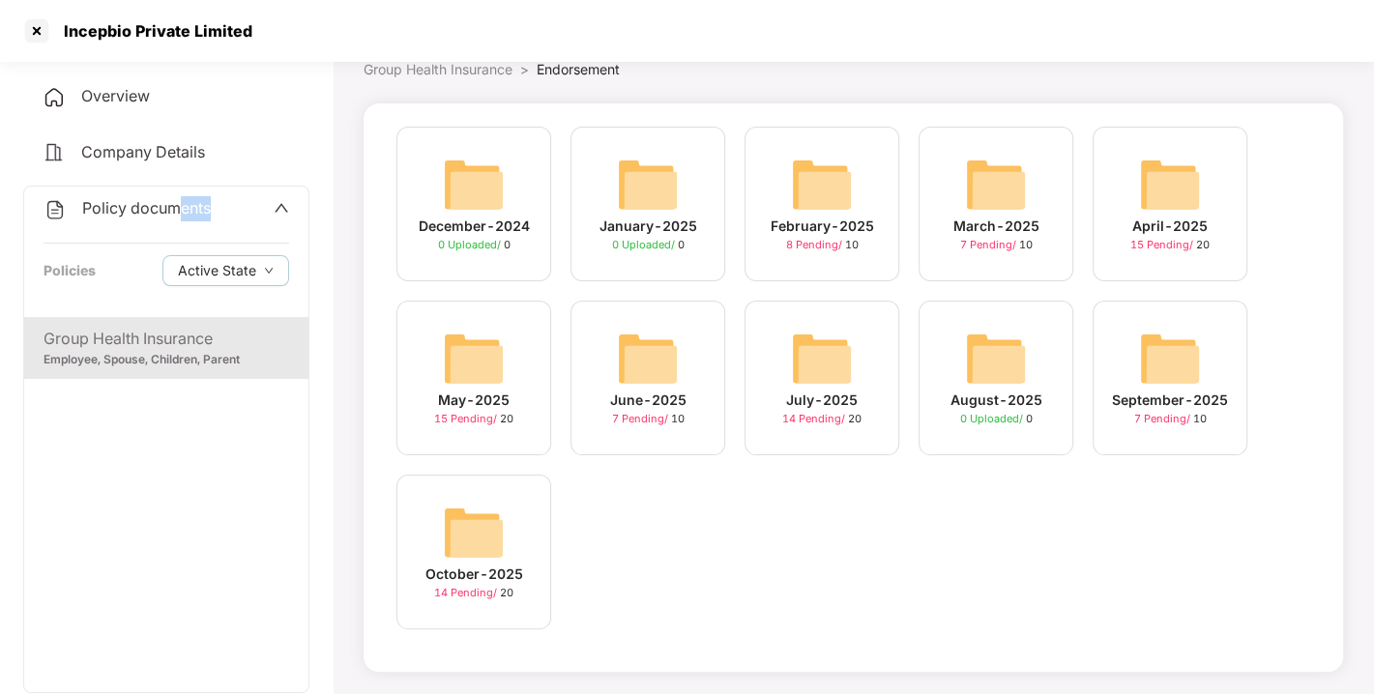
drag, startPoint x: 147, startPoint y: 220, endPoint x: 178, endPoint y: 212, distance: 32.1
click at [178, 212] on div "Policy documents Policies Active State" at bounding box center [166, 252] width 284 height 131
click at [178, 212] on span "Policy documents" at bounding box center [146, 207] width 129 height 19
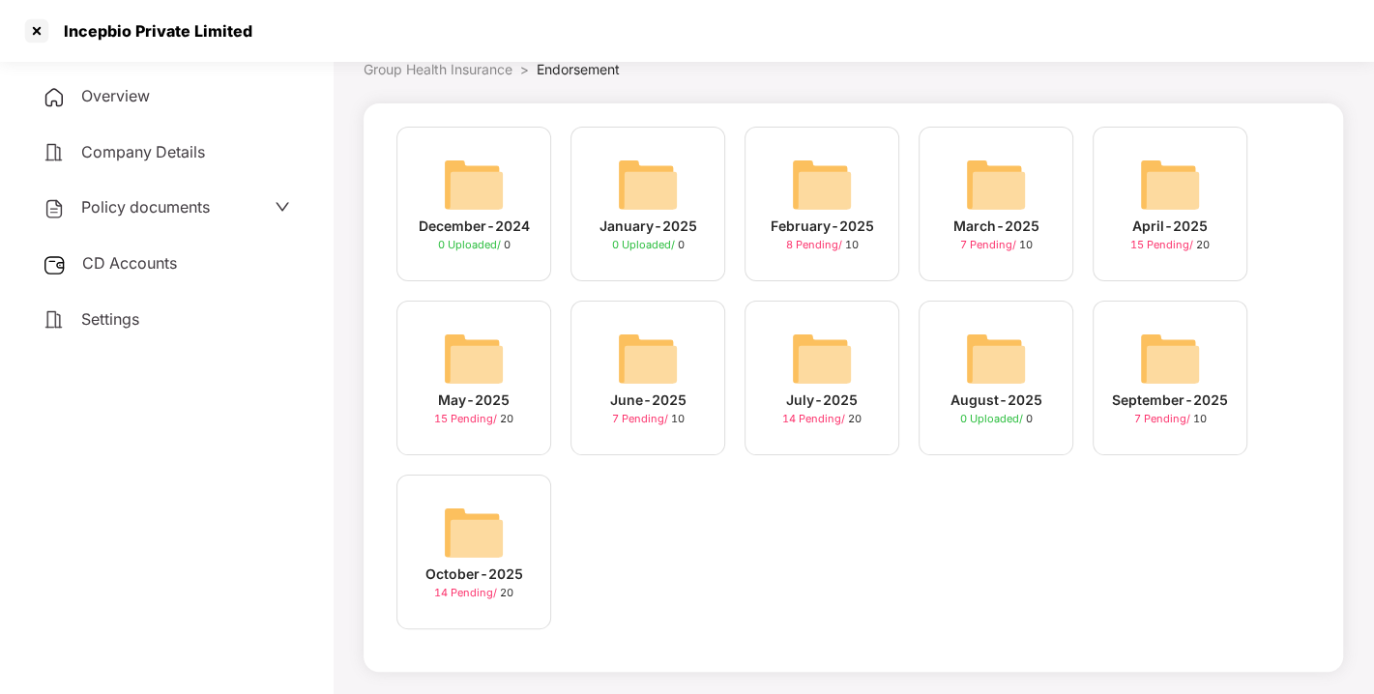
click at [121, 247] on div "CD Accounts" at bounding box center [166, 264] width 286 height 44
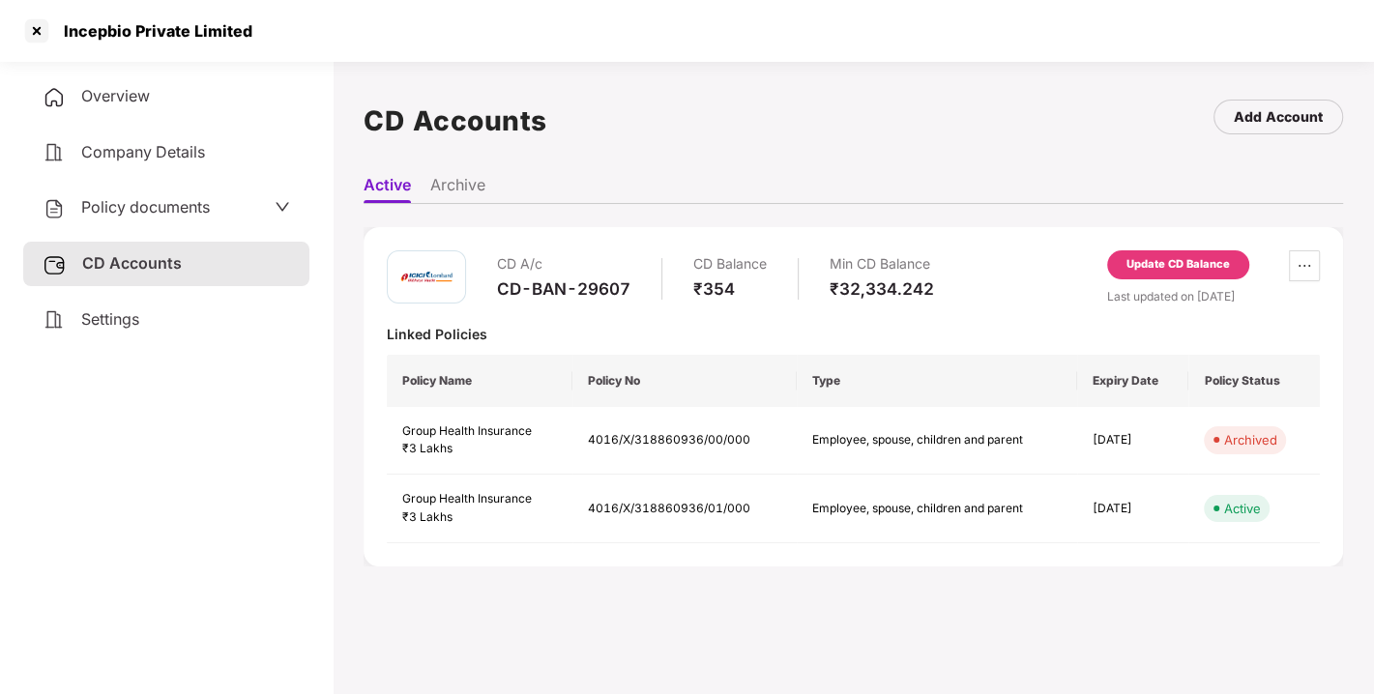
click at [1204, 266] on div "Update CD Balance" at bounding box center [1177, 264] width 103 height 17
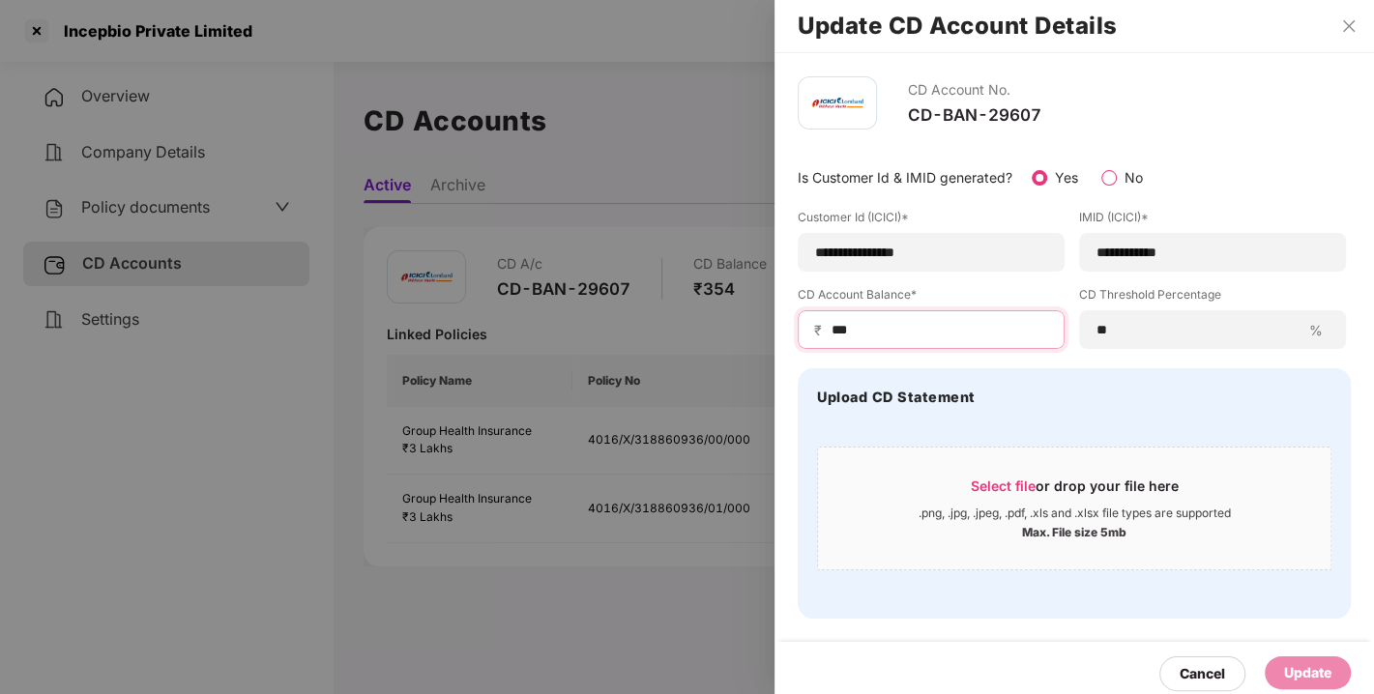
drag, startPoint x: 882, startPoint y: 335, endPoint x: 752, endPoint y: 342, distance: 129.8
click at [752, 342] on div "**********" at bounding box center [687, 347] width 1374 height 694
type input "***"
click at [1281, 654] on div "Cancel Update" at bounding box center [1075, 674] width 600 height 64
click at [1295, 662] on div "Update" at bounding box center [1307, 672] width 47 height 21
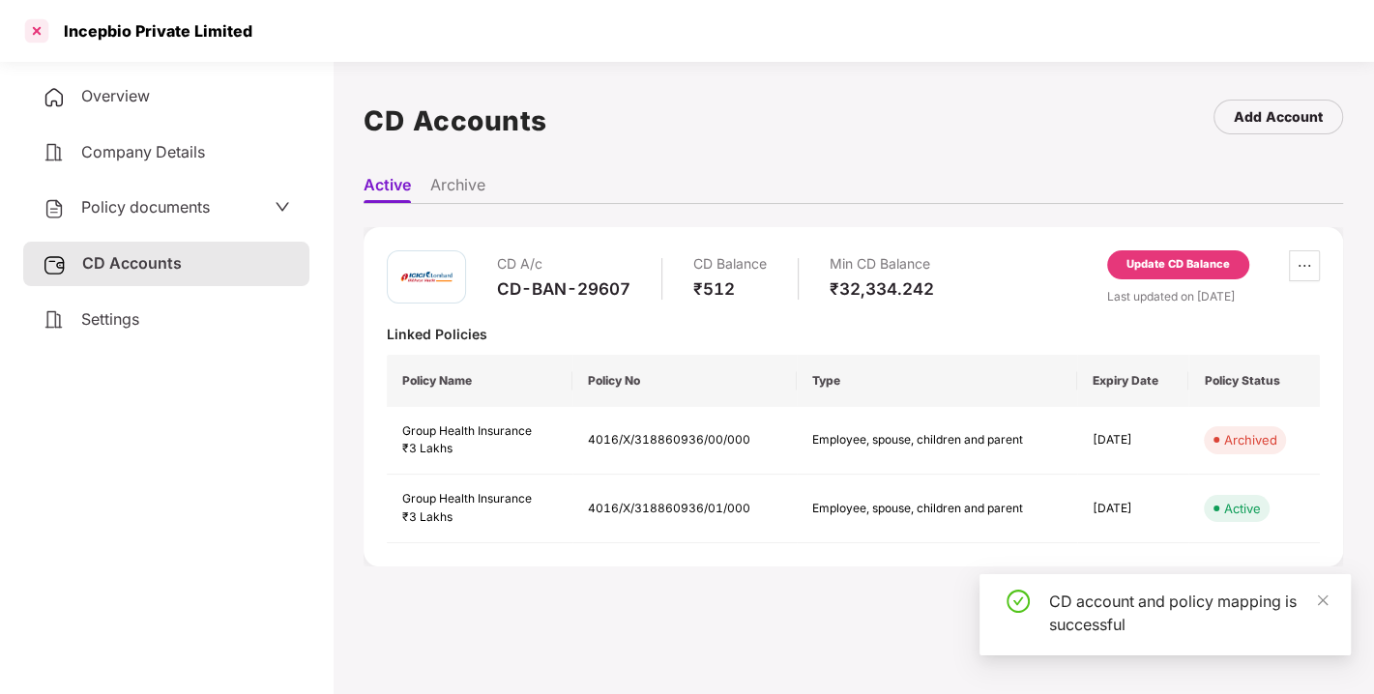
click at [41, 28] on div at bounding box center [36, 30] width 31 height 31
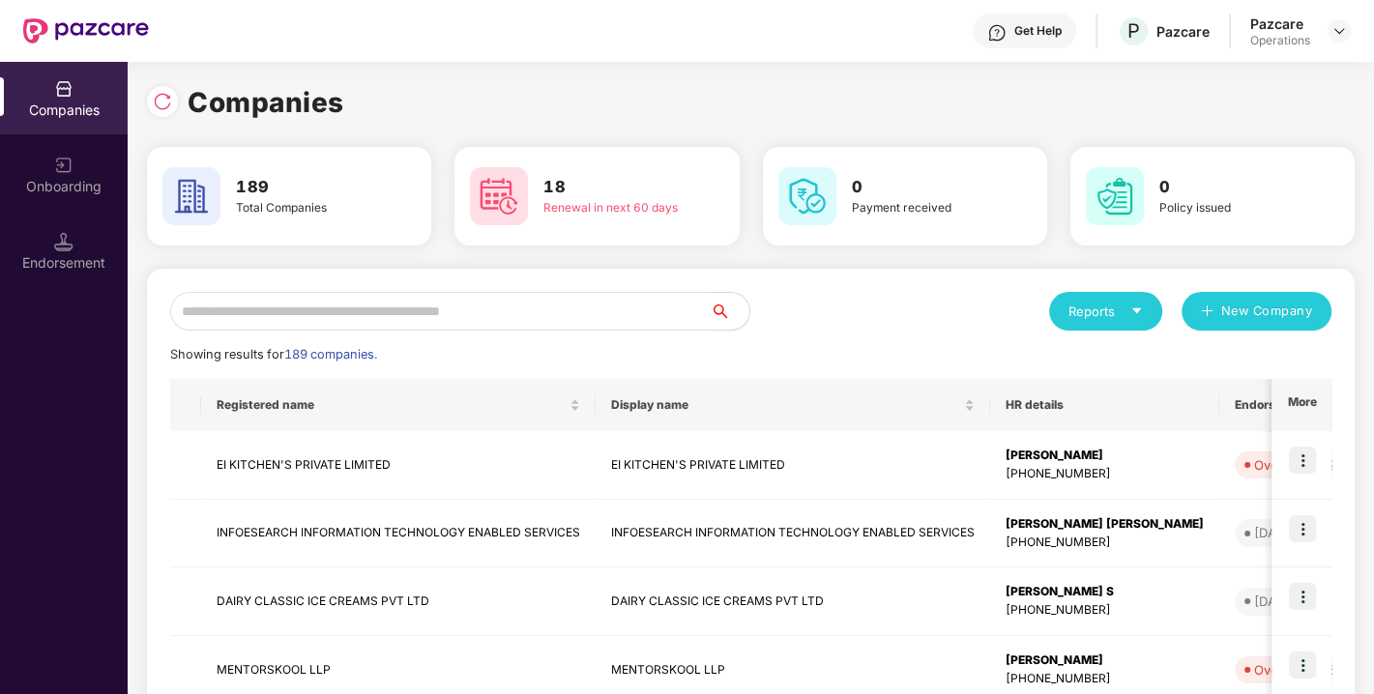
click at [384, 317] on input "text" at bounding box center [440, 311] width 541 height 39
click at [377, 292] on input "text" at bounding box center [440, 311] width 541 height 39
type input "*"
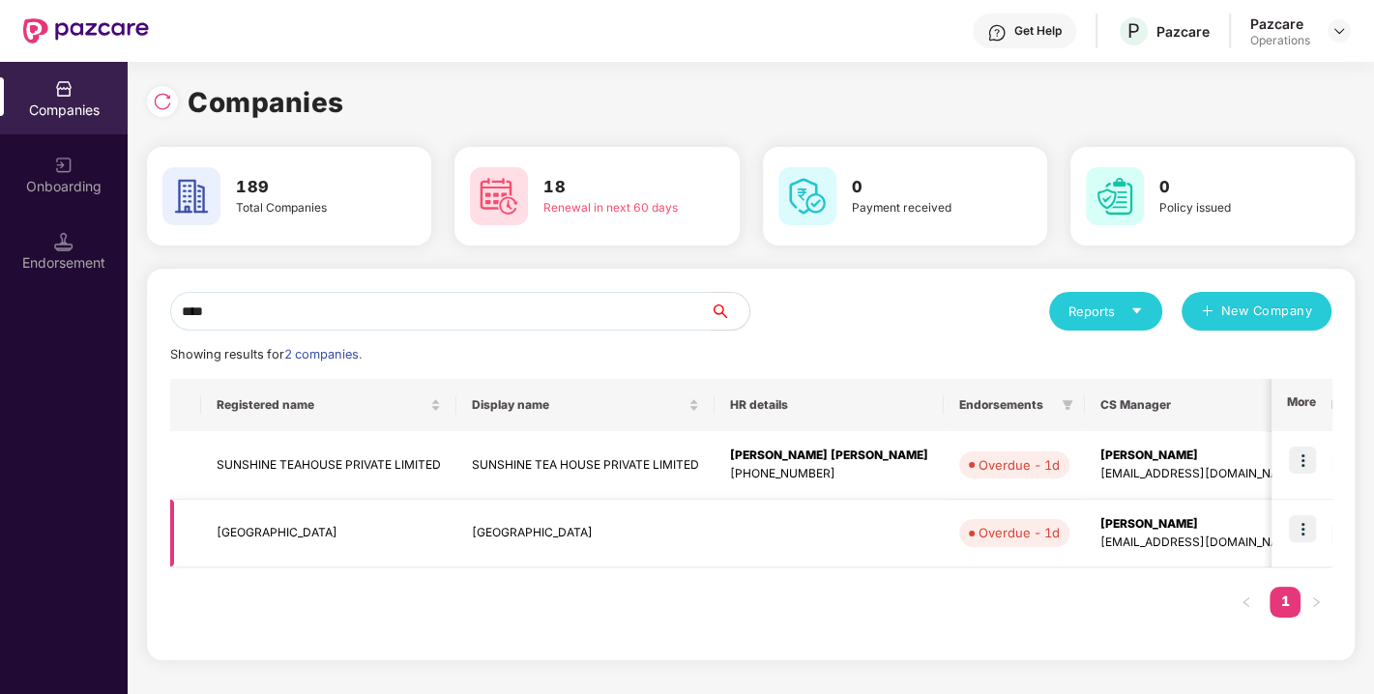
type input "****"
click at [270, 528] on td "[GEOGRAPHIC_DATA]" at bounding box center [328, 534] width 255 height 69
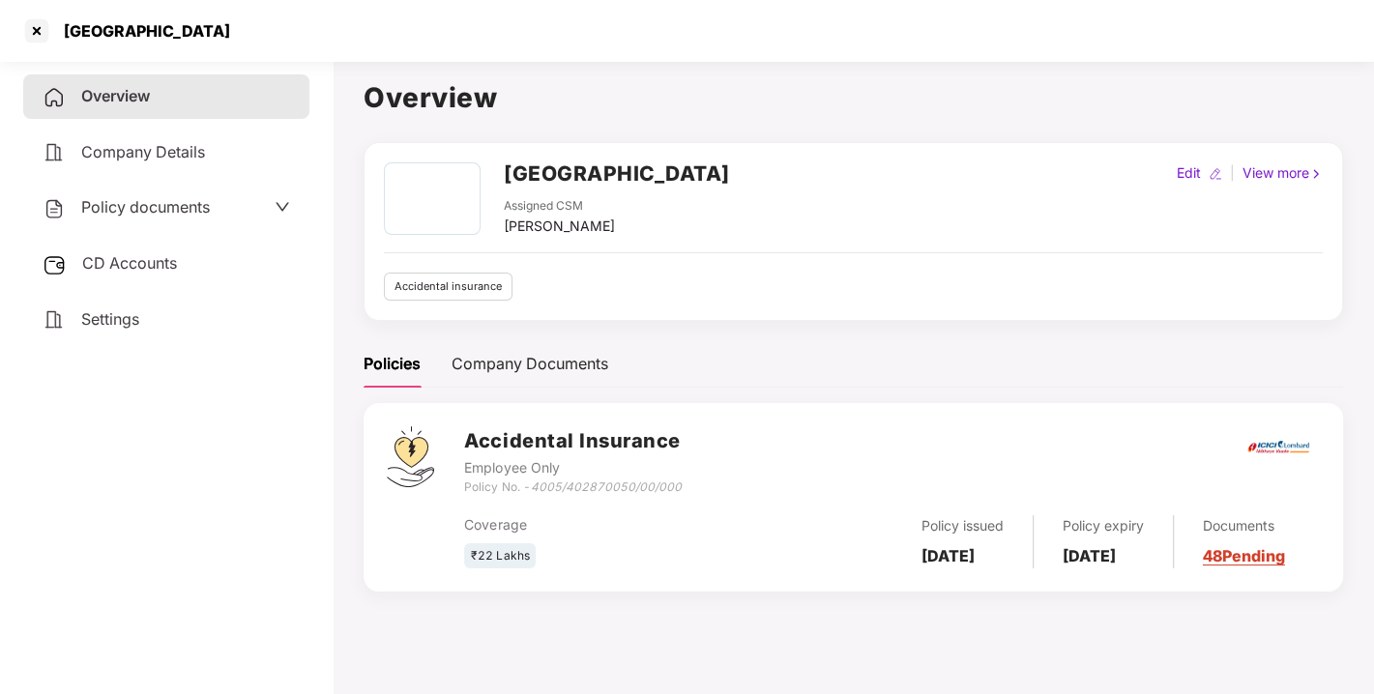
click at [152, 253] on span "CD Accounts" at bounding box center [129, 262] width 95 height 19
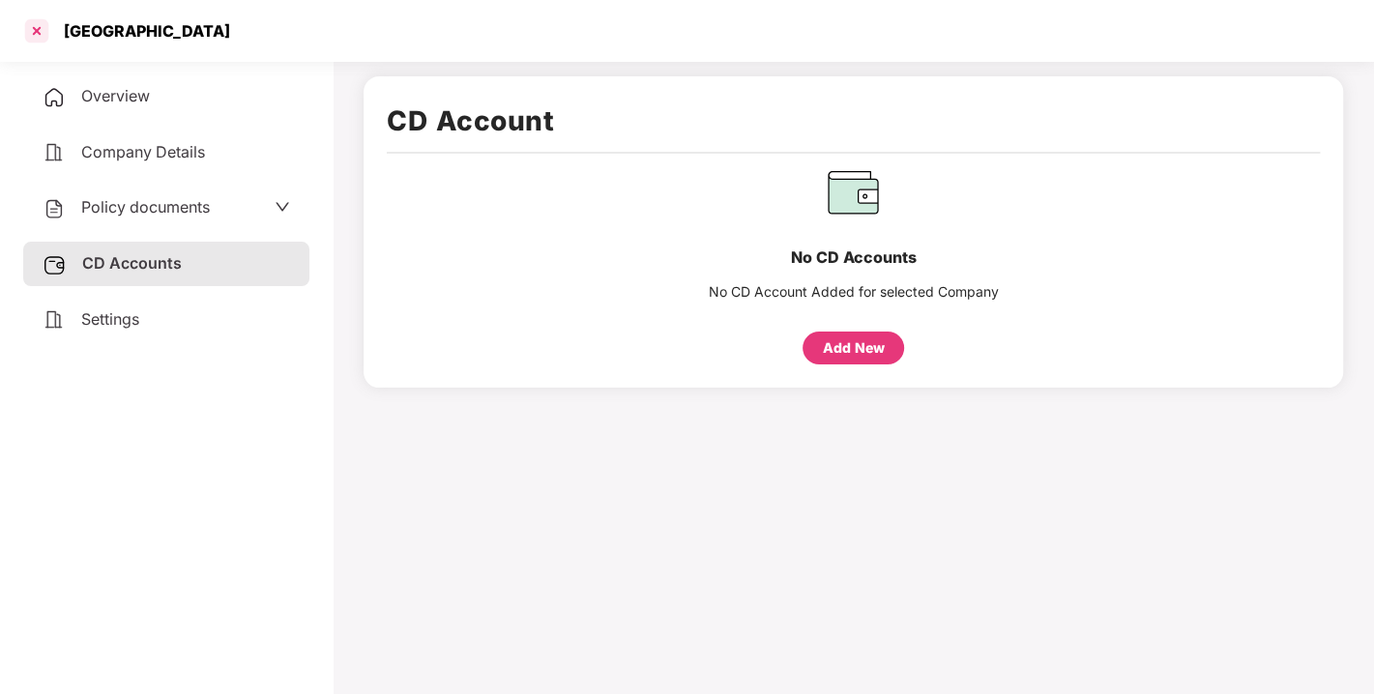
click at [44, 31] on div at bounding box center [36, 30] width 31 height 31
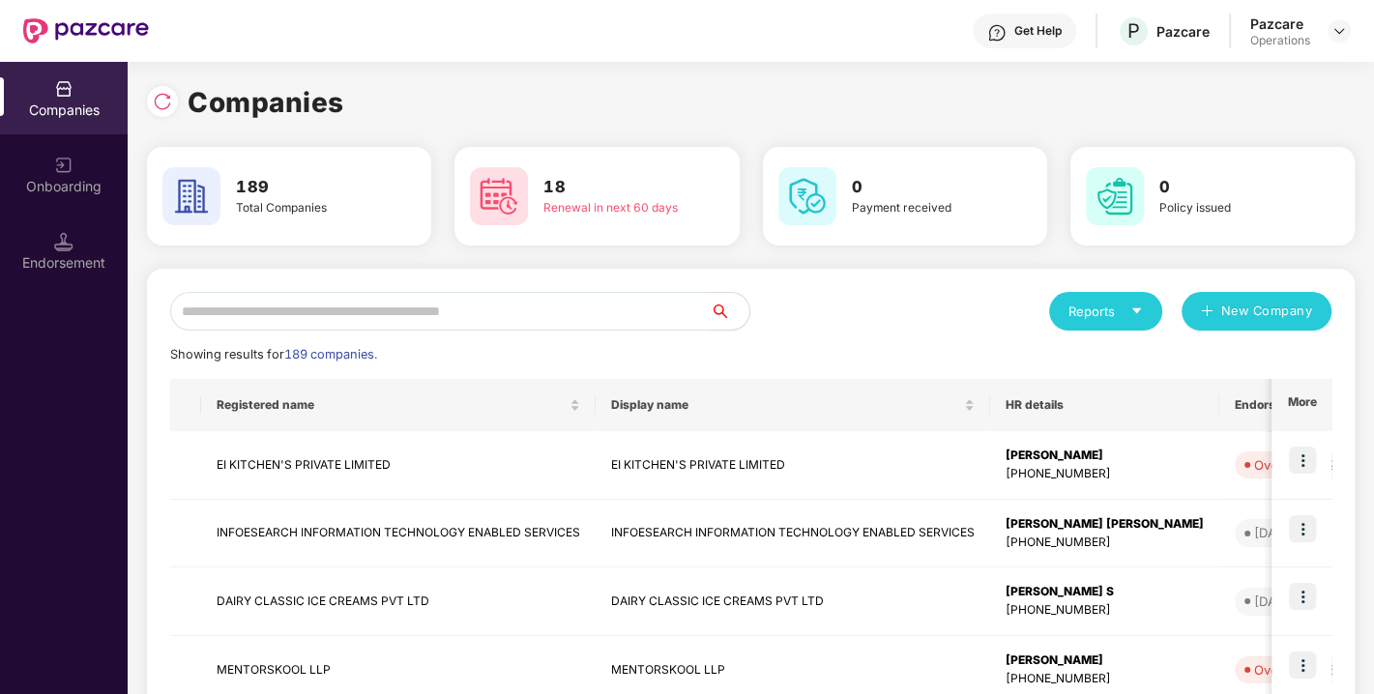
click at [520, 312] on input "text" at bounding box center [440, 311] width 541 height 39
click at [386, 396] on div "Registered name" at bounding box center [399, 405] width 364 height 18
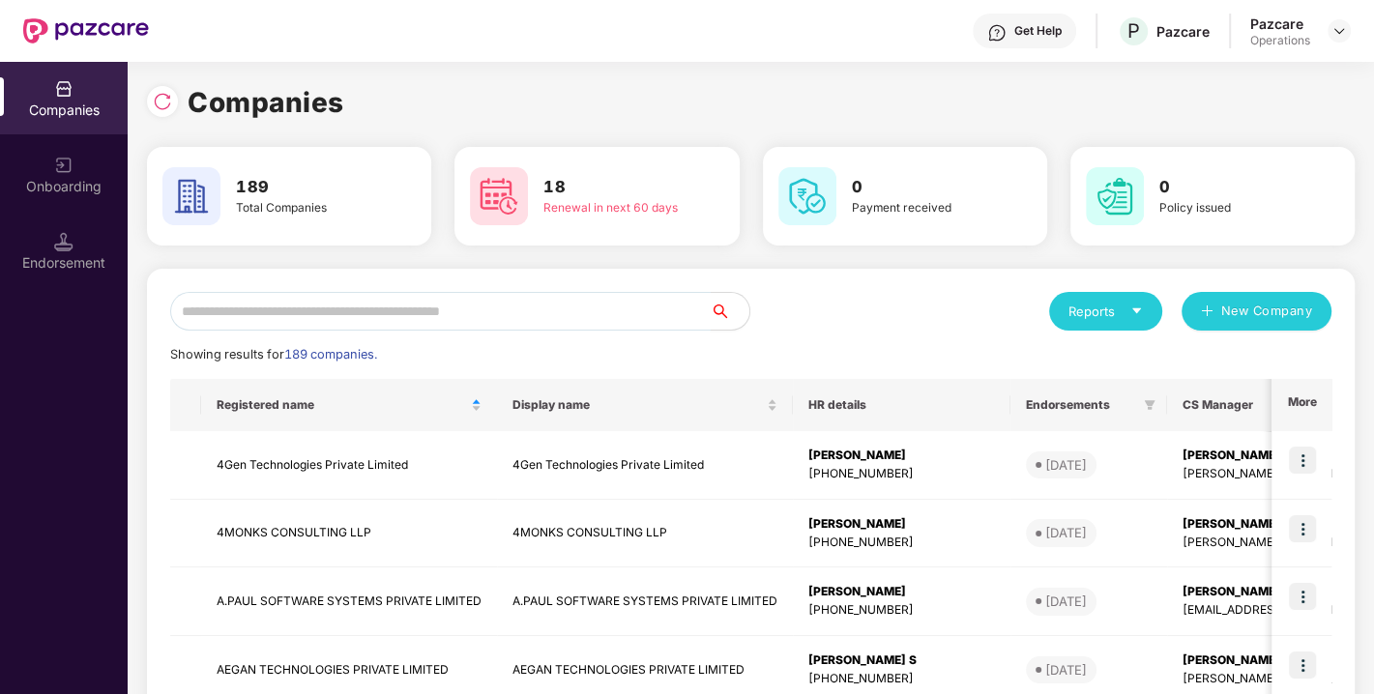
click at [463, 307] on input "text" at bounding box center [440, 311] width 541 height 39
click at [309, 354] on span "189 companies." at bounding box center [330, 354] width 93 height 15
click at [160, 107] on img at bounding box center [162, 101] width 19 height 19
click at [93, 248] on div "Endorsement" at bounding box center [64, 251] width 128 height 73
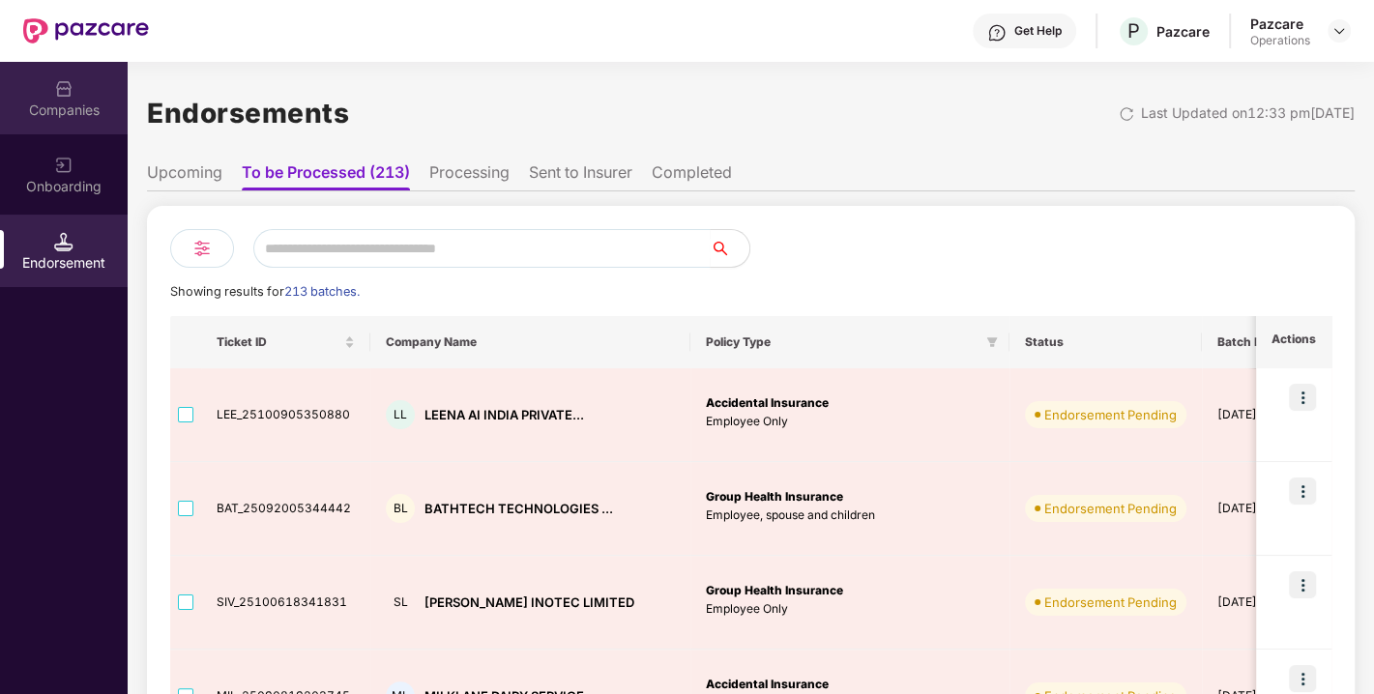
click at [76, 106] on div "Companies" at bounding box center [64, 110] width 128 height 19
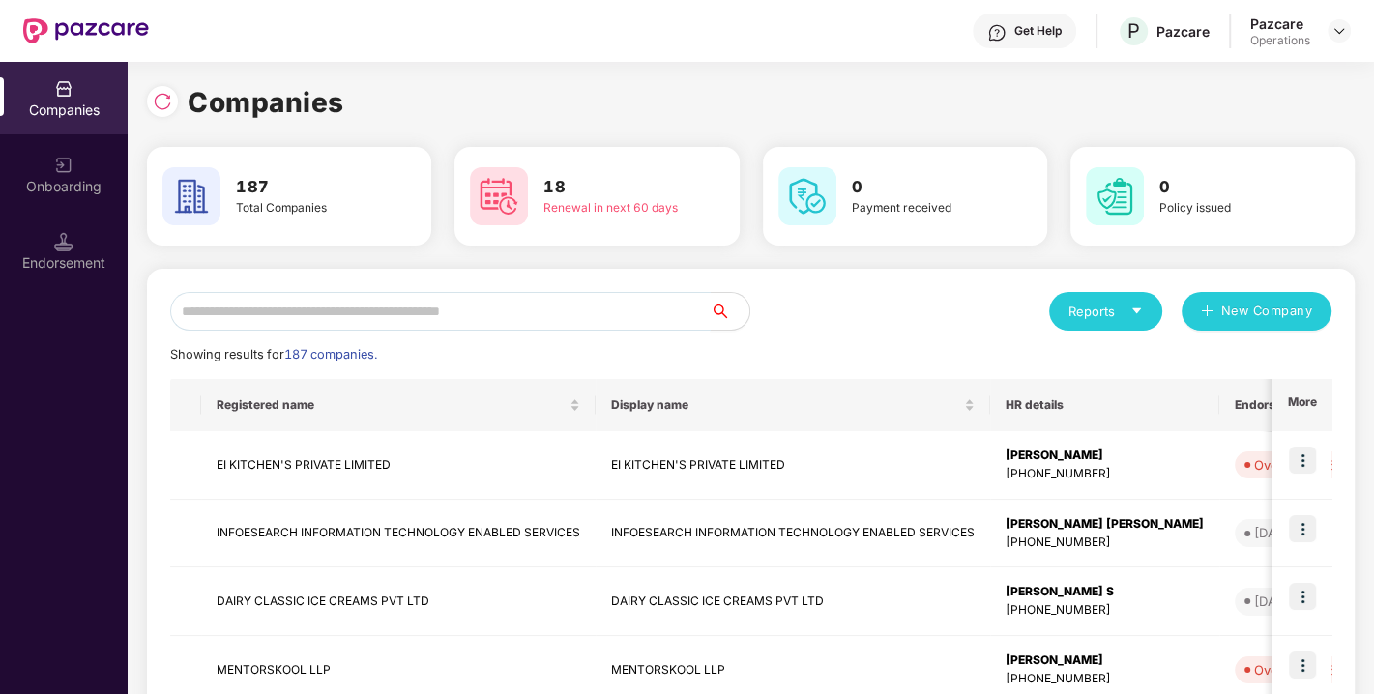
click at [280, 325] on input "text" at bounding box center [440, 311] width 541 height 39
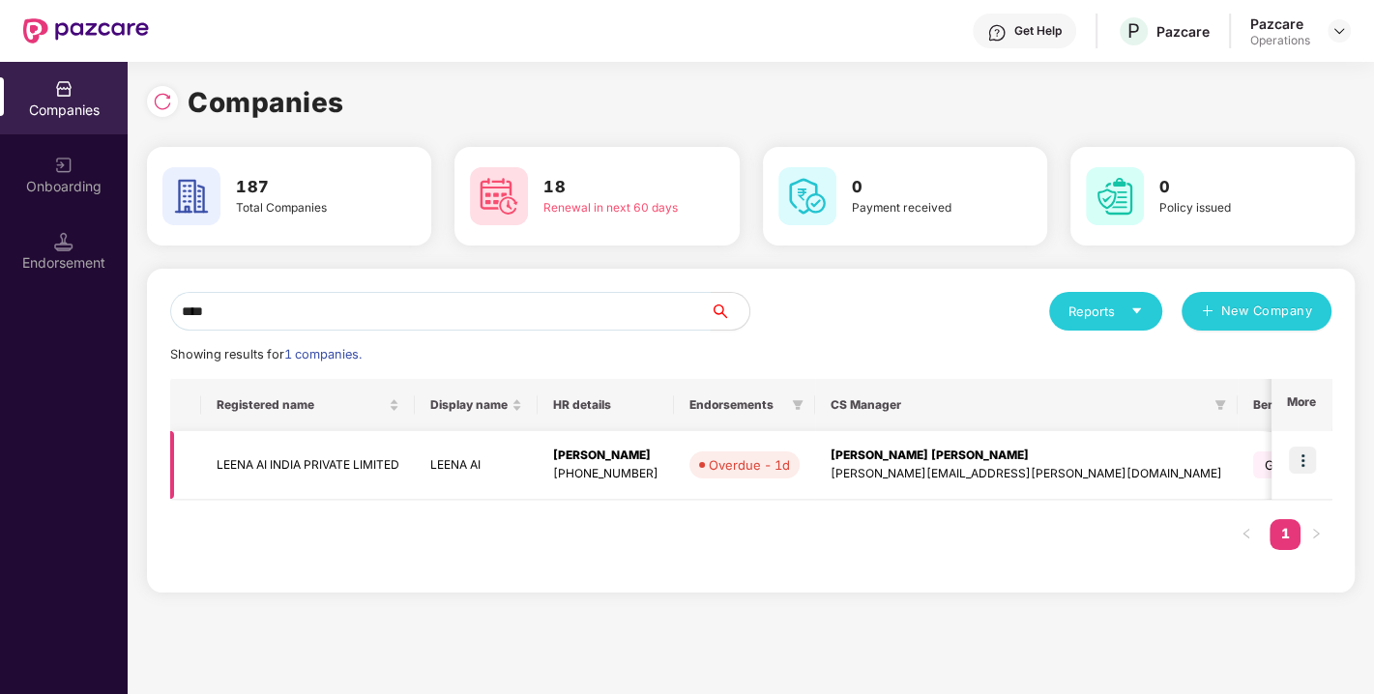
type input "****"
click at [1293, 455] on img at bounding box center [1302, 460] width 27 height 27
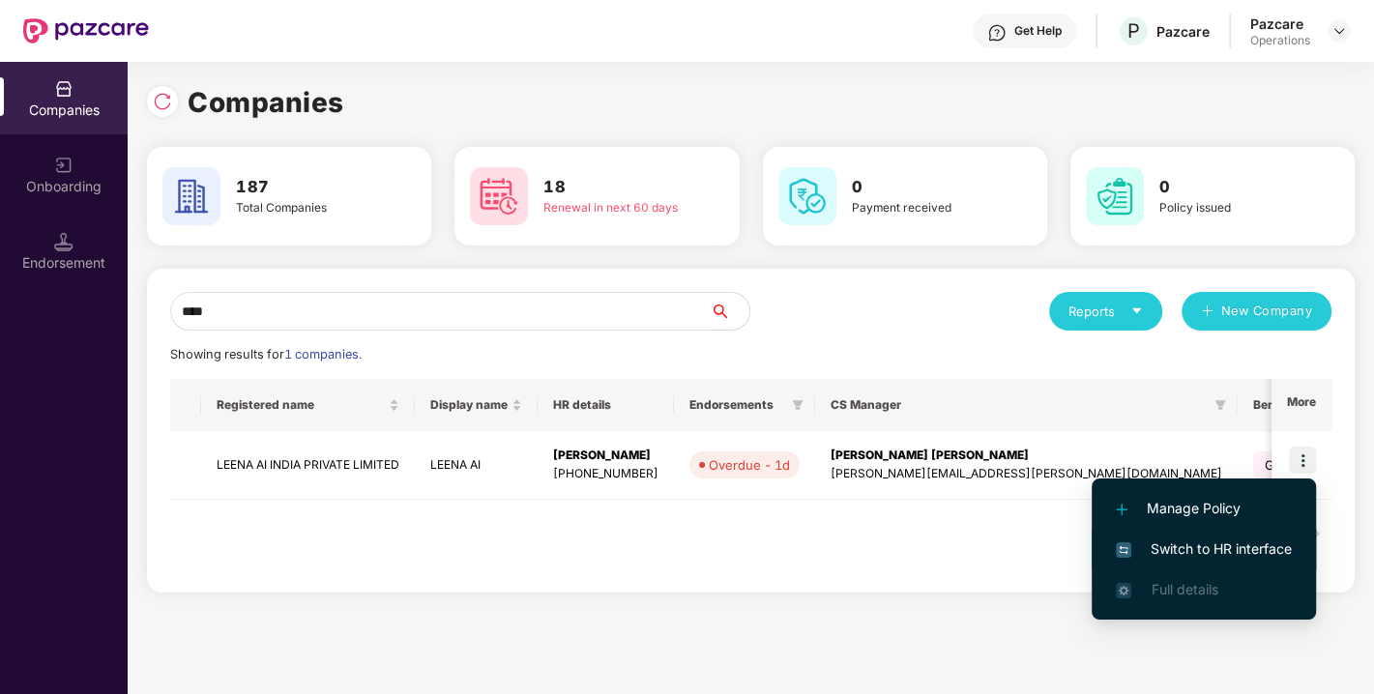
click at [1186, 549] on span "Switch to HR interface" at bounding box center [1204, 549] width 176 height 21
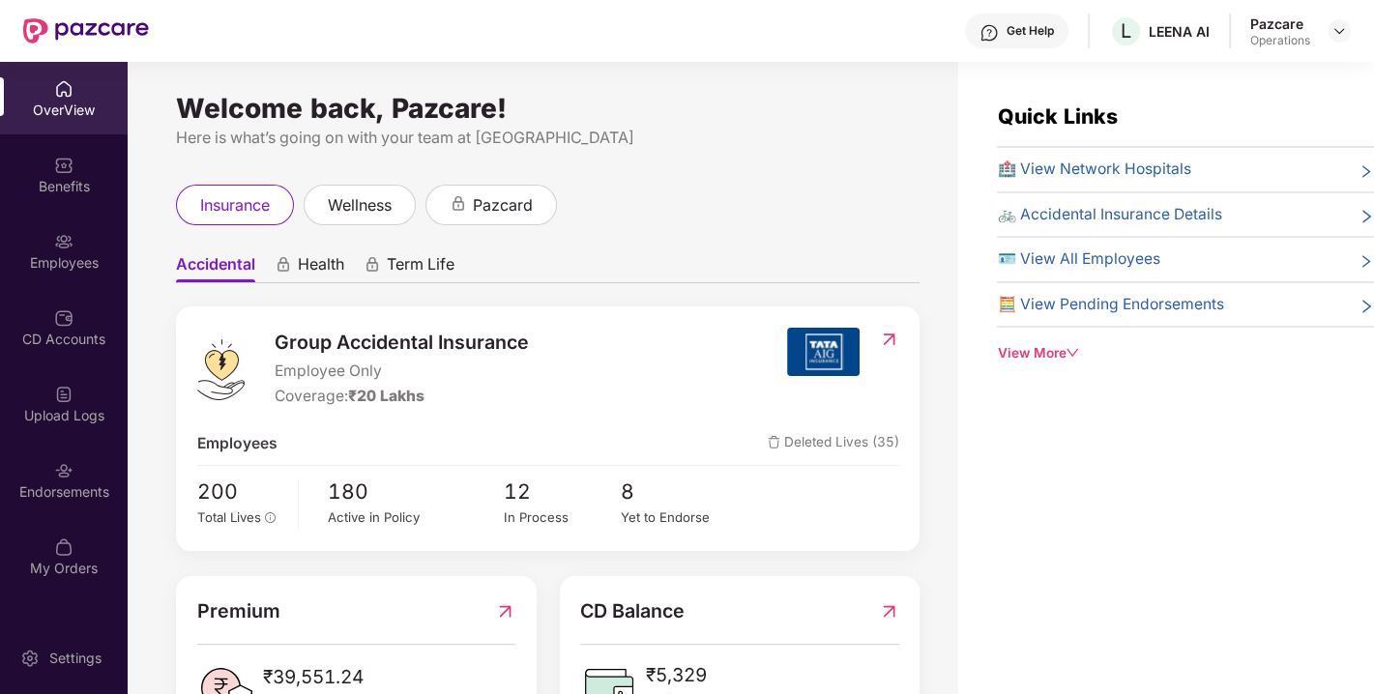
click at [65, 473] on img at bounding box center [63, 470] width 19 height 19
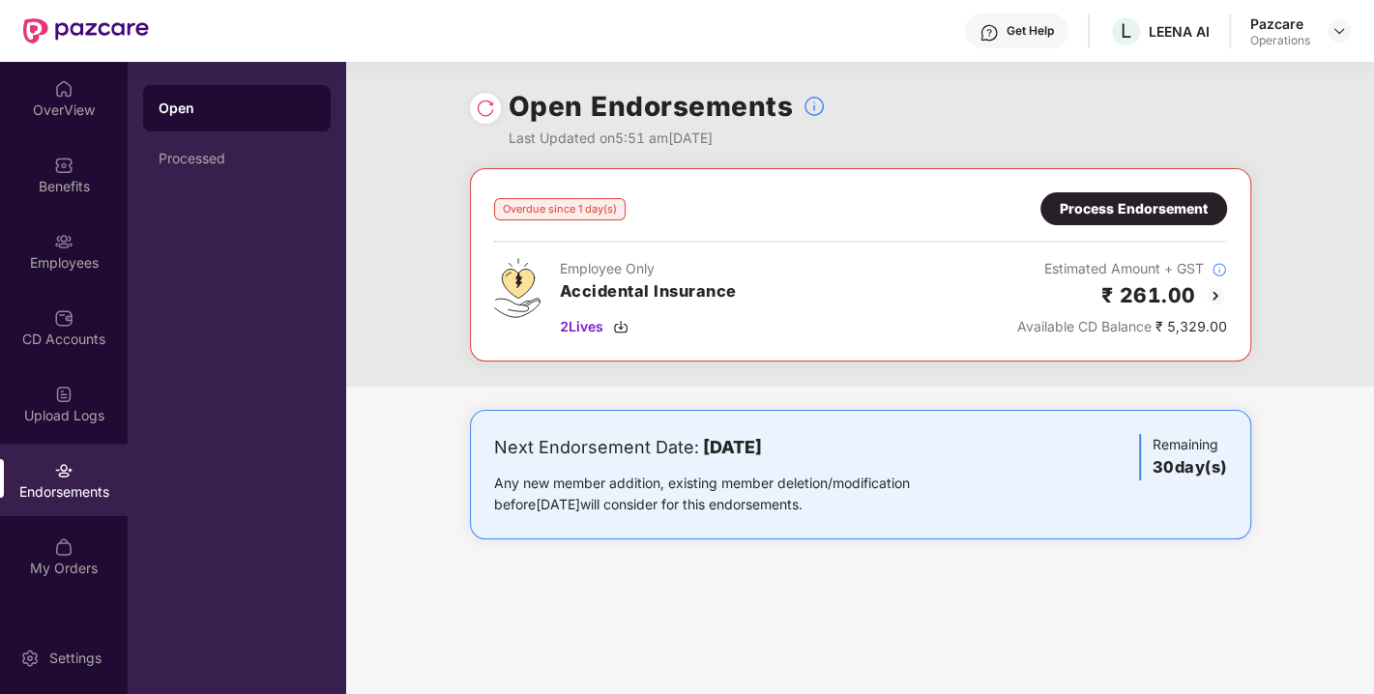
click at [1102, 200] on div "Process Endorsement" at bounding box center [1134, 208] width 148 height 21
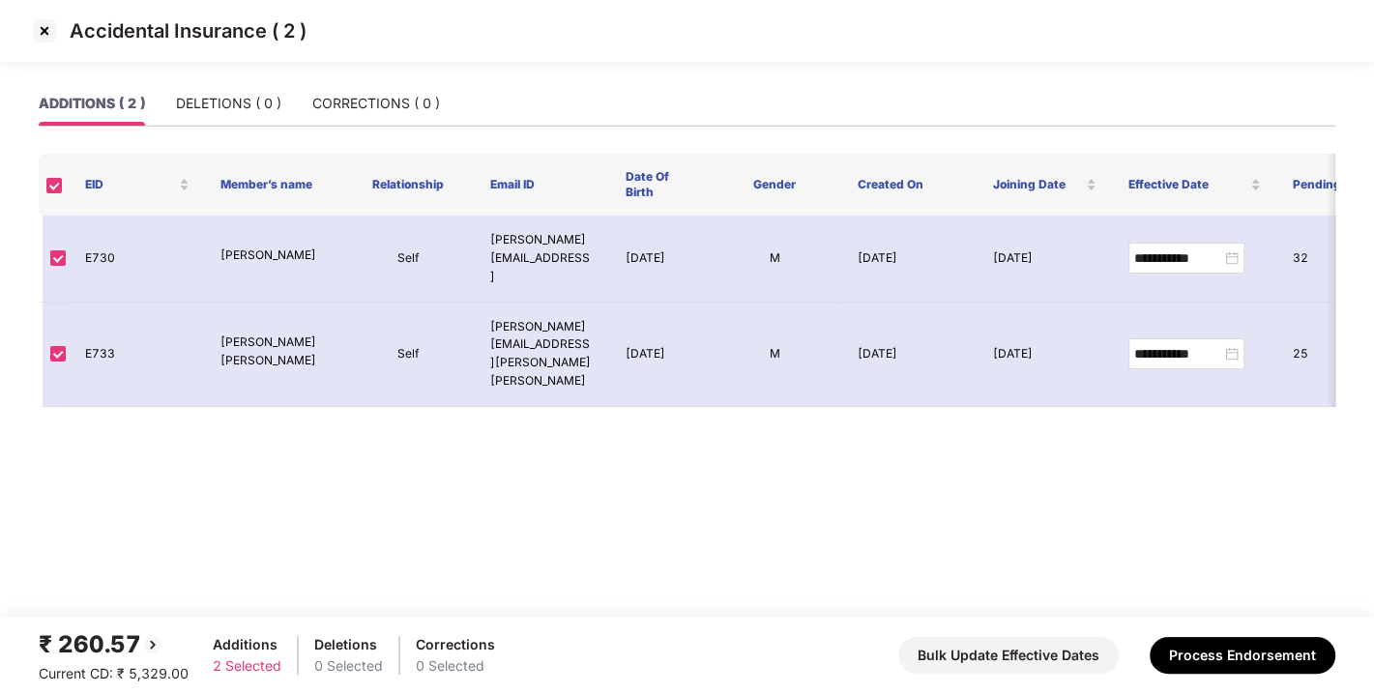
click at [44, 20] on img at bounding box center [44, 30] width 31 height 31
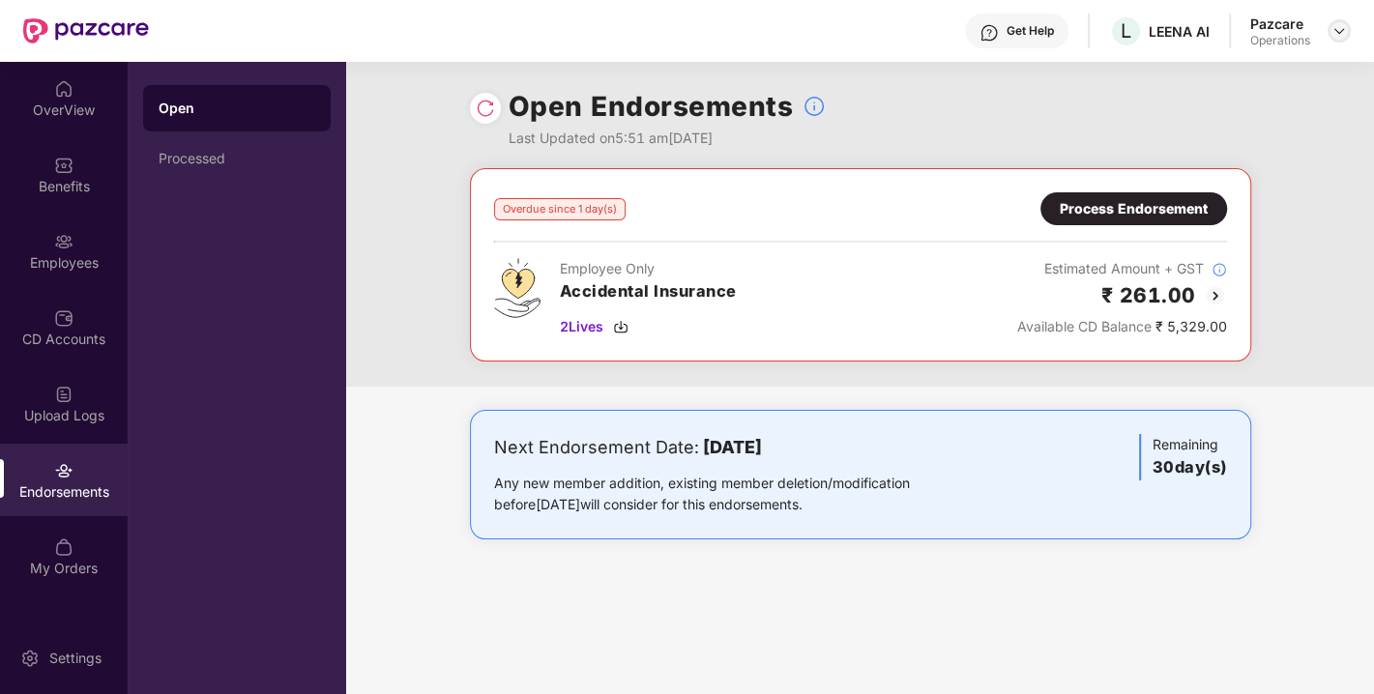
click at [1339, 31] on img at bounding box center [1338, 30] width 15 height 15
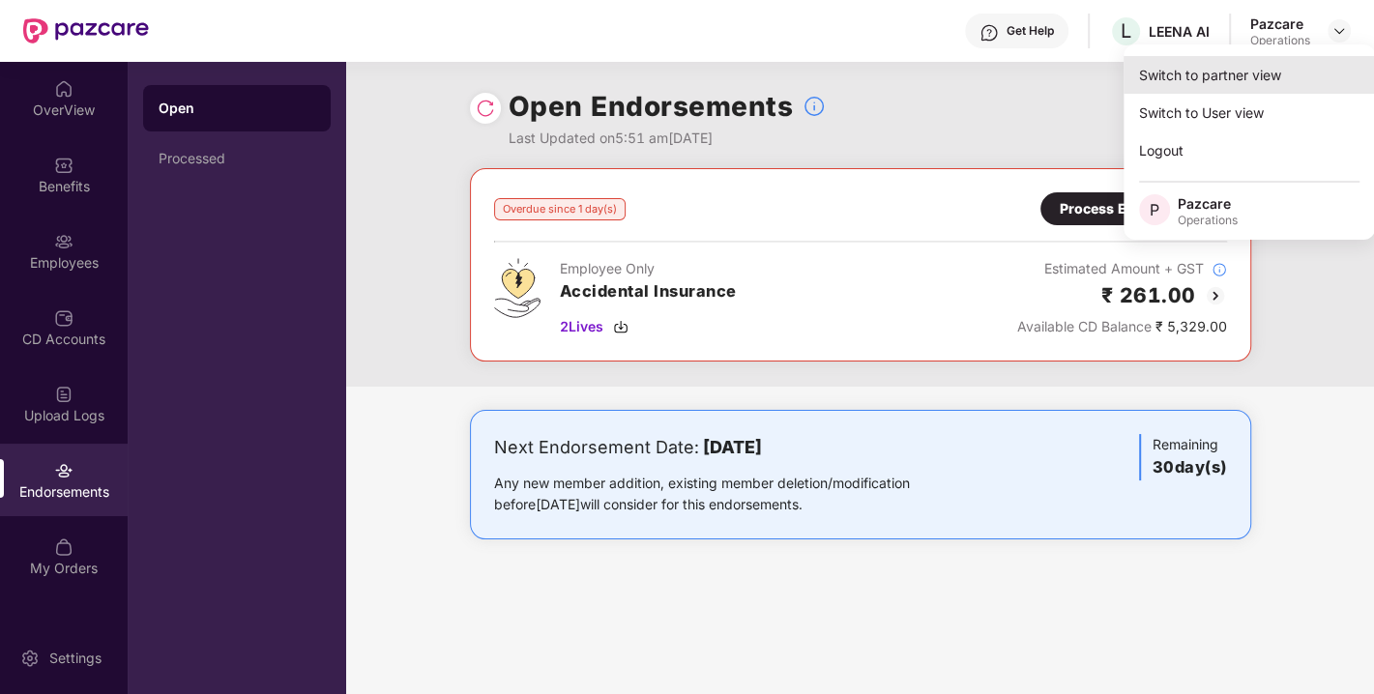
click at [1227, 77] on div "Switch to partner view" at bounding box center [1249, 75] width 251 height 38
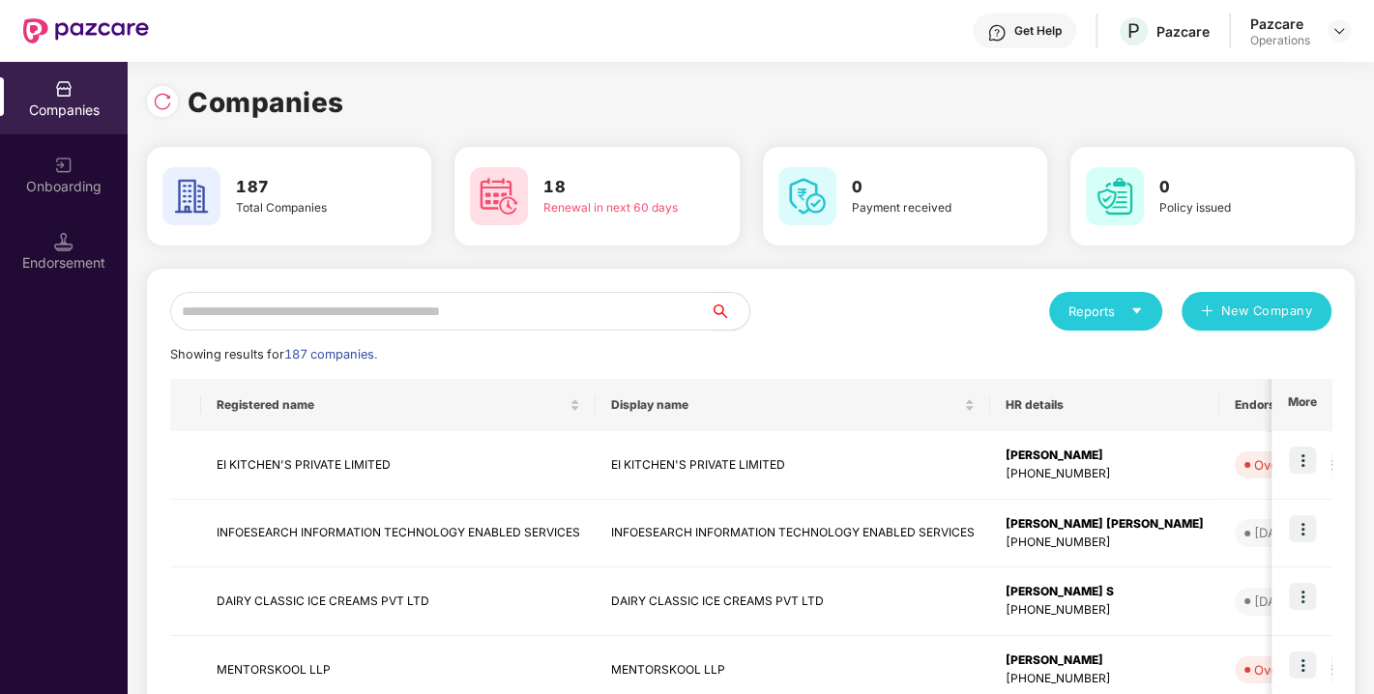
click at [508, 308] on input "text" at bounding box center [440, 311] width 541 height 39
click at [540, 351] on div "Showing results for 187 companies." at bounding box center [750, 354] width 1161 height 19
click at [499, 307] on input "text" at bounding box center [440, 311] width 541 height 39
click at [532, 355] on div "Showing results for 187 companies." at bounding box center [750, 354] width 1161 height 19
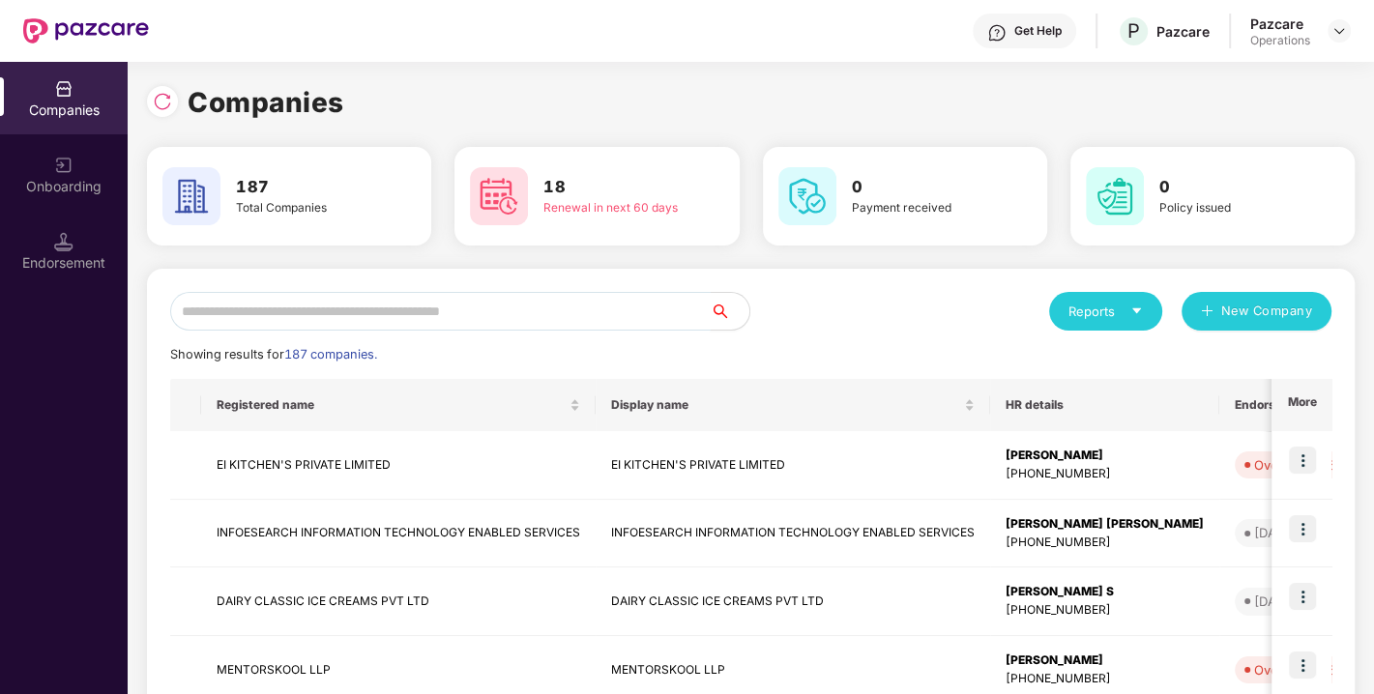
click at [479, 307] on input "text" at bounding box center [440, 311] width 541 height 39
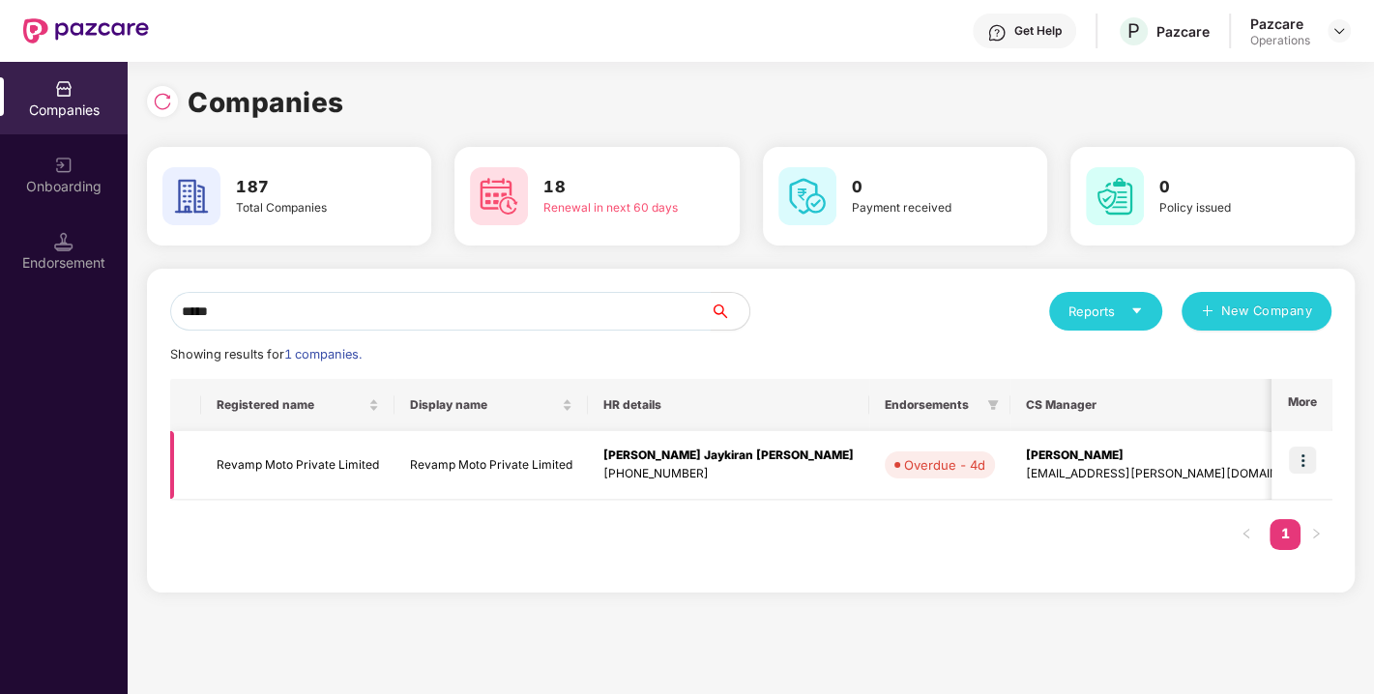
type input "*****"
click at [294, 464] on td "Revamp Moto Private Limited" at bounding box center [297, 465] width 193 height 69
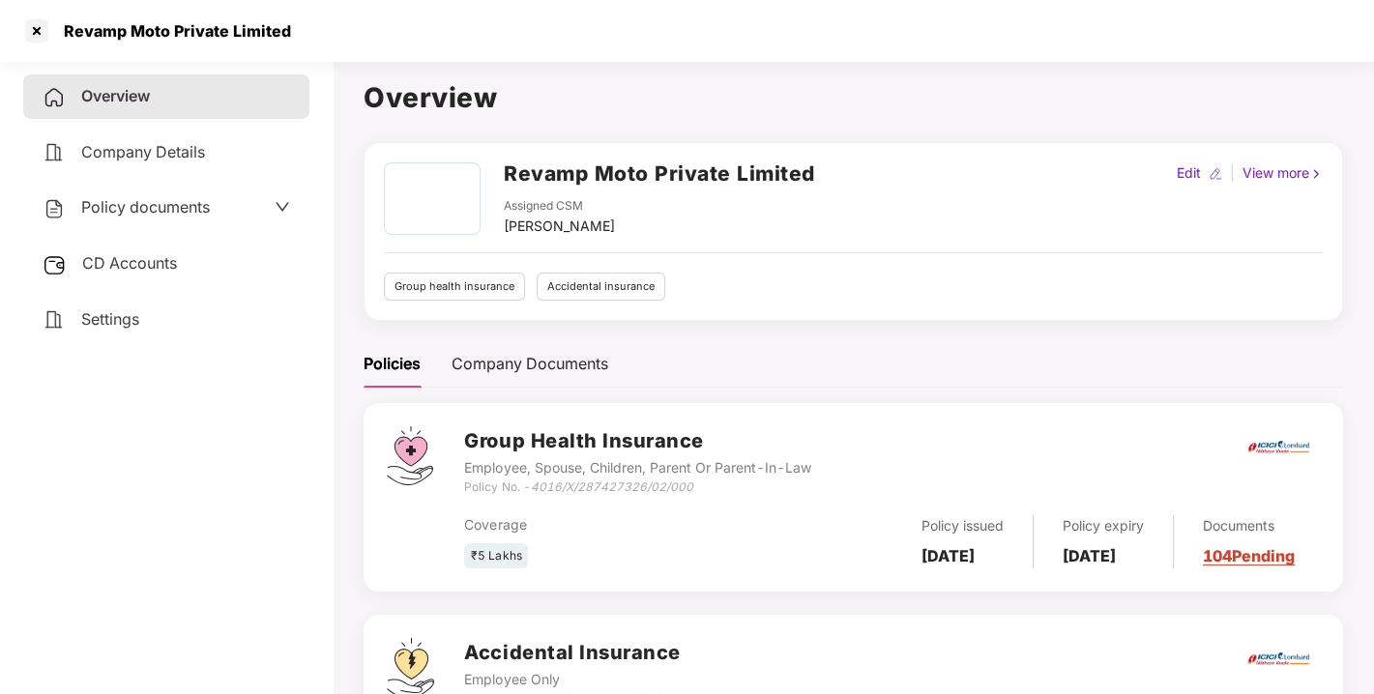
click at [130, 213] on span "Policy documents" at bounding box center [145, 206] width 129 height 19
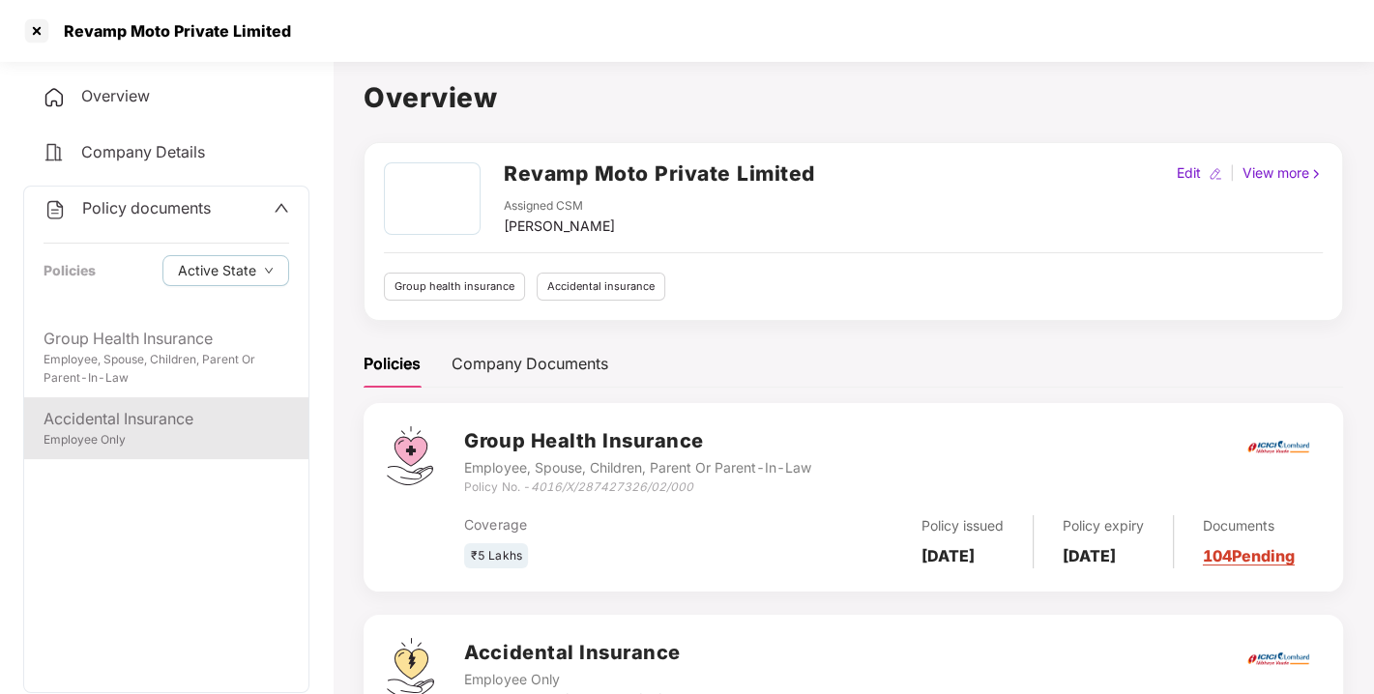
click at [104, 420] on div "Accidental Insurance" at bounding box center [167, 419] width 246 height 24
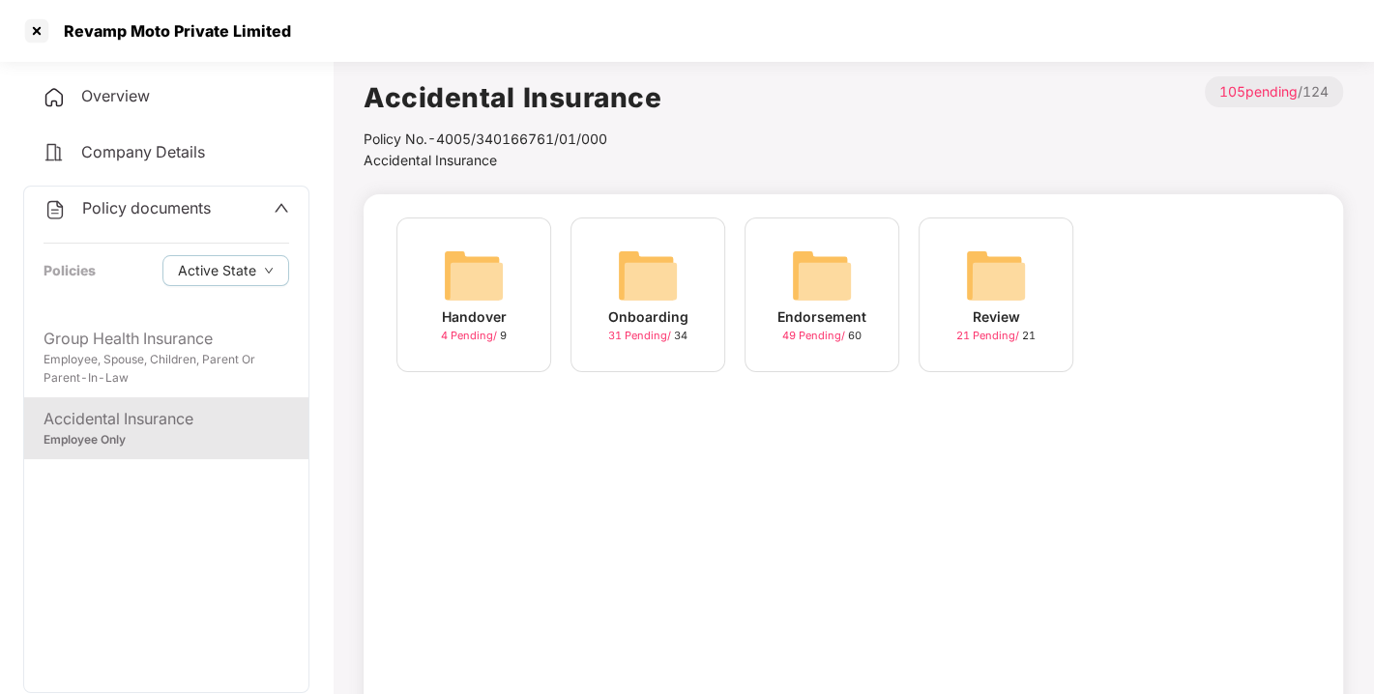
click at [836, 259] on img at bounding box center [822, 276] width 62 height 62
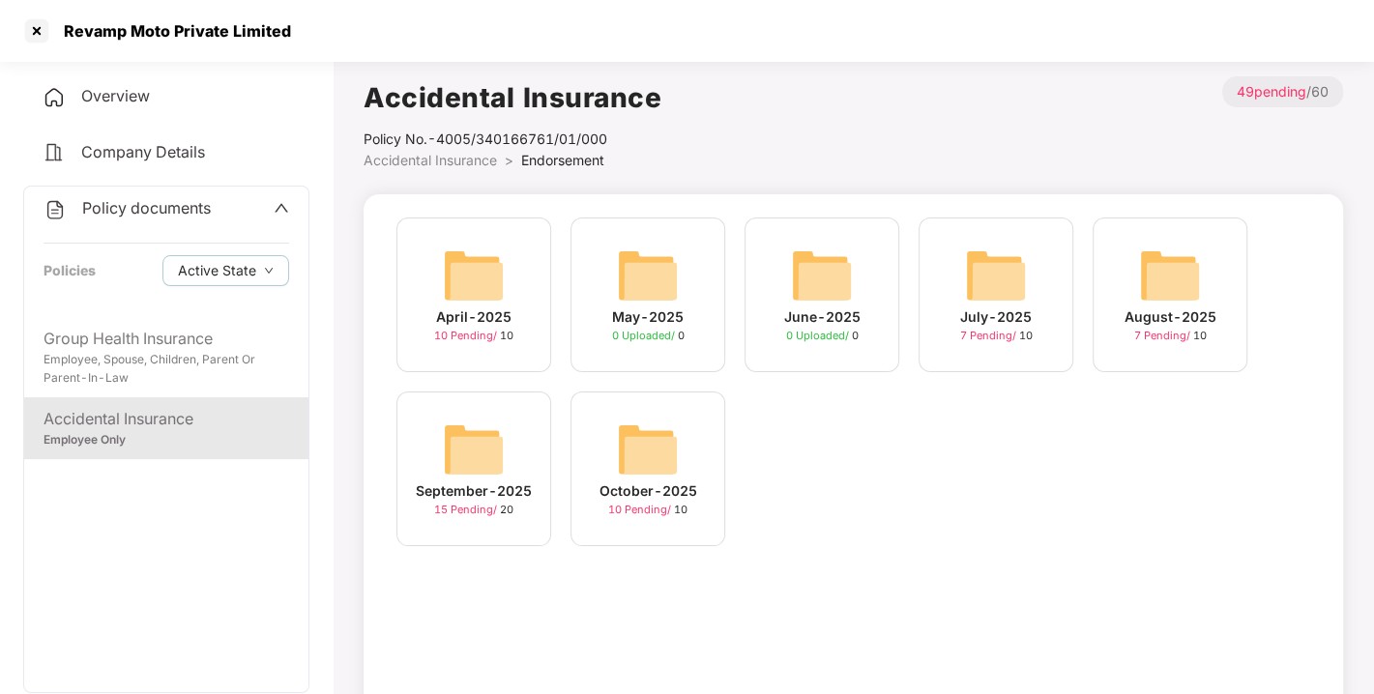
click at [659, 454] on img at bounding box center [648, 450] width 62 height 62
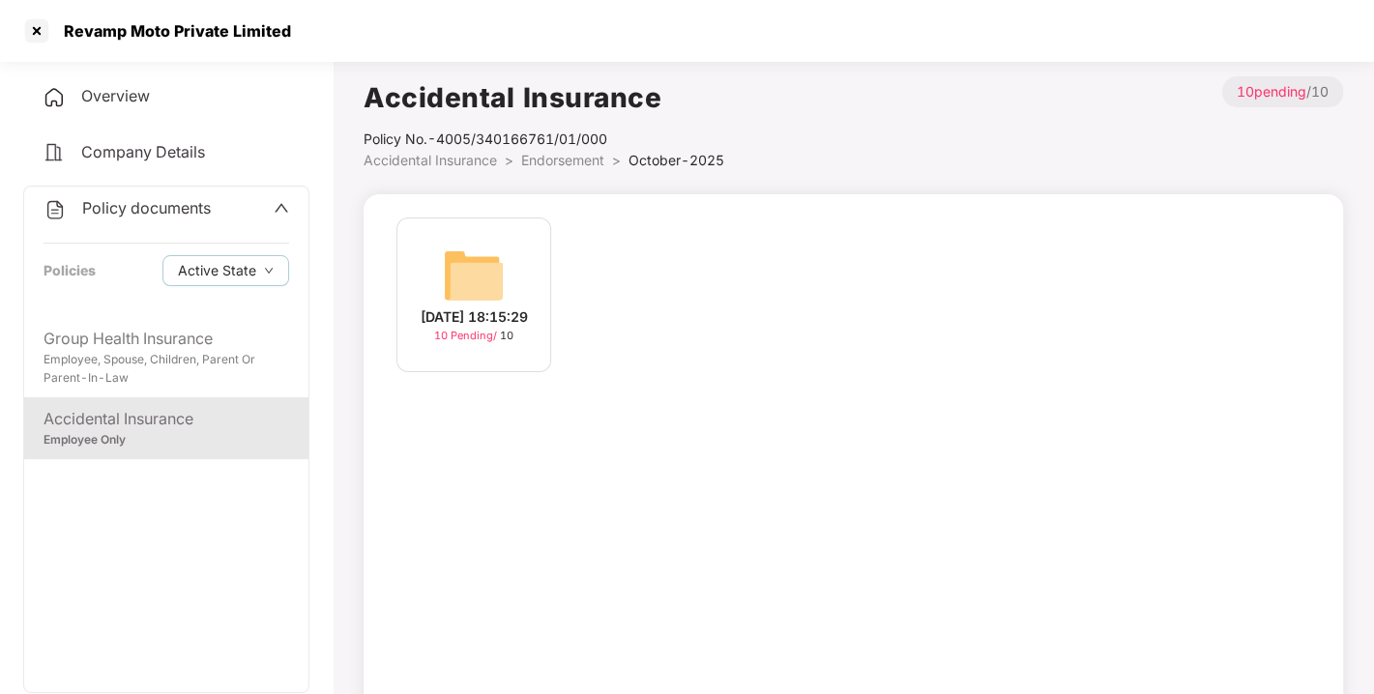
click at [569, 166] on span "Endorsement" at bounding box center [562, 160] width 83 height 16
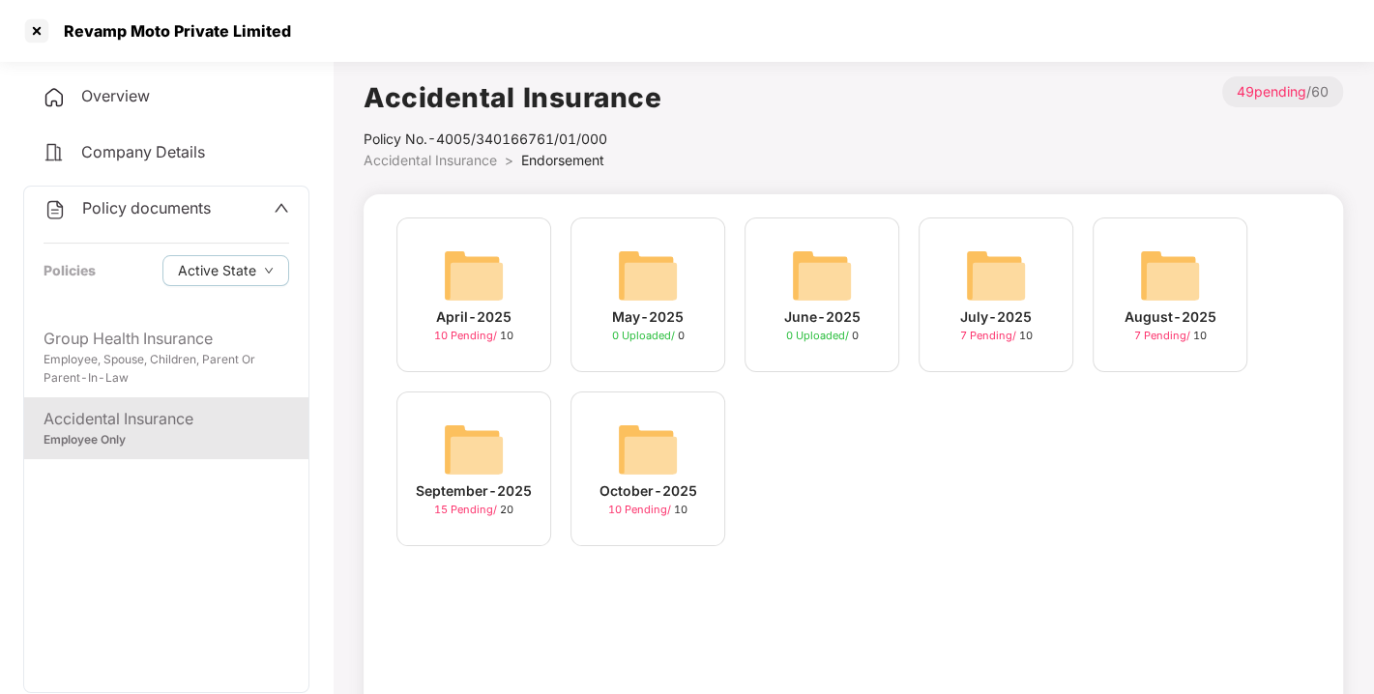
click at [470, 436] on img at bounding box center [474, 450] width 62 height 62
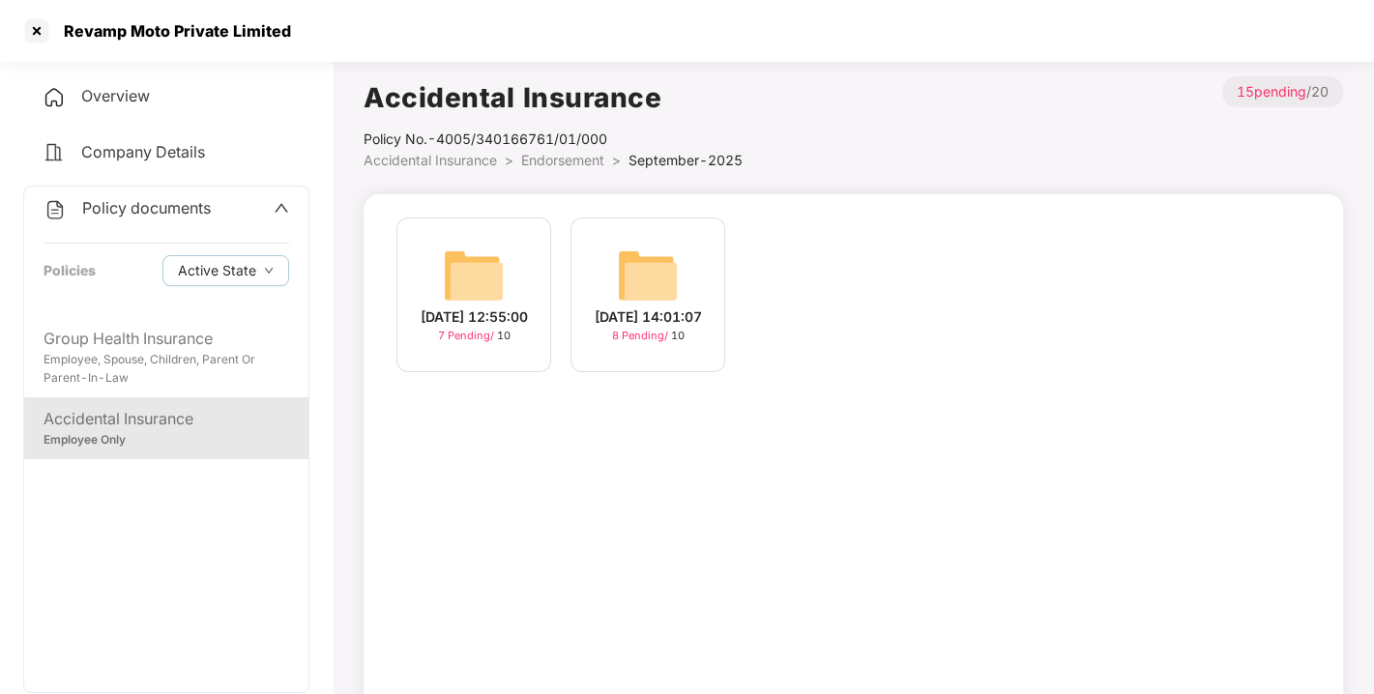
click at [552, 168] on li "Endorsement >" at bounding box center [574, 160] width 107 height 21
click at [555, 167] on span "Endorsement" at bounding box center [562, 160] width 83 height 16
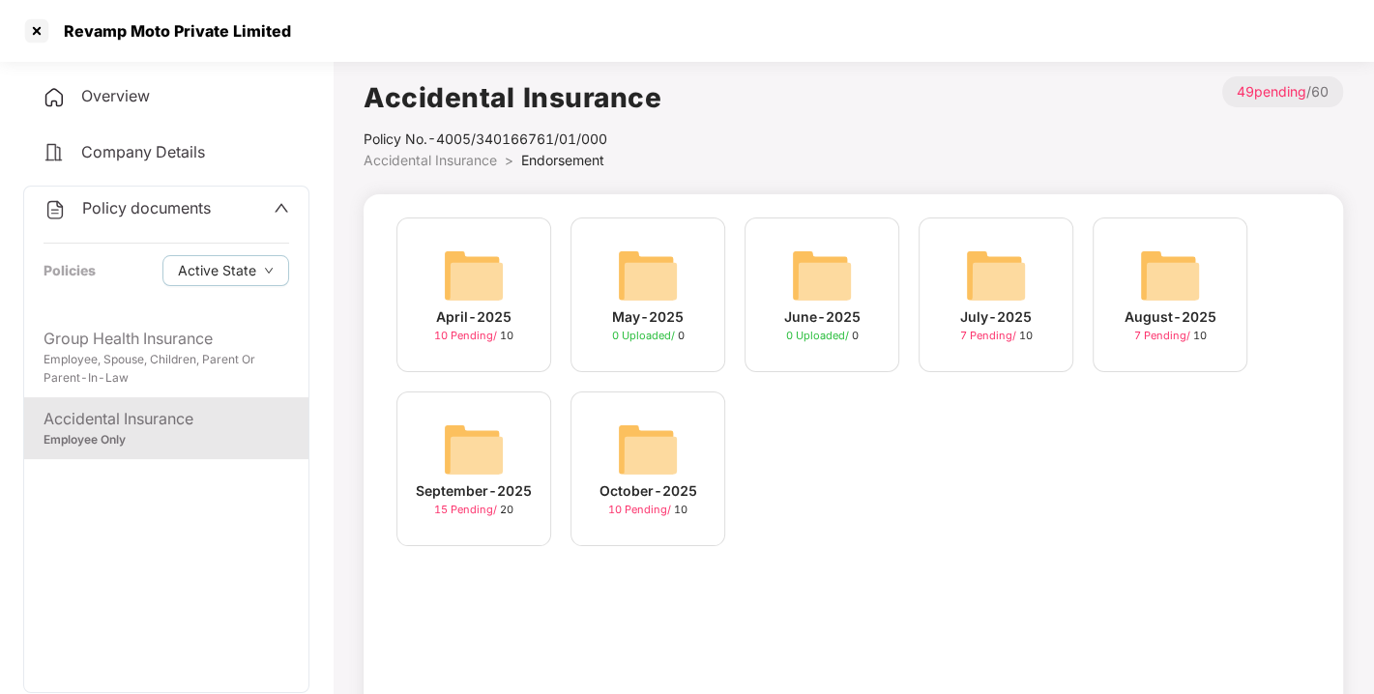
click at [638, 425] on img at bounding box center [648, 450] width 62 height 62
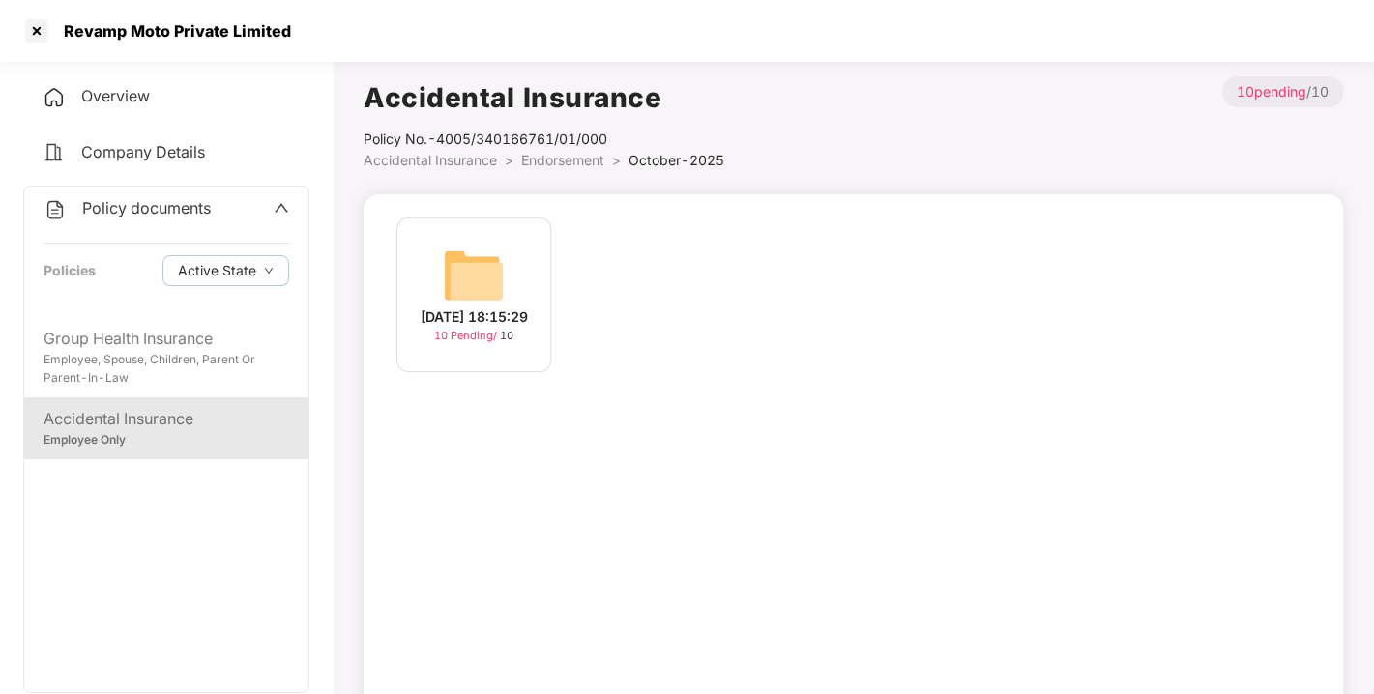
click at [501, 286] on img at bounding box center [474, 276] width 62 height 62
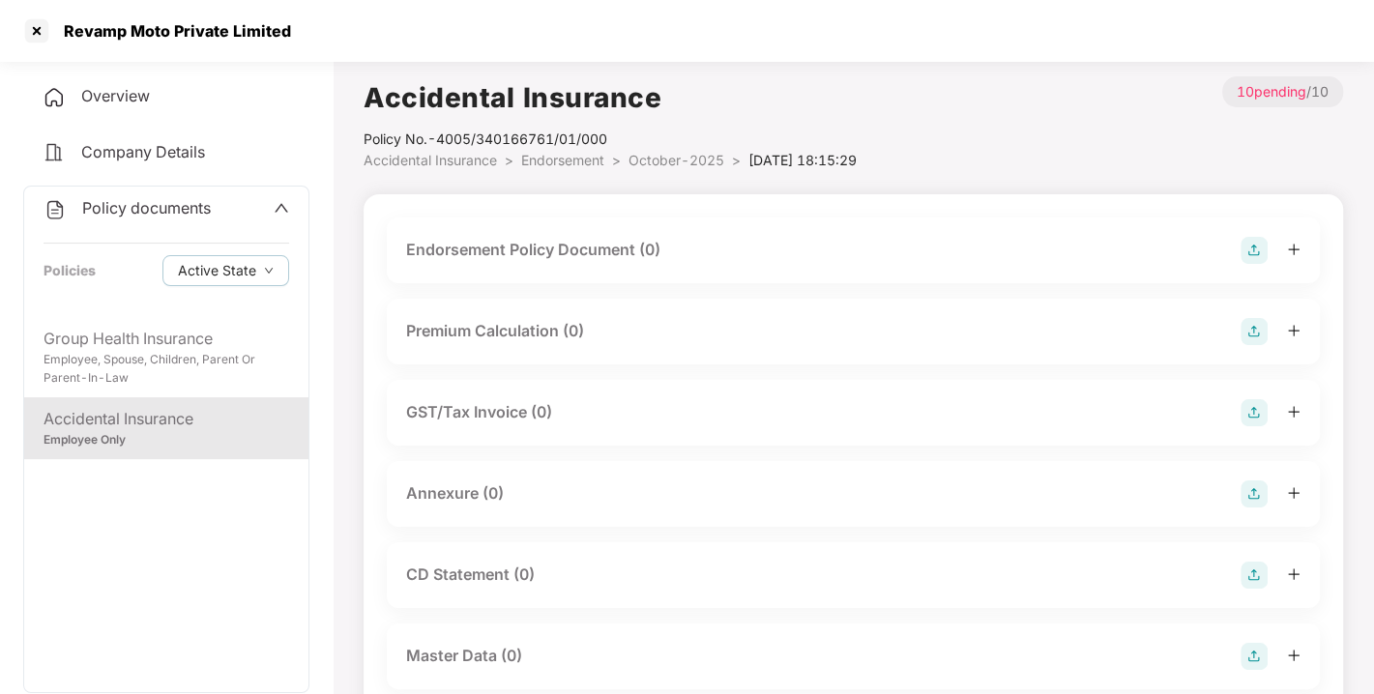
click at [1254, 249] on img at bounding box center [1254, 250] width 27 height 27
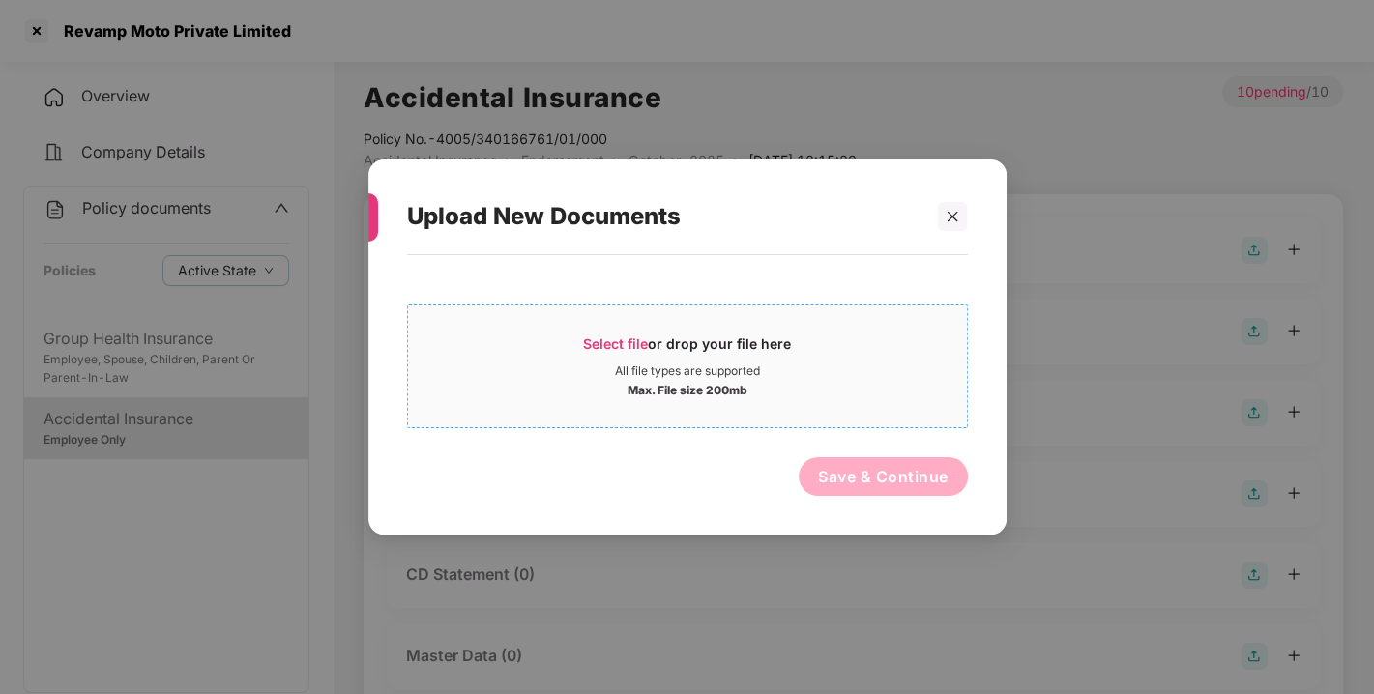
click at [607, 345] on span "Select file" at bounding box center [615, 344] width 65 height 16
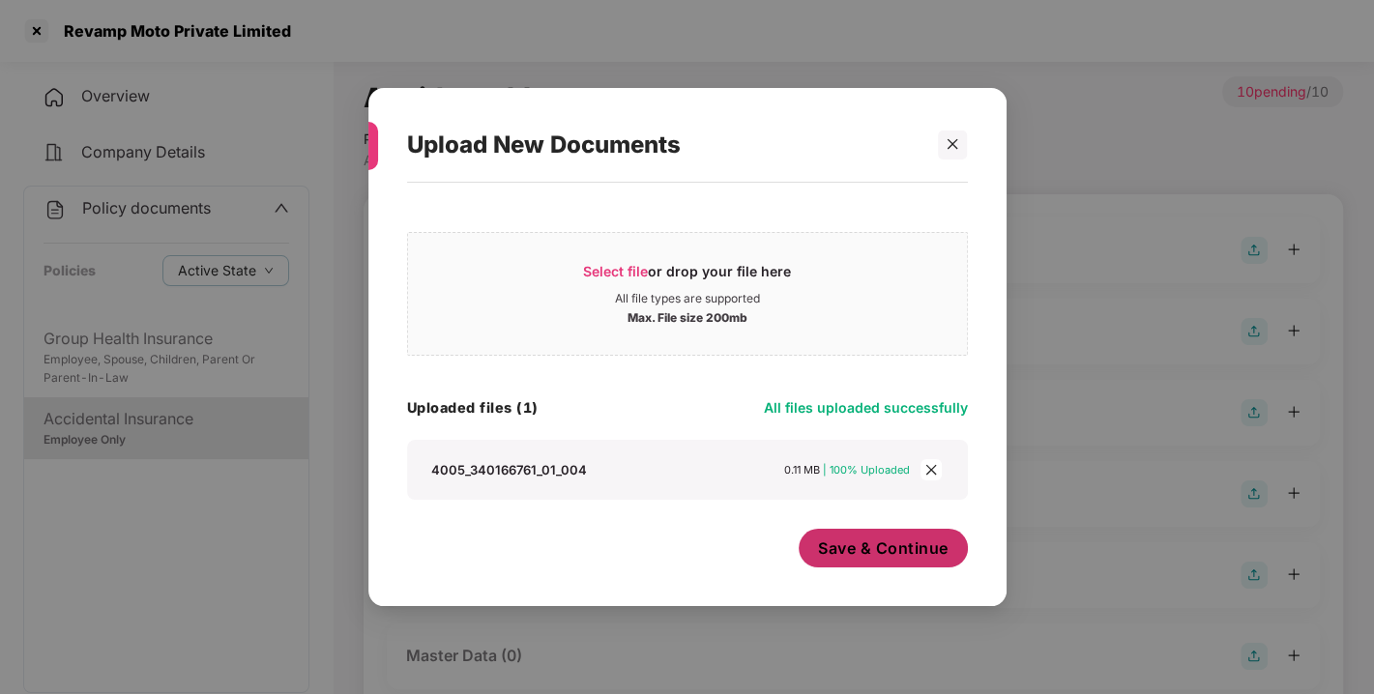
click at [900, 565] on button "Save & Continue" at bounding box center [883, 548] width 169 height 39
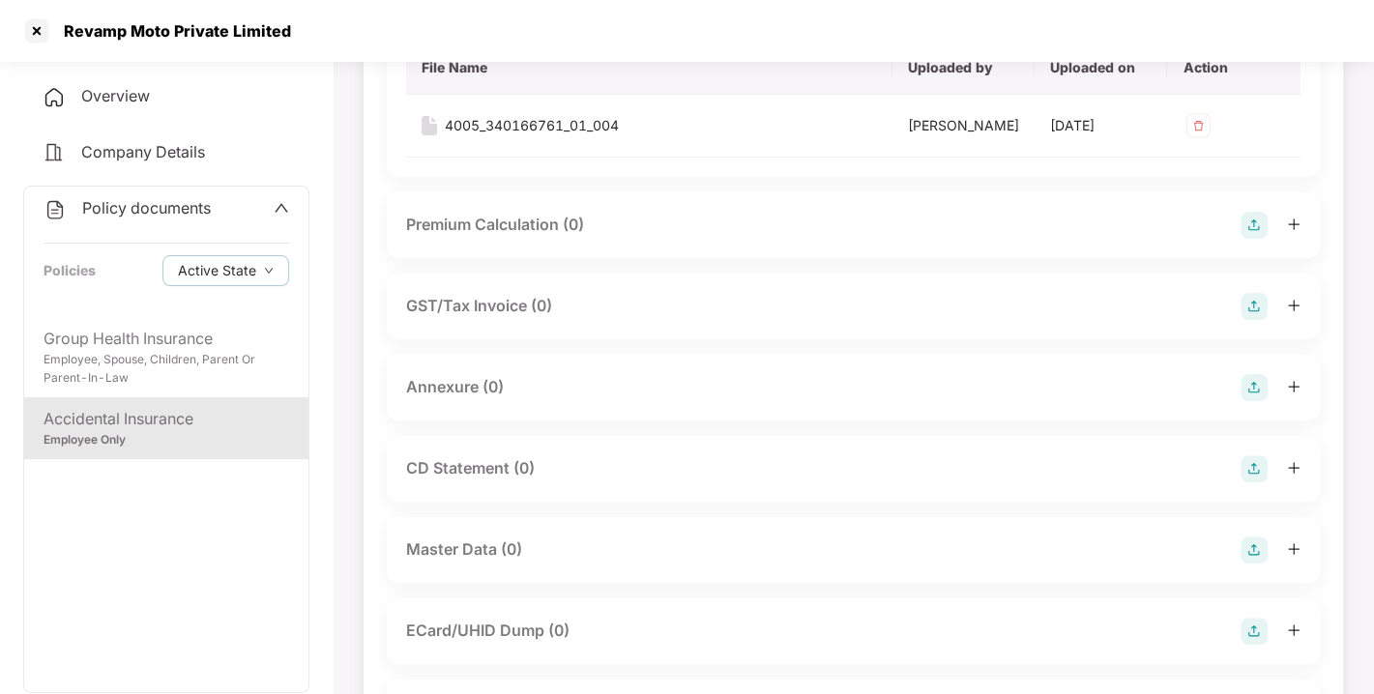
scroll to position [251, 0]
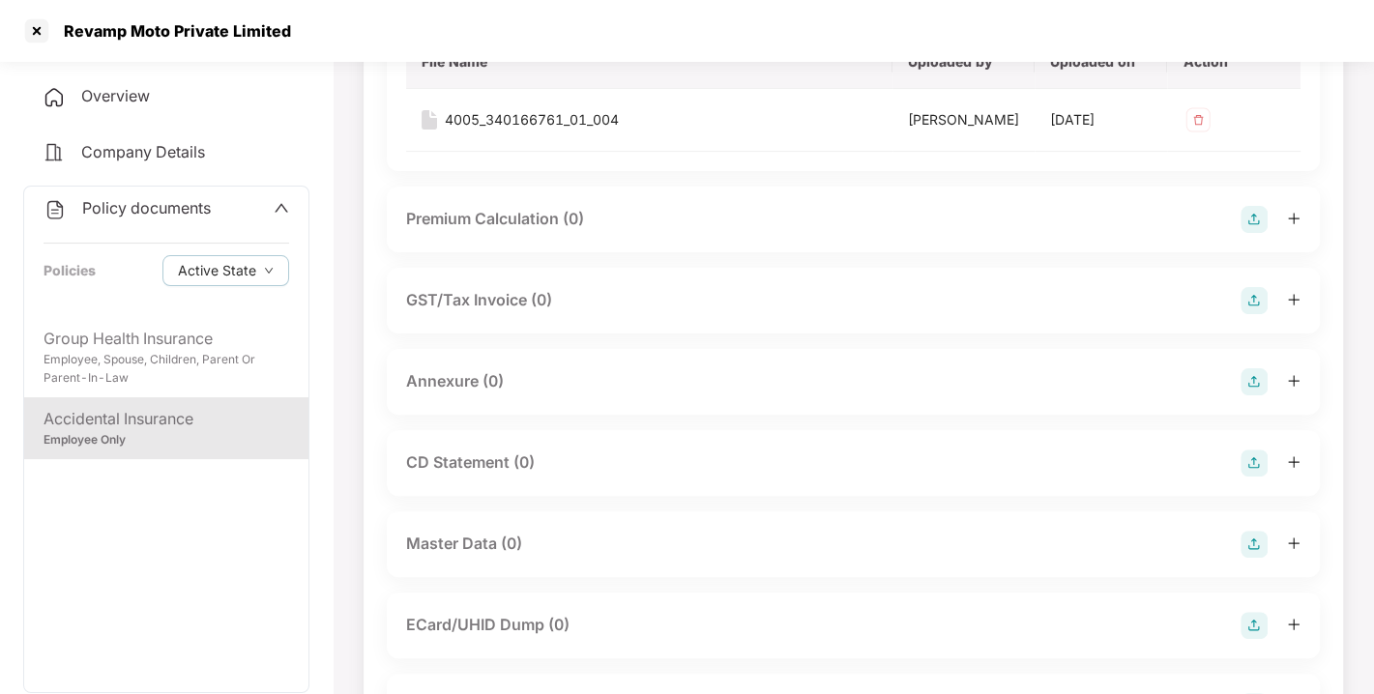
click at [1257, 395] on img at bounding box center [1254, 381] width 27 height 27
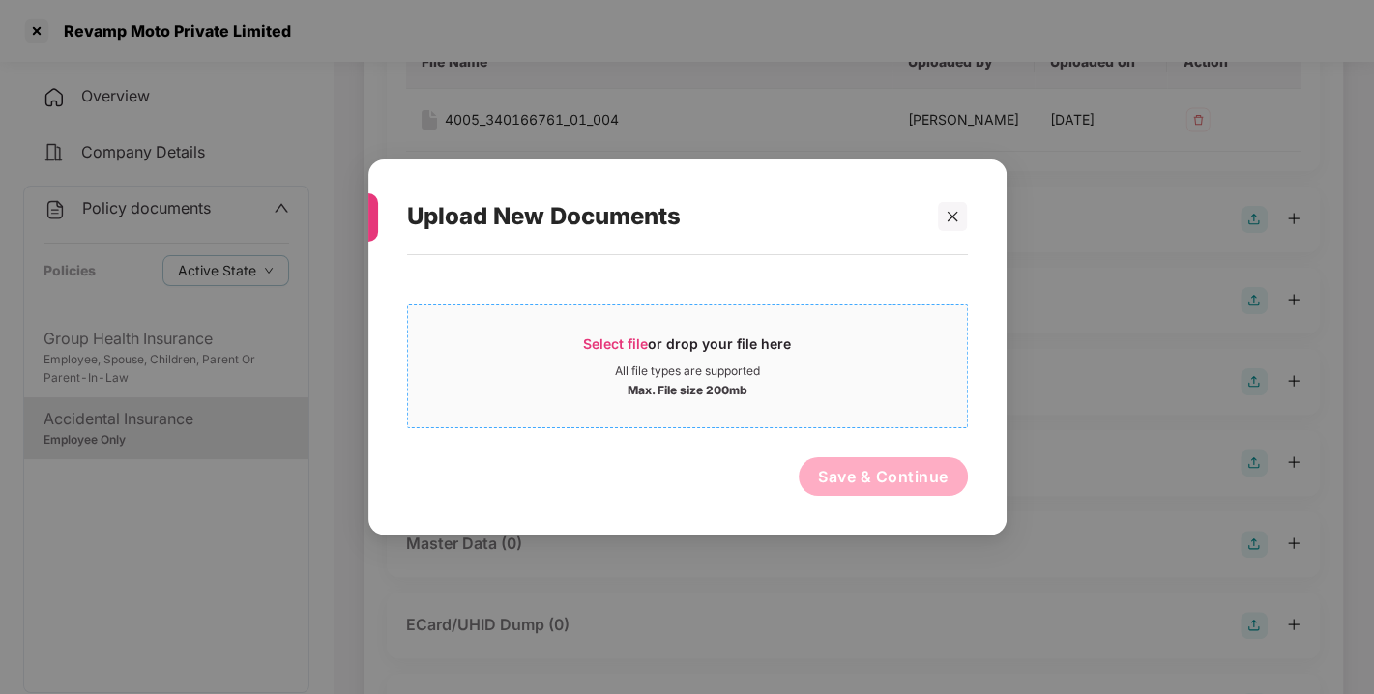
click at [607, 350] on span "Select file" at bounding box center [615, 344] width 65 height 16
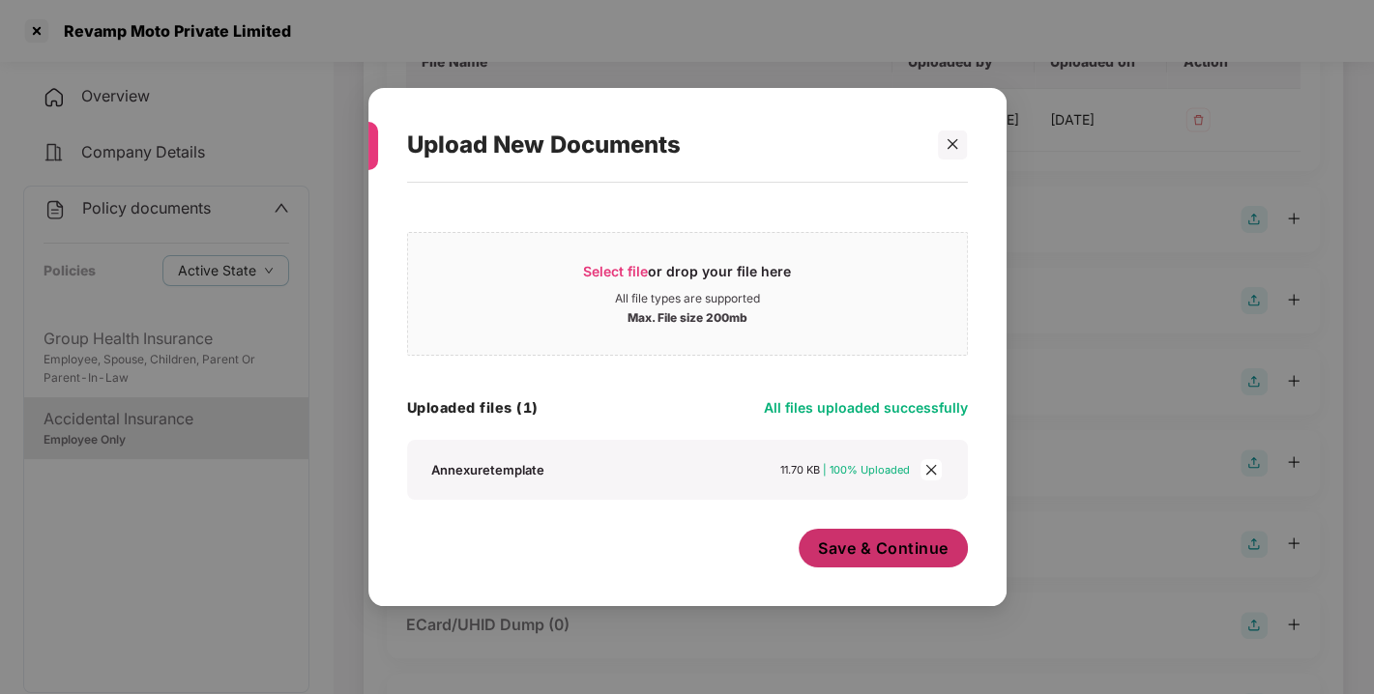
click at [906, 558] on span "Save & Continue" at bounding box center [883, 548] width 131 height 21
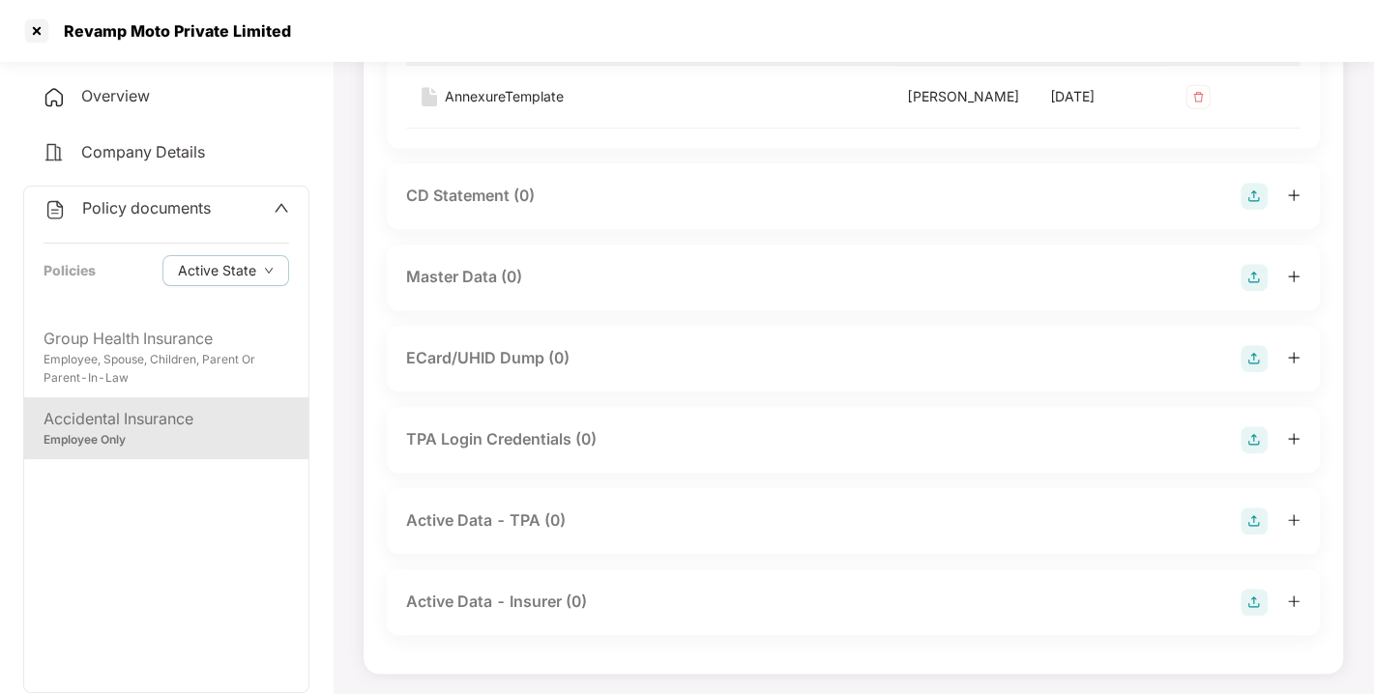
scroll to position [674, 0]
click at [1254, 288] on img at bounding box center [1254, 274] width 27 height 27
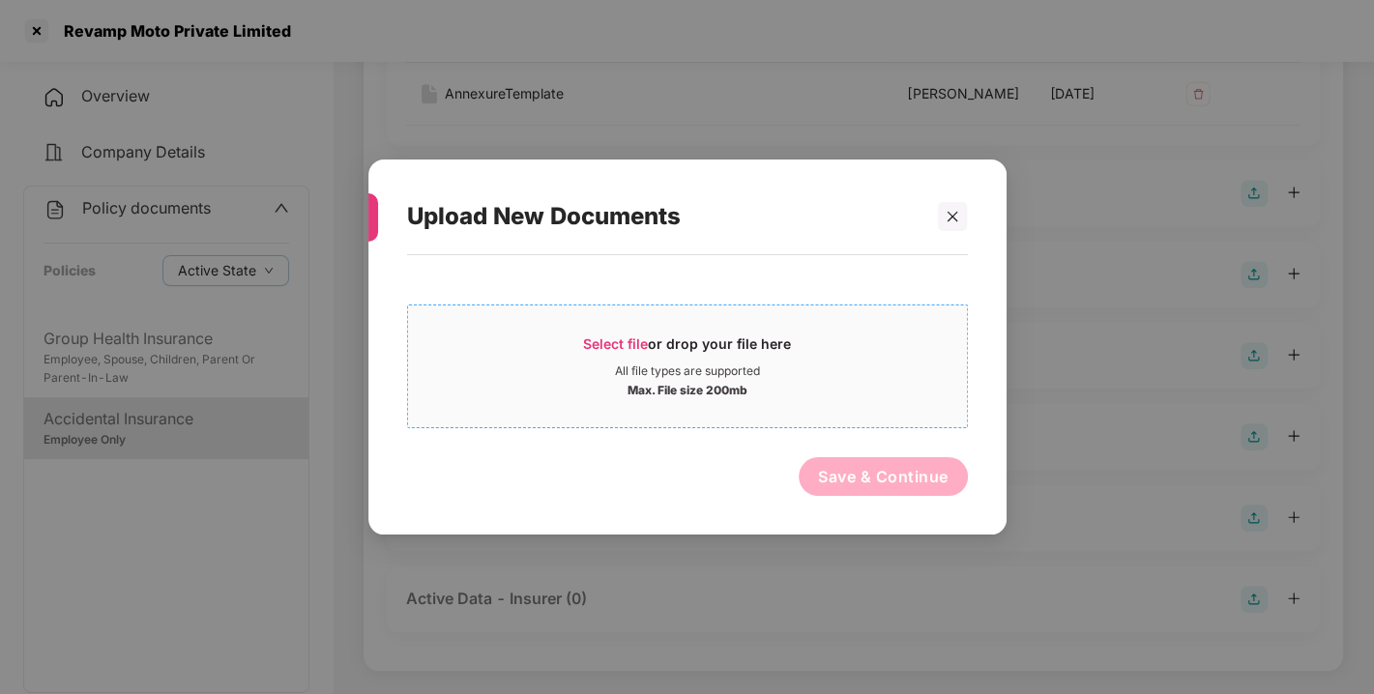
click at [628, 338] on span "Select file" at bounding box center [615, 344] width 65 height 16
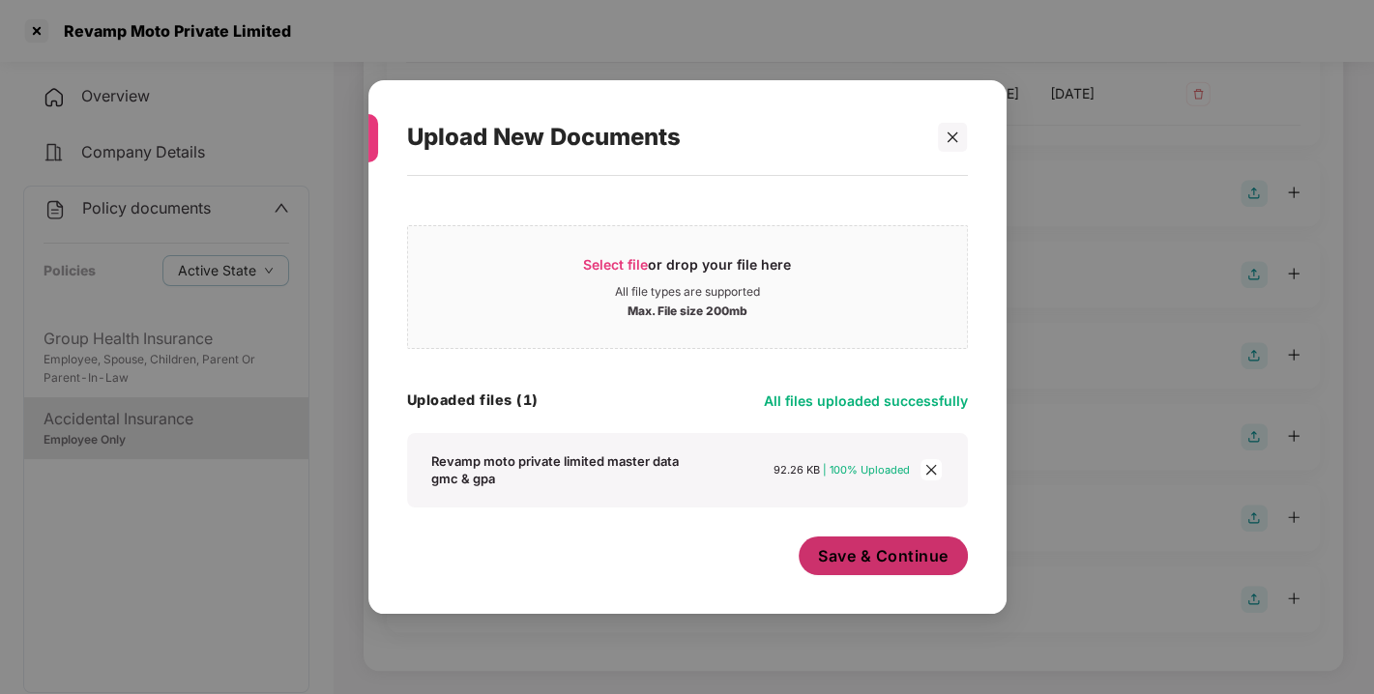
click at [869, 566] on span "Save & Continue" at bounding box center [883, 555] width 131 height 21
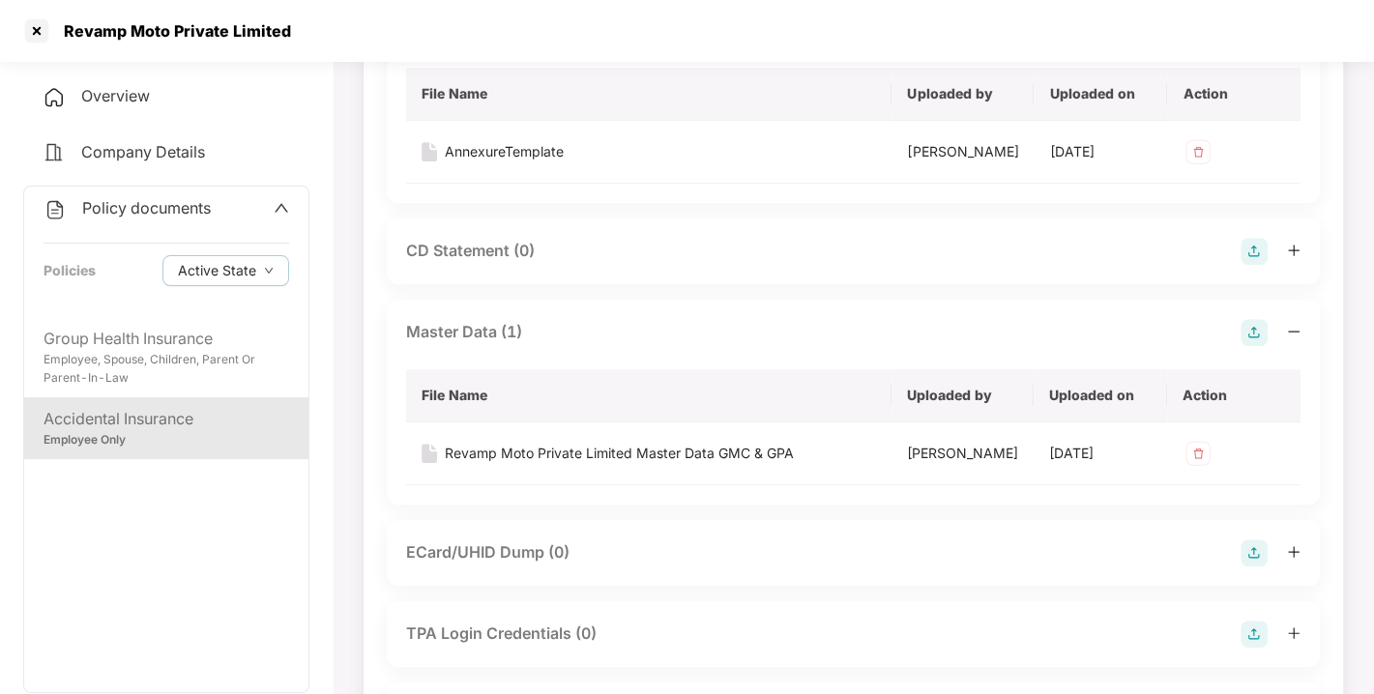
scroll to position [0, 0]
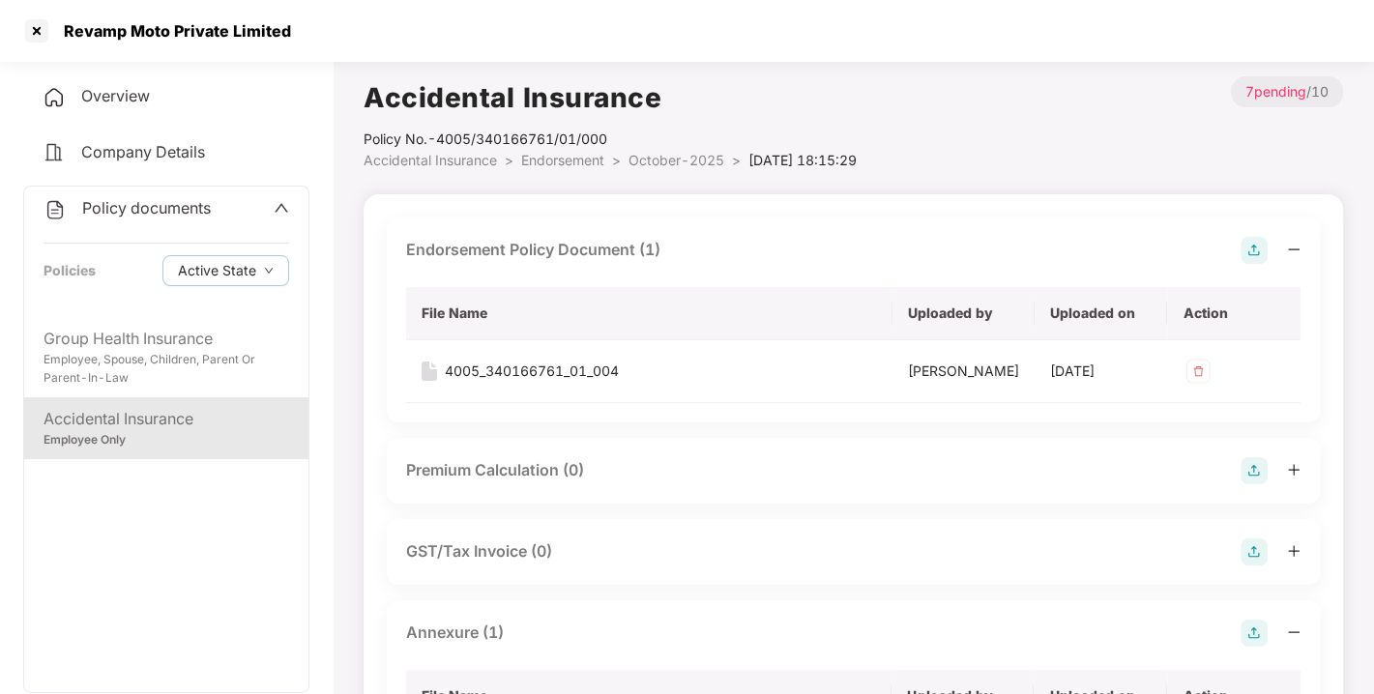
click at [146, 211] on span "Policy documents" at bounding box center [146, 207] width 129 height 19
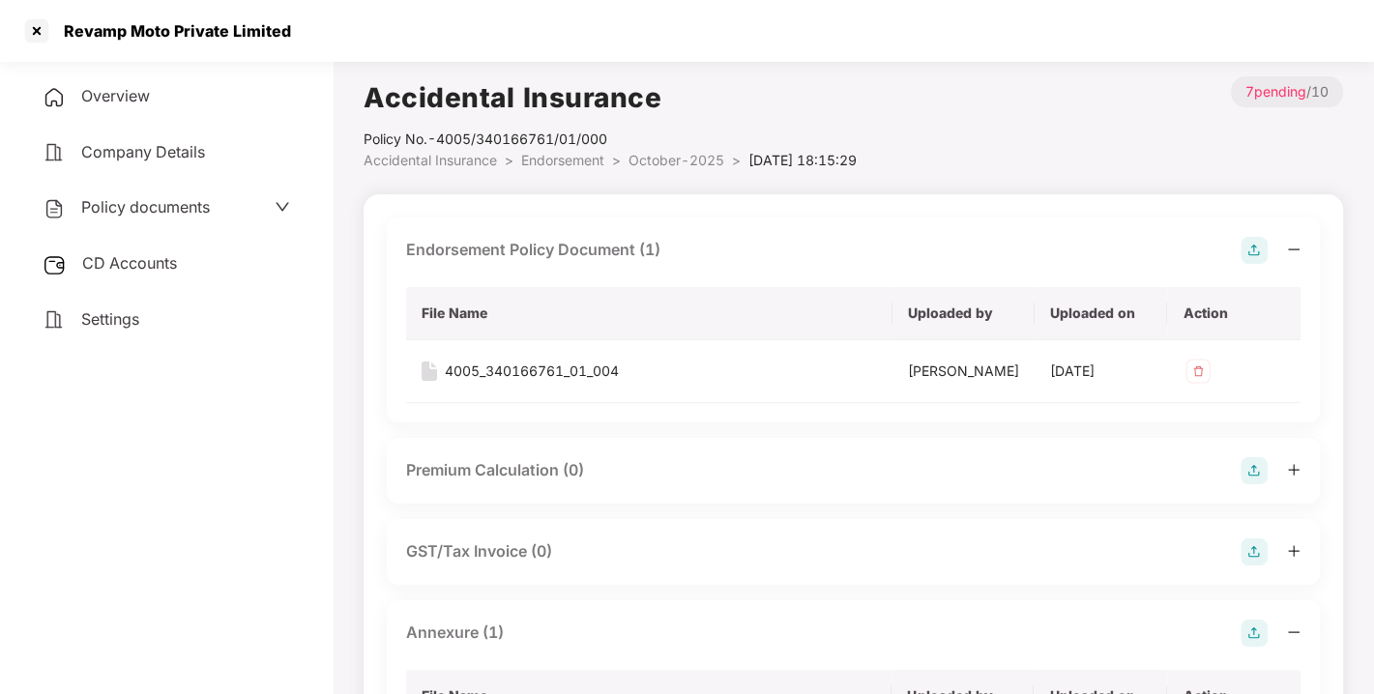
click at [133, 265] on span "CD Accounts" at bounding box center [129, 262] width 95 height 19
